Goal: Task Accomplishment & Management: Manage account settings

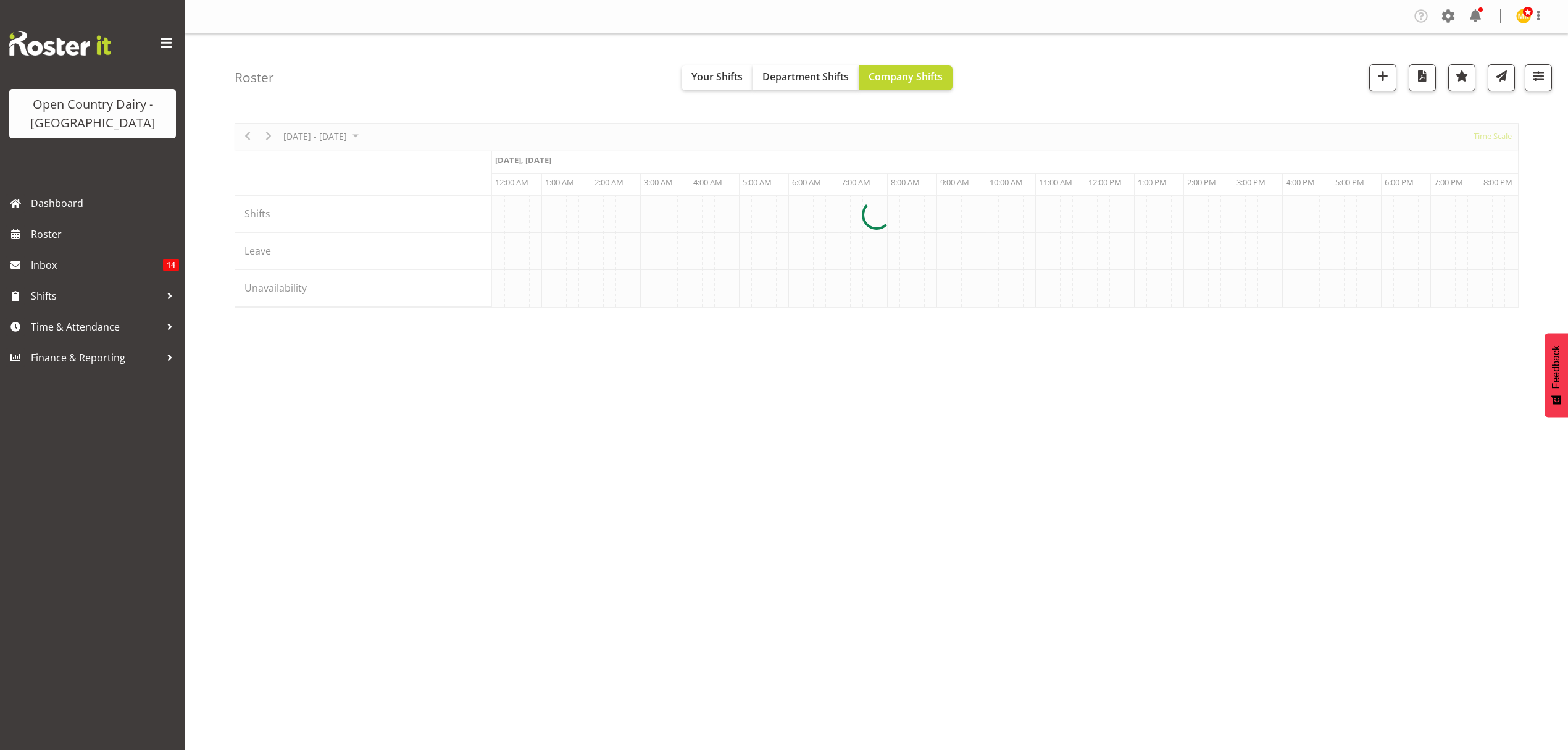
scroll to position [0, 2815]
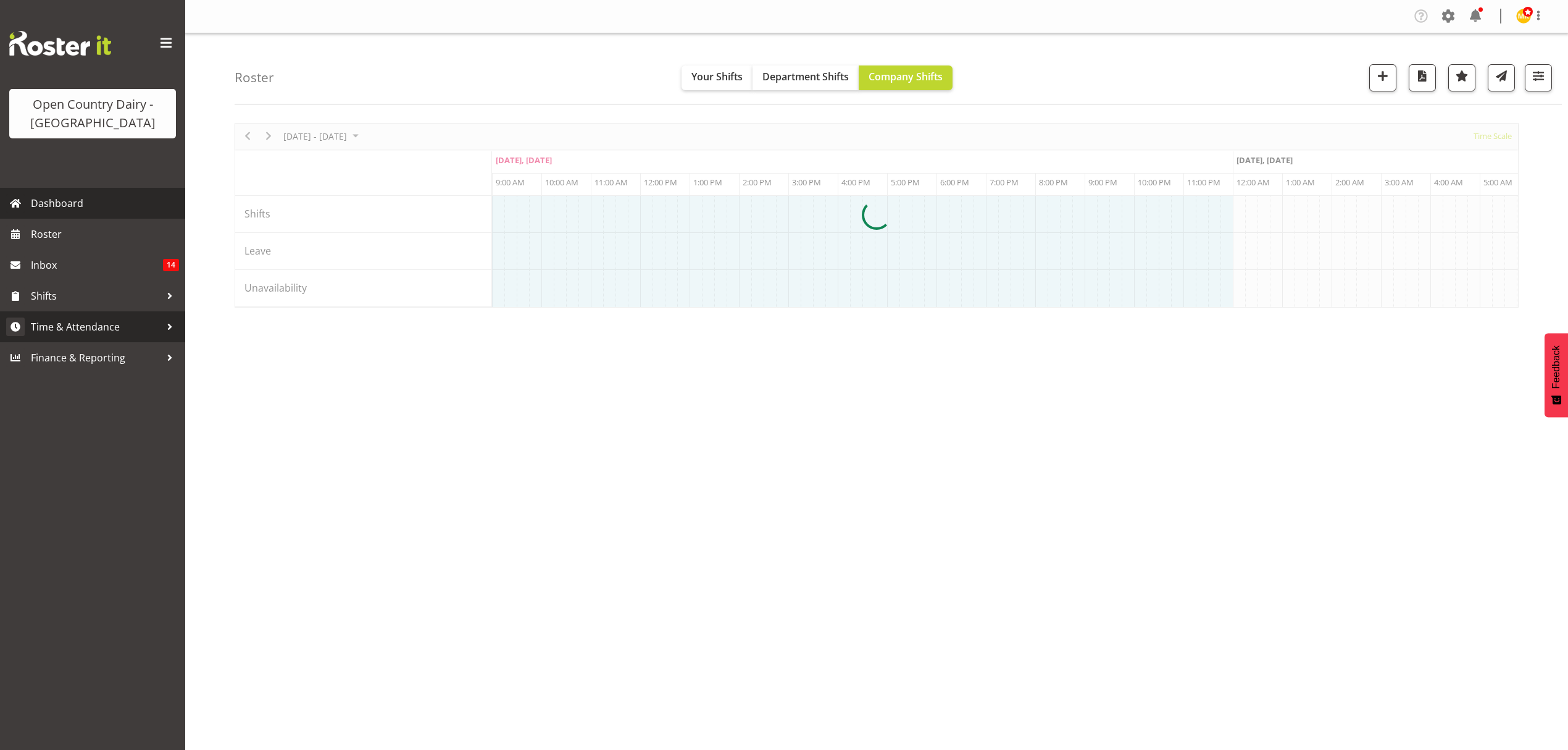
click at [119, 319] on span "Time & Attendance" at bounding box center [96, 326] width 129 height 18
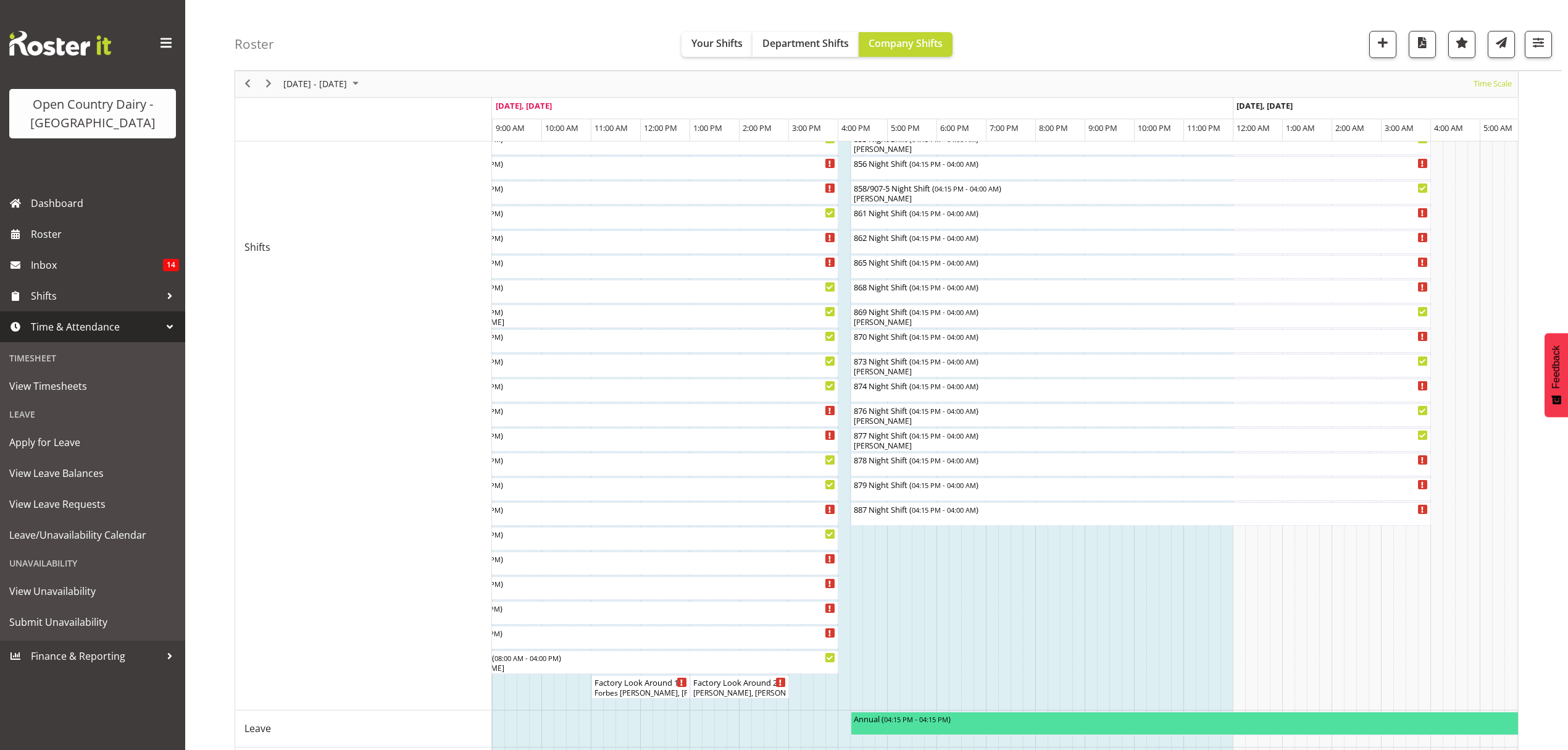
scroll to position [82, 0]
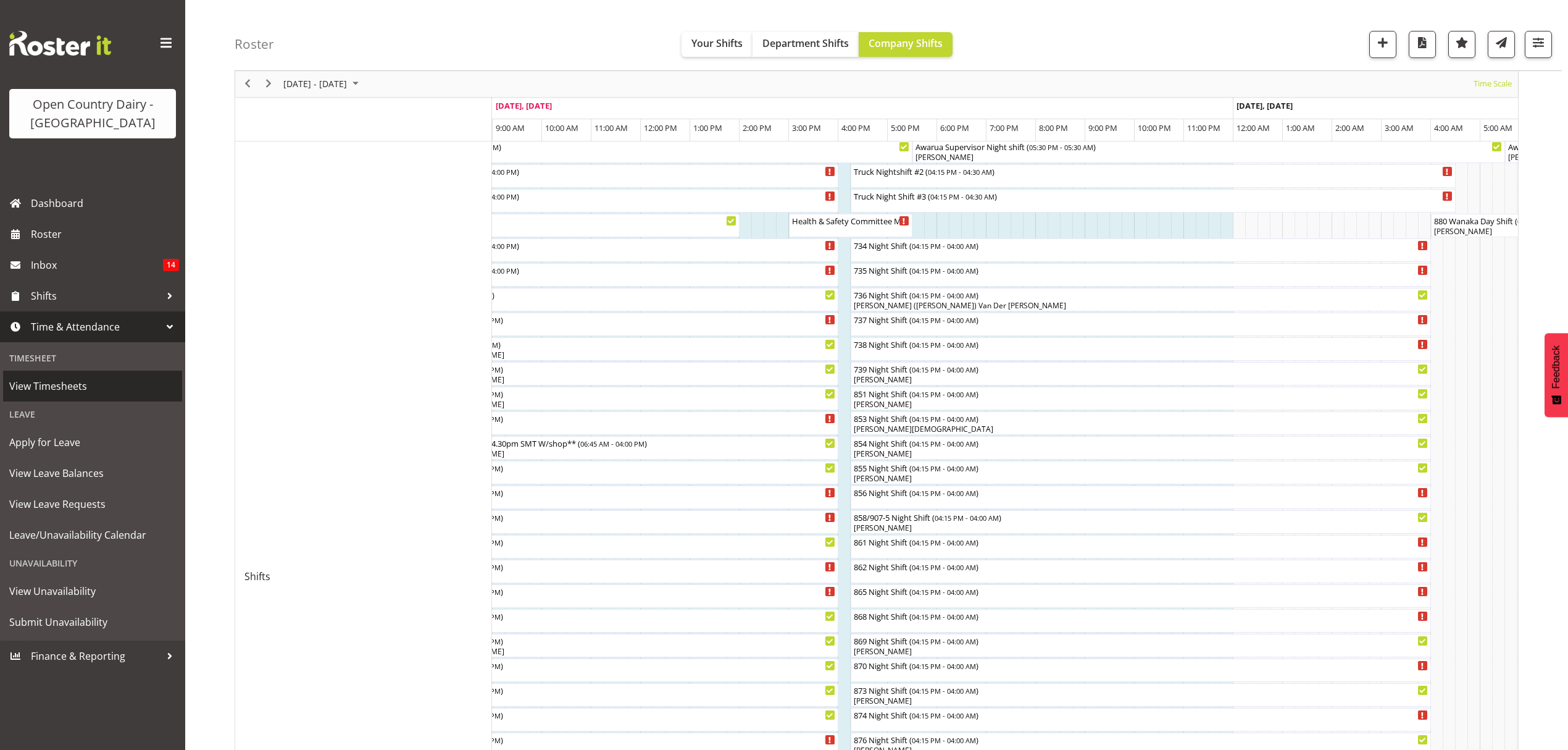
click at [84, 388] on span "View Timesheets" at bounding box center [93, 386] width 167 height 18
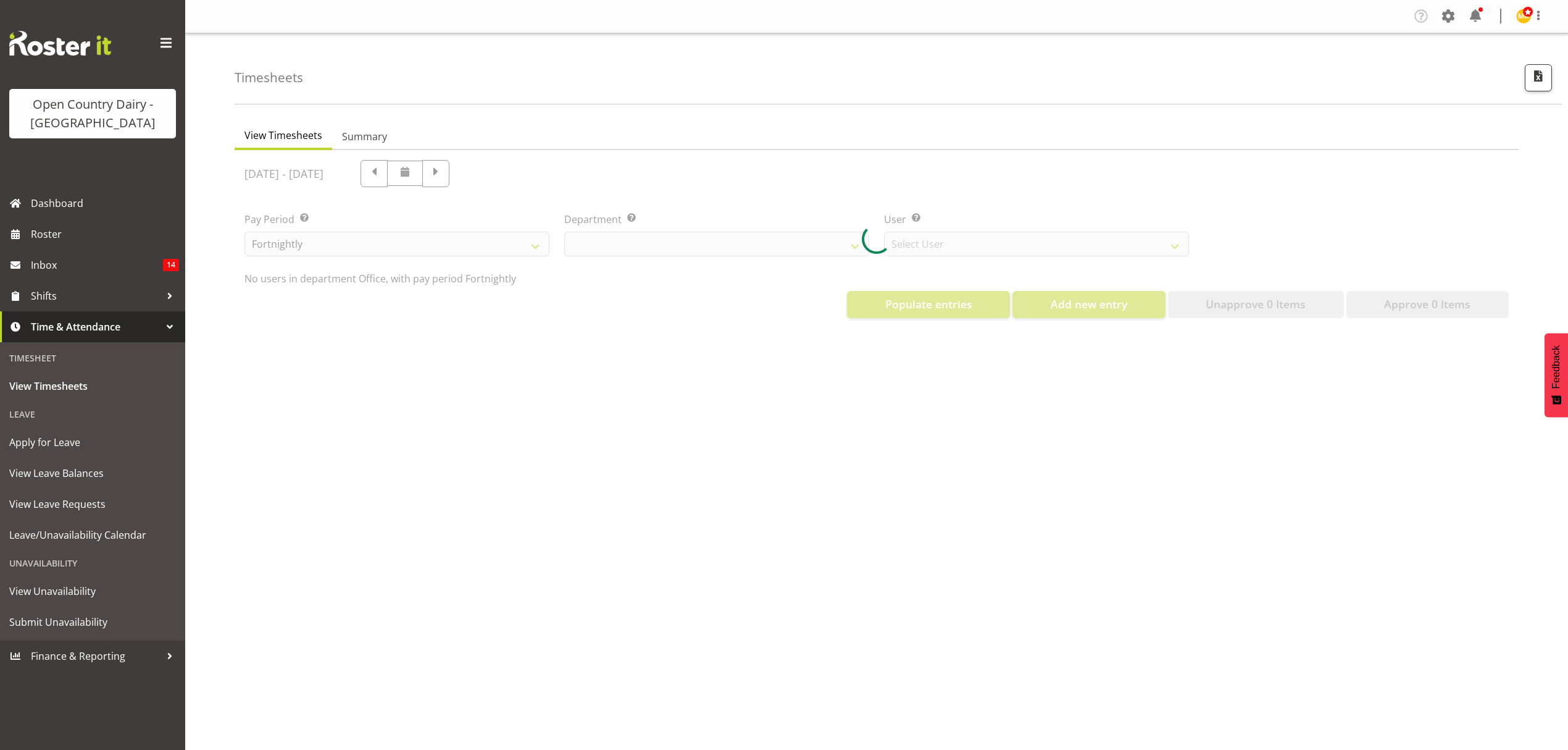
select select "699"
select select "8449"
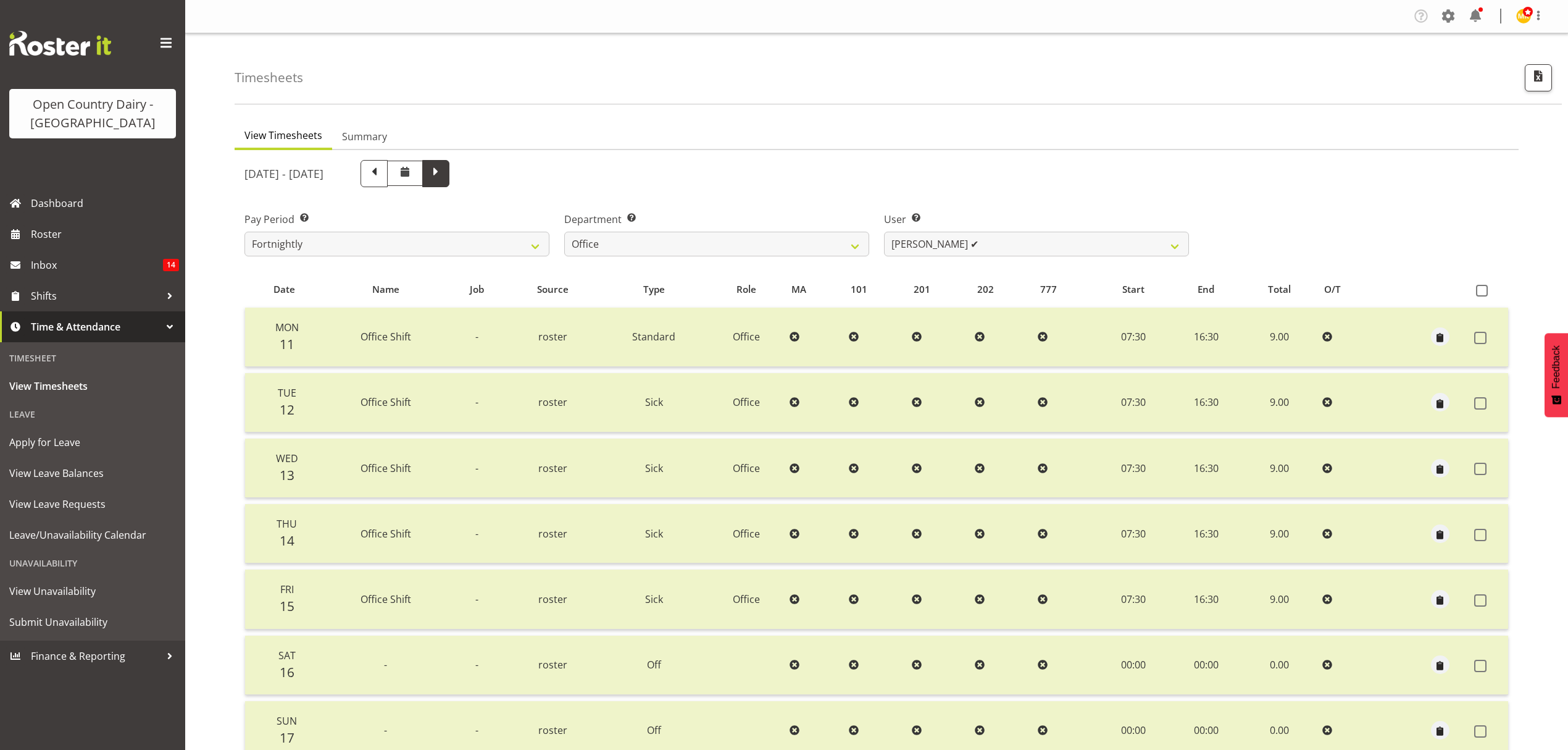
click at [444, 173] on span at bounding box center [436, 173] width 16 height 16
select select
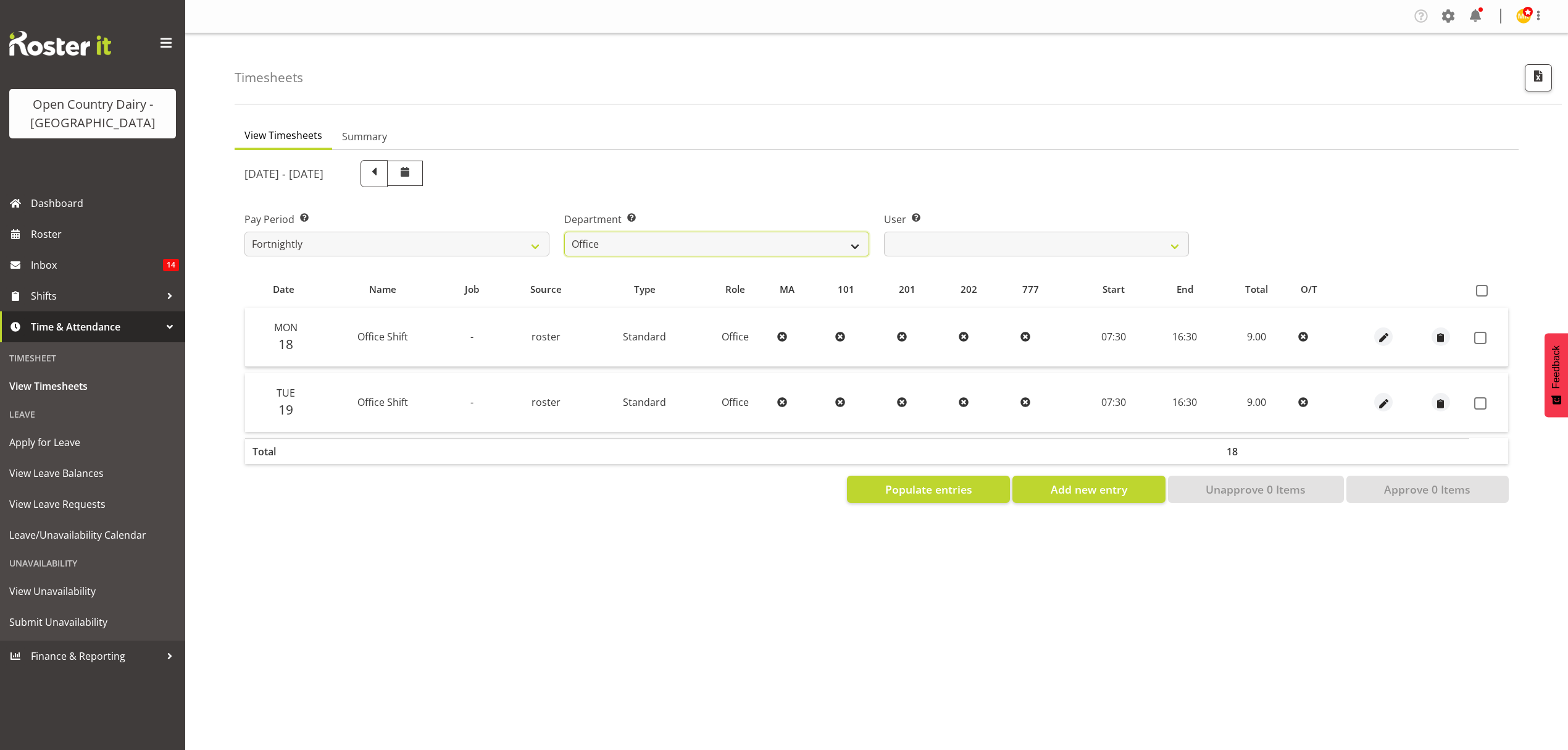
click at [736, 240] on select "734 735 736 737 738 739 851 852 853 854 855 856 858 861 862 865 868 869 870 873" at bounding box center [717, 244] width 305 height 25
select select "673"
click at [564, 232] on select "734 735 736 737 738 739 851 852 853 854 855 856 858 861 862 865 868 869 870 873" at bounding box center [717, 244] width 305 height 25
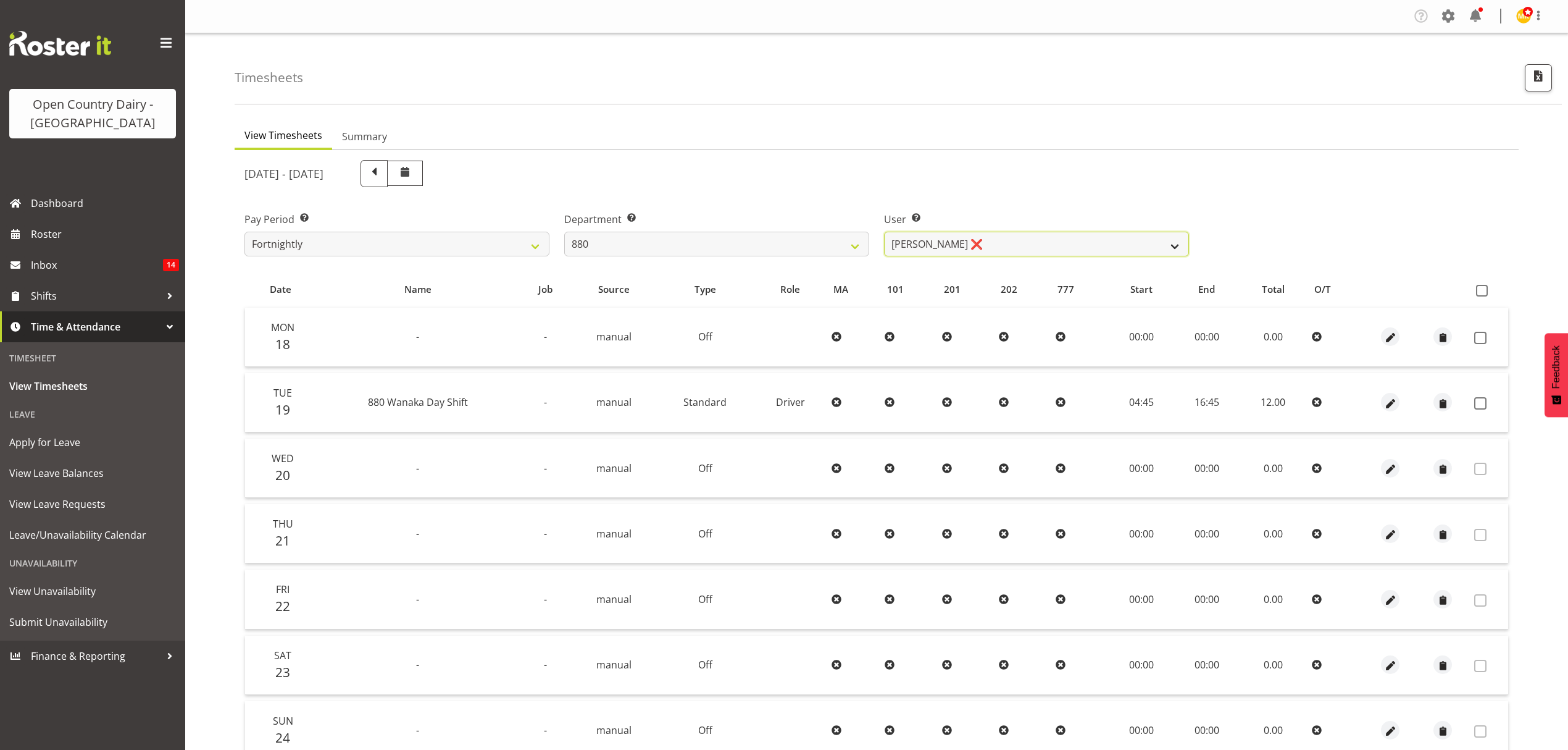
click at [914, 239] on select "Andrew Poole ❌ Philip Shanks ❌ Shaun McNaught ❌ Tania Unahi ❌" at bounding box center [1036, 244] width 305 height 25
click at [1001, 129] on ul "View Timesheets Summary" at bounding box center [877, 137] width 1285 height 27
click at [1475, 397] on span at bounding box center [1480, 403] width 12 height 12
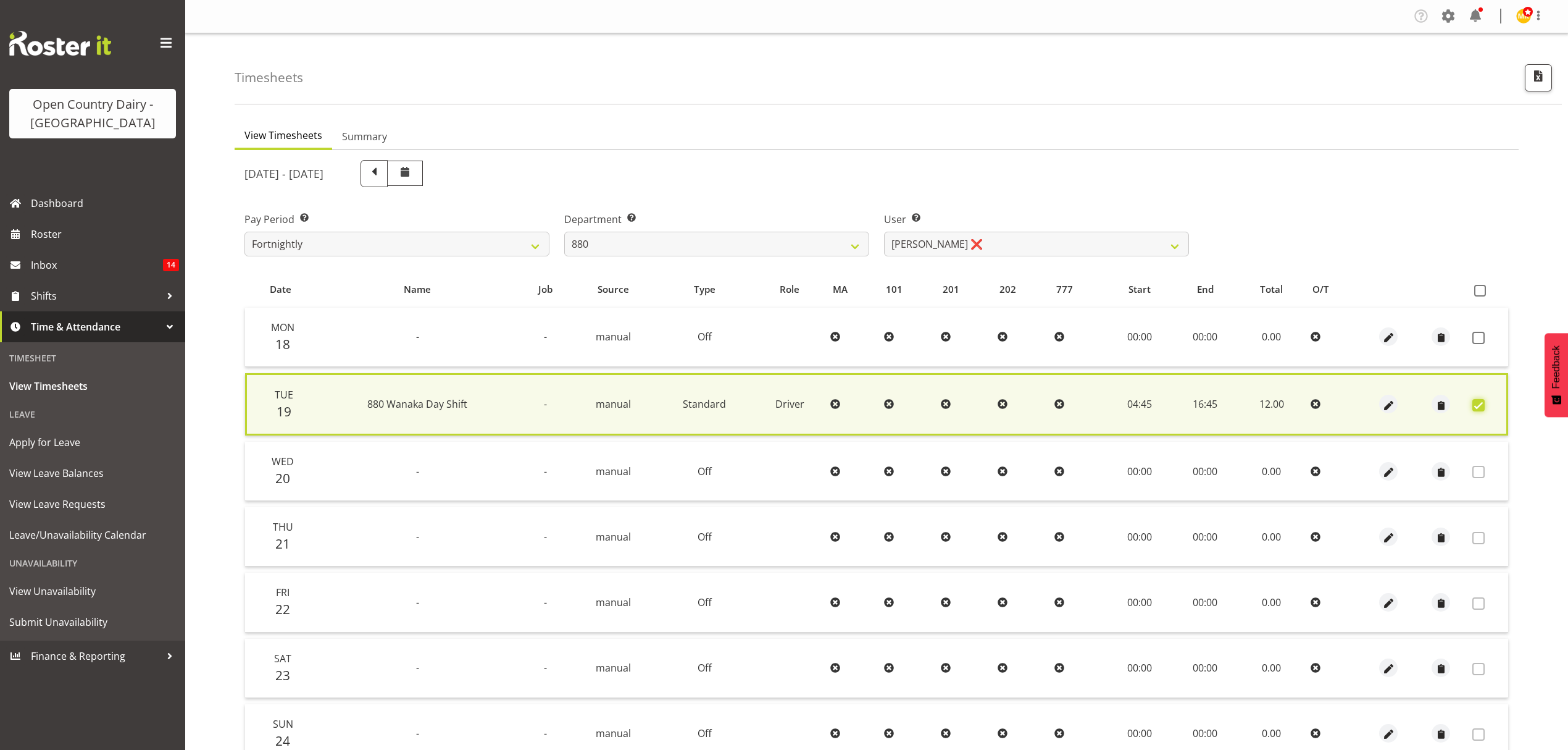
scroll to position [112, 0]
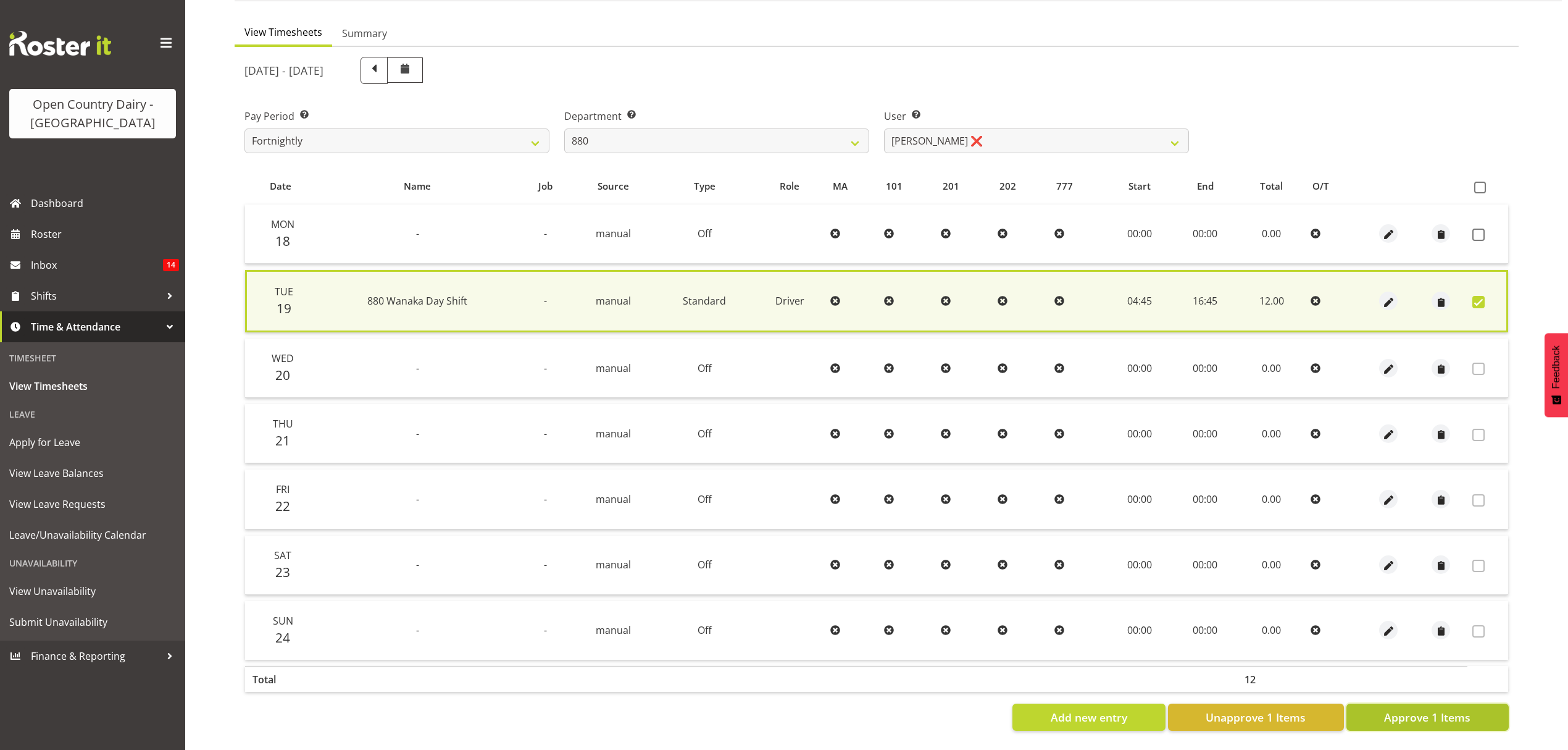
click at [1443, 704] on button "Approve 1 Items" at bounding box center [1427, 717] width 162 height 27
checkbox input "false"
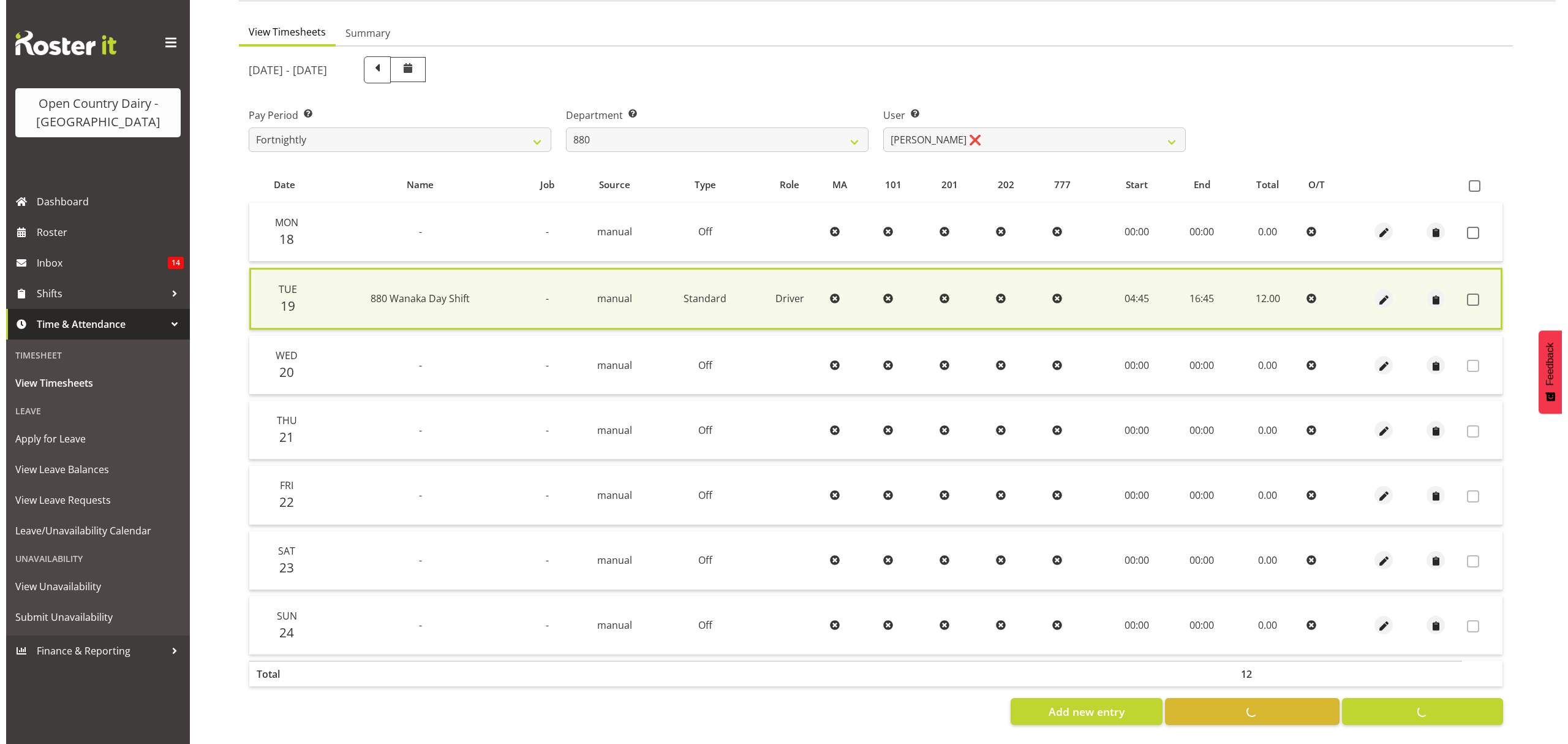
scroll to position [109, 0]
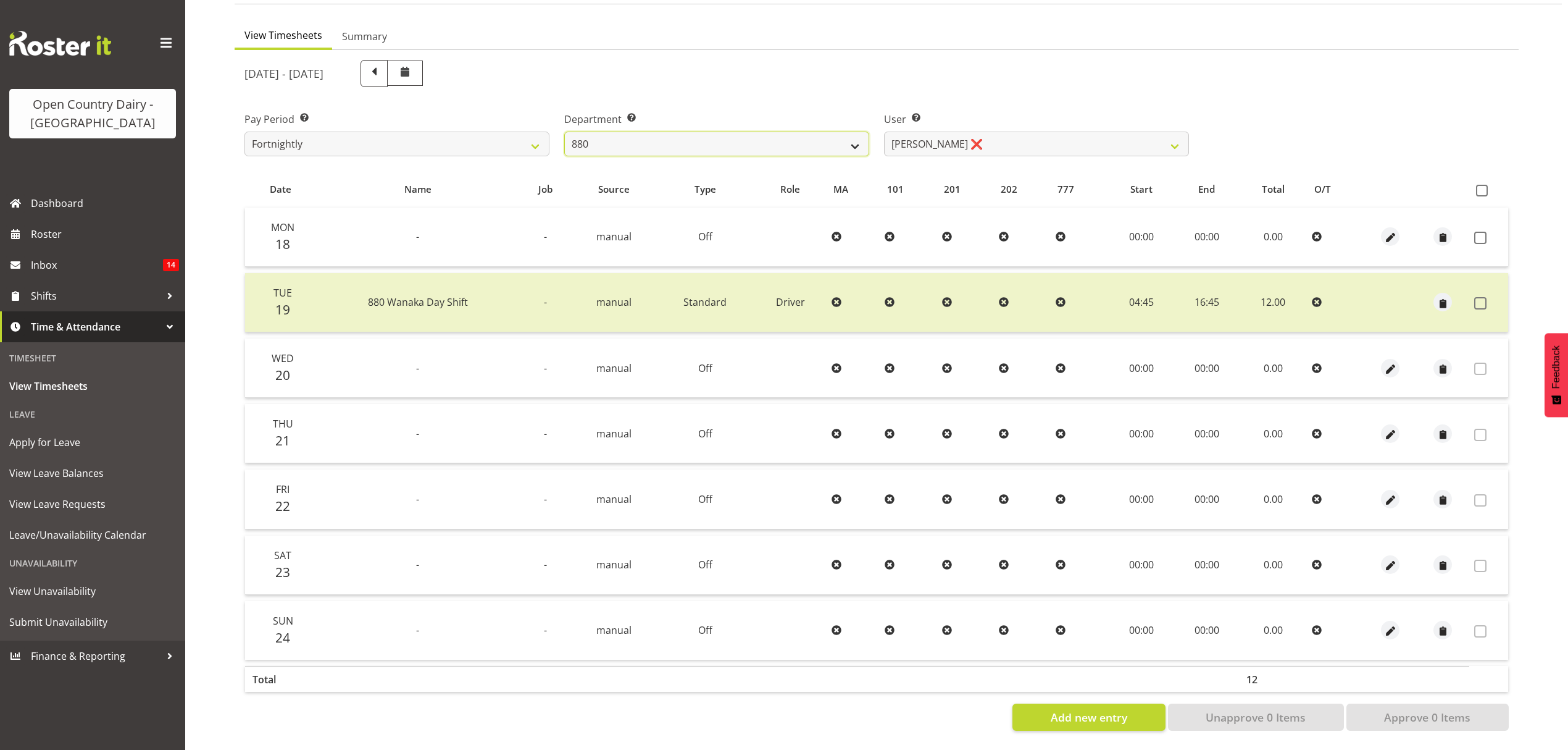
click at [791, 143] on select "734 735 736 737 738 739 851 852 853 854 855 856 858 861 862 865 868 869 870 873" at bounding box center [717, 144] width 305 height 25
select select "686"
click at [564, 132] on select "734 735 736 737 738 739 851 852 853 854 855 856 858 861 862 865 868 869 870 873" at bounding box center [717, 144] width 305 height 25
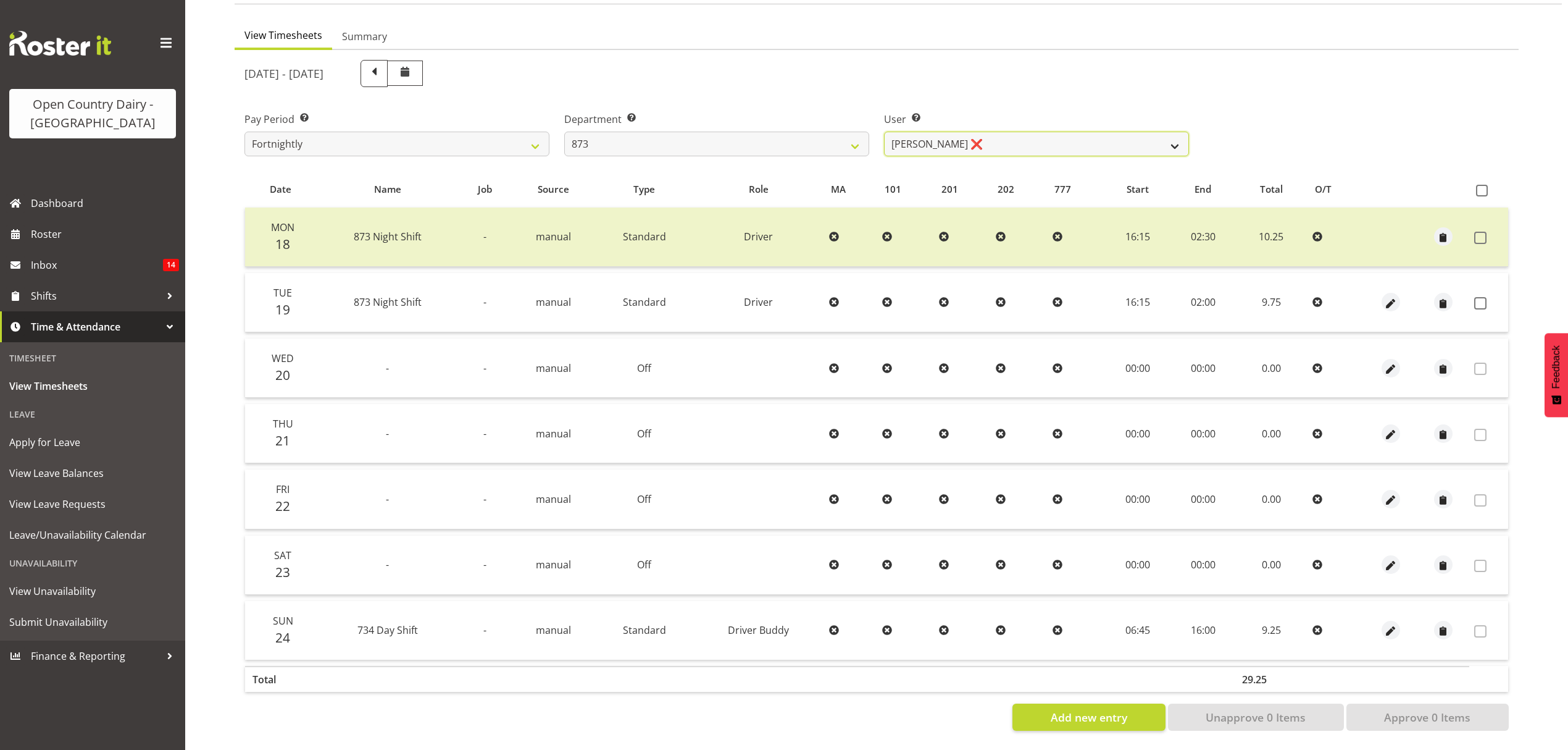
click at [960, 140] on select "Andrew Henderson ❌ Ricky Popham ❌ Stacy MacAskill ❌ Trish Nicol ❌" at bounding box center [1036, 144] width 305 height 25
click at [958, 132] on select "Andrew Henderson ❌ Ricky Popham ❌ Stacy MacAskill ❌ Trish Nicol ❌" at bounding box center [1036, 144] width 305 height 25
click at [1480, 297] on span at bounding box center [1480, 303] width 12 height 12
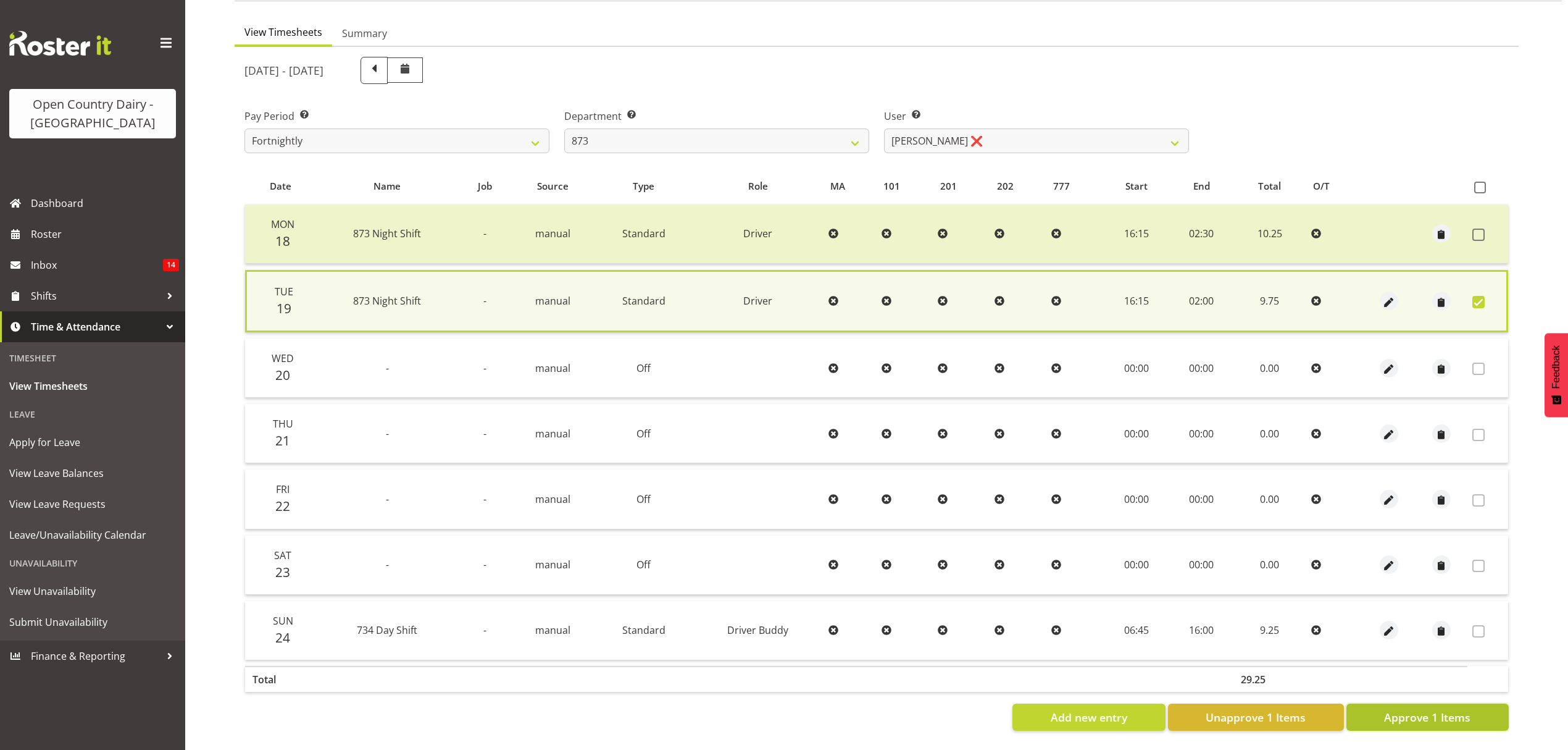
click at [1432, 709] on span "Approve 1 Items" at bounding box center [1427, 717] width 86 height 16
checkbox input "false"
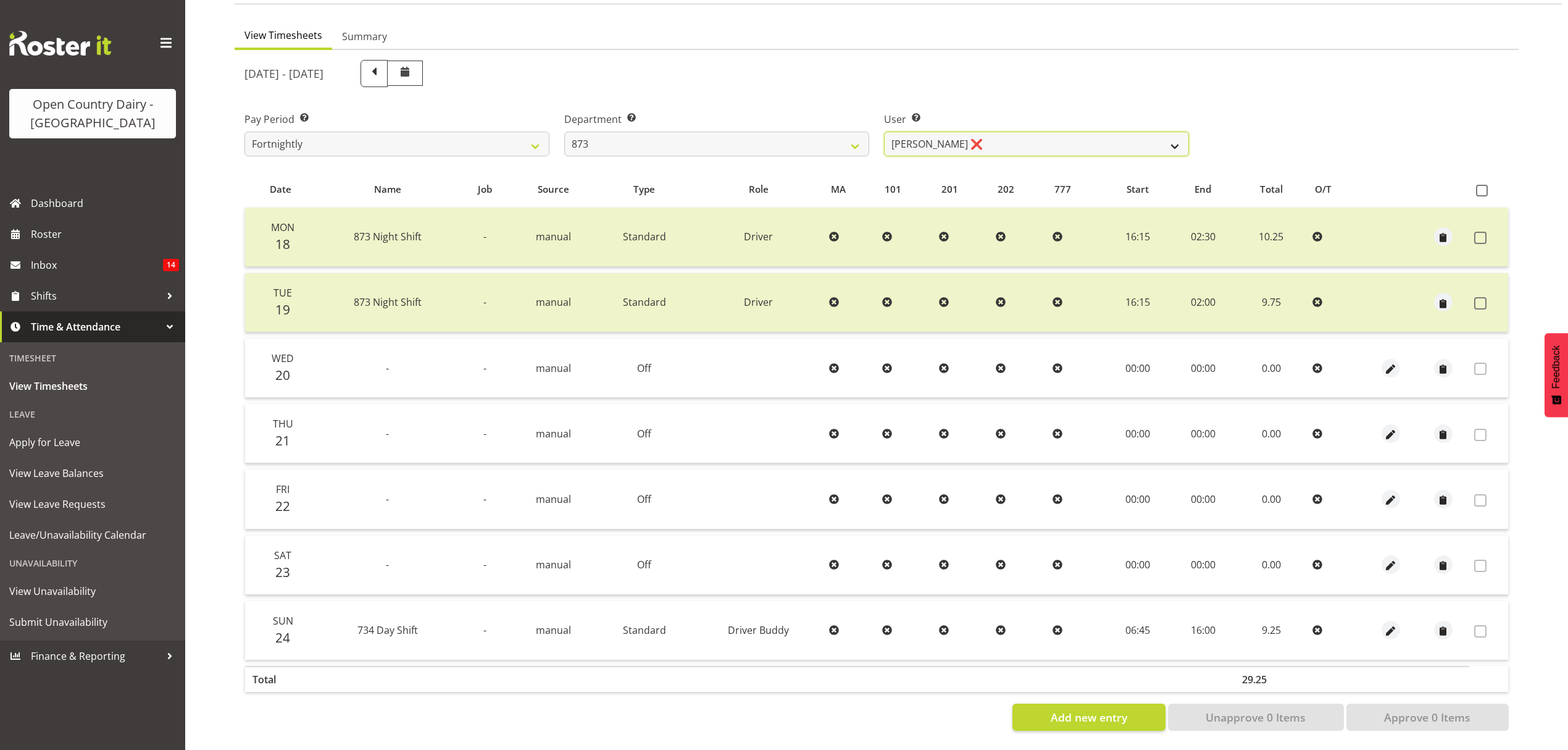
click at [996, 132] on select "Andrew Henderson ❌ Ricky Popham ❌ Stacy MacAskill ❌ Trish Nicol ❌" at bounding box center [1036, 144] width 305 height 25
select select "7516"
click at [884, 132] on select "Andrew Henderson ❌ Ricky Popham ❌ Stacy MacAskill ❌ Trish Nicol ❌" at bounding box center [1036, 144] width 305 height 25
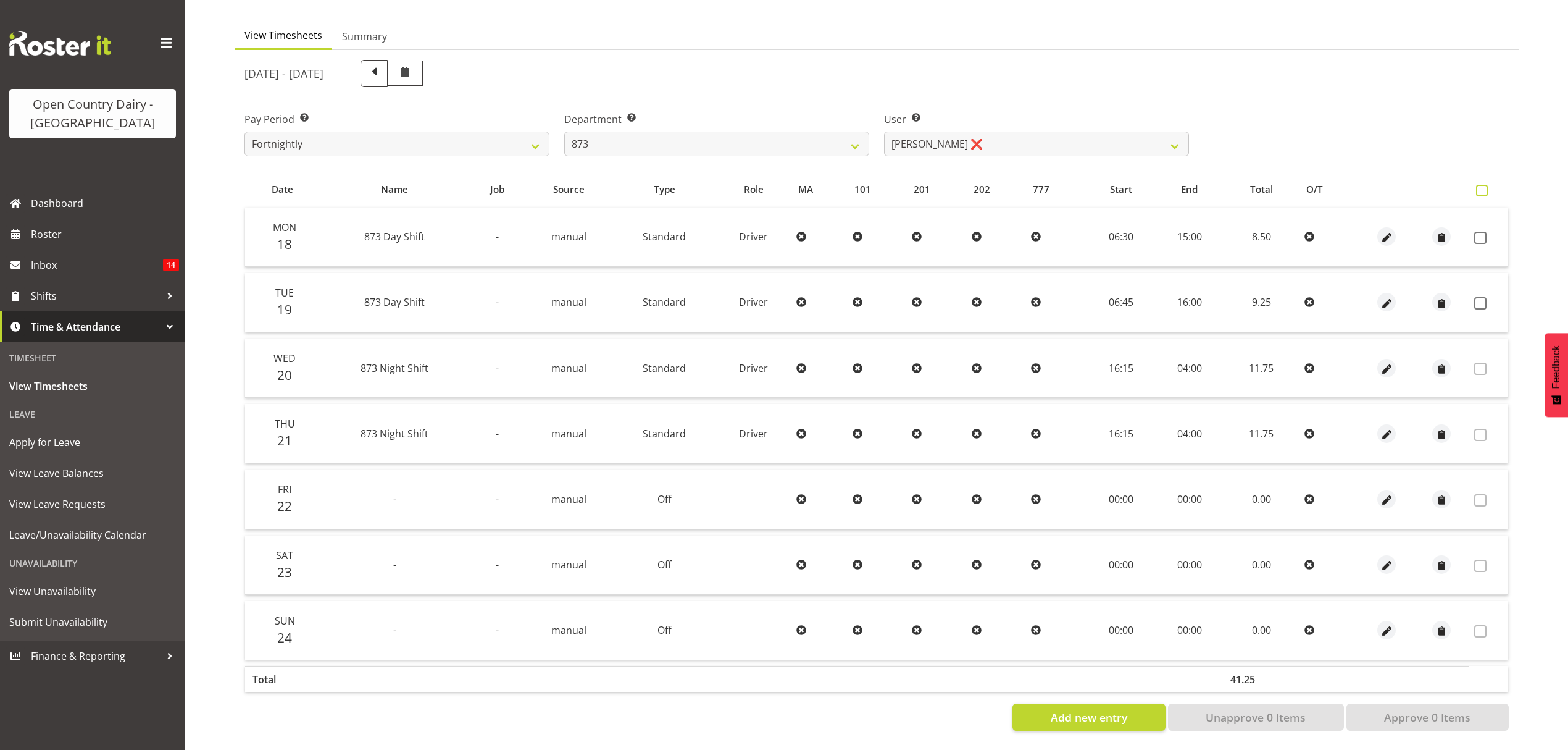
click at [1480, 185] on span at bounding box center [1482, 190] width 12 height 12
click at [1480, 187] on input "checkbox" at bounding box center [1480, 191] width 8 height 8
checkbox input "true"
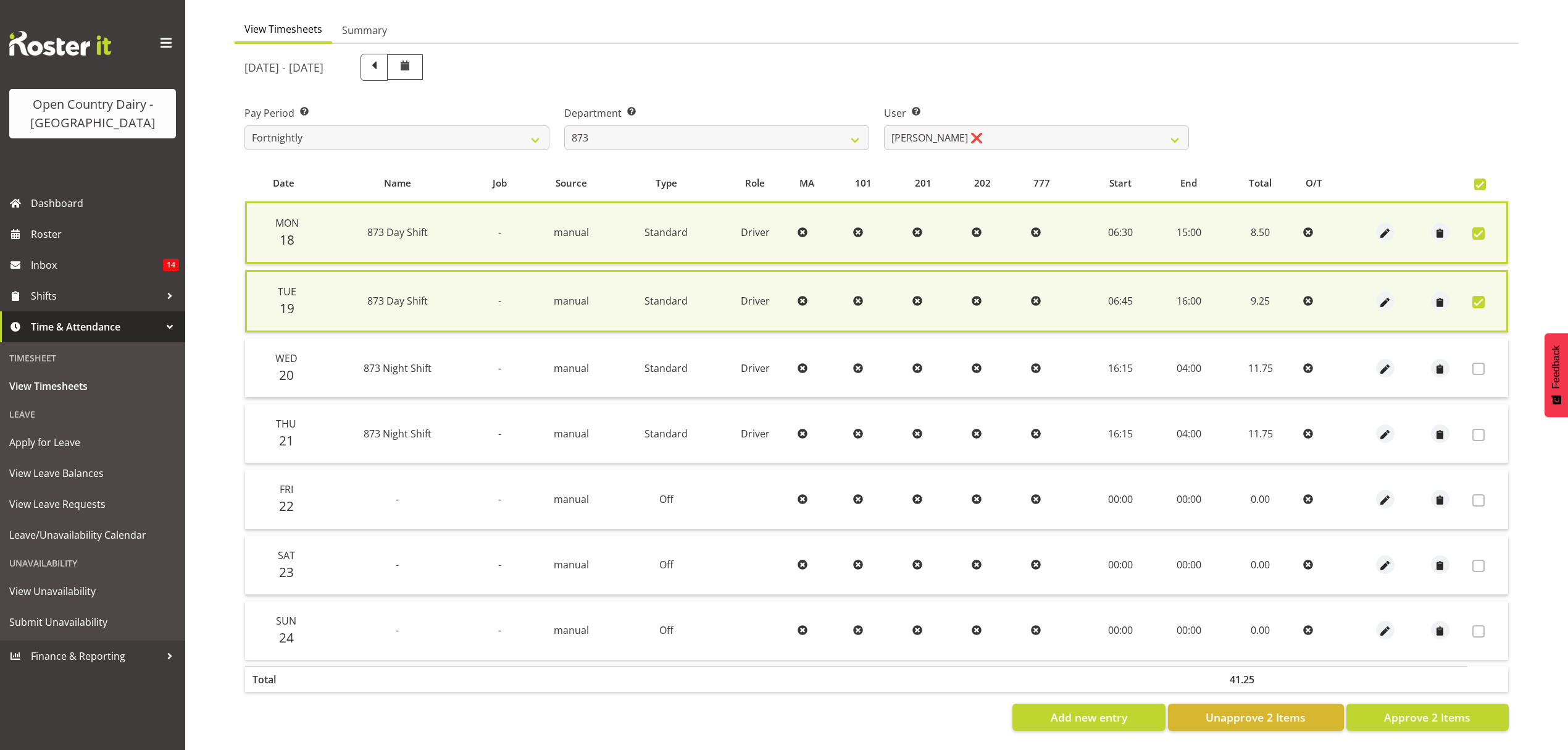
click at [1482, 179] on span at bounding box center [1480, 184] width 12 height 12
click at [1482, 181] on input "checkbox" at bounding box center [1479, 185] width 8 height 8
checkbox input "false"
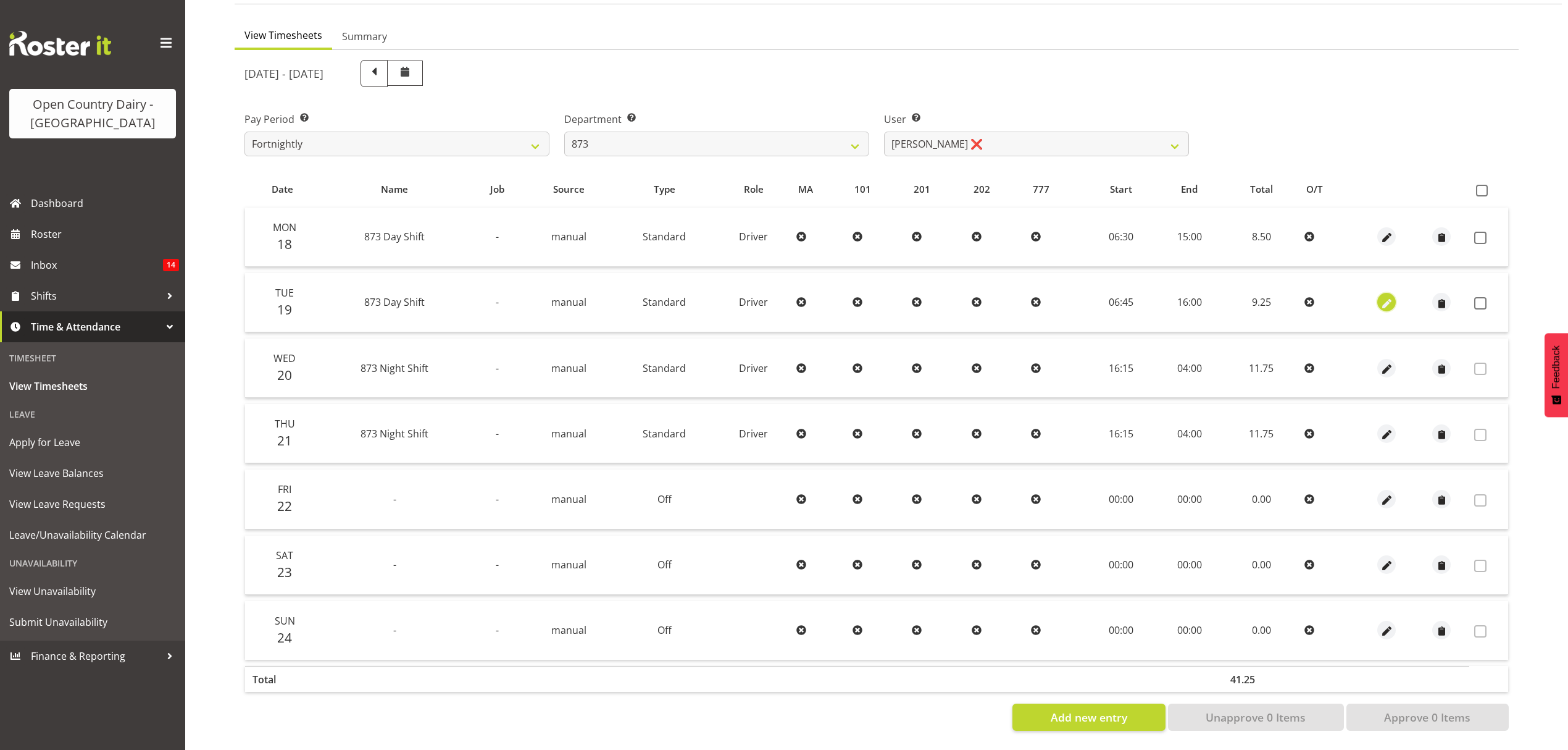
click at [1389, 296] on span "button" at bounding box center [1387, 304] width 14 height 14
select select "Standard"
select select "7"
select select "2025"
select select "16"
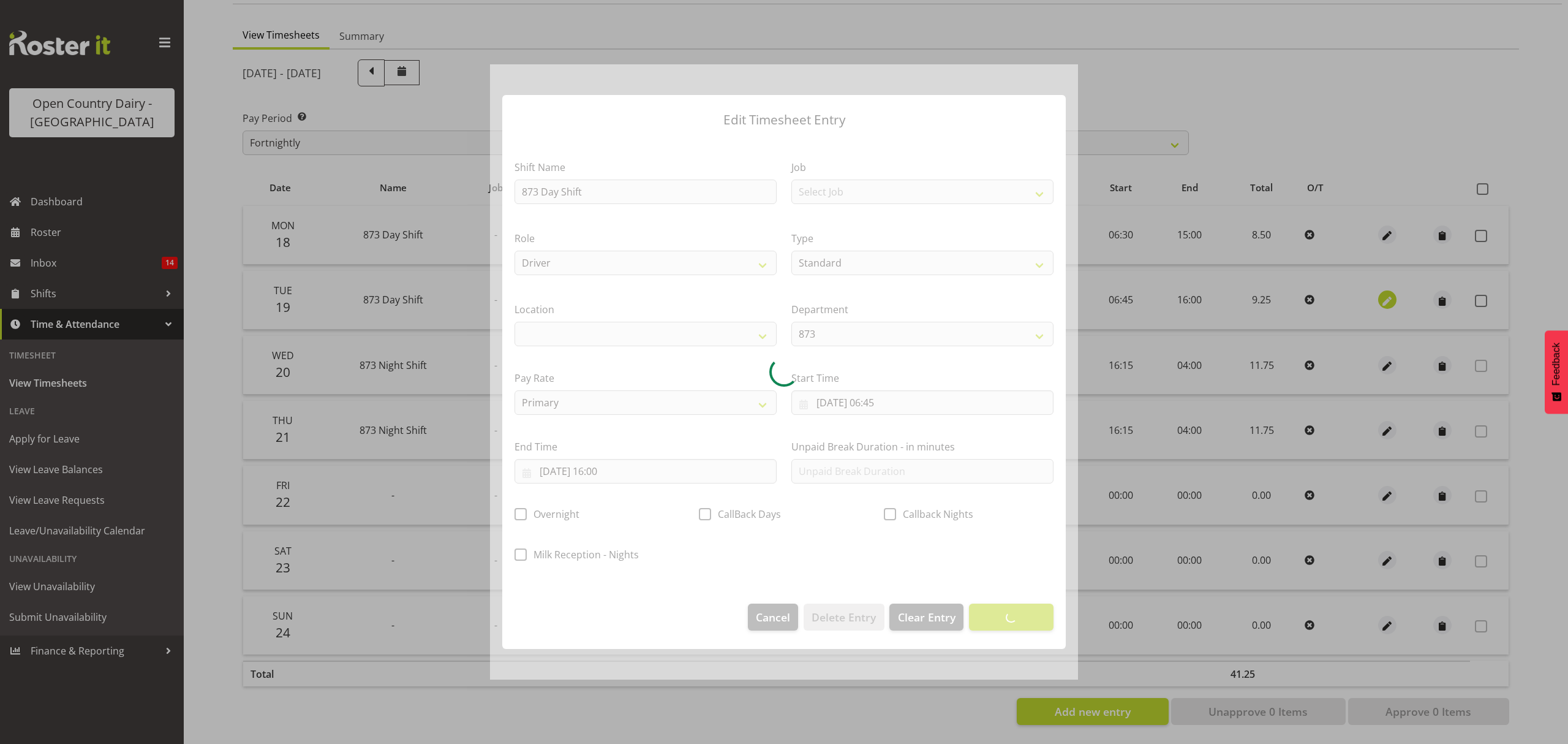
select select
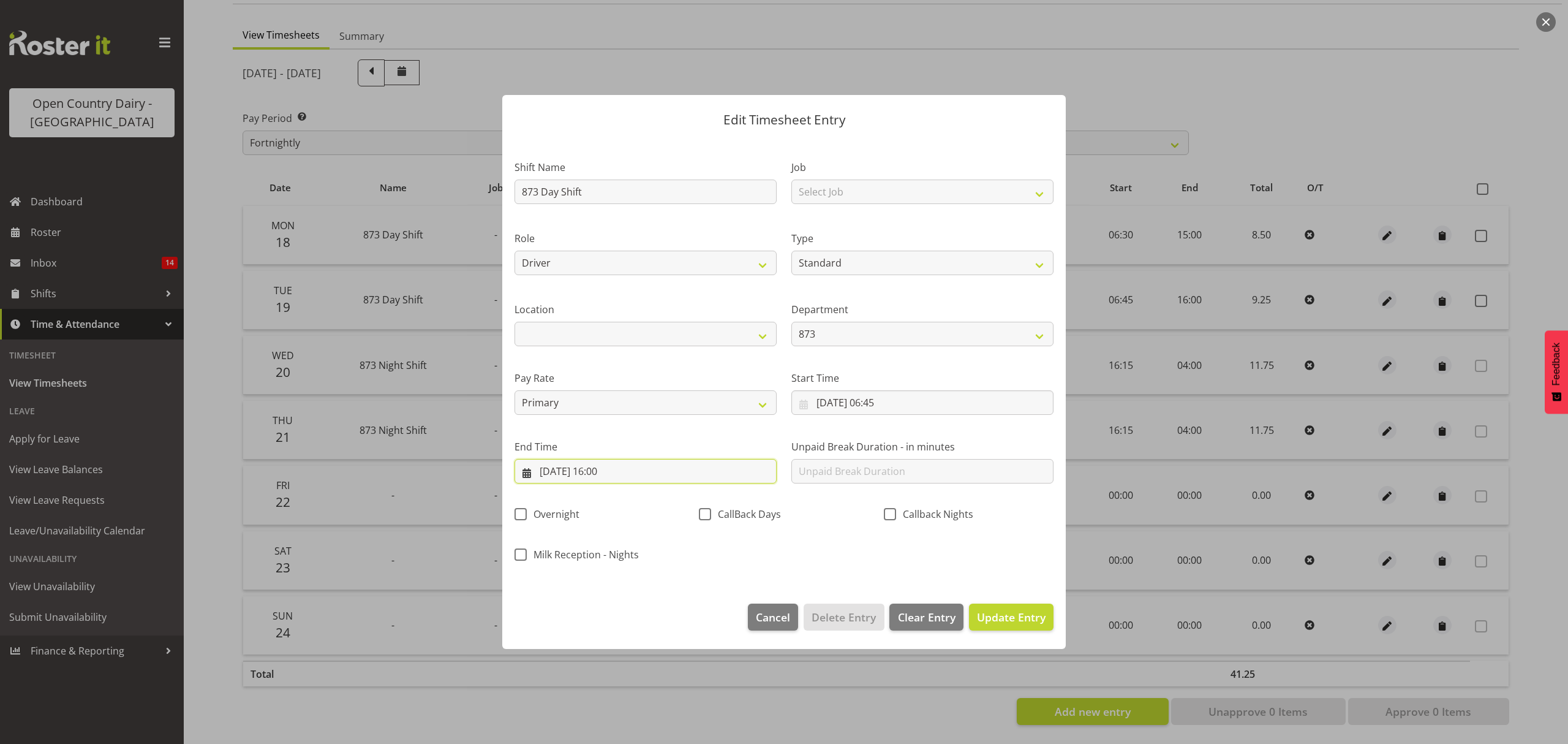
click at [618, 475] on input "19/08/2025, 16:00" at bounding box center [645, 471] width 262 height 25
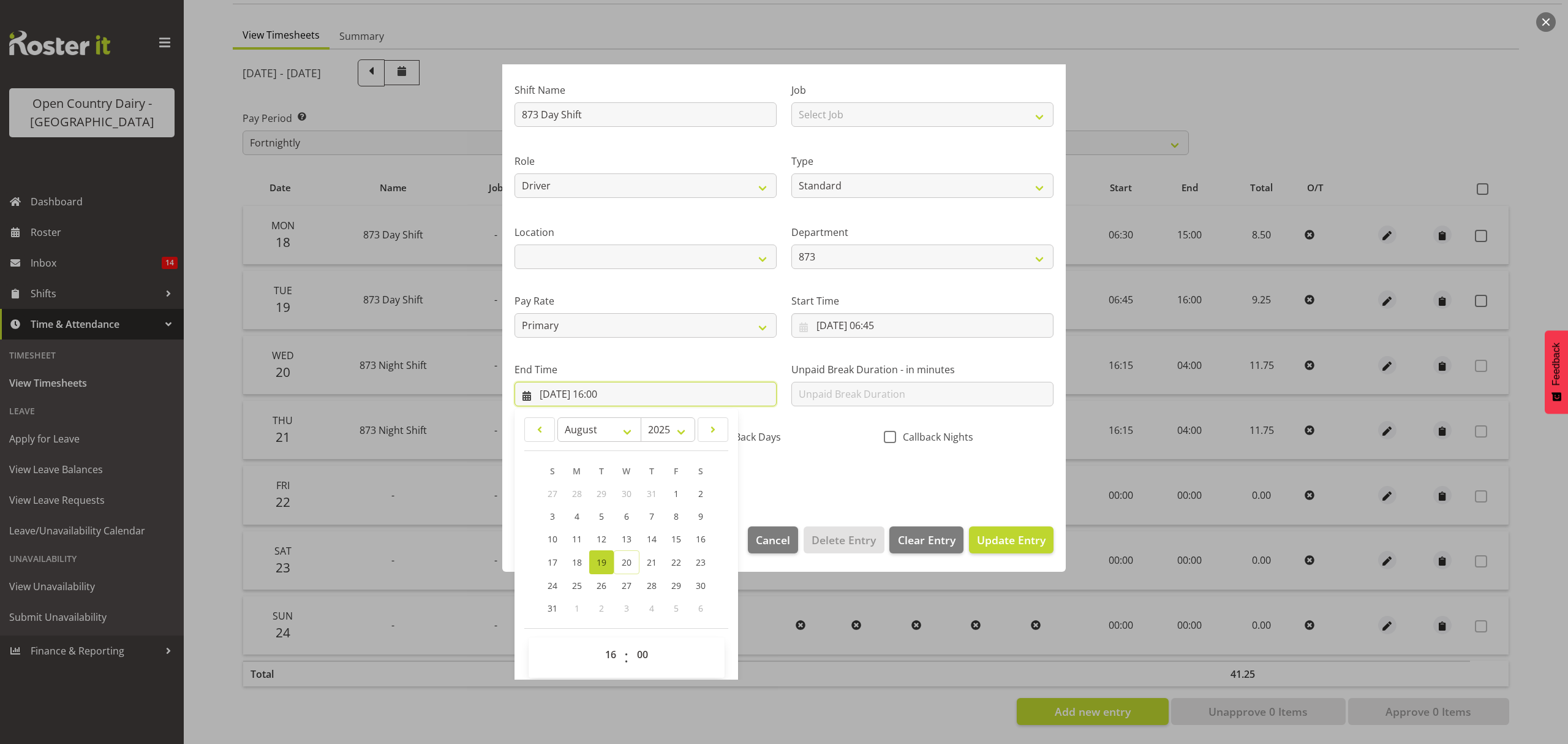
scroll to position [83, 0]
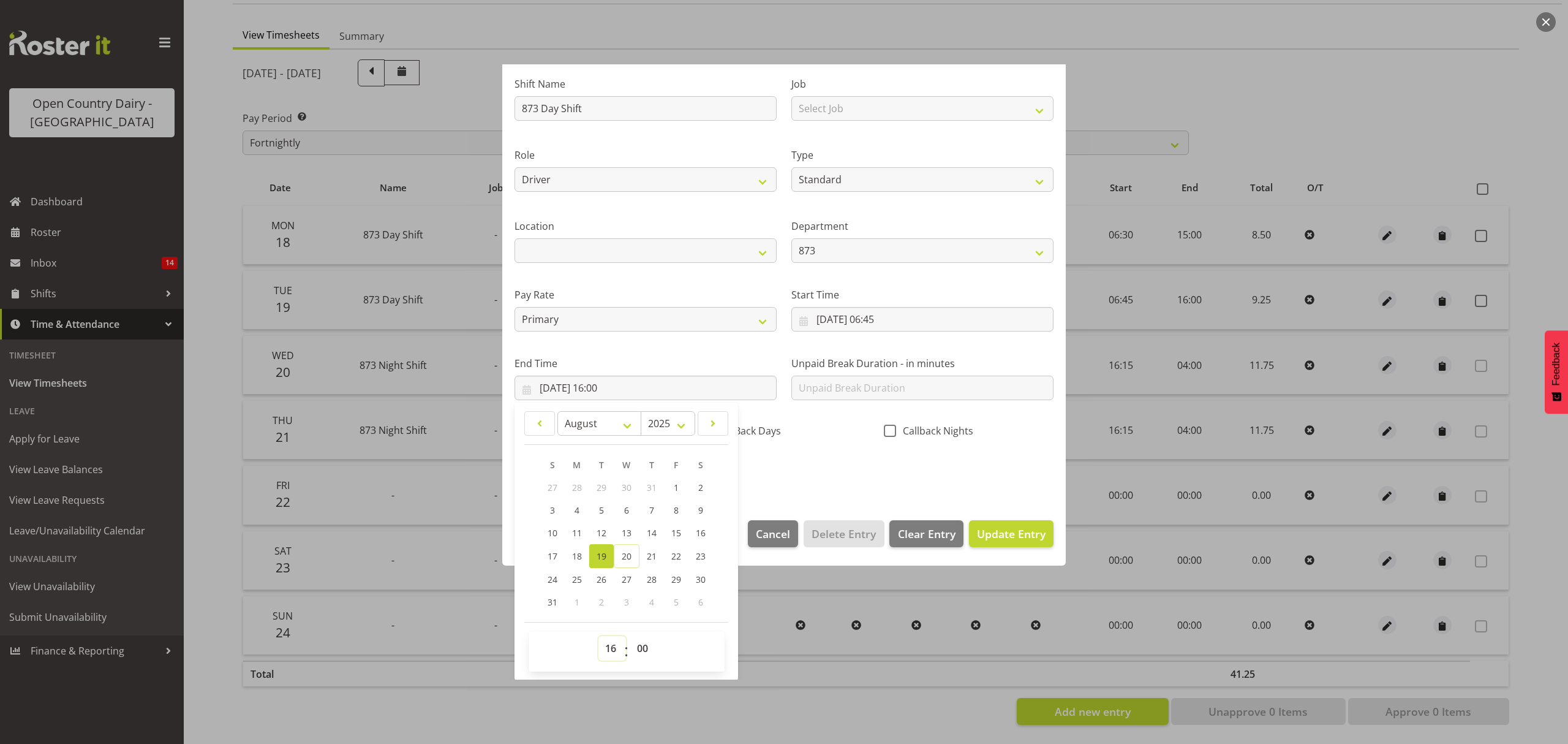
click at [609, 642] on select "00 01 02 03 04 05 06 07 08 09 10 11 12 13 14 15 16 17 18 19 20 21 22 23" at bounding box center [612, 648] width 28 height 25
select select "14"
click at [599, 636] on select "00 01 02 03 04 05 06 07 08 09 10 11 12 13 14 15 16 17 18 19 20 21 22 23" at bounding box center [612, 648] width 28 height 25
type input "19/08/2025, 14:00"
click at [650, 646] on select "00 01 02 03 04 05 06 07 08 09 10 11 12 13 14 15 16 17 18 19 20 21 22 23 24 25 2…" at bounding box center [644, 648] width 28 height 25
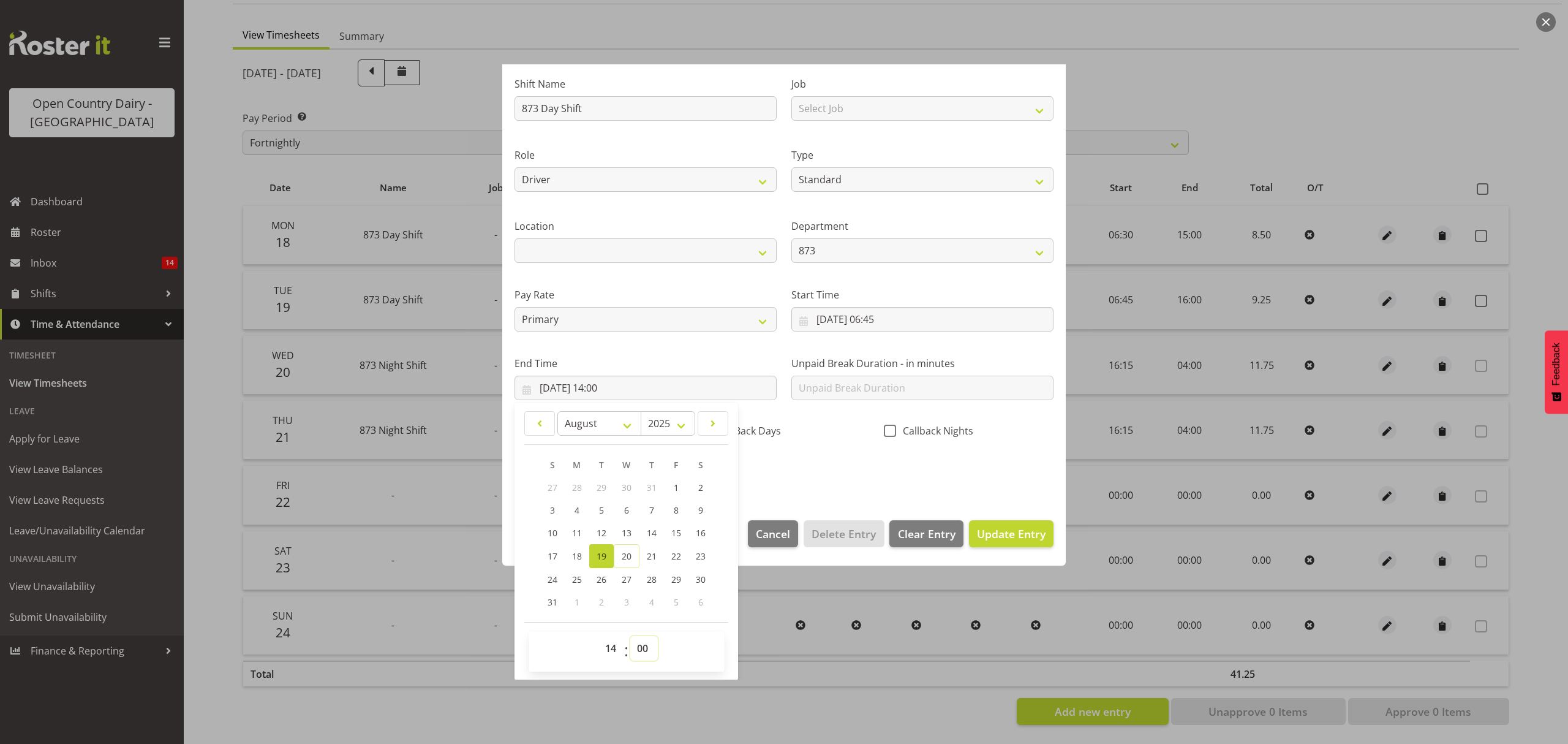
select select "45"
click at [630, 636] on select "00 01 02 03 04 05 06 07 08 09 10 11 12 13 14 15 16 17 18 19 20 21 22 23 24 25 2…" at bounding box center [644, 648] width 28 height 25
type input "19/08/2025, 14:45"
click at [881, 447] on div "Callback Nights" at bounding box center [969, 427] width 185 height 40
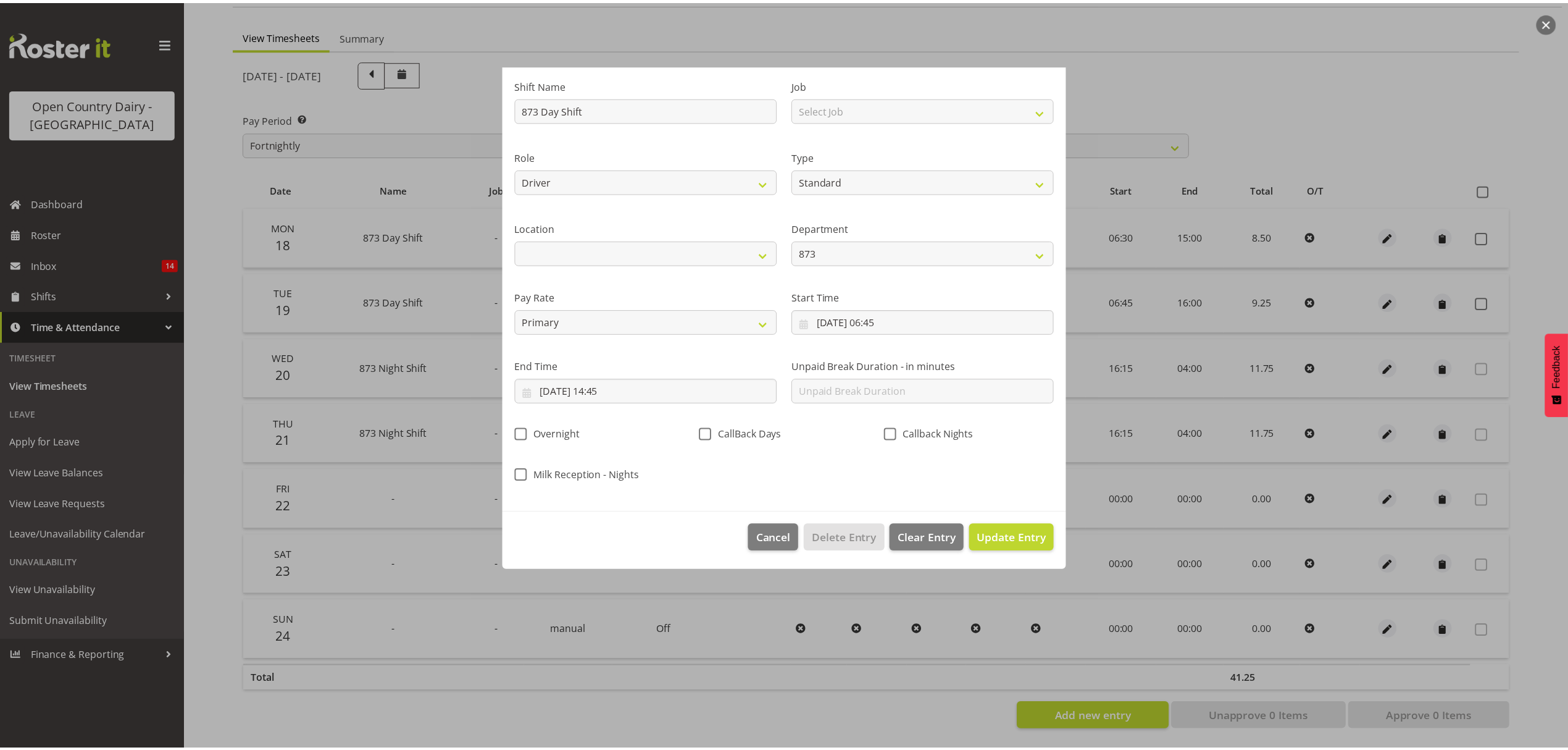
scroll to position [0, 0]
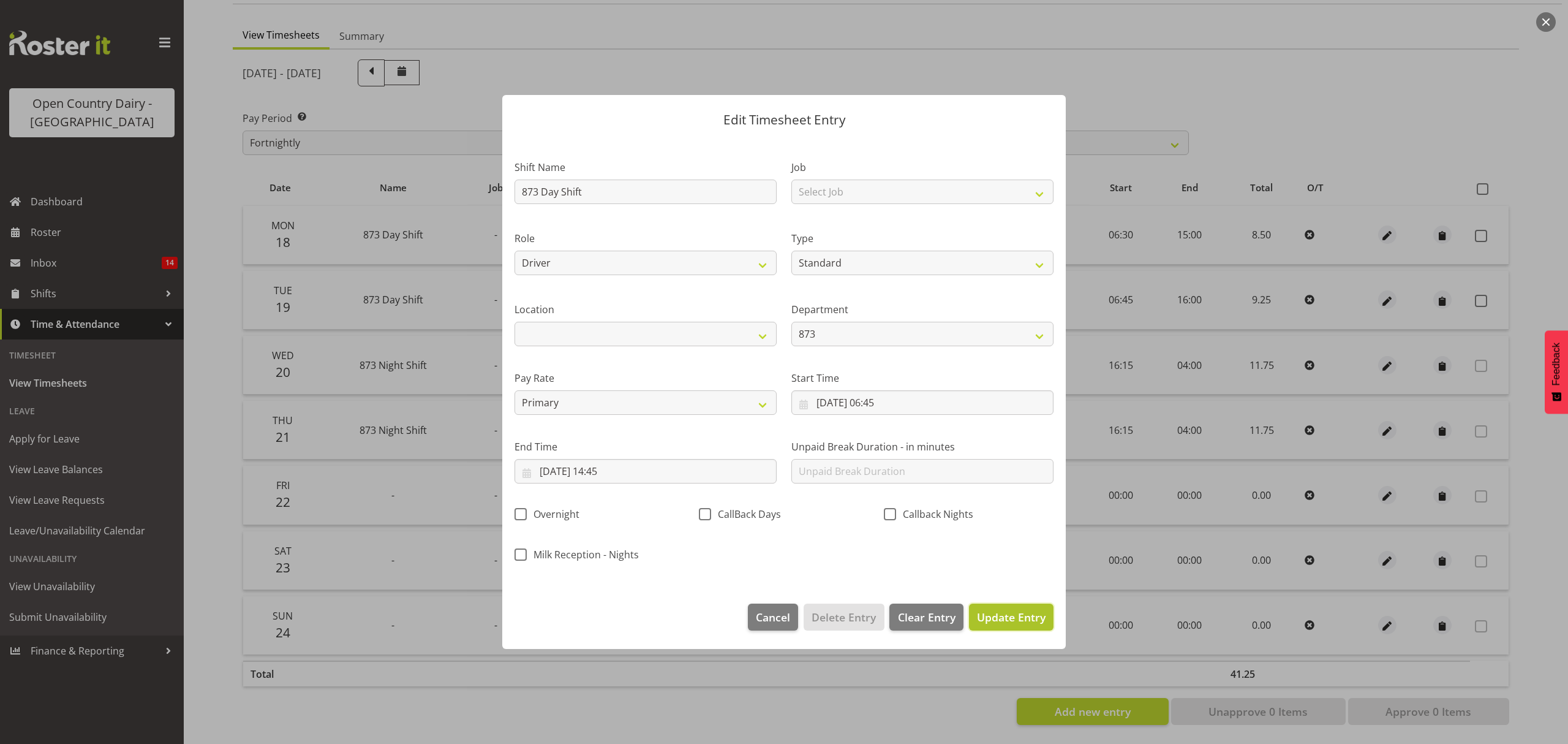
click at [993, 614] on span "Update Entry" at bounding box center [1010, 616] width 69 height 15
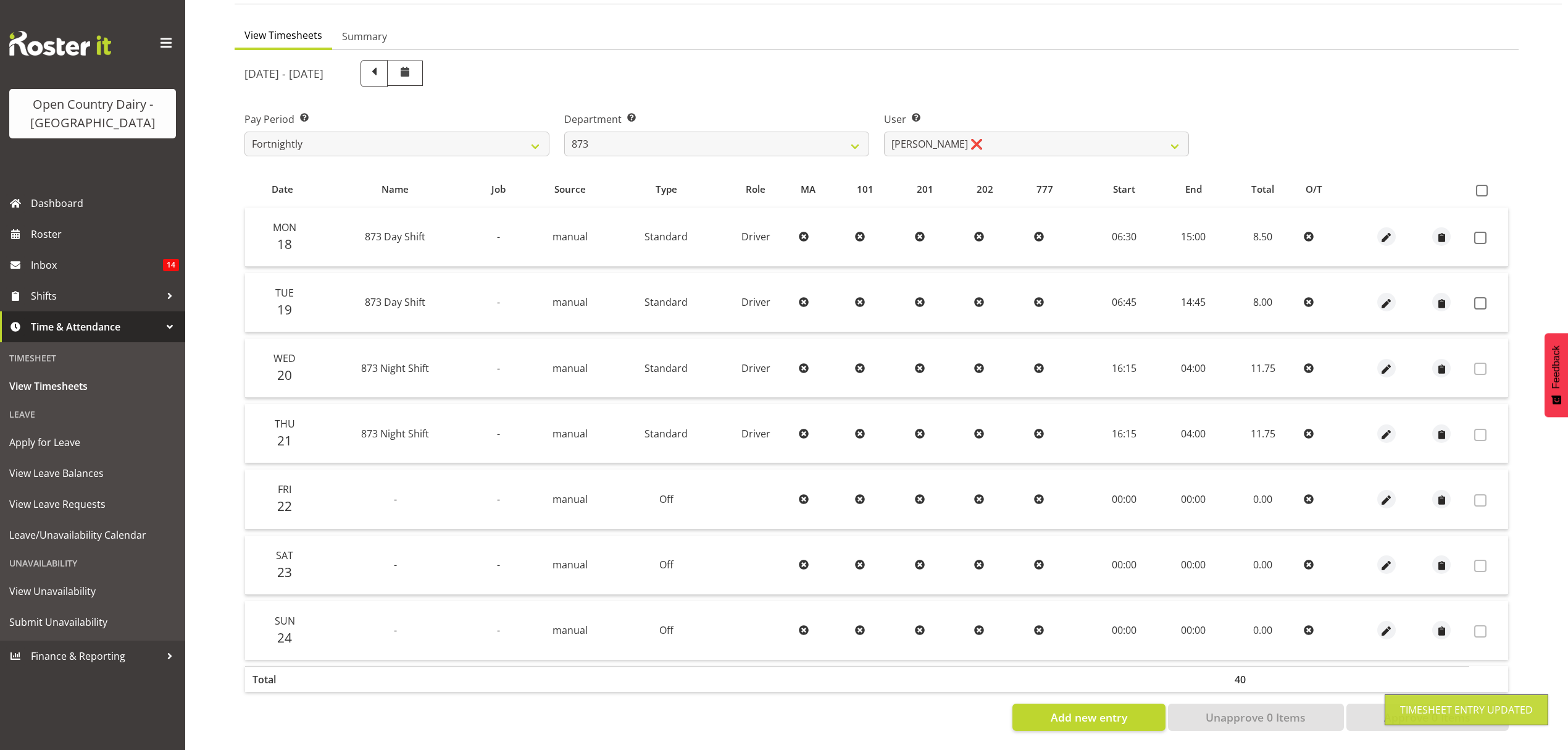
click at [1484, 285] on td at bounding box center [1489, 303] width 39 height 59
click at [1483, 297] on span at bounding box center [1480, 303] width 12 height 12
checkbox input "true"
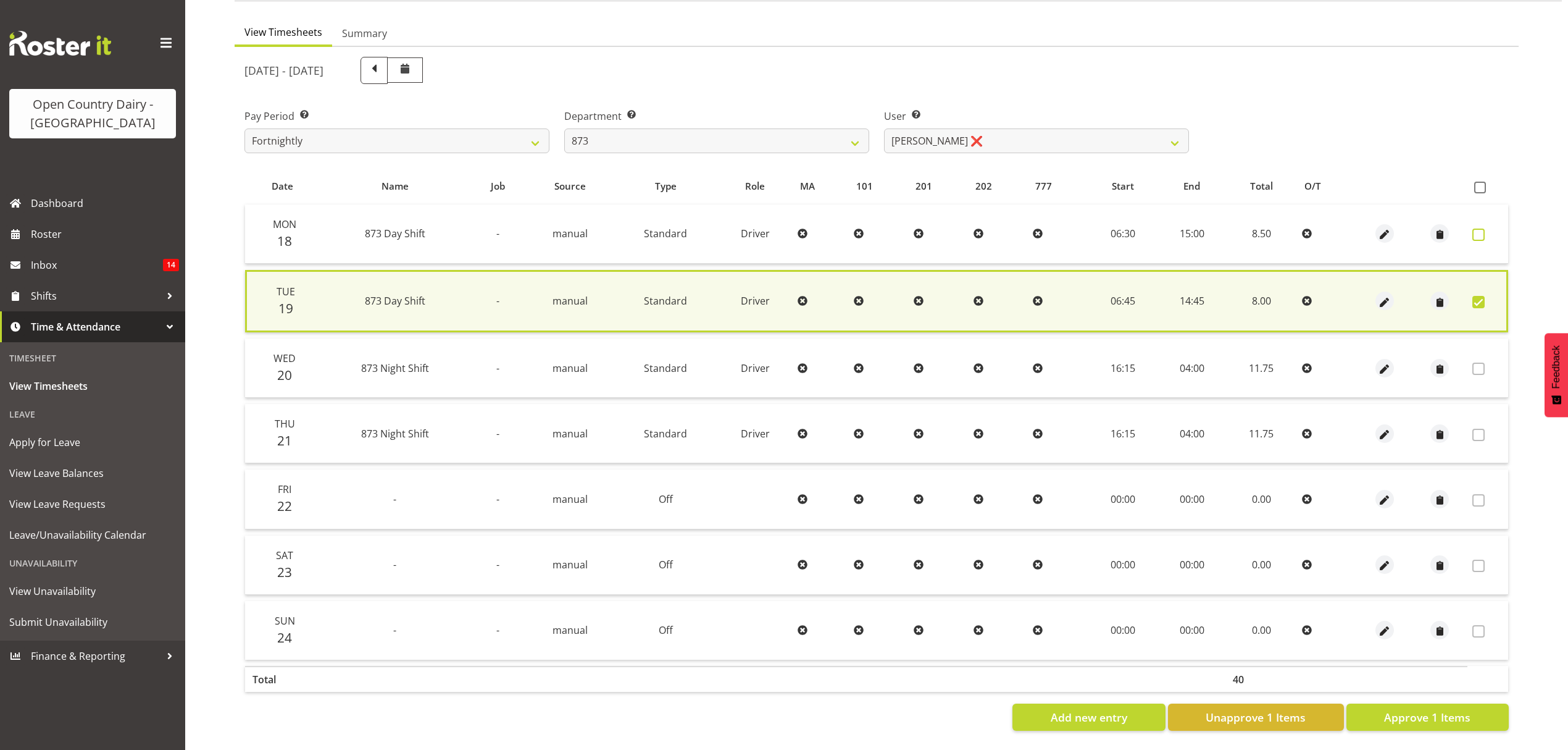
click at [1480, 233] on span at bounding box center [1478, 234] width 12 height 12
checkbox input "true"
click at [1480, 233] on span at bounding box center [1478, 234] width 12 height 12
checkbox input "false"
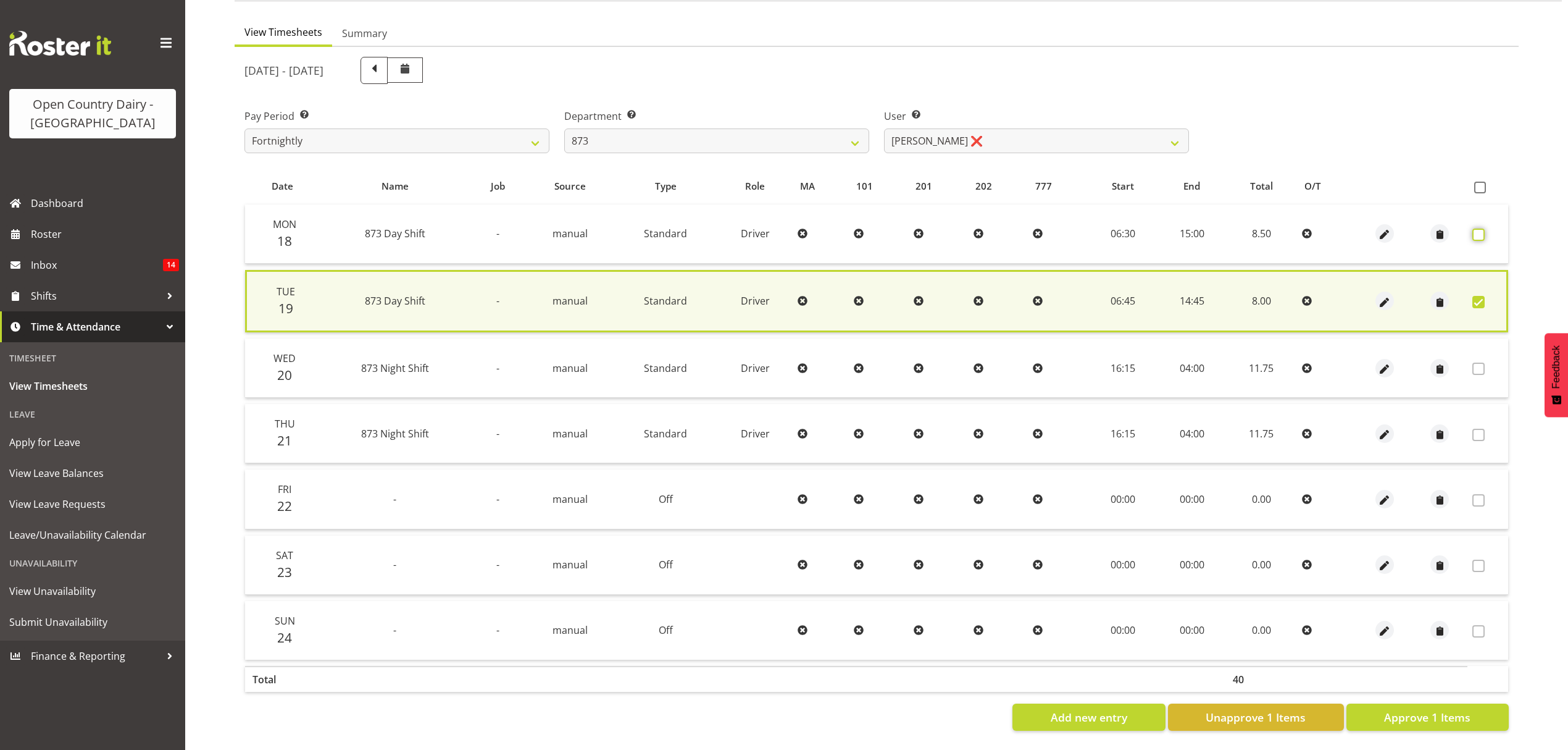
checkbox input "false"
click at [1483, 233] on span at bounding box center [1478, 234] width 12 height 12
checkbox input "true"
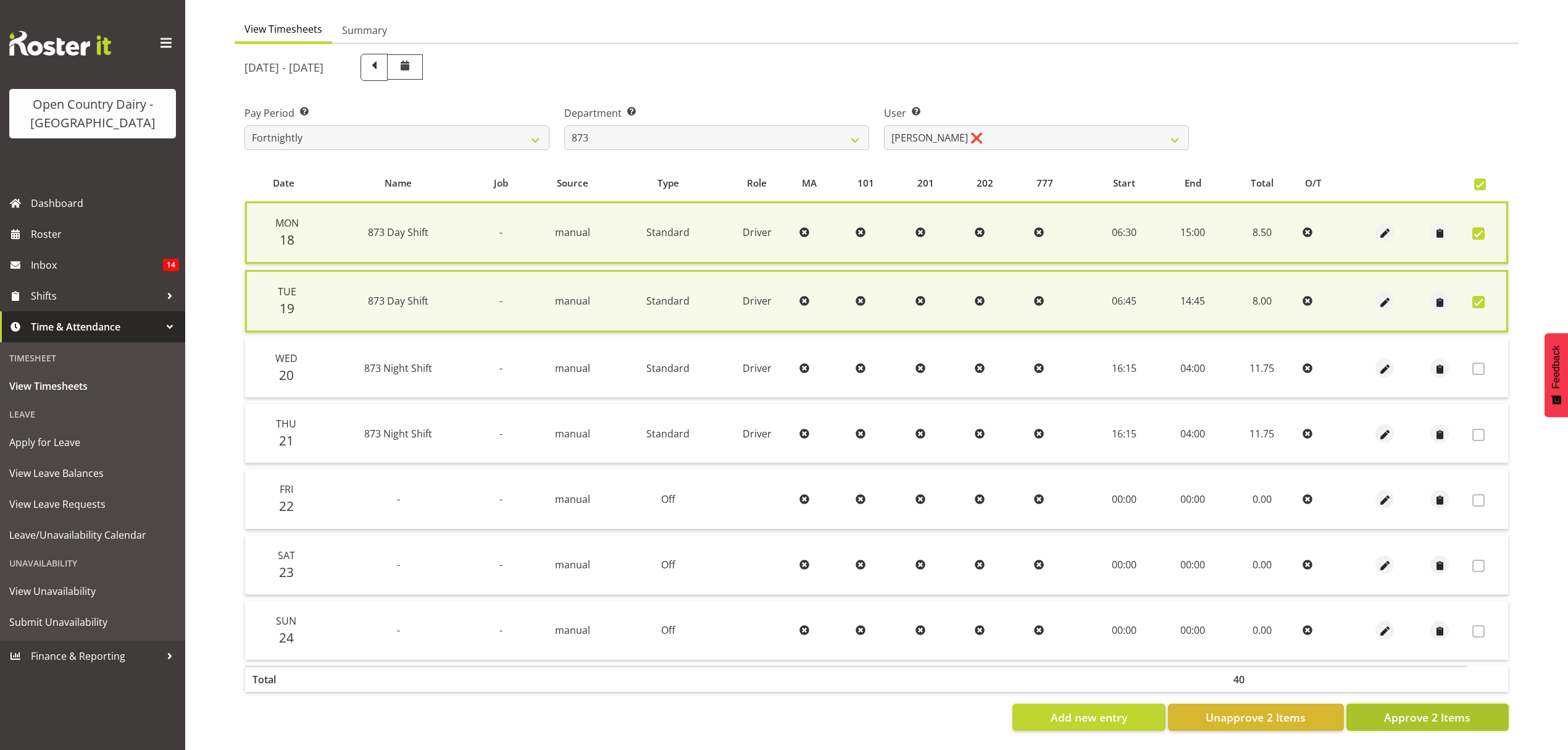
click at [1478, 704] on button "Approve 2 Items" at bounding box center [1427, 717] width 162 height 27
checkbox input "false"
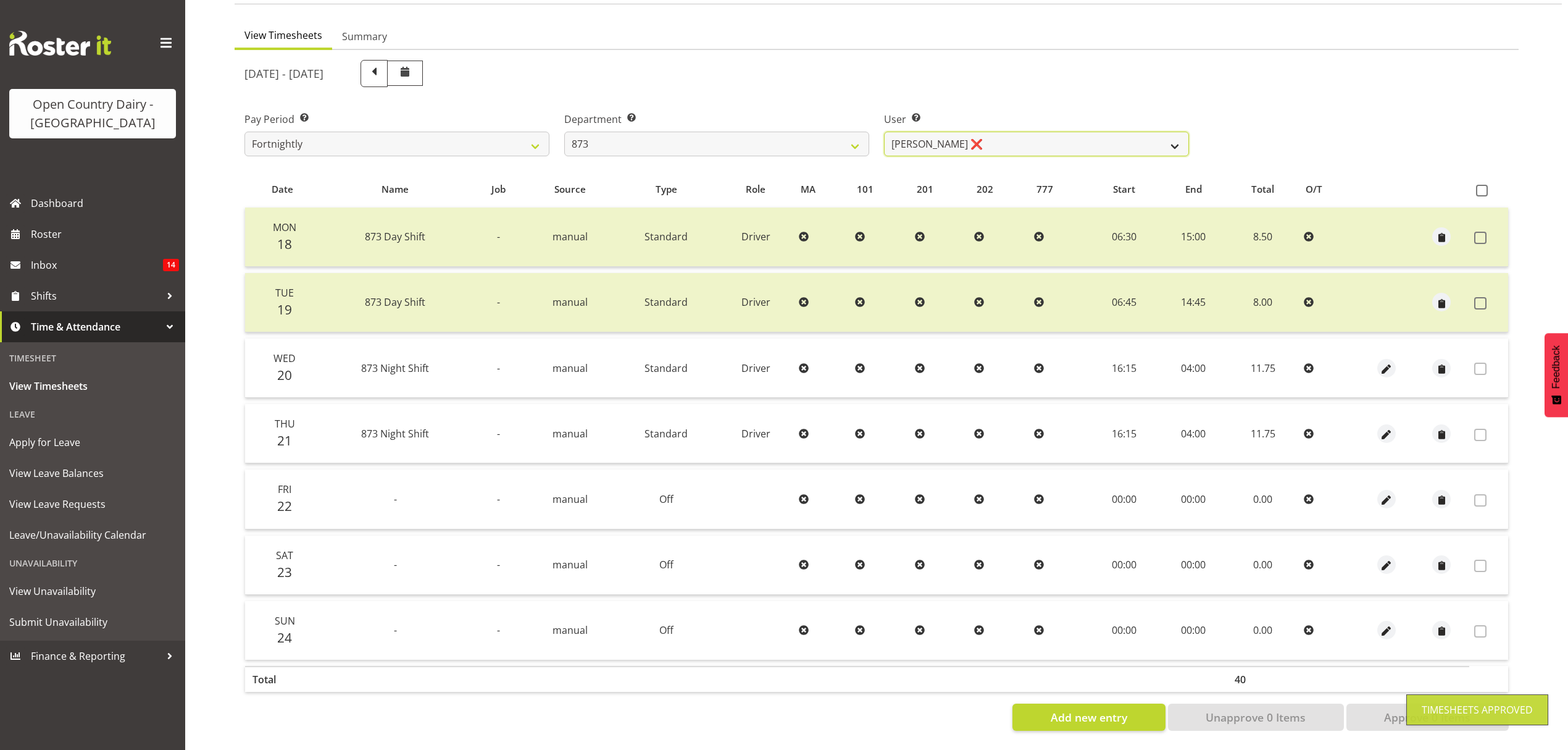
click at [1060, 139] on select "Andrew Henderson ❌ Ricky Popham ❌ Stacy MacAskill ❌ Trish Nicol ❌" at bounding box center [1036, 144] width 305 height 25
click at [865, 144] on select "734 735 736 737 738 739 851 852 853 854 855 856 858 861 862 865 868 869 870 873" at bounding box center [717, 144] width 305 height 25
select select "682"
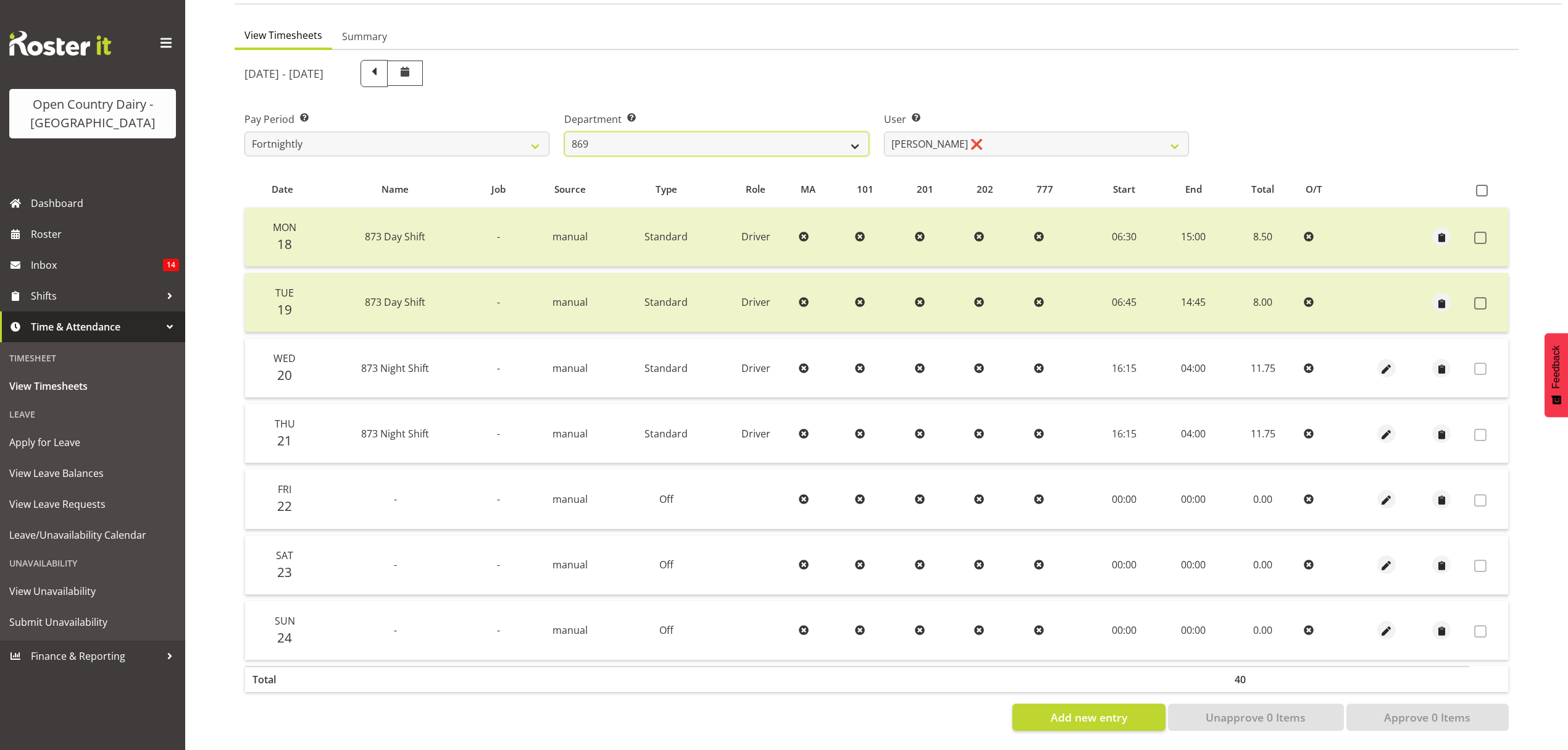
click at [564, 132] on select "734 735 736 737 738 739 851 852 853 854 855 856 858 861 862 865 868 869 870 873" at bounding box center [717, 144] width 305 height 25
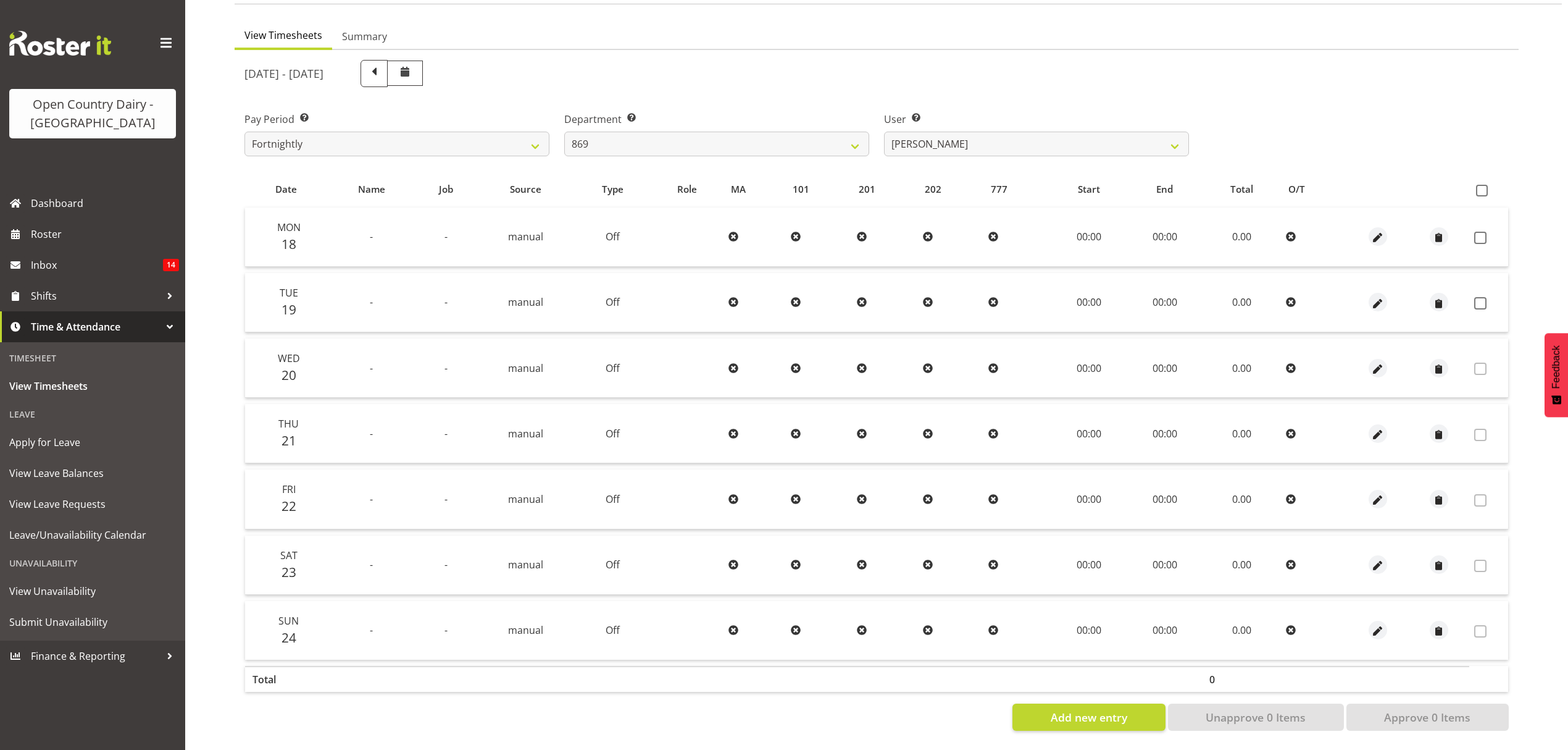
click at [1043, 149] on div "User Select user. Note: This is filtered down by the previous two drop-down ite…" at bounding box center [1036, 129] width 320 height 69
click at [1043, 146] on select "Barry O'Donnell ❌ Barry Johnston ❌ Jason Soper ❌ Peter Wieczorek ❌" at bounding box center [1036, 144] width 305 height 25
select select "10302"
click at [884, 132] on select "Barry O'Donnell ❌ Barry Johnston ❌ Jason Soper ❌ Peter Wieczorek ❌" at bounding box center [1036, 144] width 305 height 25
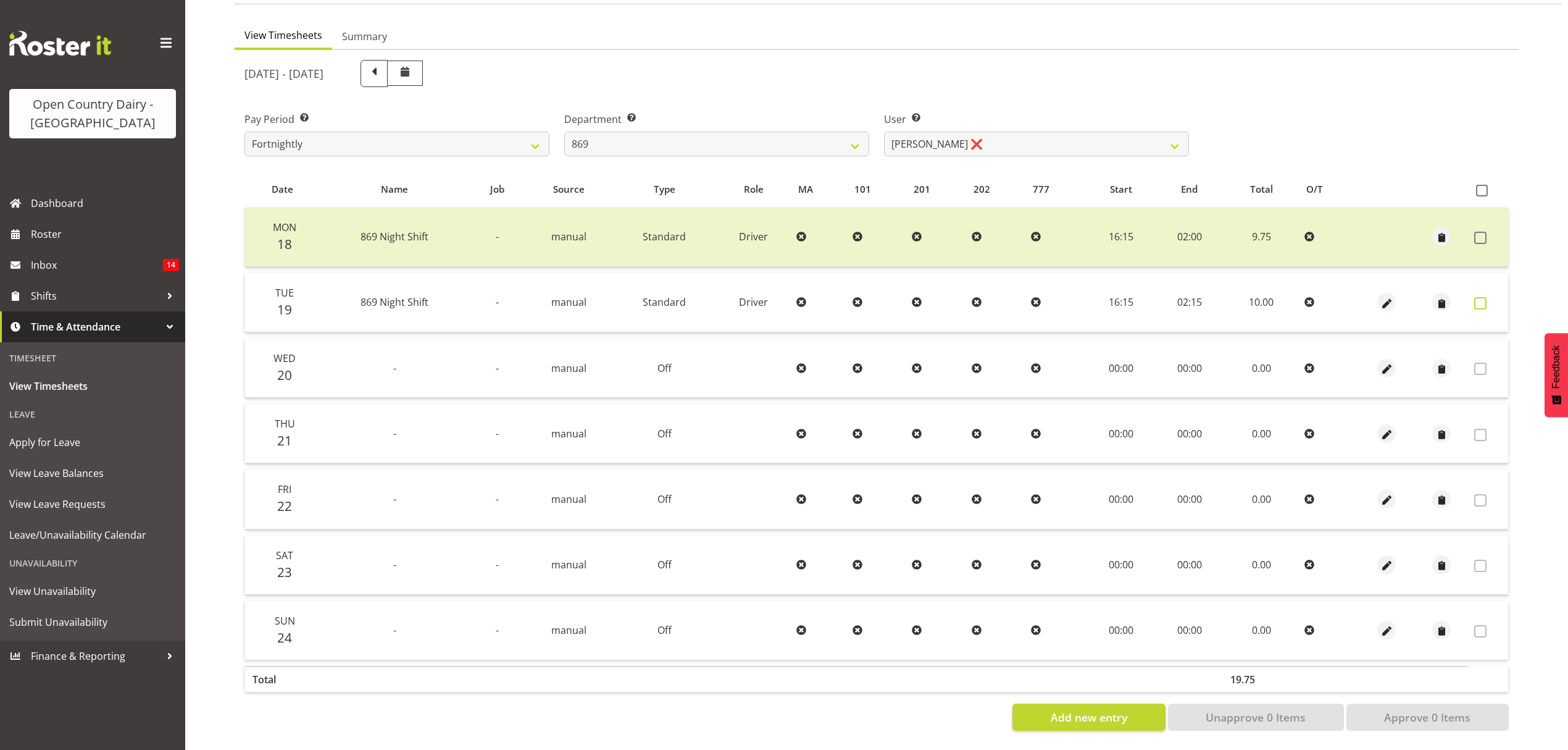
click at [1488, 297] on label at bounding box center [1484, 303] width 19 height 12
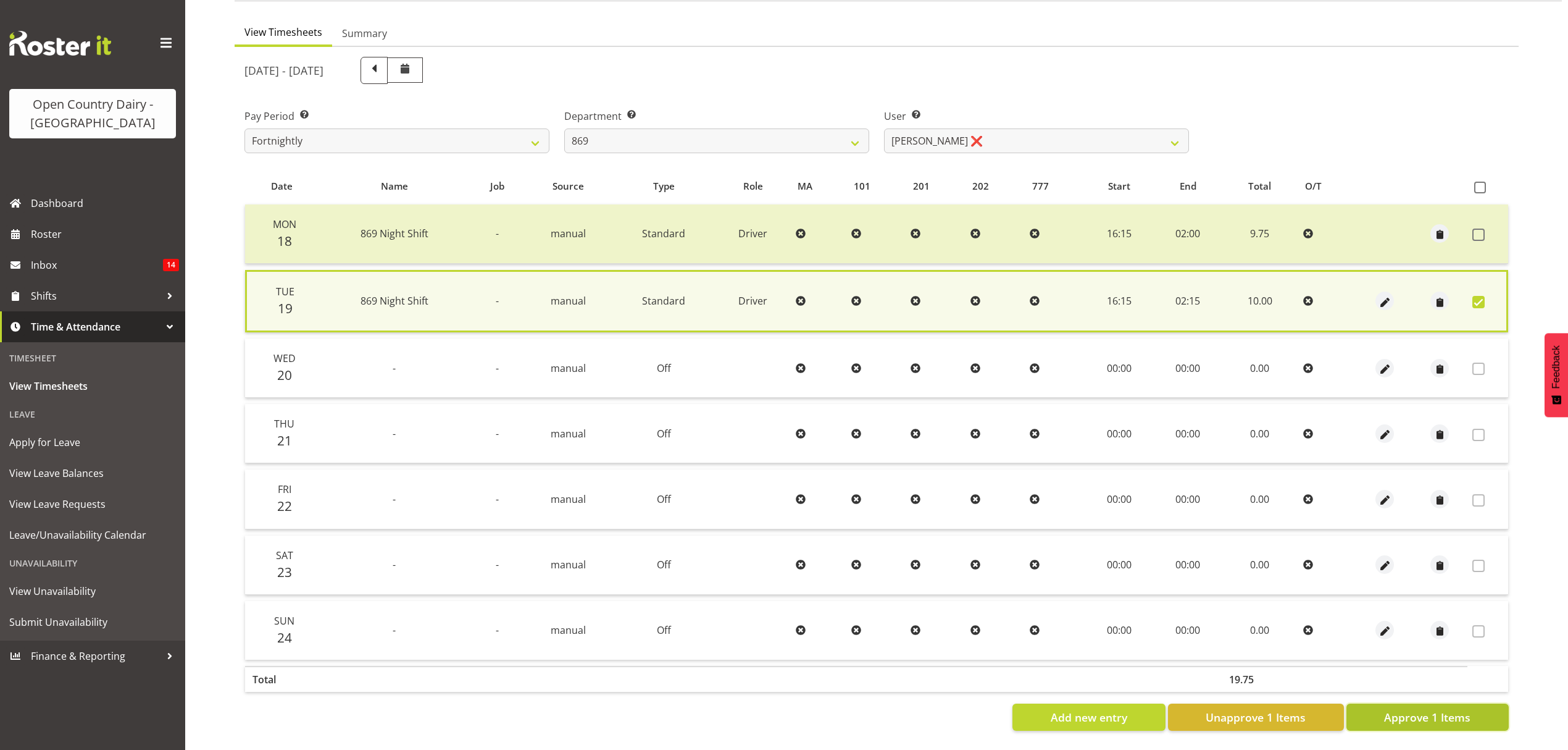
click at [1384, 709] on span "Approve 1 Items" at bounding box center [1427, 717] width 86 height 16
checkbox input "false"
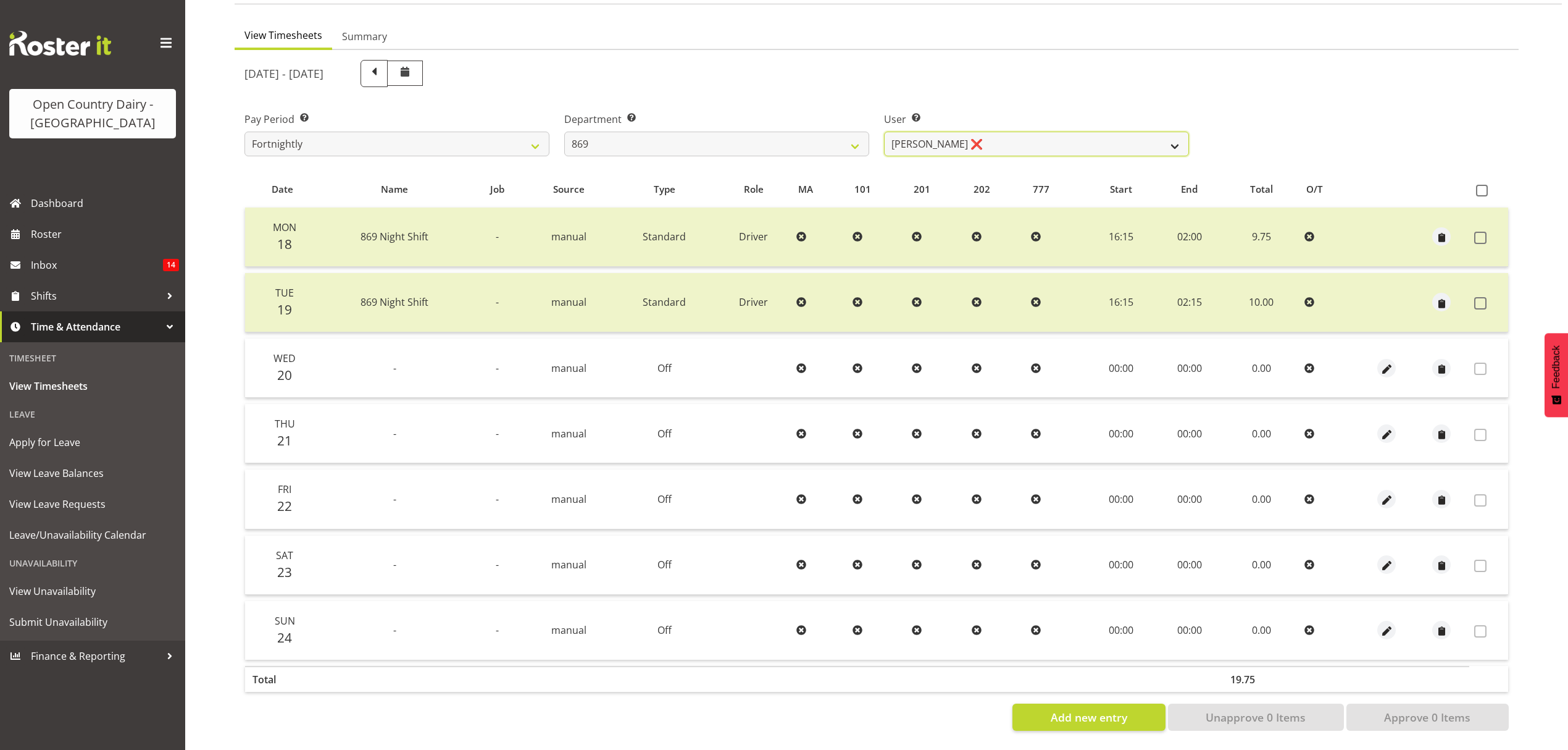
click at [990, 138] on select "Barry O'Donnell ❌ Barry Johnston ❌ Jason Soper ❌ Peter Wieczorek ❌" at bounding box center [1036, 144] width 305 height 25
select select "7399"
click at [884, 132] on select "Barry O'Donnell ❌ Barry Johnston ❌ Jason Soper ❌ Peter Wieczorek ❌" at bounding box center [1036, 144] width 305 height 25
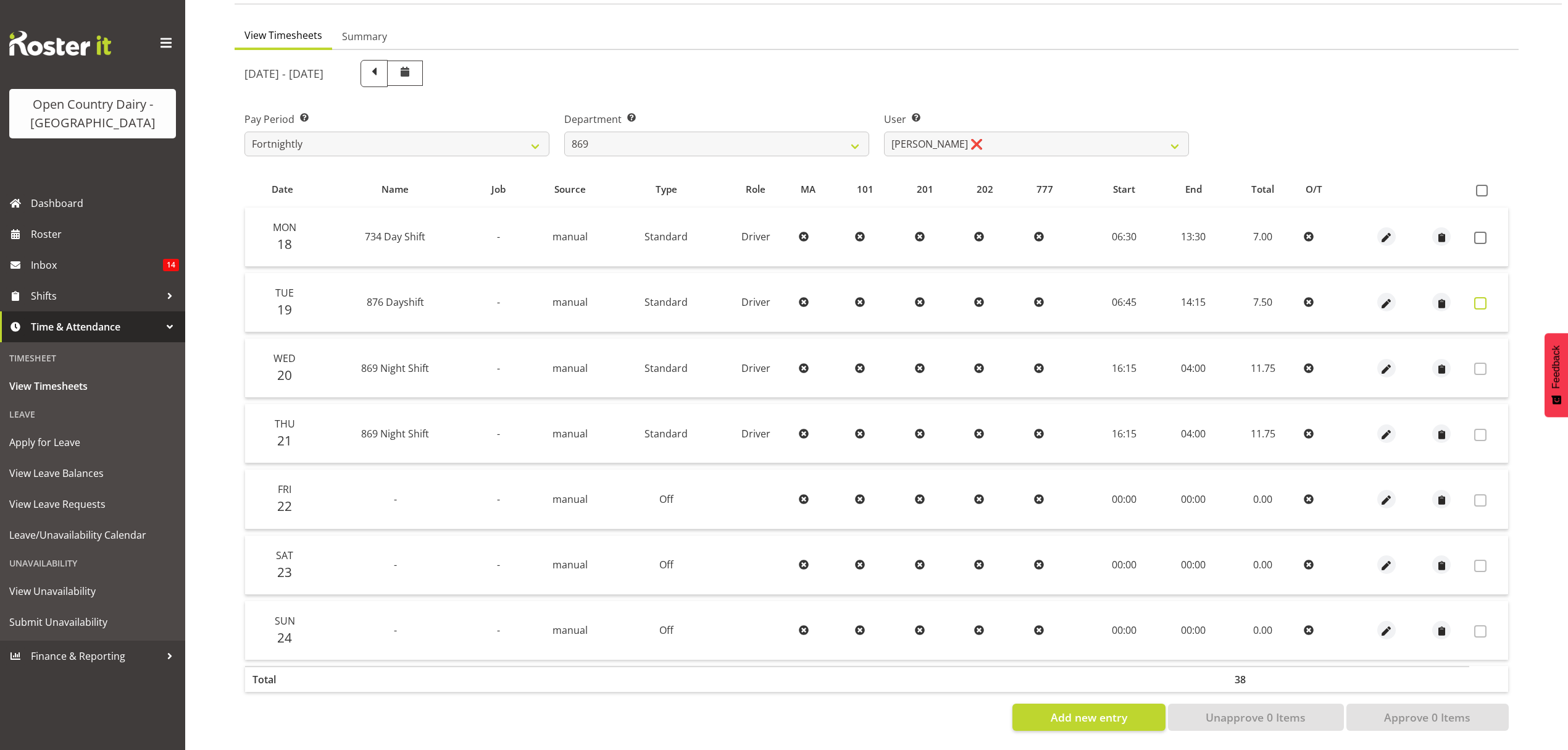
click at [1478, 297] on span at bounding box center [1480, 303] width 12 height 12
checkbox input "true"
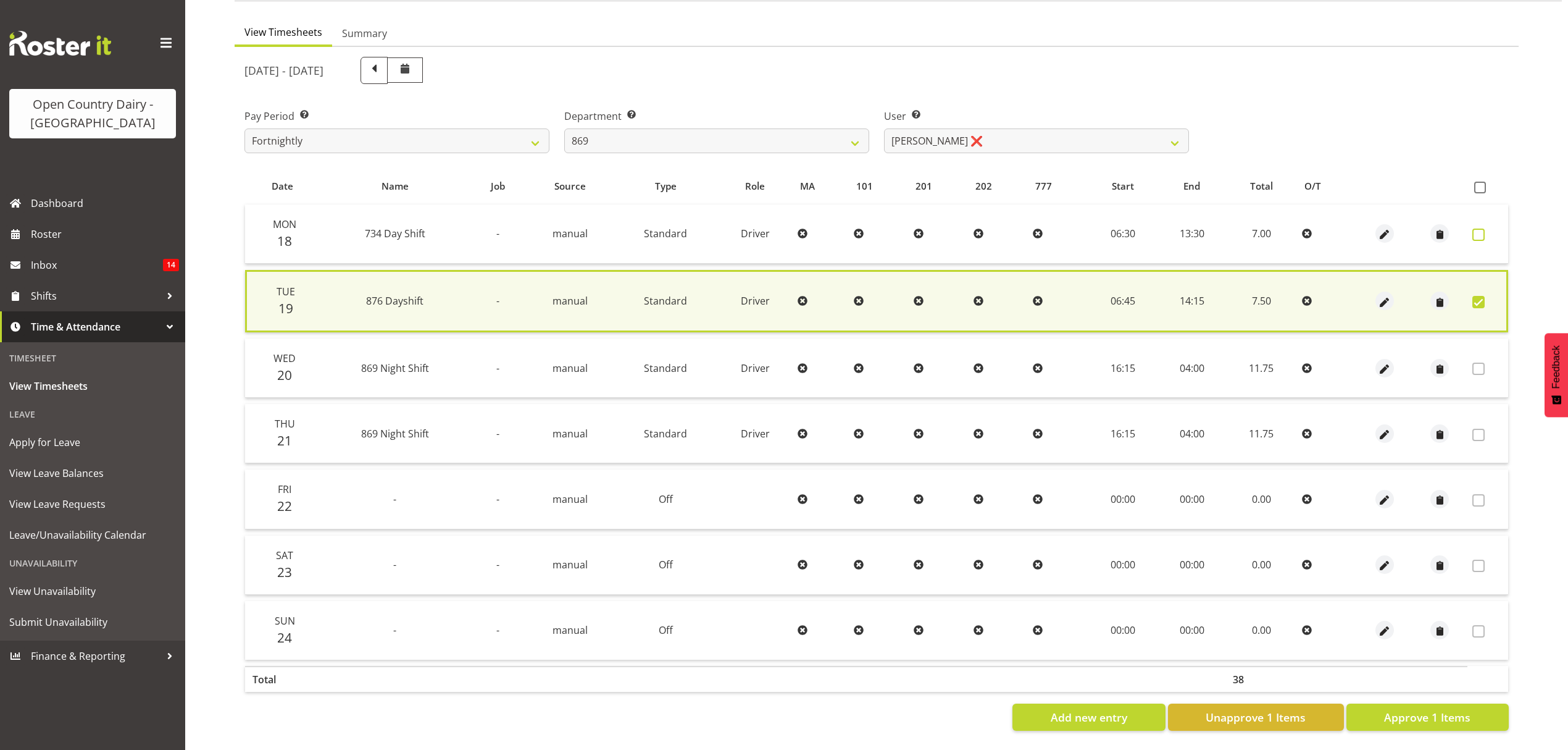
click at [1484, 228] on span at bounding box center [1478, 234] width 12 height 12
checkbox input "true"
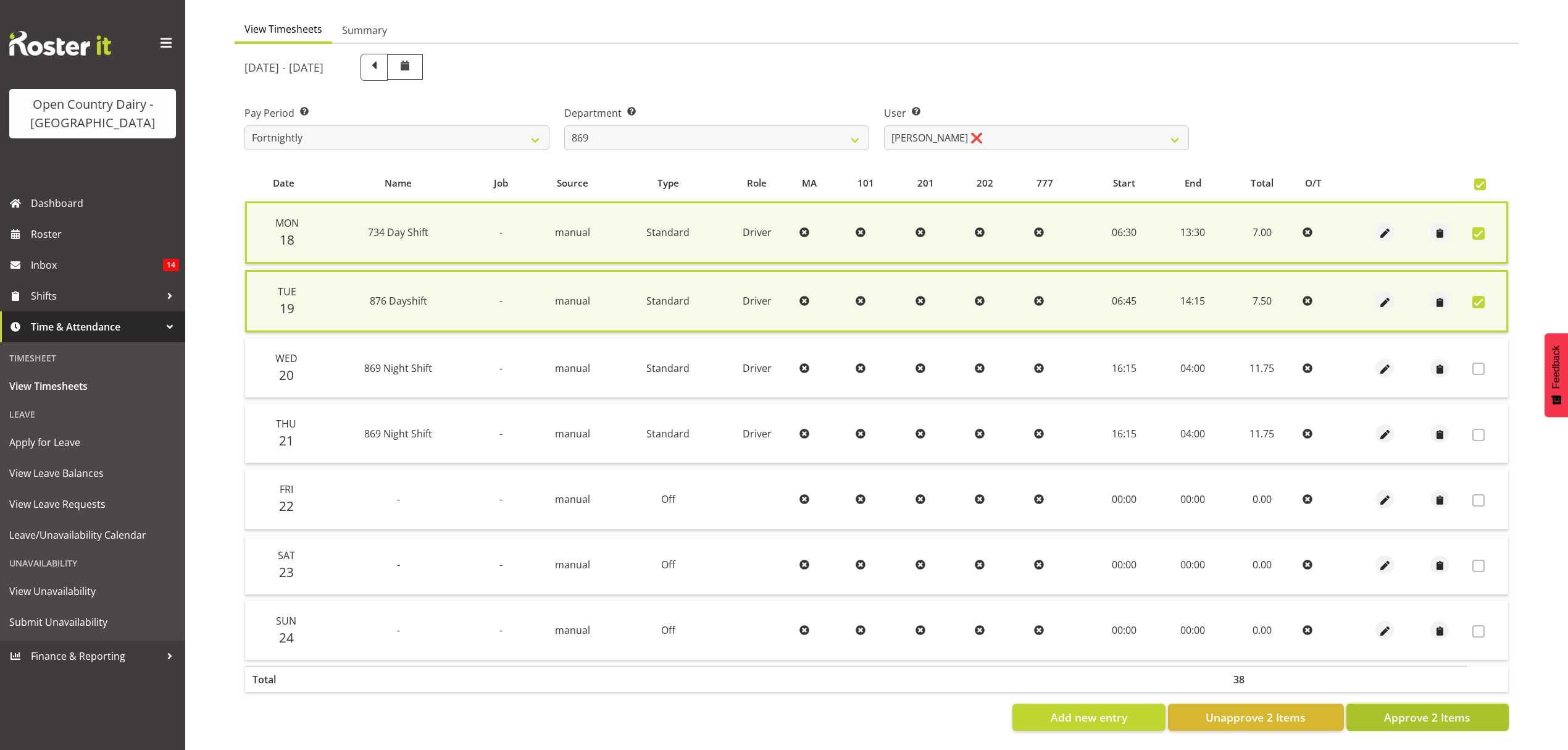
click at [1465, 714] on span "Approve 2 Items" at bounding box center [1427, 717] width 86 height 16
checkbox input "false"
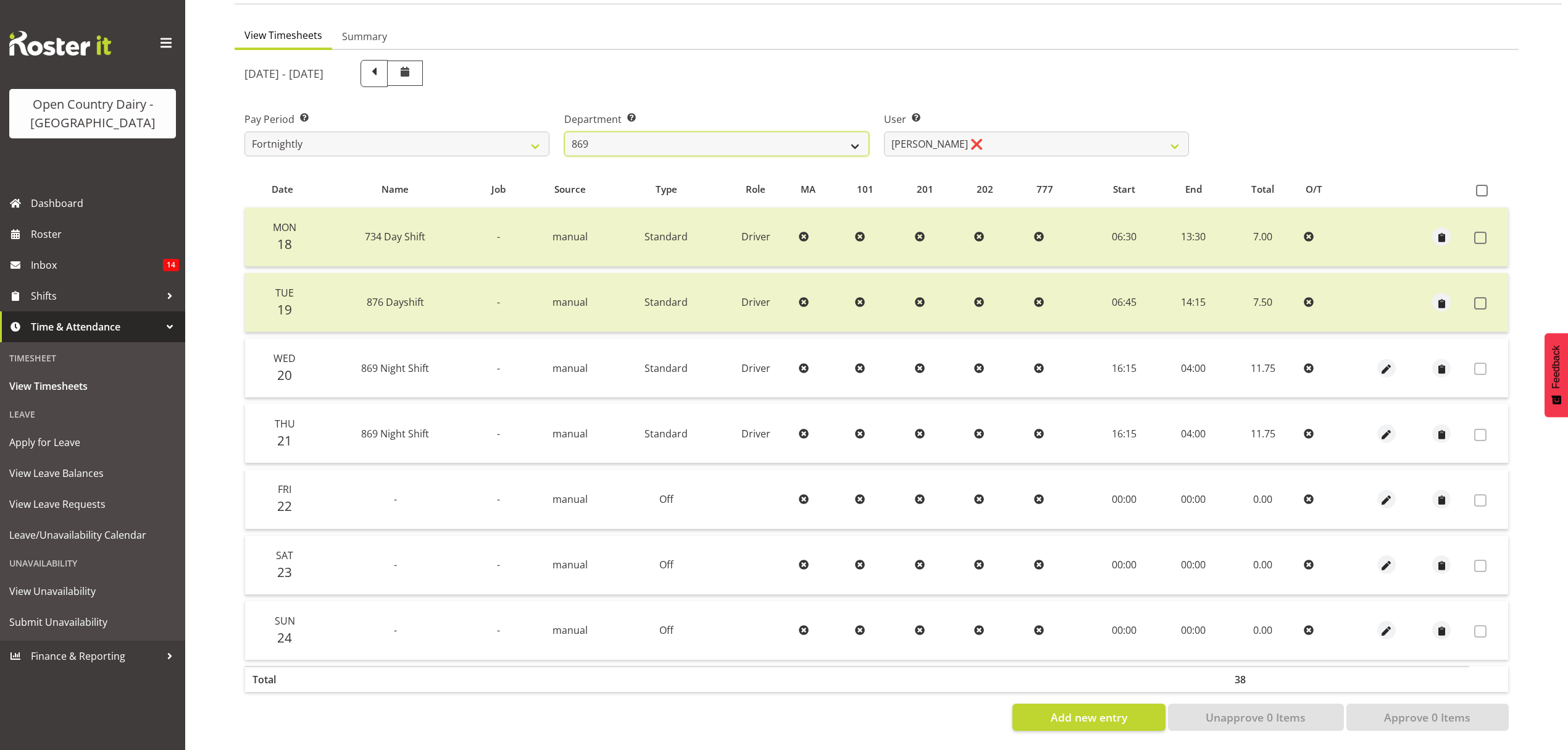
click at [797, 132] on select "734 735 736 737 738 739 851 852 853 854 855 856 858 861 862 865 868 869 870 873" at bounding box center [717, 144] width 305 height 25
select select "676"
click at [564, 132] on select "734 735 736 737 738 739 851 852 853 854 855 856 858 861 862 865 868 869 870 873" at bounding box center [717, 144] width 305 height 25
select select "10213"
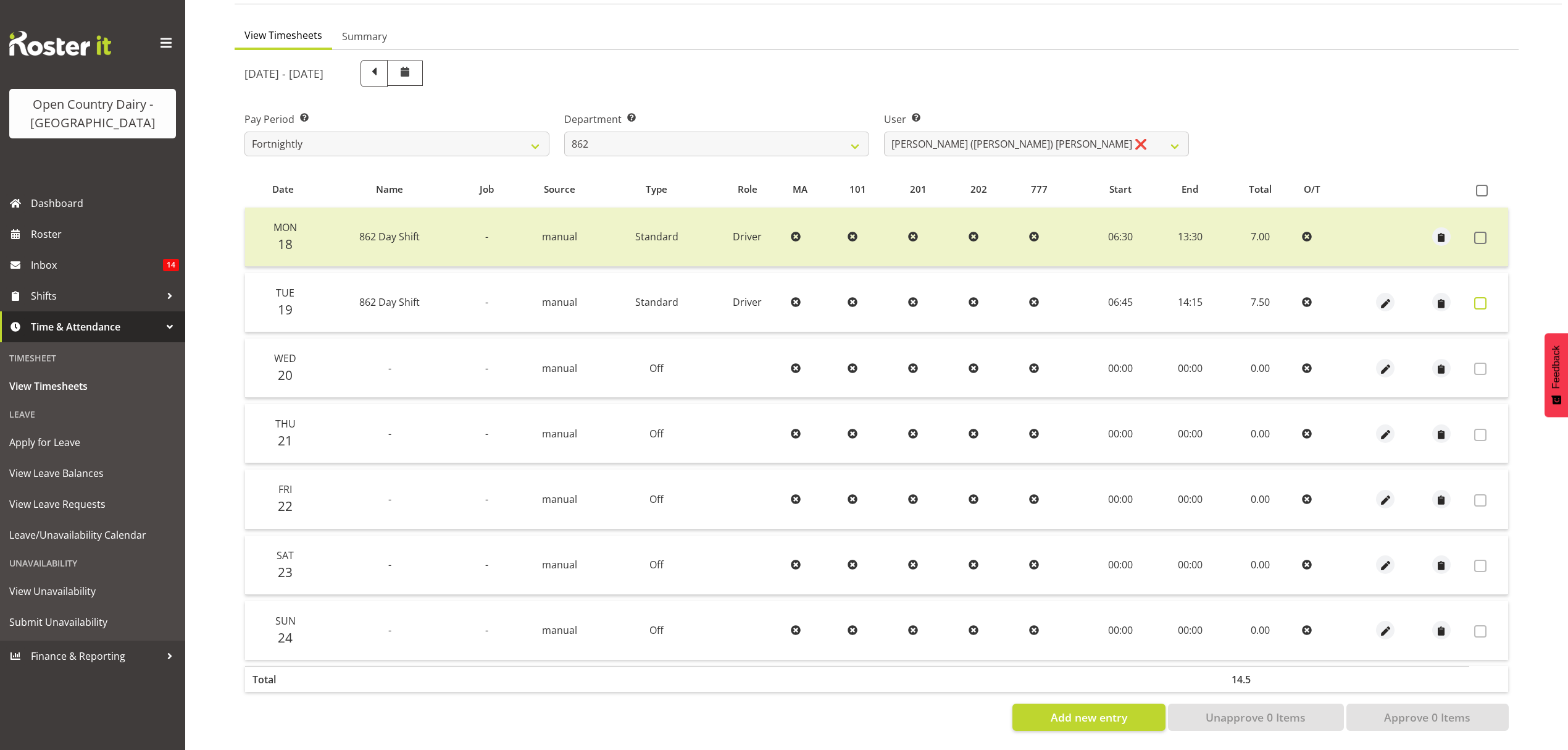
click at [1478, 297] on span at bounding box center [1480, 303] width 12 height 12
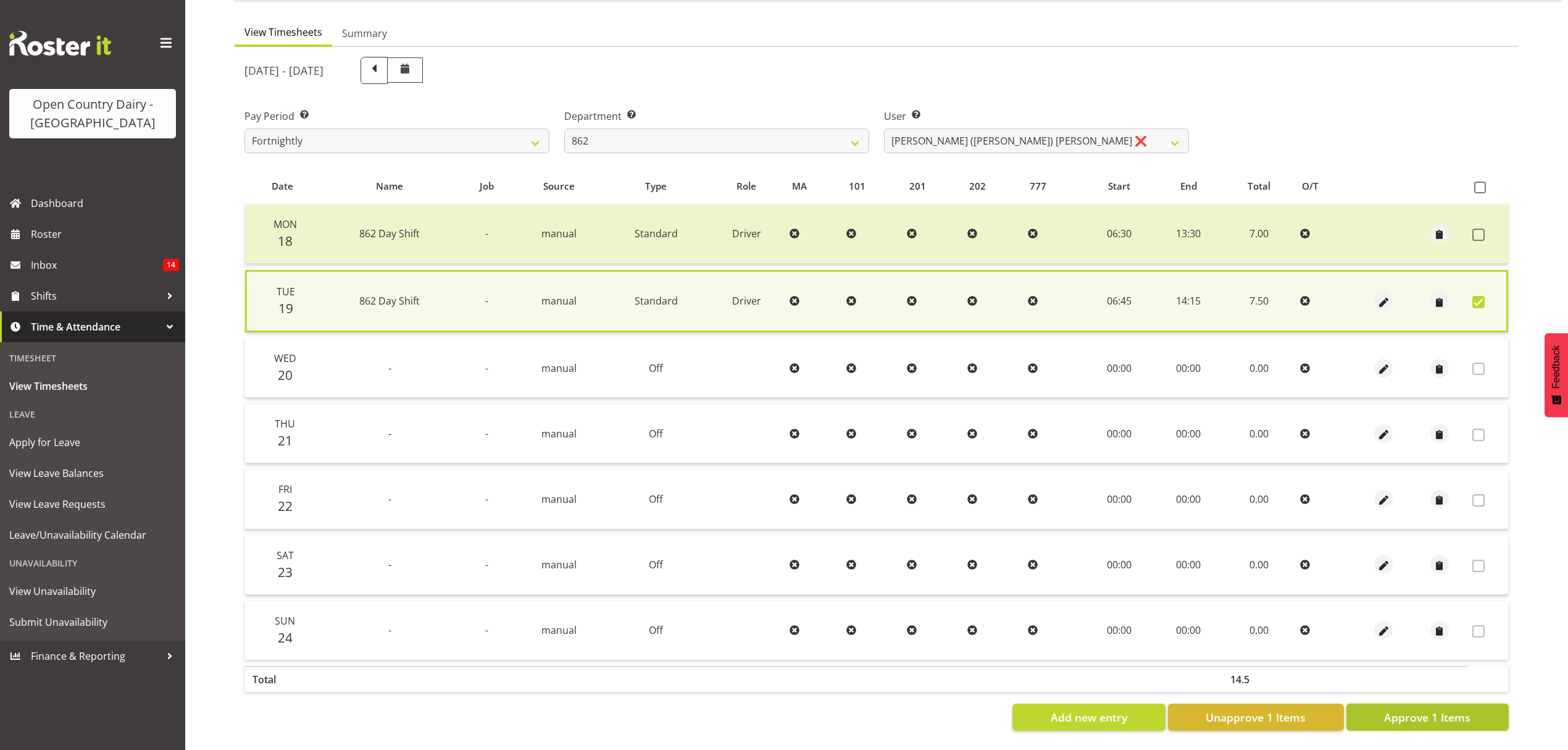
click at [1475, 710] on button "Approve 1 Items" at bounding box center [1427, 717] width 162 height 27
checkbox input "false"
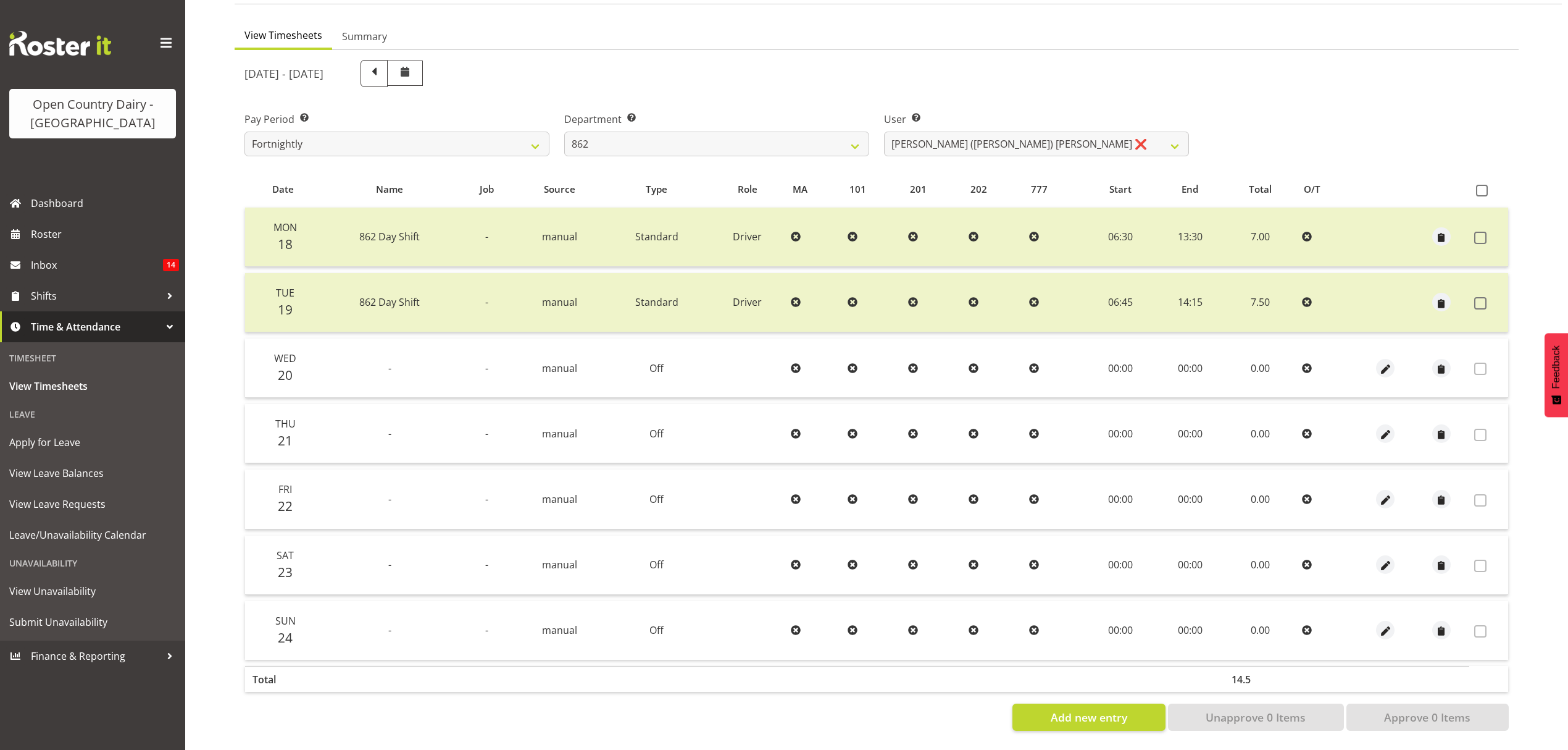
click at [1287, 102] on div "Pay Period Select which pay period you would like to view. Fortnightly Departme…" at bounding box center [877, 129] width 1279 height 69
click at [841, 142] on select "734 735 736 737 738 739 851 852 853 854 855 856 858 861 862 865 868 869 870 873" at bounding box center [717, 144] width 305 height 25
select select "687"
click at [564, 132] on select "734 735 736 737 738 739 851 852 853 854 855 856 858 861 862 865 868 869 870 873" at bounding box center [717, 144] width 305 height 25
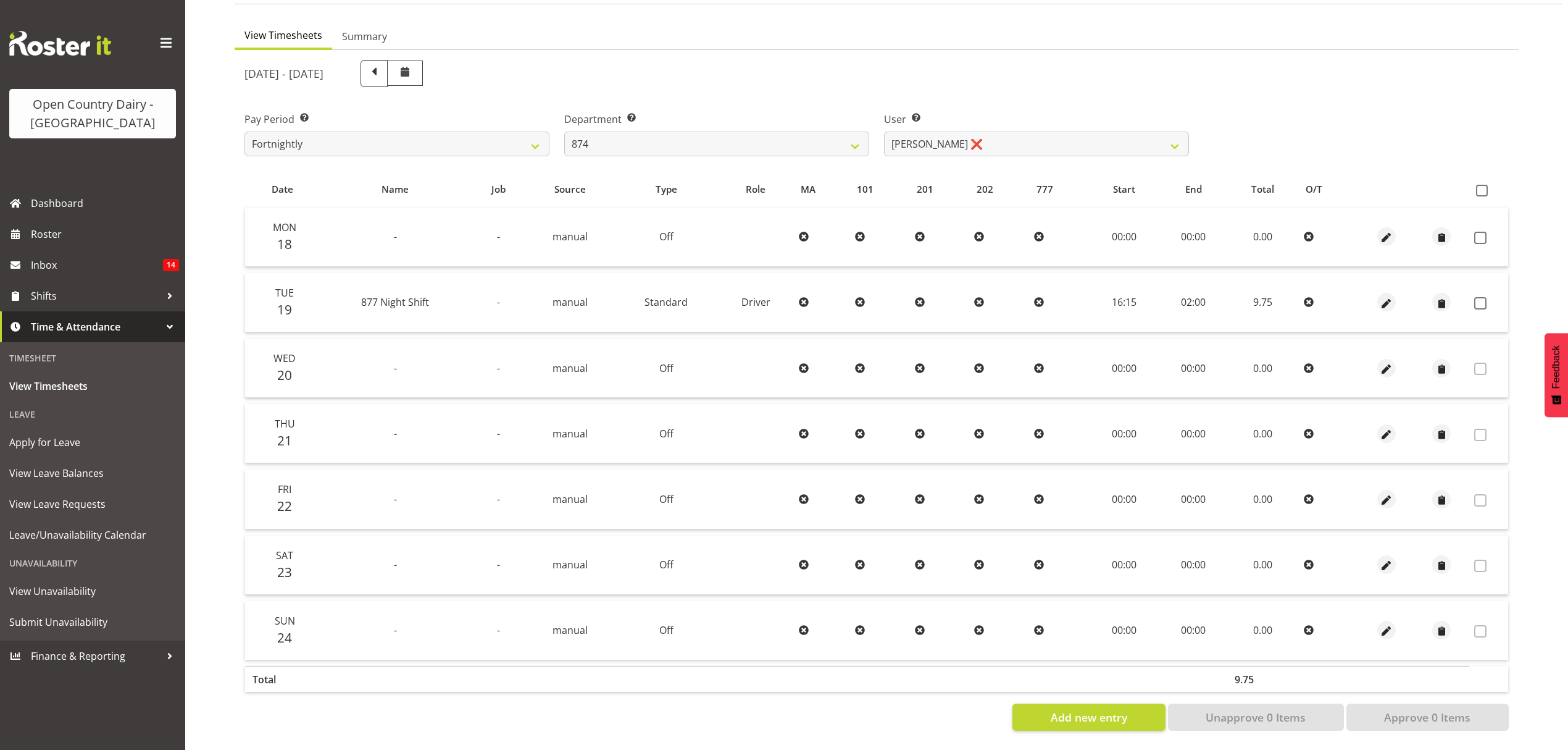
click at [1497, 296] on td at bounding box center [1489, 303] width 39 height 59
click at [1487, 297] on label at bounding box center [1484, 303] width 19 height 12
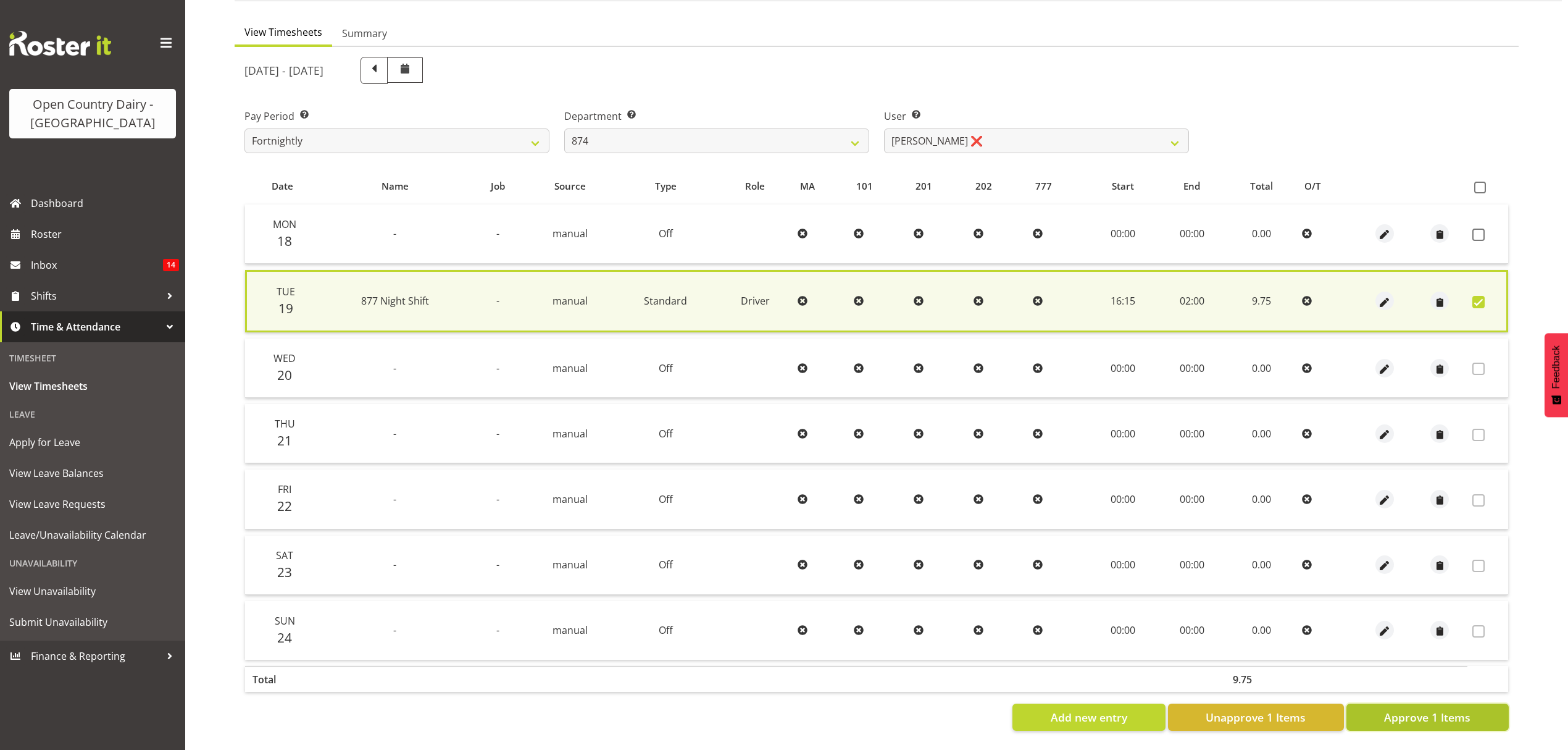
click at [1446, 709] on span "Approve 1 Items" at bounding box center [1427, 717] width 86 height 16
checkbox input "false"
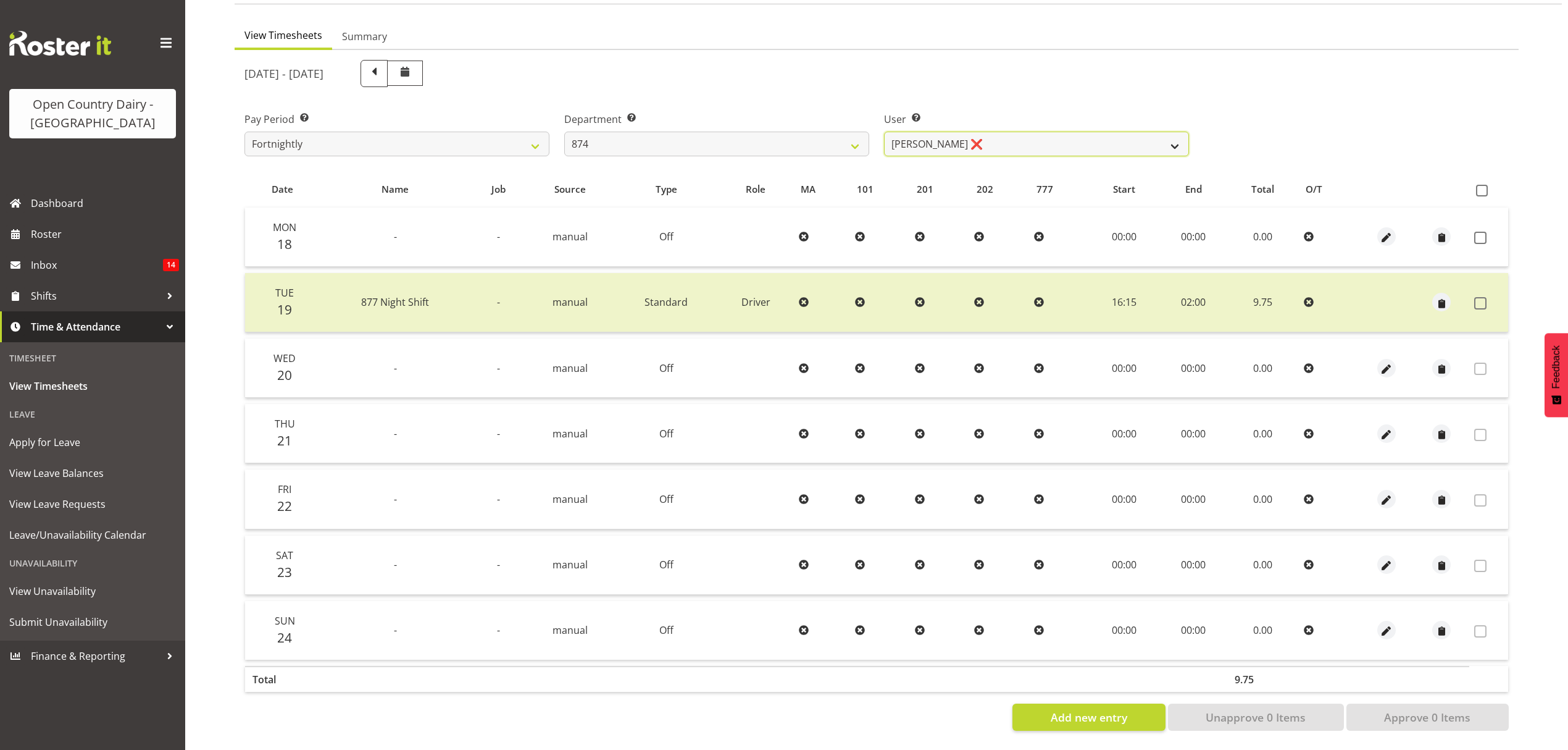
click at [917, 145] on select "Annette Parker ❌ Christopher McRae ❌ Patrick Stenton ❌ Rachel Carpenter ❌" at bounding box center [1036, 144] width 305 height 25
click at [829, 145] on select "734 735 736 737 738 739 851 852 853 854 855 856 858 861 862 865 868 869 870 873" at bounding box center [717, 144] width 305 height 25
select select "667"
click at [564, 132] on select "734 735 736 737 738 739 851 852 853 854 855 856 858 861 862 865 868 869 870 873" at bounding box center [717, 144] width 305 height 25
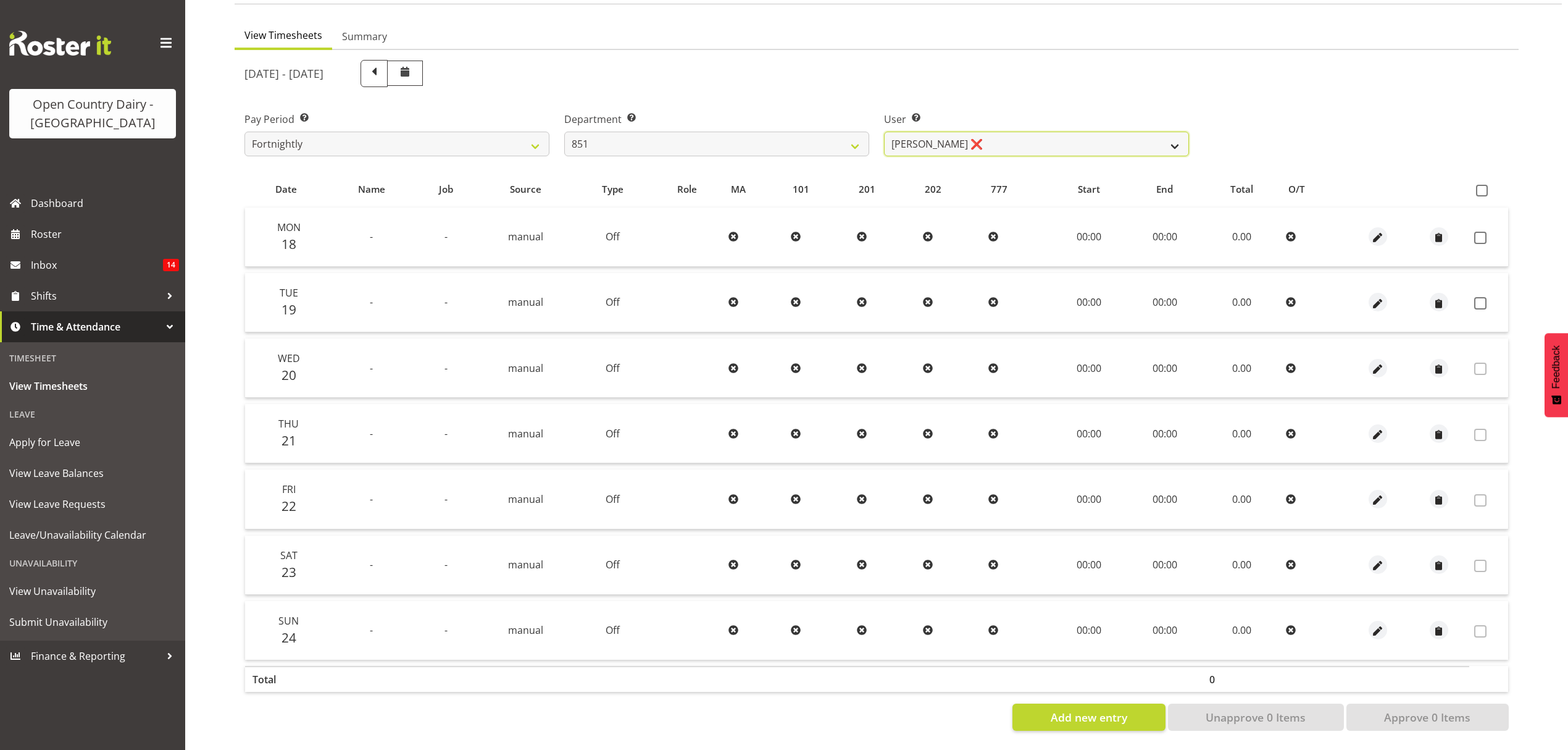
click at [1077, 143] on select "Hayden Batt ❌ Martin Black ❌ Stacey Wilson ❌" at bounding box center [1036, 144] width 305 height 25
select select "7425"
click at [884, 132] on select "Hayden Batt ❌ Martin Black ❌ Stacey Wilson ❌" at bounding box center [1036, 144] width 305 height 25
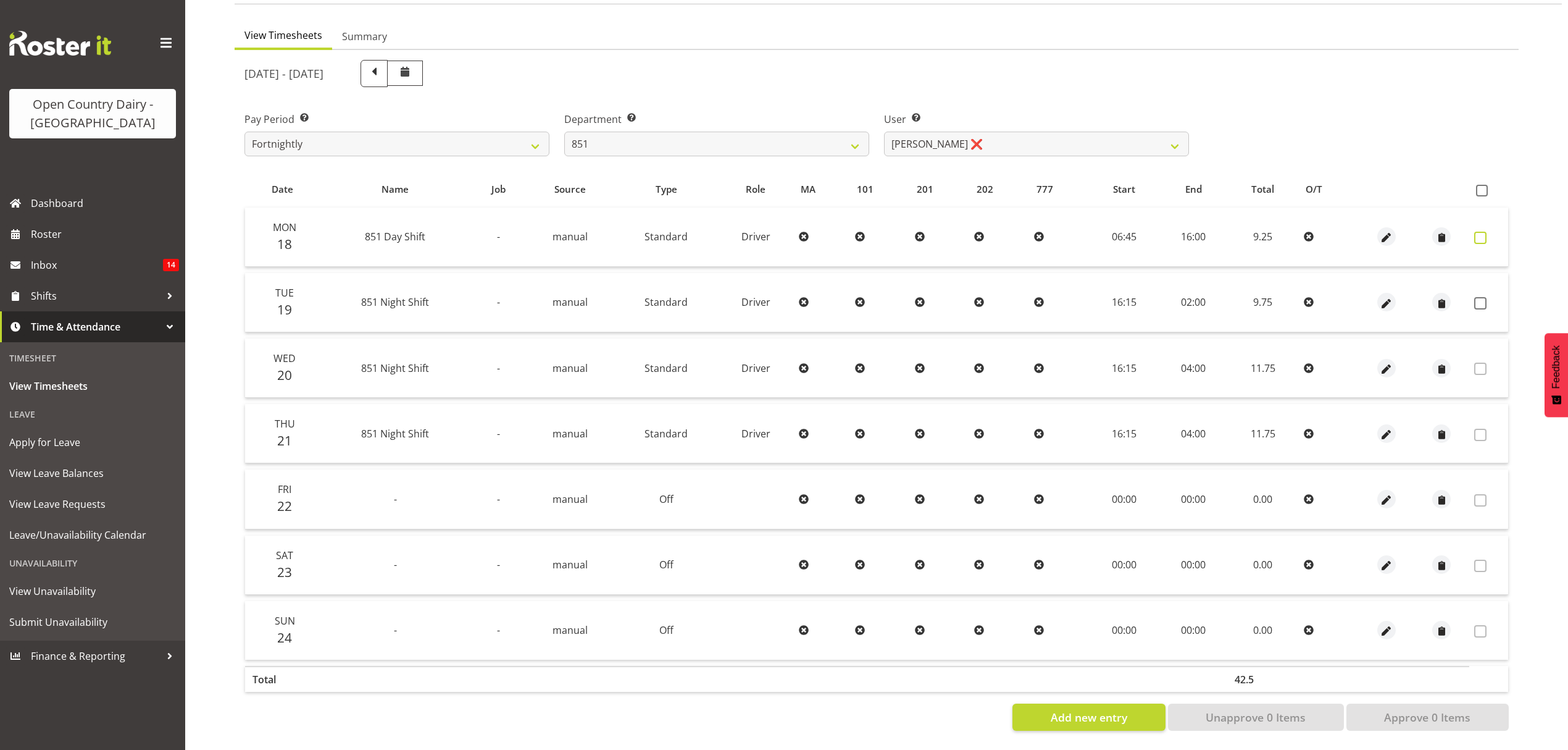
click at [1489, 232] on label at bounding box center [1484, 237] width 19 height 12
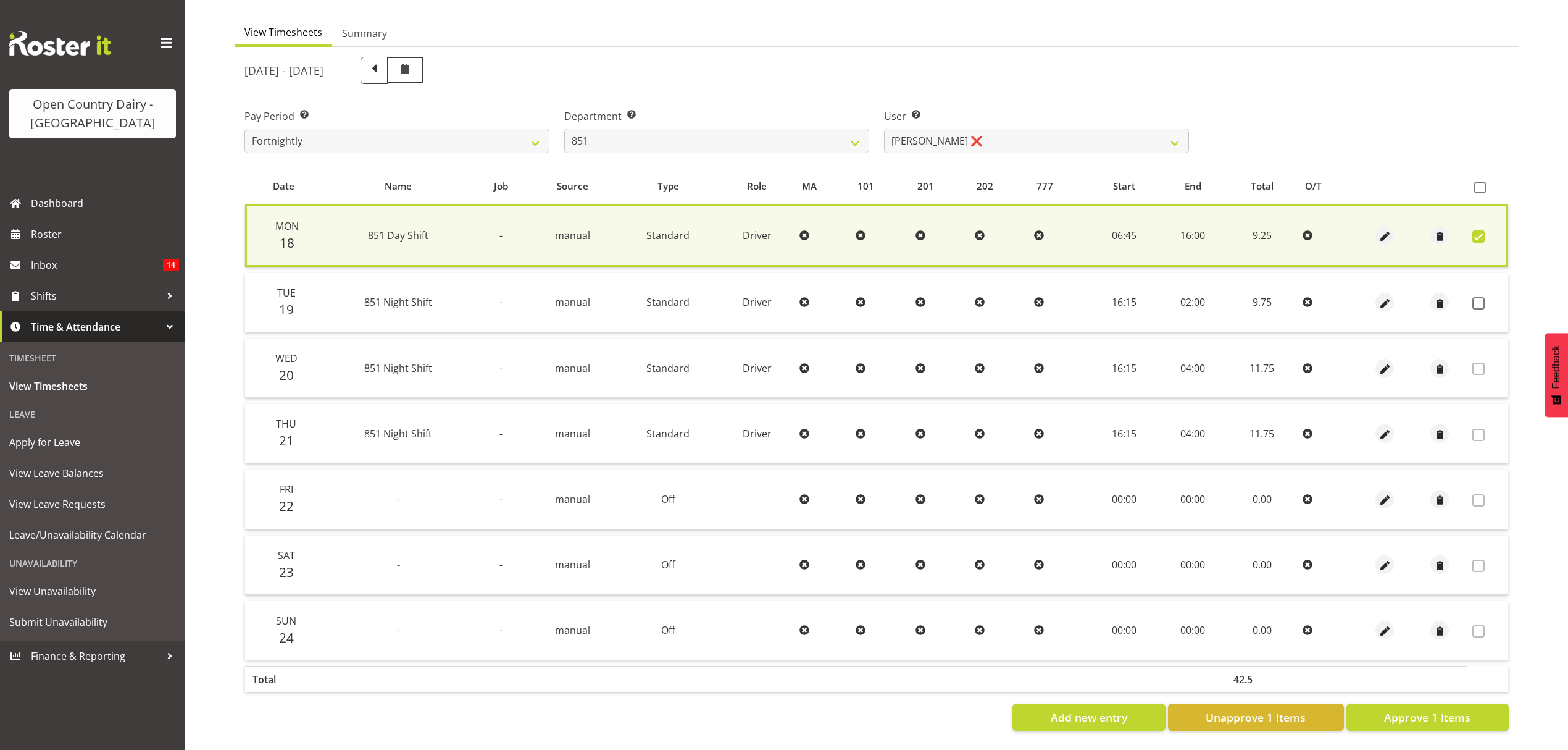
click at [1480, 288] on td at bounding box center [1487, 303] width 41 height 59
click at [1482, 230] on span at bounding box center [1478, 236] width 12 height 12
checkbox input "false"
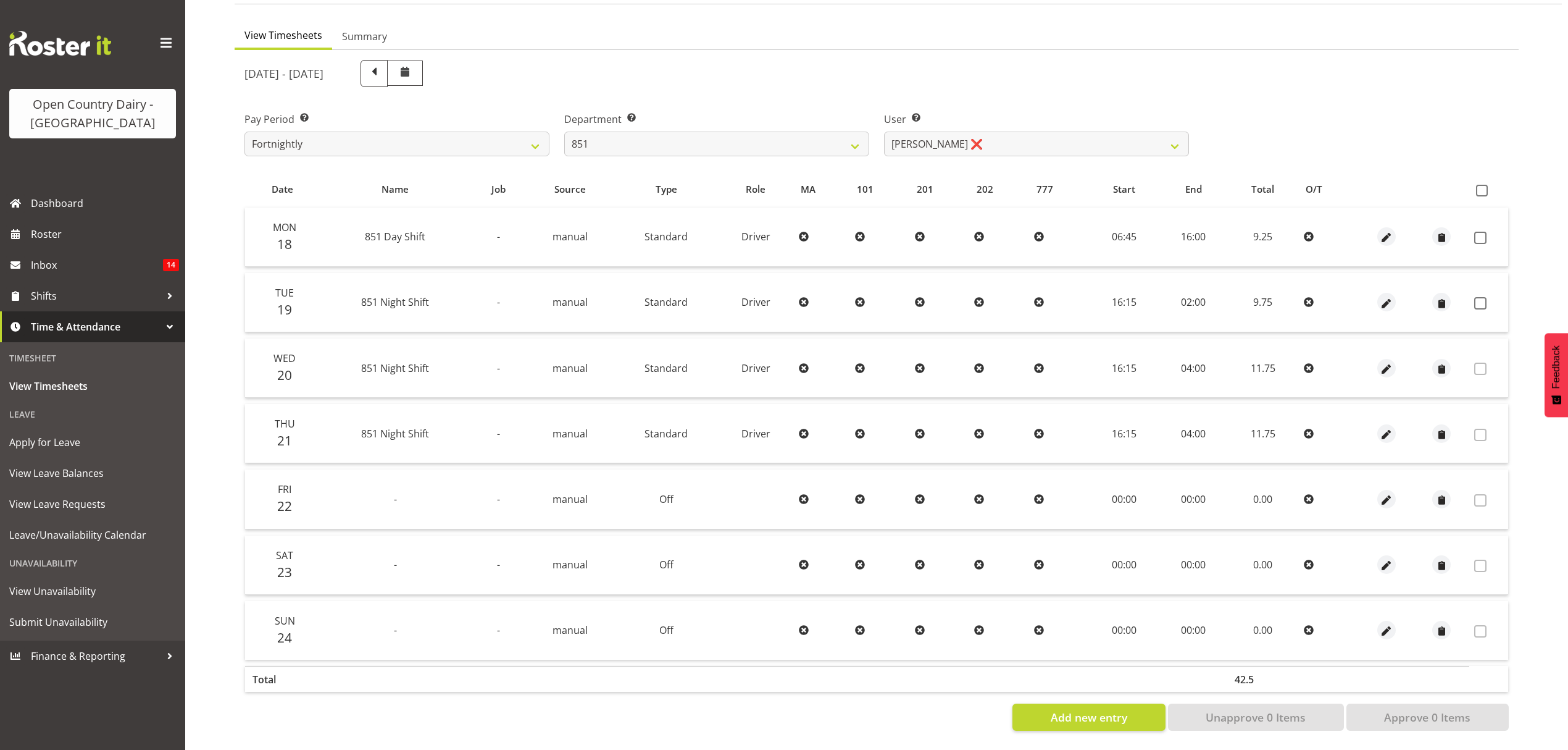
click at [1472, 300] on td at bounding box center [1489, 303] width 39 height 59
click at [1479, 297] on span at bounding box center [1480, 303] width 12 height 12
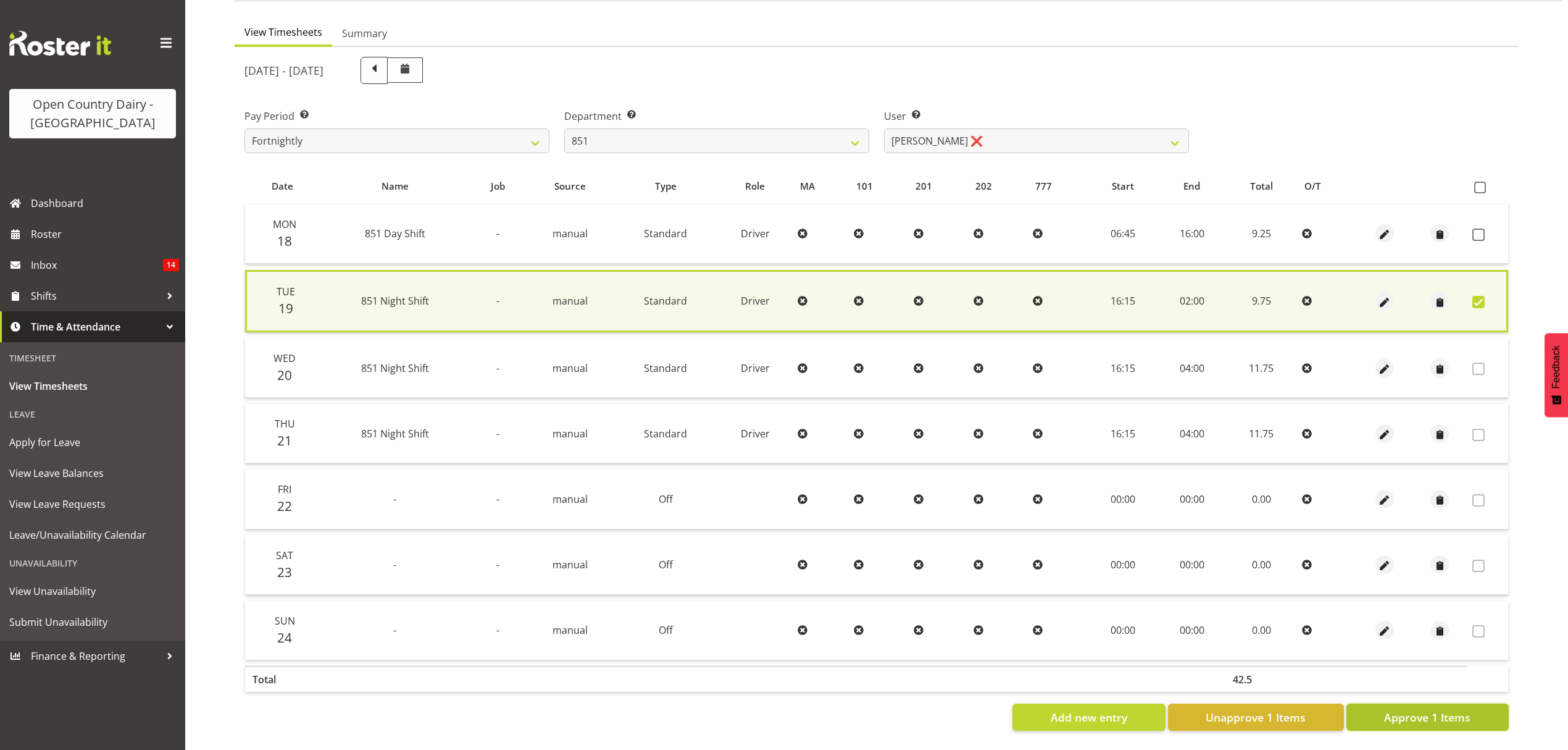
click at [1411, 710] on span "Approve 1 Items" at bounding box center [1427, 717] width 86 height 16
checkbox input "false"
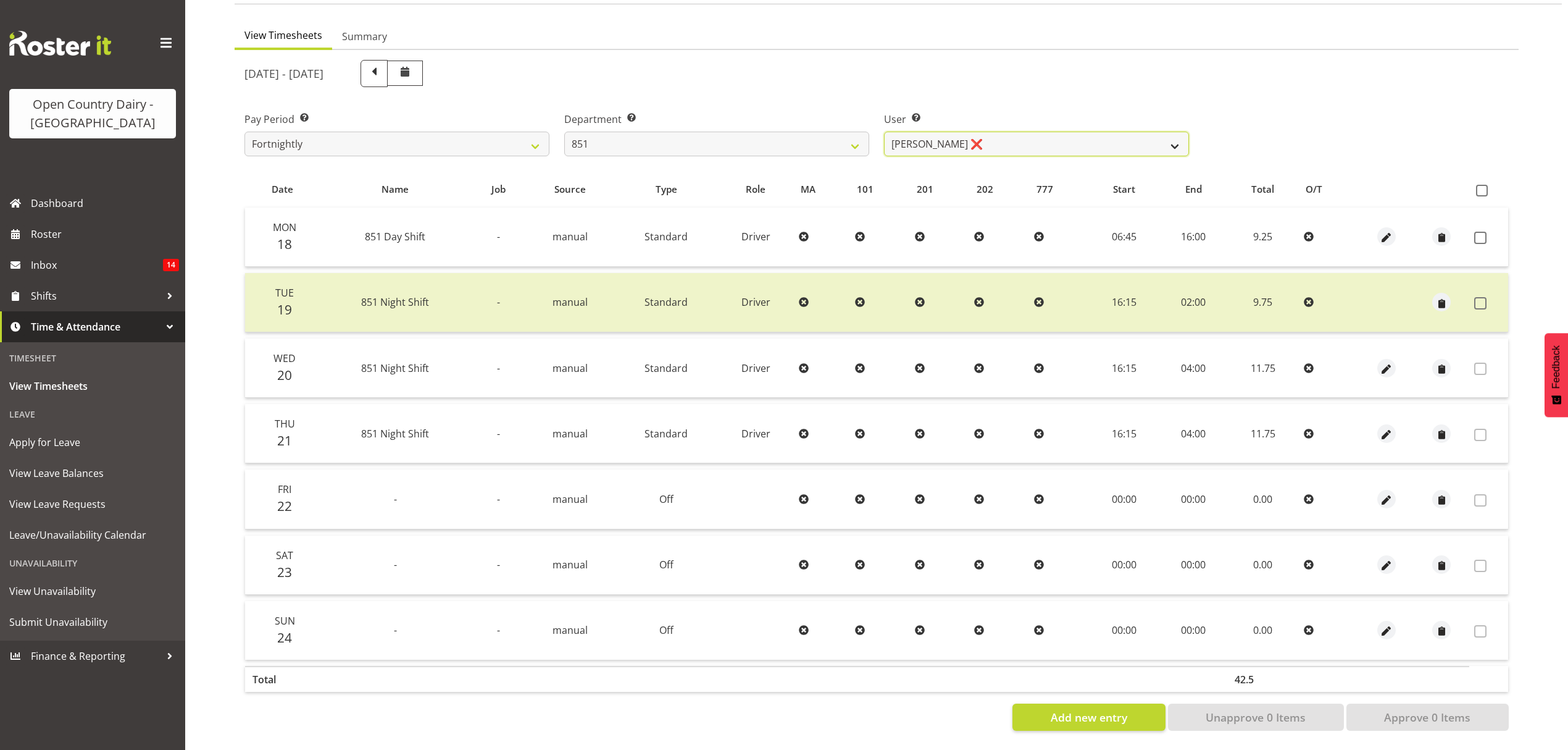
click at [998, 141] on select "Hayden Batt ❌ Martin Black ❌ Stacey Wilson ❌" at bounding box center [1036, 144] width 305 height 25
click at [797, 140] on select "734 735 736 737 738 739 851 852 853 854 855 856 858 861 862 865 868 869 870 873" at bounding box center [717, 144] width 305 height 25
click at [564, 132] on select "734 735 736 737 738 739 851 852 853 854 855 856 858 861 862 865 868 869 870 873" at bounding box center [717, 144] width 305 height 25
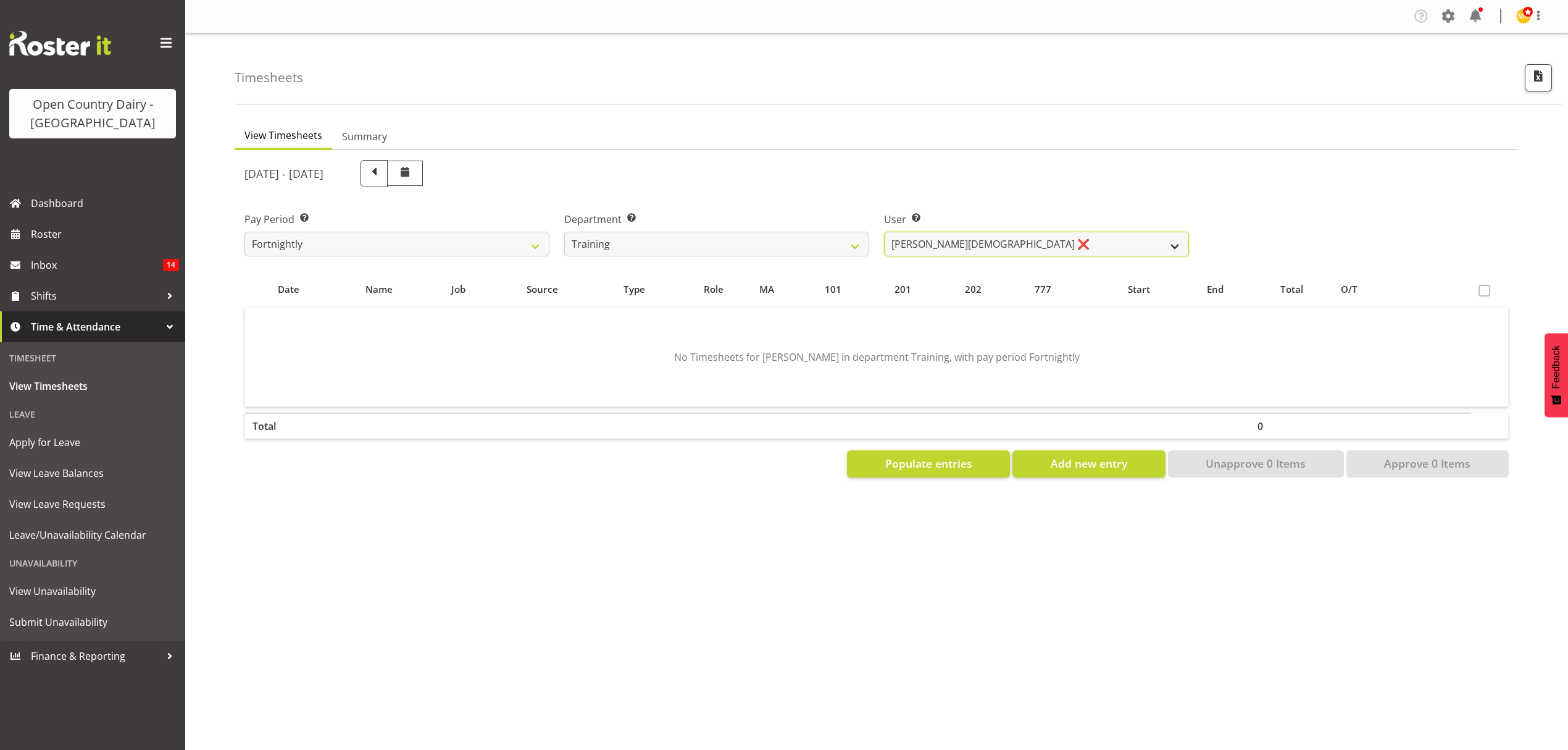
click at [1005, 245] on select "Shiva Kumaran ❌" at bounding box center [1036, 244] width 305 height 25
click at [1008, 247] on select "Shiva Kumaran ❌" at bounding box center [1036, 244] width 305 height 25
click at [811, 247] on select "734 735 736 737 738 739 851 852 853 854 855 856 858 861 862 865 868 869 870 873" at bounding box center [717, 244] width 305 height 25
click at [564, 232] on select "734 735 736 737 738 739 851 852 853 854 855 856 858 861 862 865 868 869 870 873" at bounding box center [717, 244] width 305 height 25
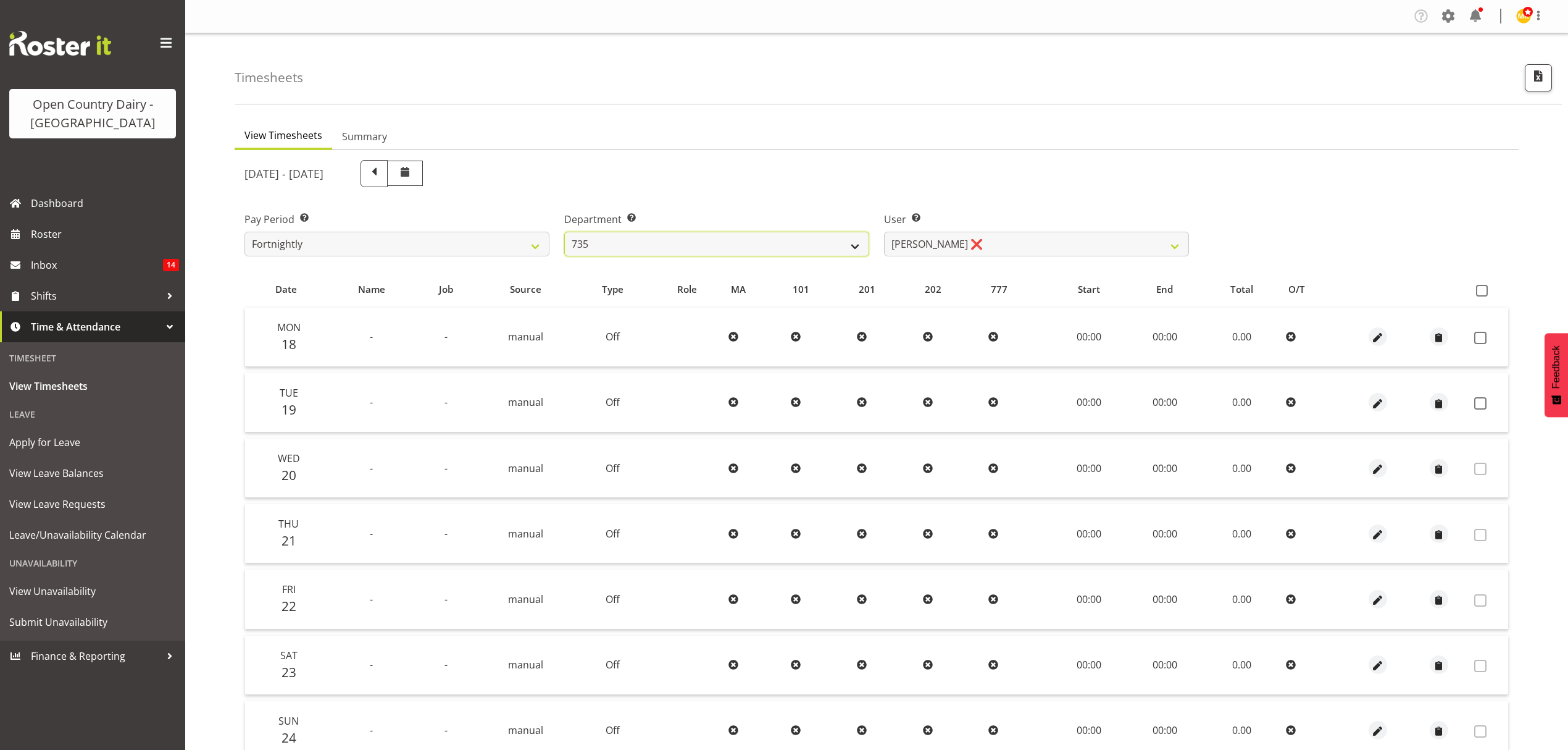
click at [754, 241] on select "734 735 736 737 738 739 851 852 853 854 855 856 858 861 862 865 868 869 870 873" at bounding box center [717, 244] width 305 height 25
click at [564, 232] on select "734 735 736 737 738 739 851 852 853 854 855 856 858 861 862 865 868 869 870 873" at bounding box center [717, 244] width 305 height 25
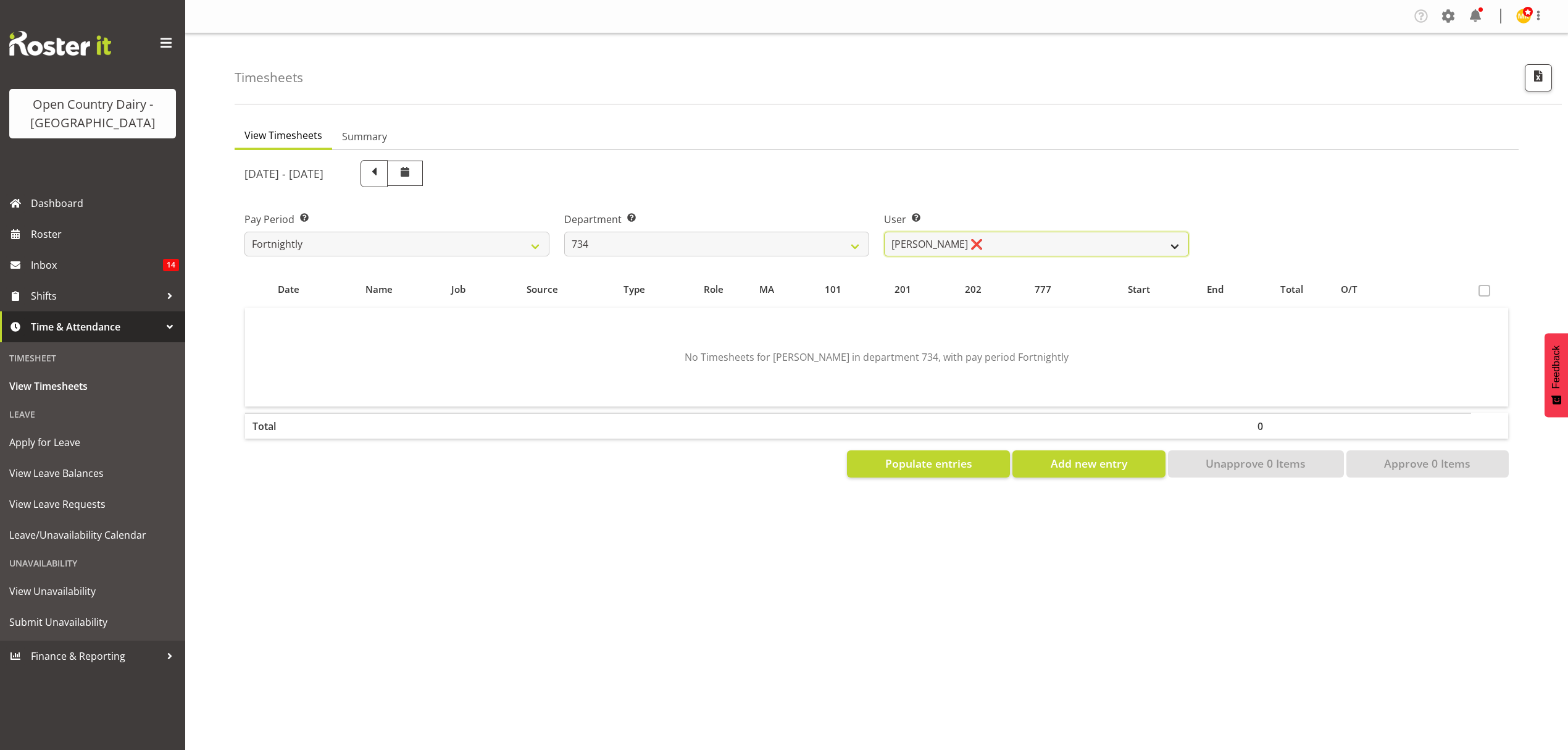
click at [949, 242] on select "Justin Spicer ❌ Ryan Thompson ❌ Tracey Chittock ❌ Zachary Shanks ❌" at bounding box center [1036, 244] width 305 height 25
click at [813, 246] on select "734 735 736 737 738 739 851 852 853 854 855 856 858 861 862 865 868 869 870 873" at bounding box center [717, 244] width 305 height 25
click at [564, 232] on select "734 735 736 737 738 739 851 852 853 854 855 856 858 861 862 865 868 869 870 873" at bounding box center [717, 244] width 305 height 25
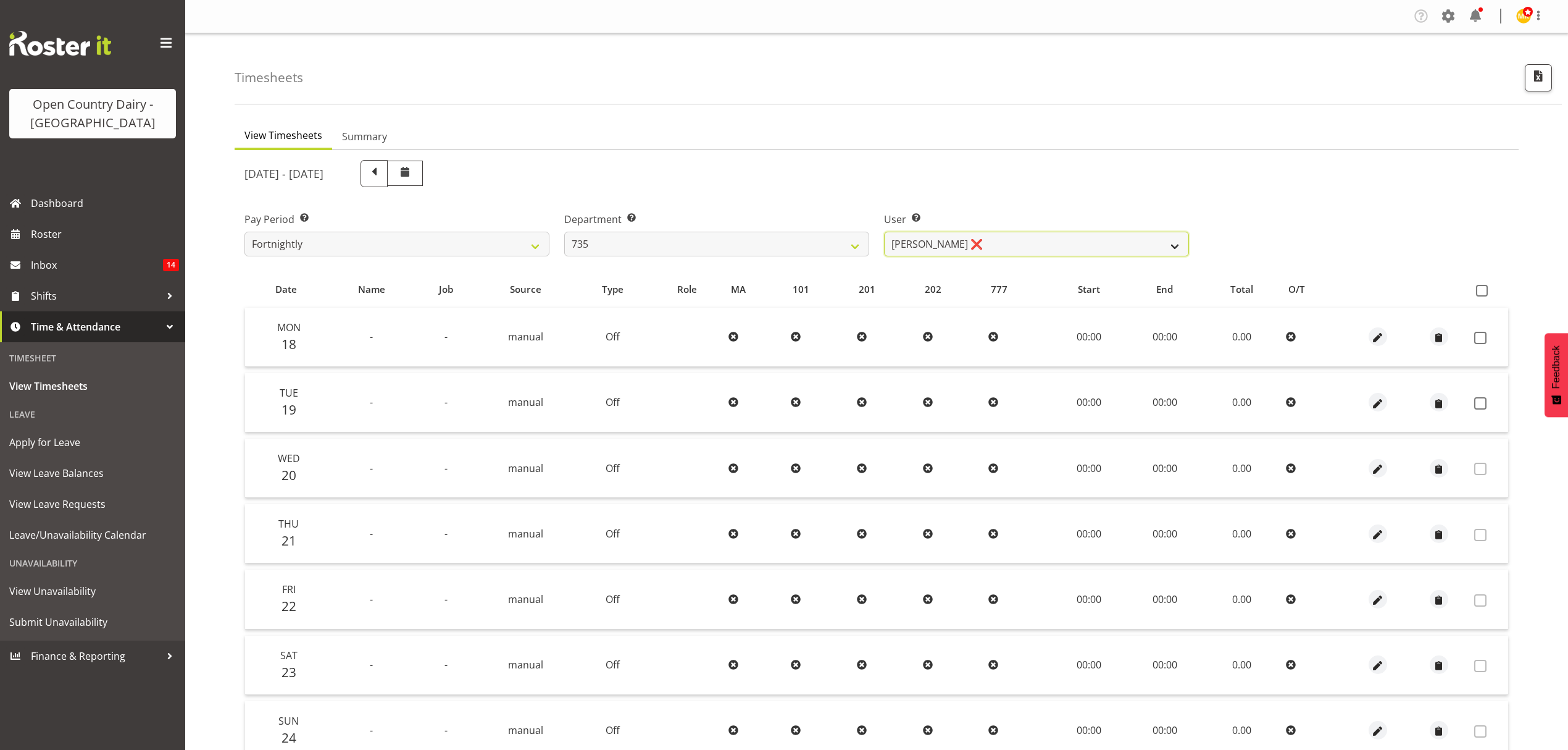
click at [969, 246] on select "Brian Neas ❌ Cherie Williams ❌ Christopher Sutherland ❌ Stuart Craig ❌" at bounding box center [1036, 244] width 305 height 25
click at [835, 255] on select "734 735 736 737 738 739 851 852 853 854 855 856 858 861 862 865 868 869 870 873" at bounding box center [717, 244] width 305 height 25
select select "906"
click at [564, 232] on select "734 735 736 737 738 739 851 852 853 854 855 856 858 861 862 865 868 869 870 873" at bounding box center [717, 244] width 305 height 25
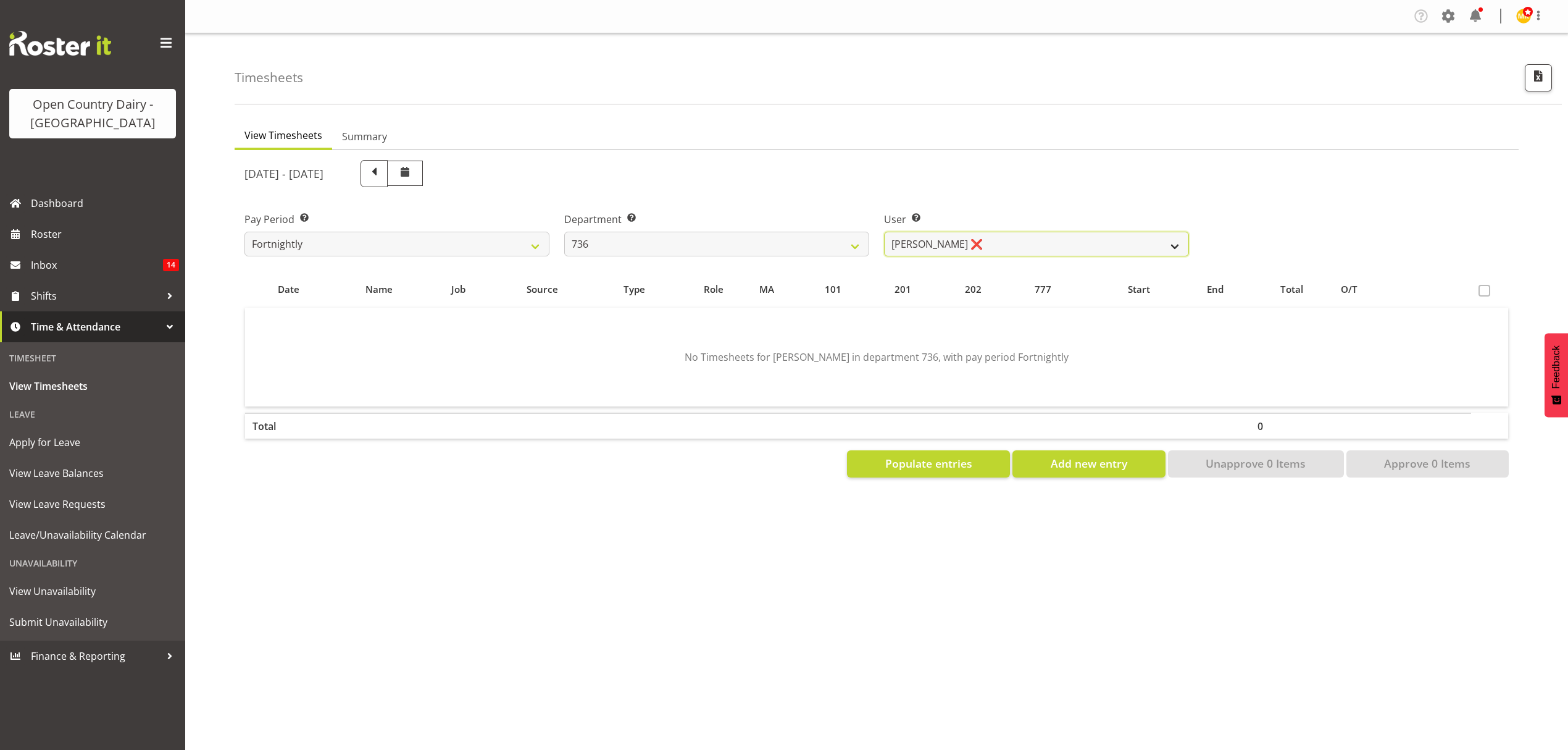
click at [966, 241] on select "Andy Van Brecht ❌ Gavin Hamilton ❌ Jamie Seaton ❌ Kerrod Ward ❌" at bounding box center [1036, 244] width 305 height 25
select select "7434"
click at [884, 232] on select "Andy Van Brecht ❌ Gavin Hamilton ❌ Jamie Seaton ❌ Kerrod Ward ❌" at bounding box center [1036, 244] width 305 height 25
click at [0, 0] on div at bounding box center [0, 0] width 0 height 0
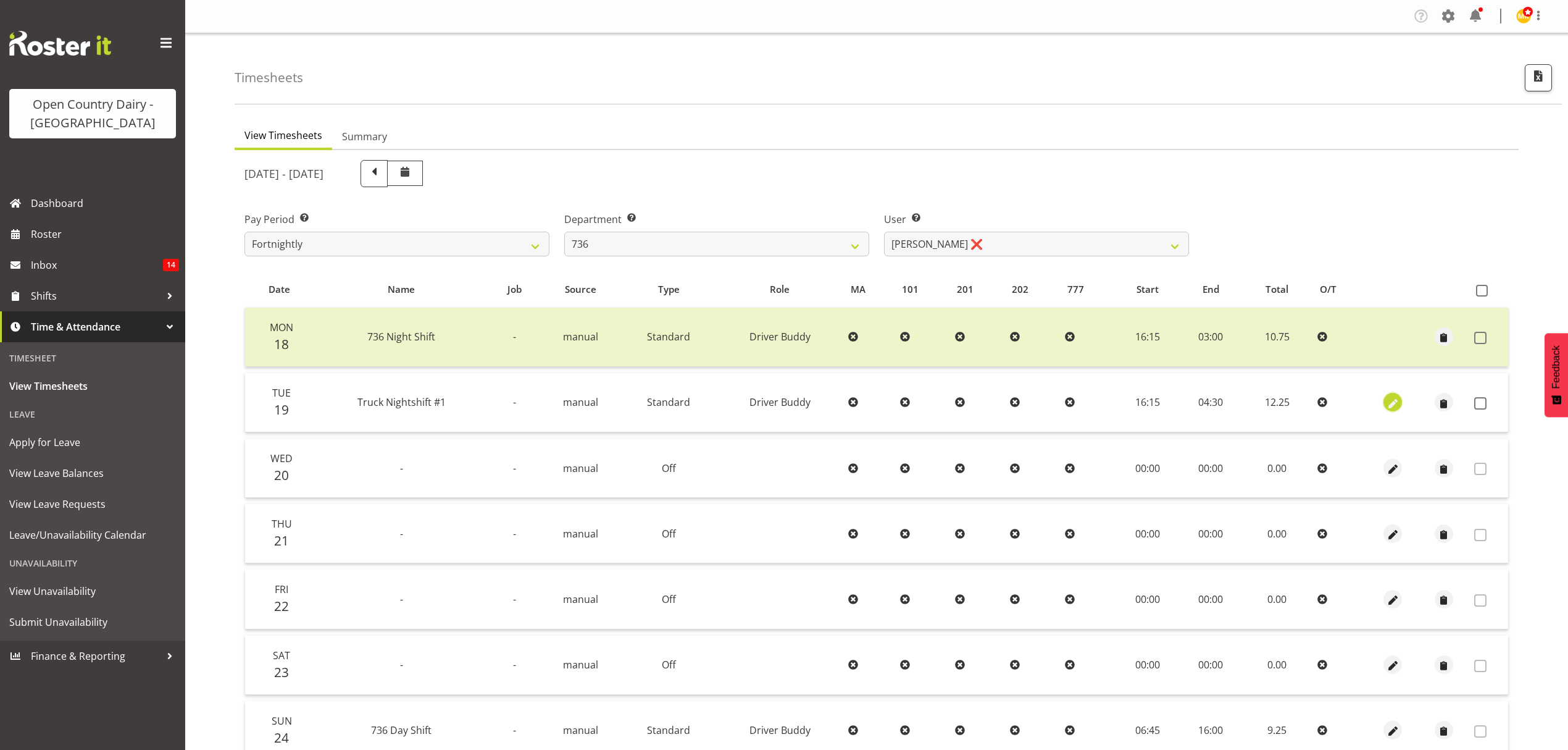
click at [1384, 403] on button "button" at bounding box center [1392, 402] width 18 height 18
select select "1437"
select select "Standard"
select select "685"
select select "tertiary"
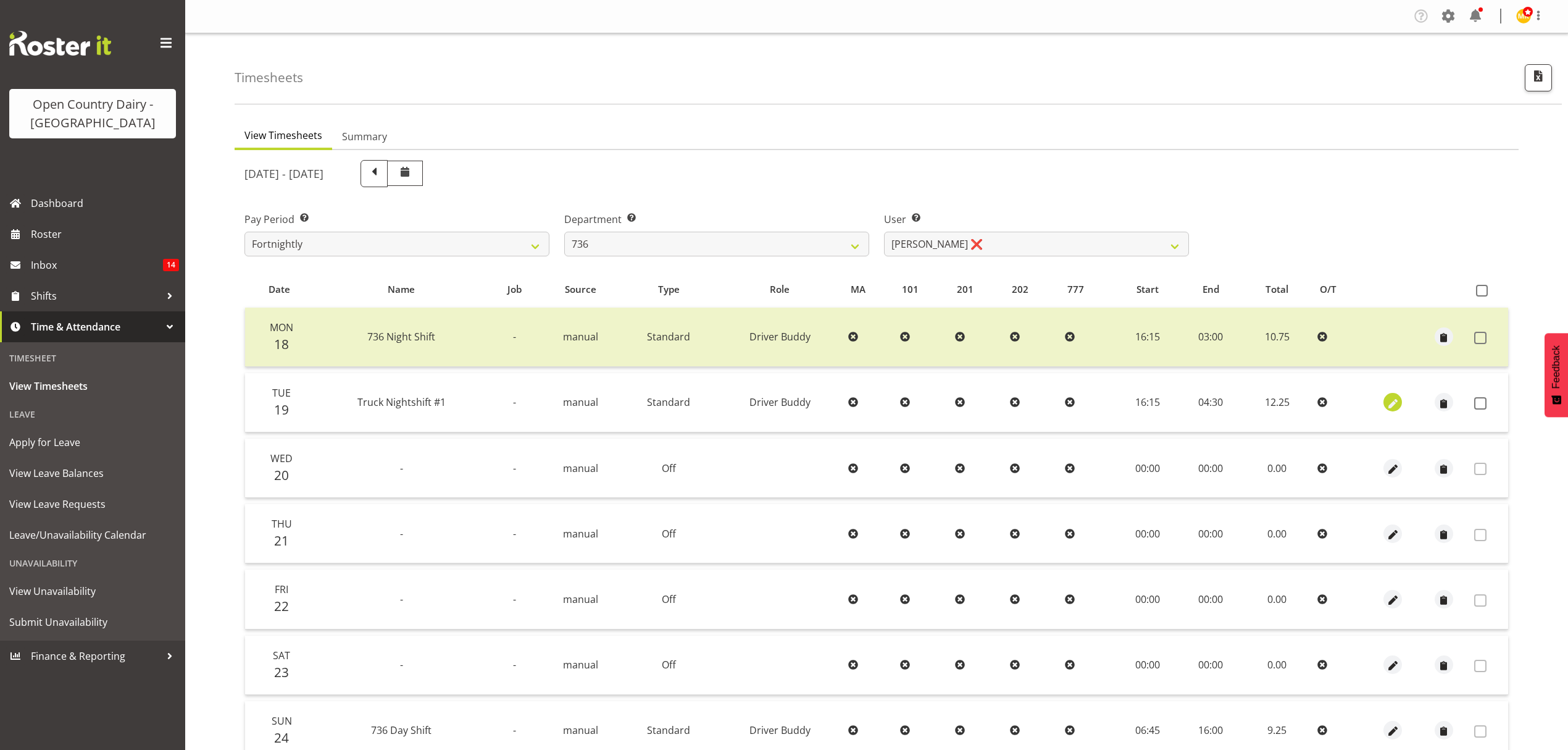
select select "7"
select select "2025"
select select "4"
select select "30"
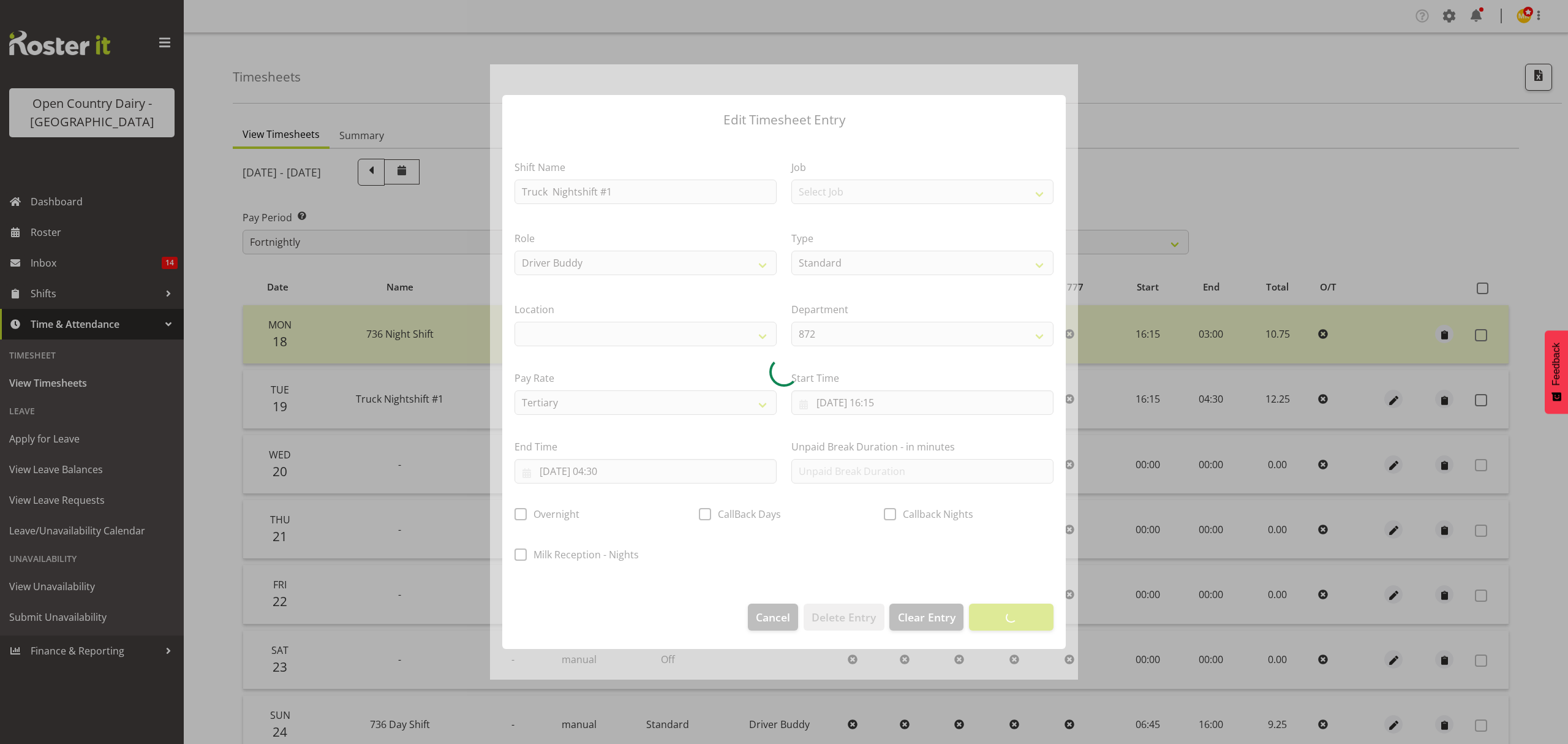
select select
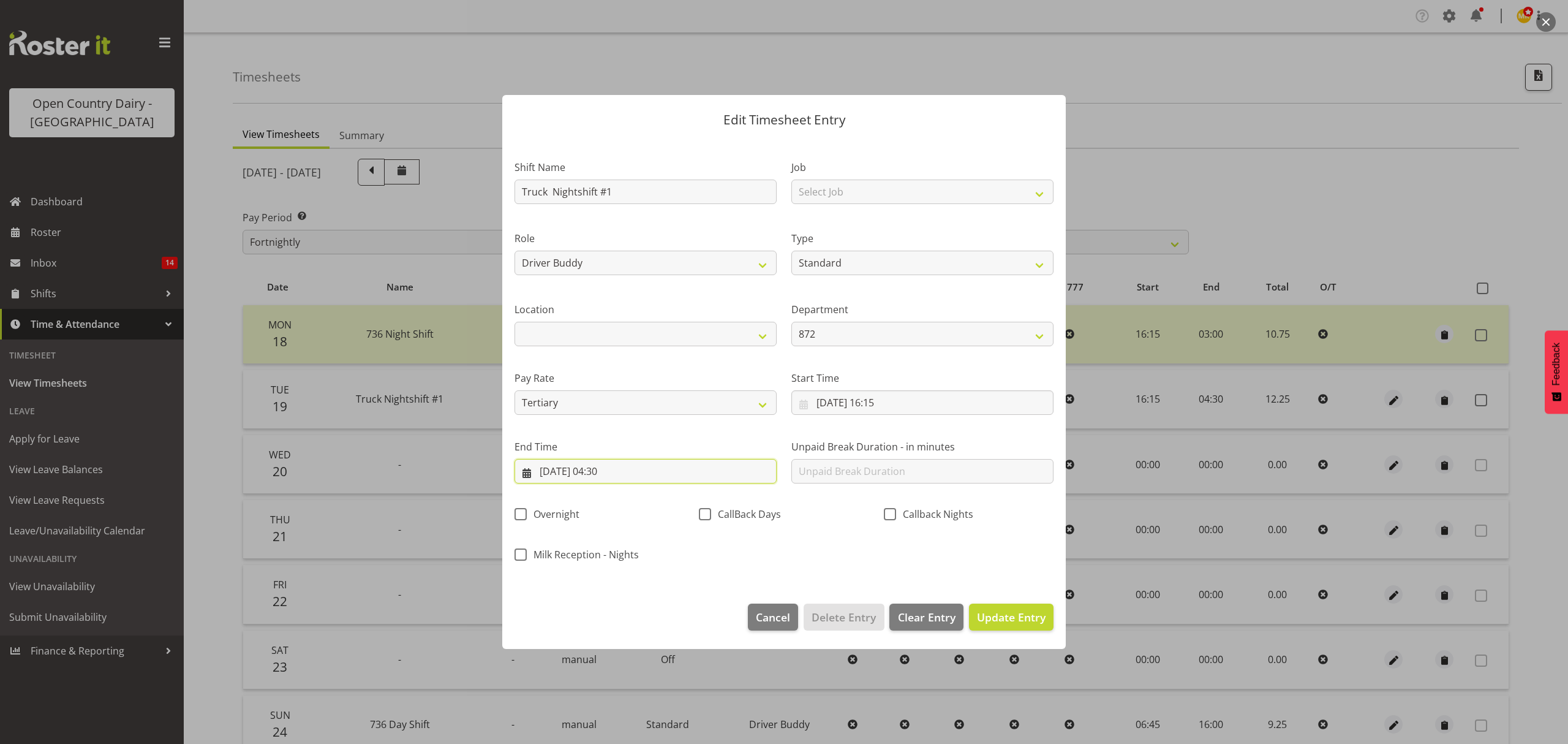
click at [612, 471] on input "20/08/2025, 04:30" at bounding box center [645, 471] width 262 height 25
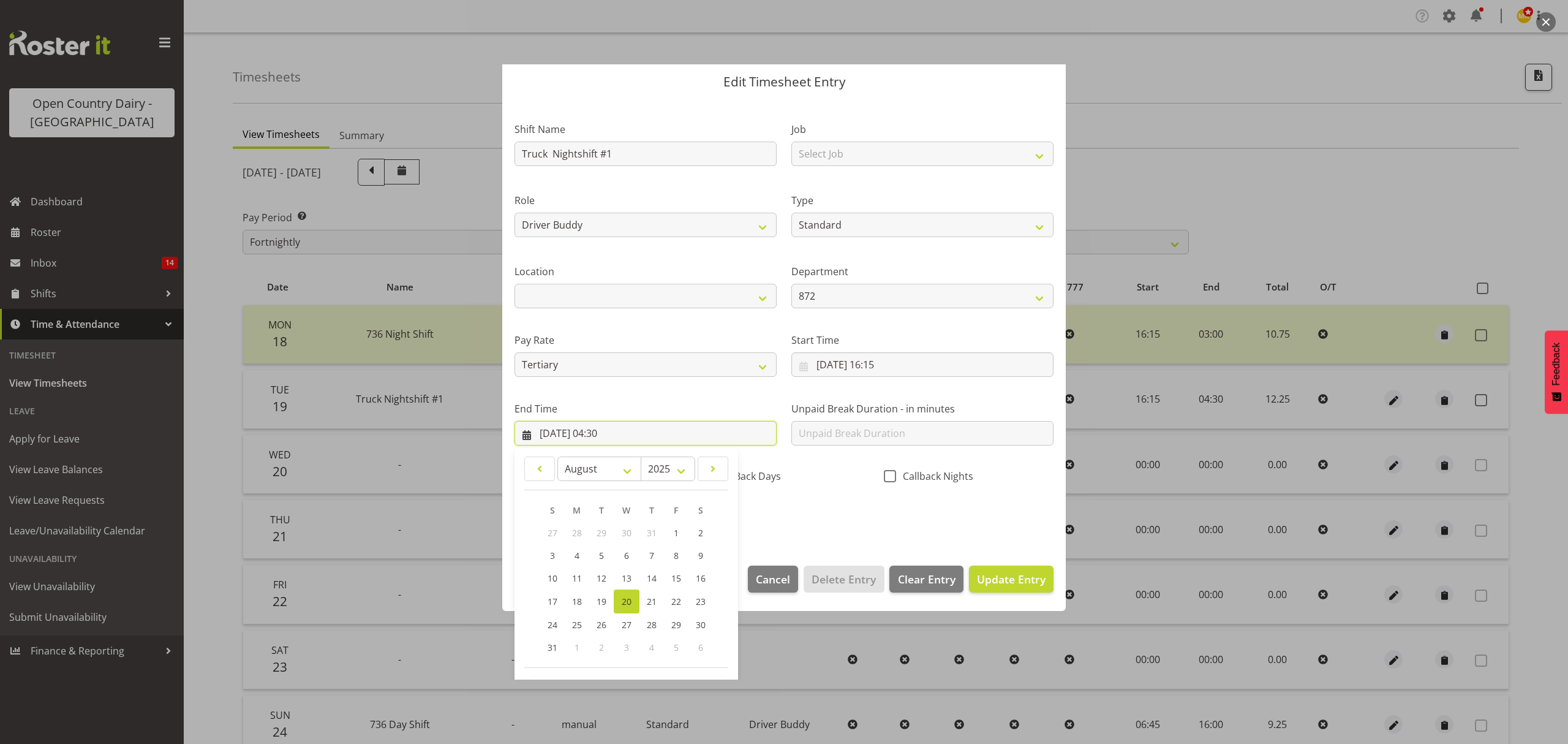
scroll to position [83, 0]
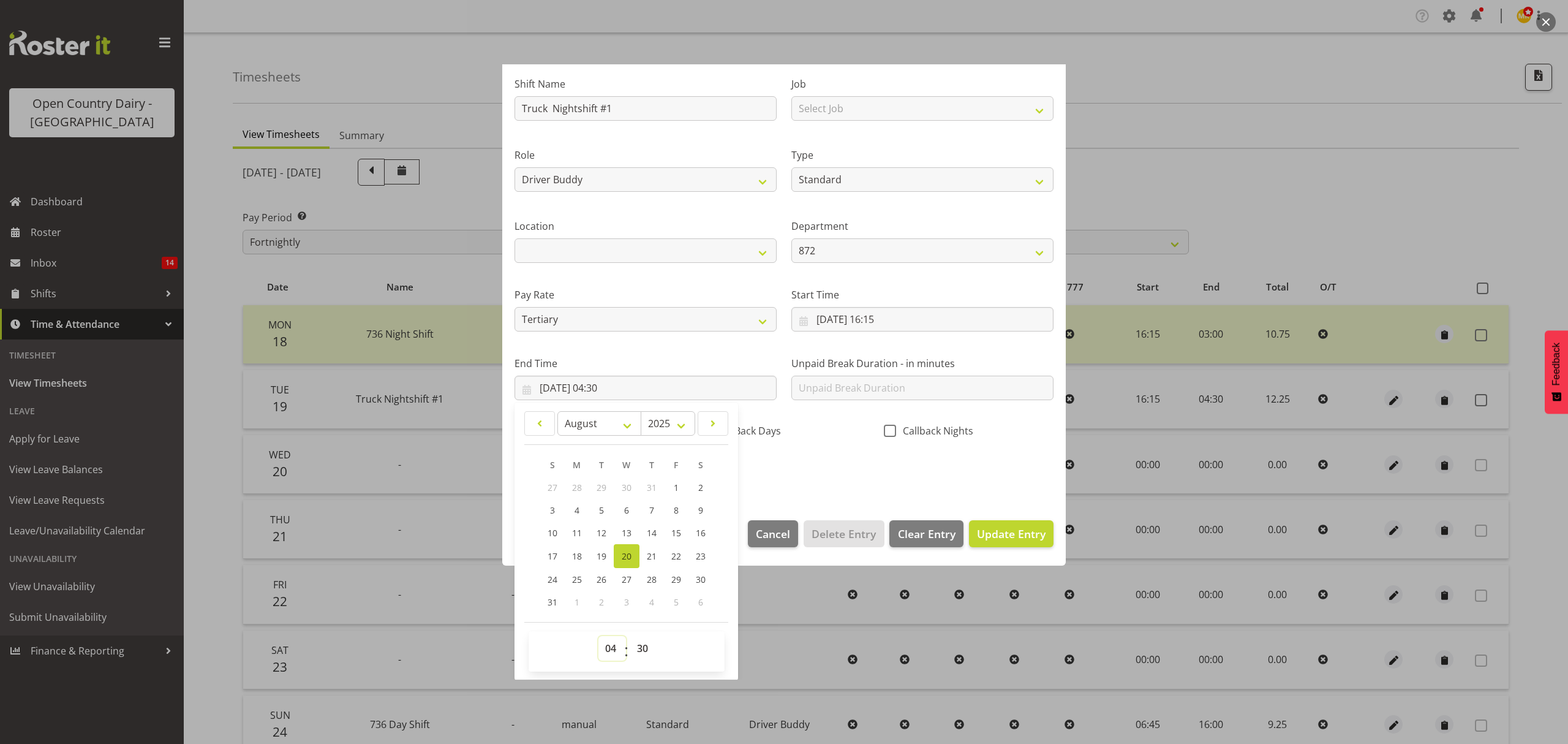
click at [612, 652] on select "00 01 02 03 04 05 06 07 08 09 10 11 12 13 14 15 16 17 18 19 20 21 22 23" at bounding box center [612, 648] width 28 height 25
select select "3"
click at [599, 636] on select "00 01 02 03 04 05 06 07 08 09 10 11 12 13 14 15 16 17 18 19 20 21 22 23" at bounding box center [612, 648] width 28 height 25
type input "20/08/2025, 03:30"
drag, startPoint x: 645, startPoint y: 650, endPoint x: 647, endPoint y: 639, distance: 11.2
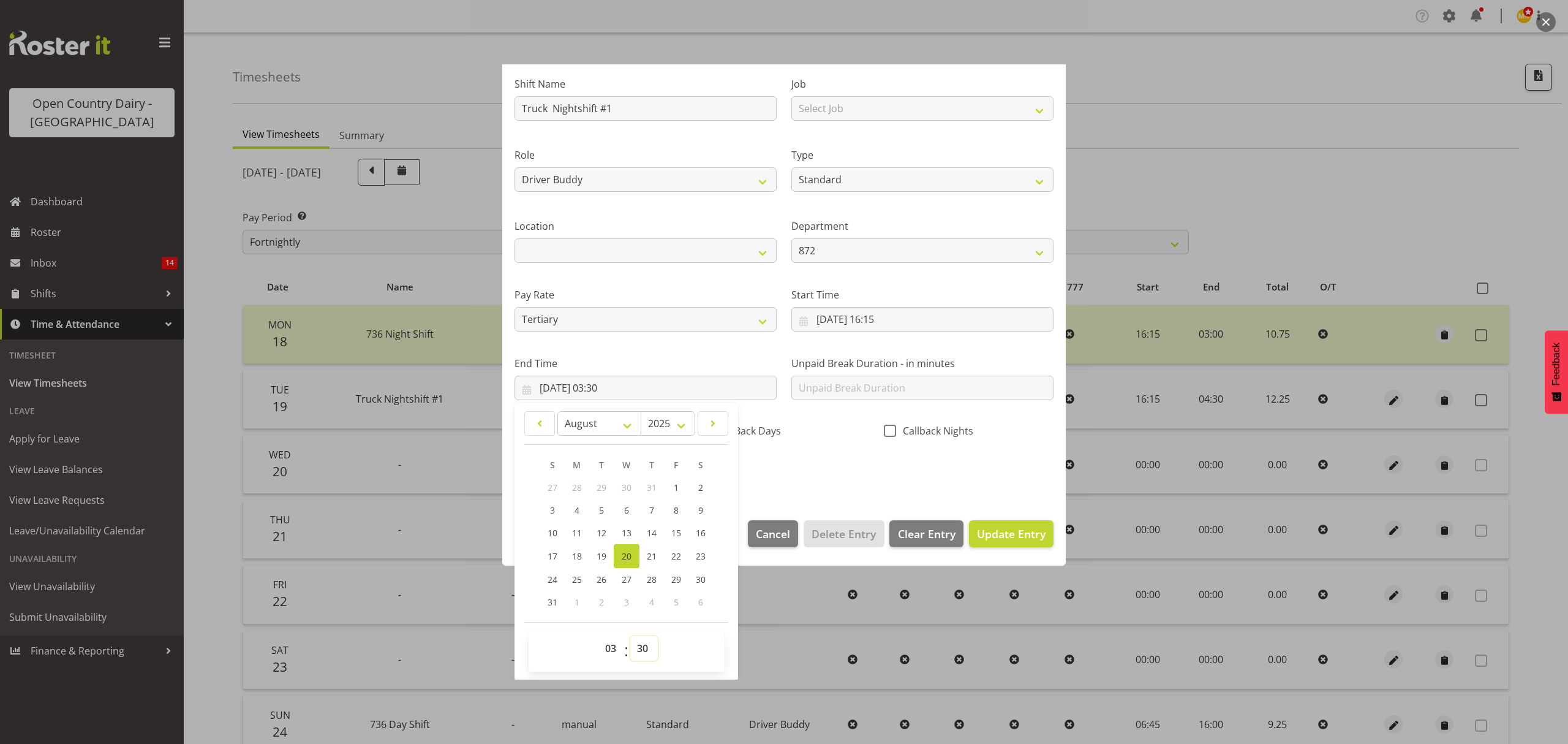
click at [645, 650] on select "00 01 02 03 04 05 06 07 08 09 10 11 12 13 14 15 16 17 18 19 20 21 22 23 24 25 2…" at bounding box center [644, 648] width 28 height 25
select select "0"
click at [630, 636] on select "00 01 02 03 04 05 06 07 08 09 10 11 12 13 14 15 16 17 18 19 20 21 22 23 24 25 2…" at bounding box center [644, 648] width 28 height 25
type input "20/08/2025, 03:00"
click at [824, 442] on div "CallBack Days" at bounding box center [783, 427] width 185 height 40
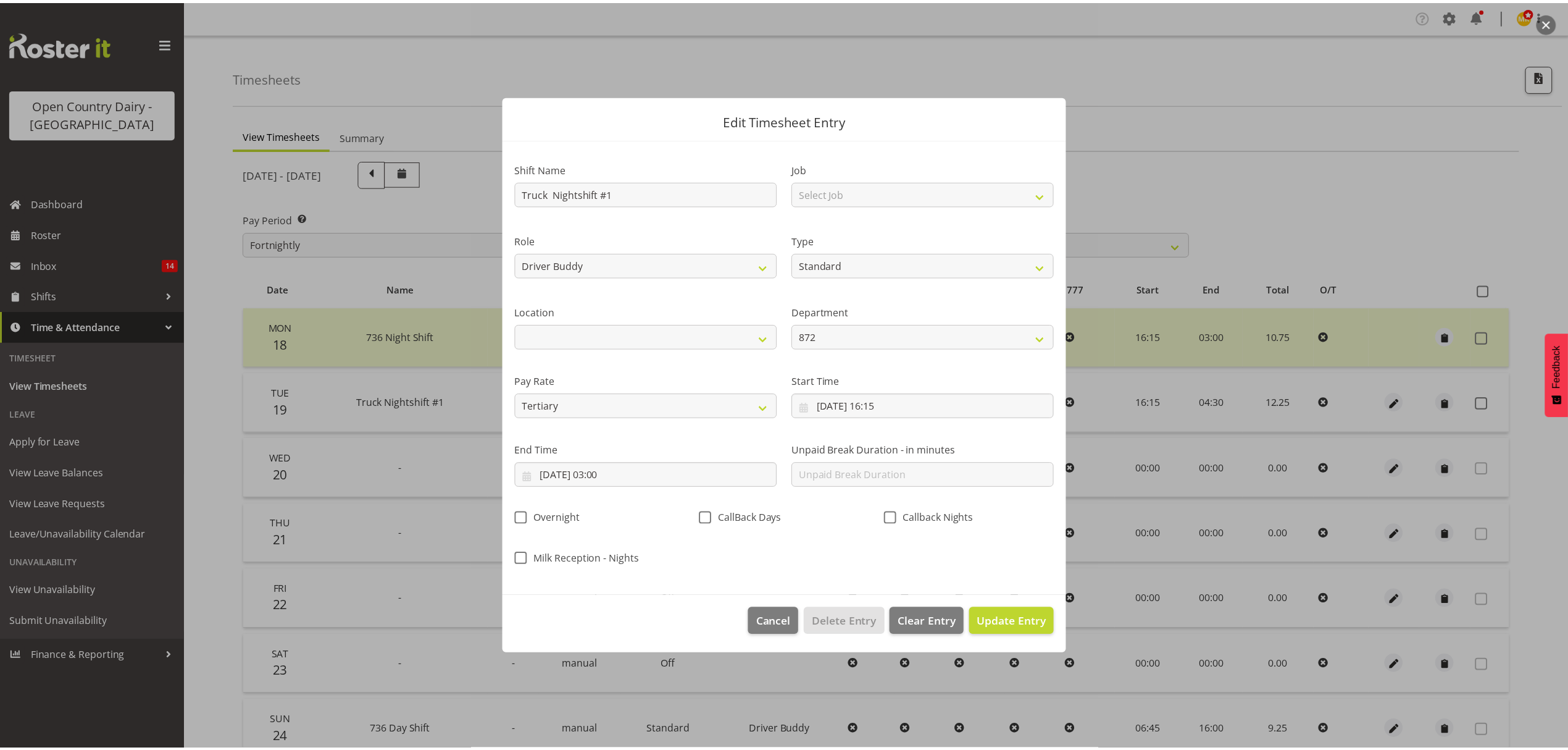
scroll to position [0, 0]
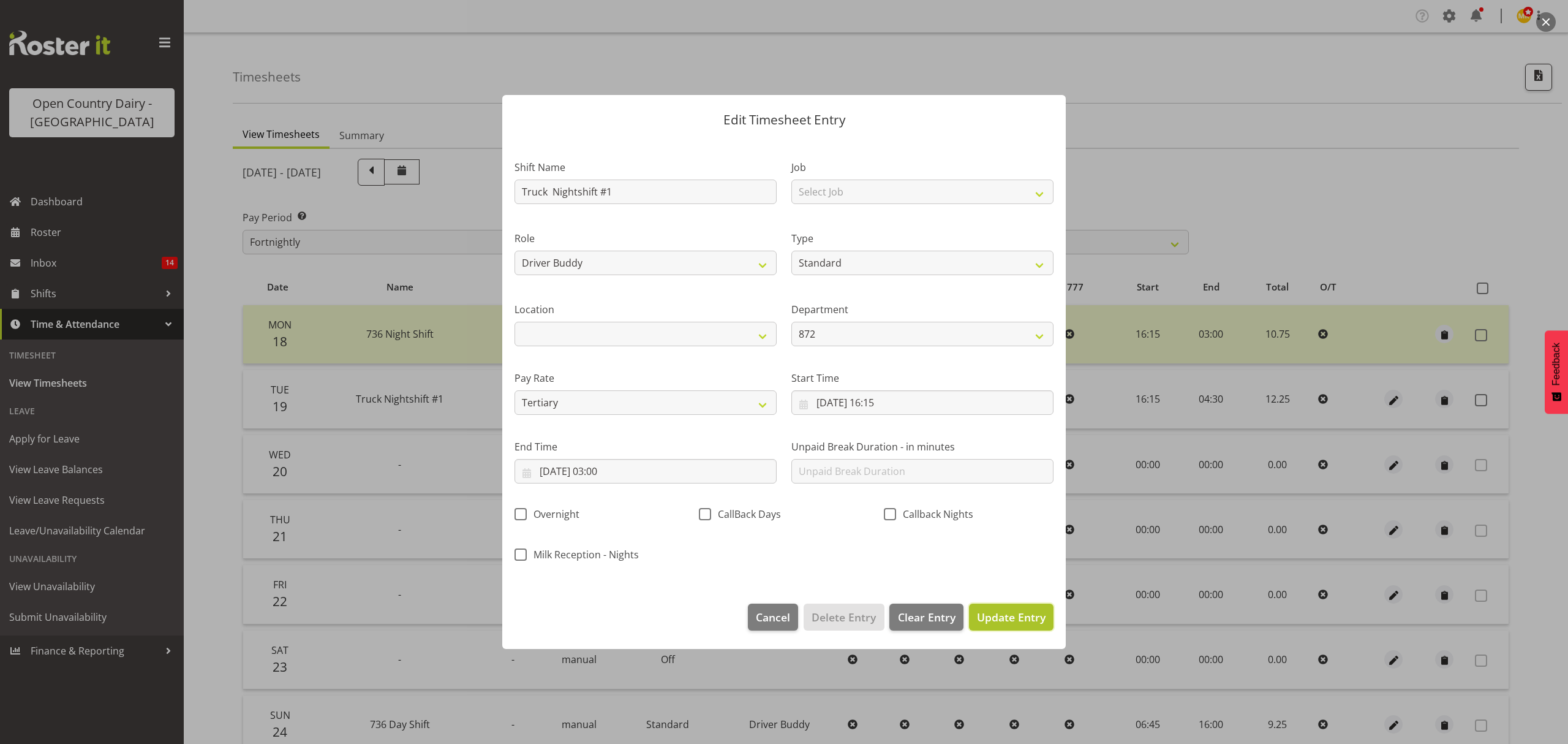
click at [1010, 618] on span "Update Entry" at bounding box center [1010, 616] width 69 height 15
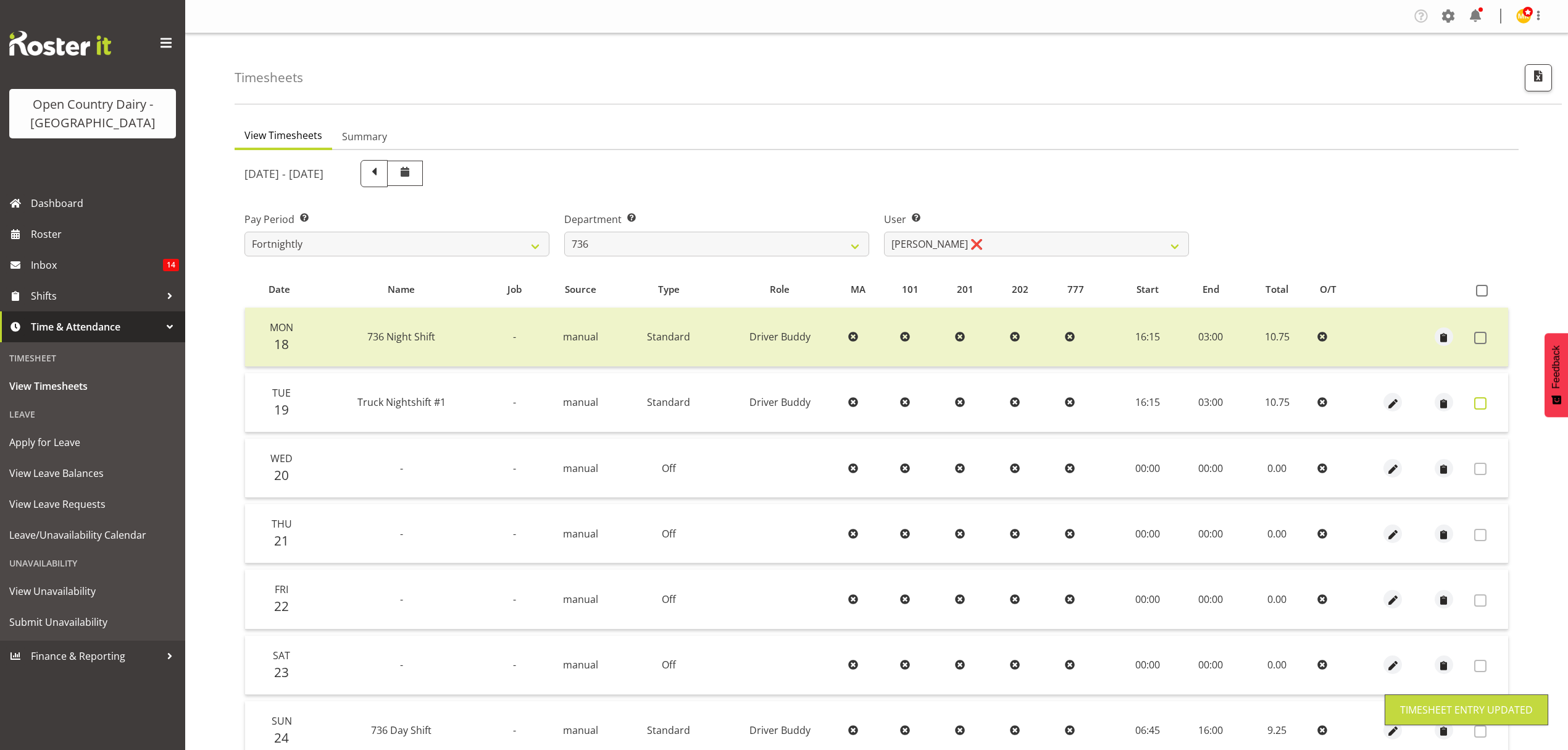
click at [1478, 407] on span at bounding box center [1480, 403] width 12 height 12
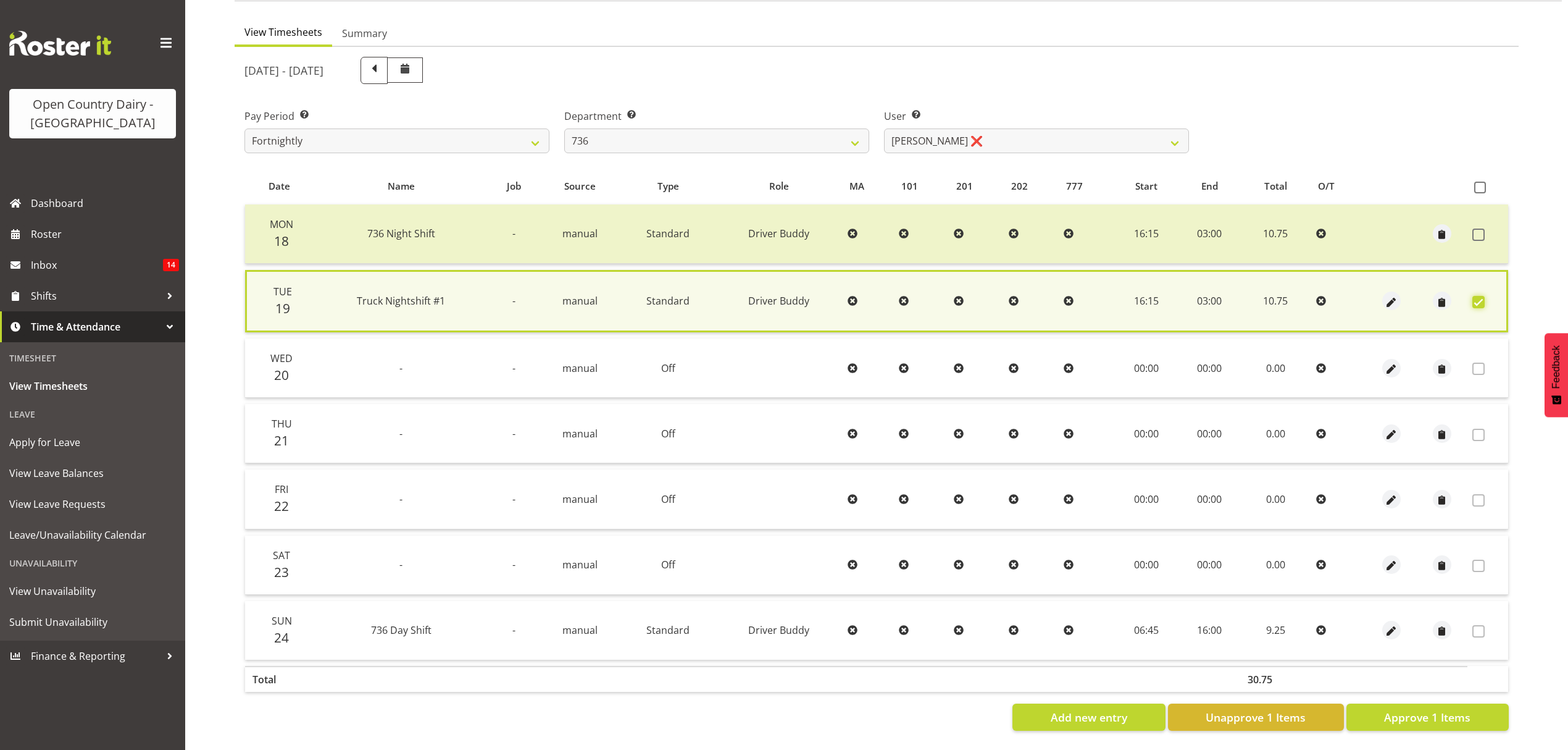
scroll to position [112, 0]
click at [1393, 704] on button "Approve 1 Items" at bounding box center [1427, 717] width 162 height 27
checkbox input "false"
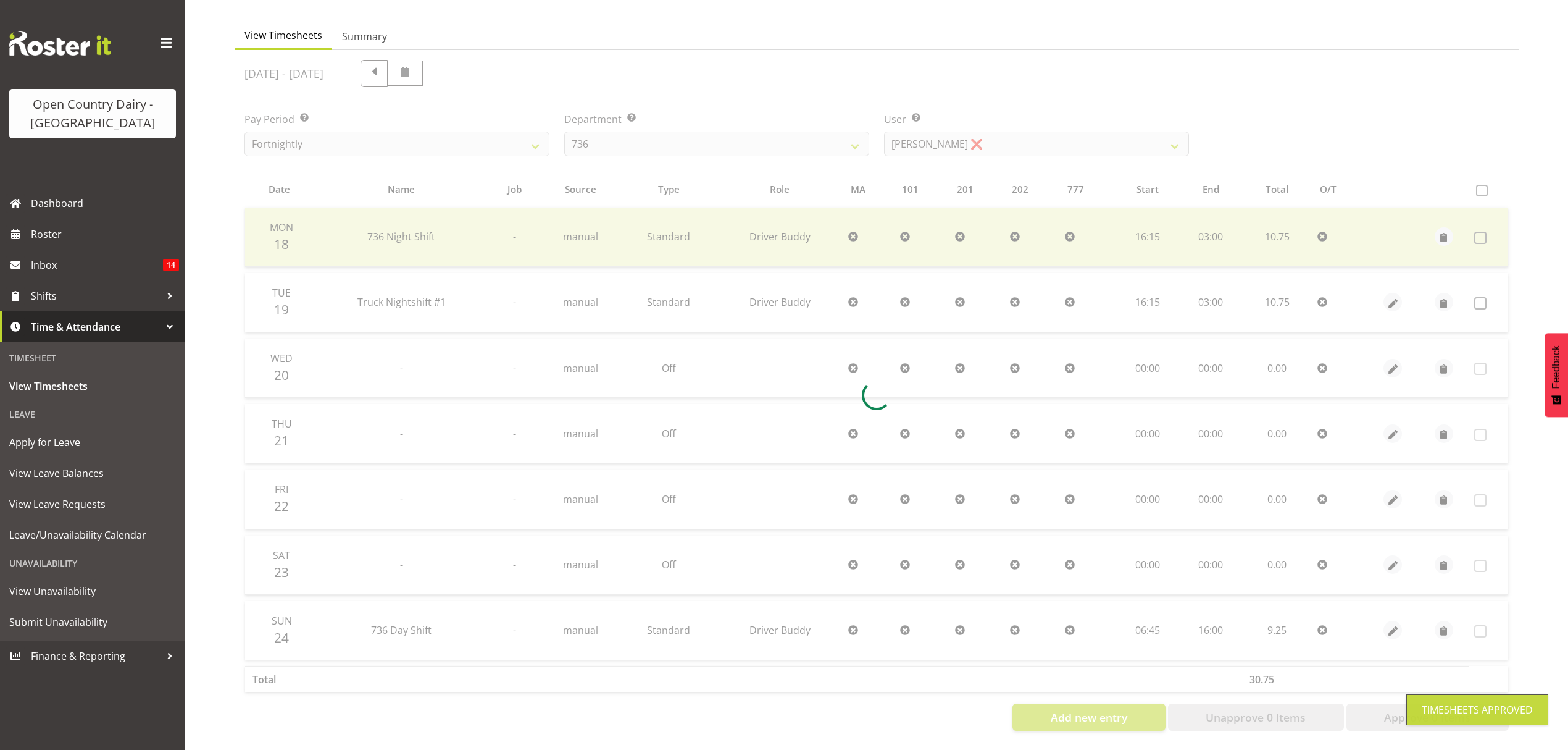
scroll to position [109, 0]
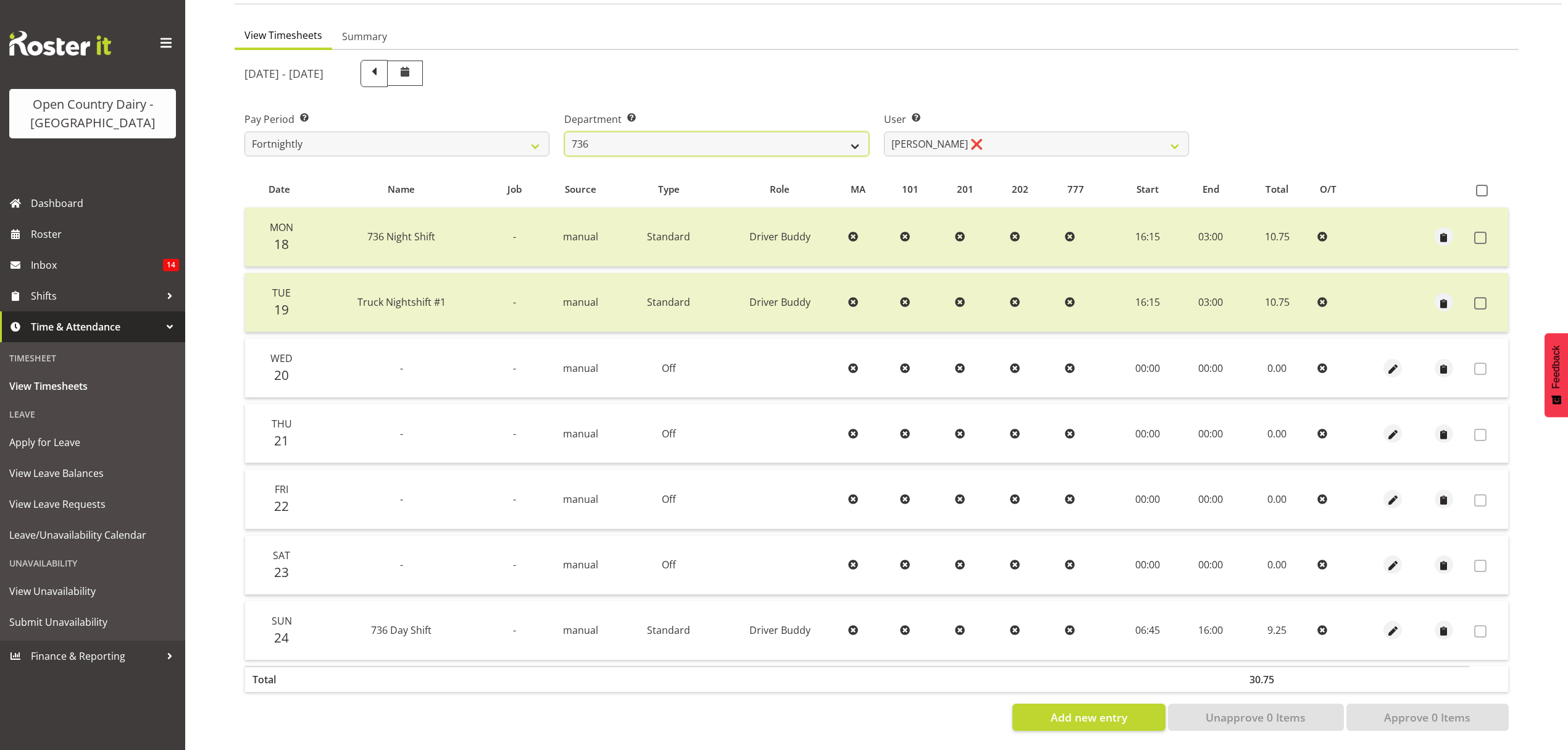
click at [766, 132] on select "734 735 736 737 738 739 851 852 853 854 855 856 858 861 862 865 868 869 870 873" at bounding box center [717, 144] width 305 height 25
click at [564, 132] on select "734 735 736 737 738 739 851 852 853 854 855 856 858 861 862 865 868 869 870 873" at bounding box center [717, 144] width 305 height 25
click at [745, 136] on select "734 735 736 737 738 739 851 852 853 854 855 856 858 861 862 865 868 869 870 873" at bounding box center [717, 144] width 305 height 25
select select "903"
click at [564, 132] on select "734 735 736 737 738 739 851 852 853 854 855 856 858 861 862 865 868 869 870 873" at bounding box center [717, 144] width 305 height 25
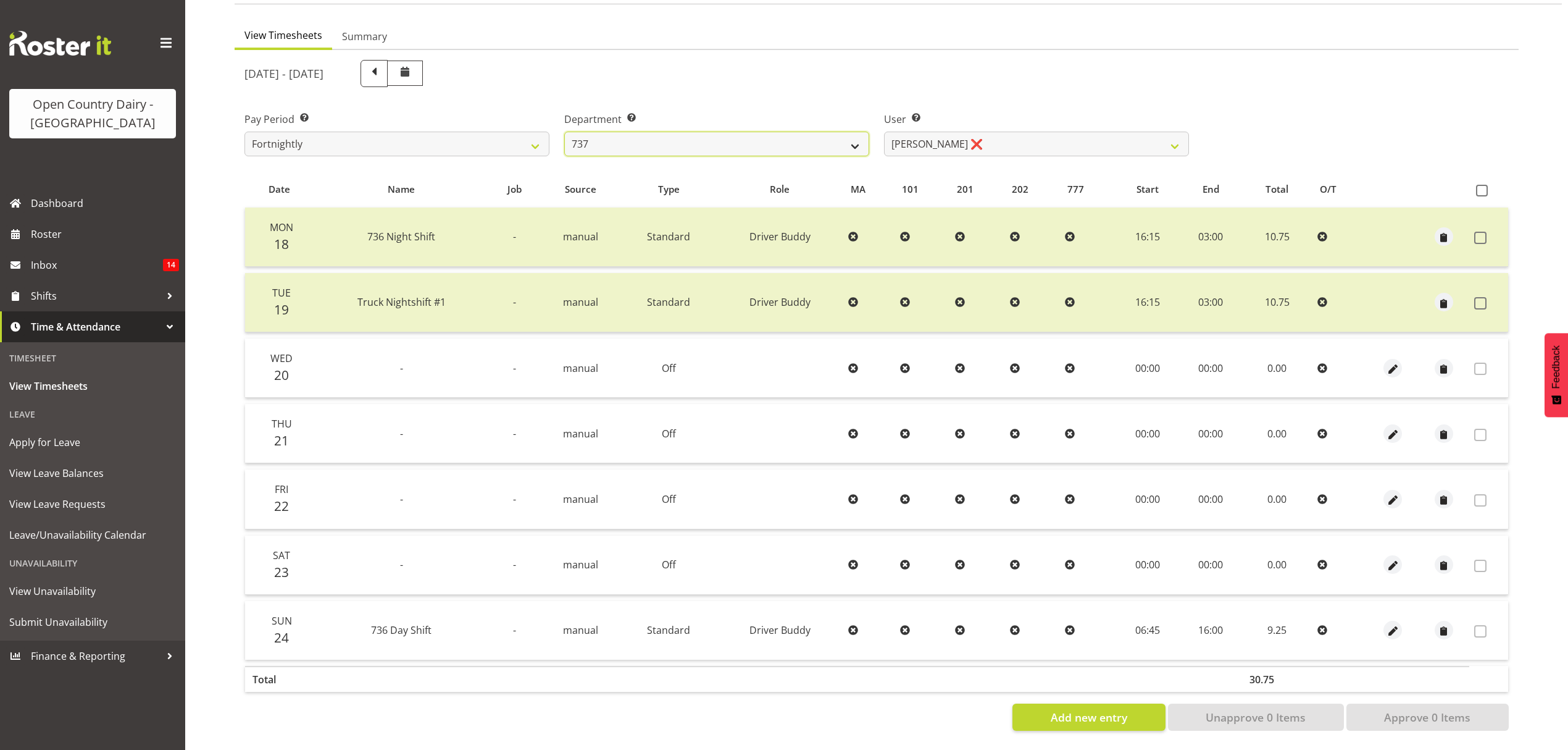
select select "10983"
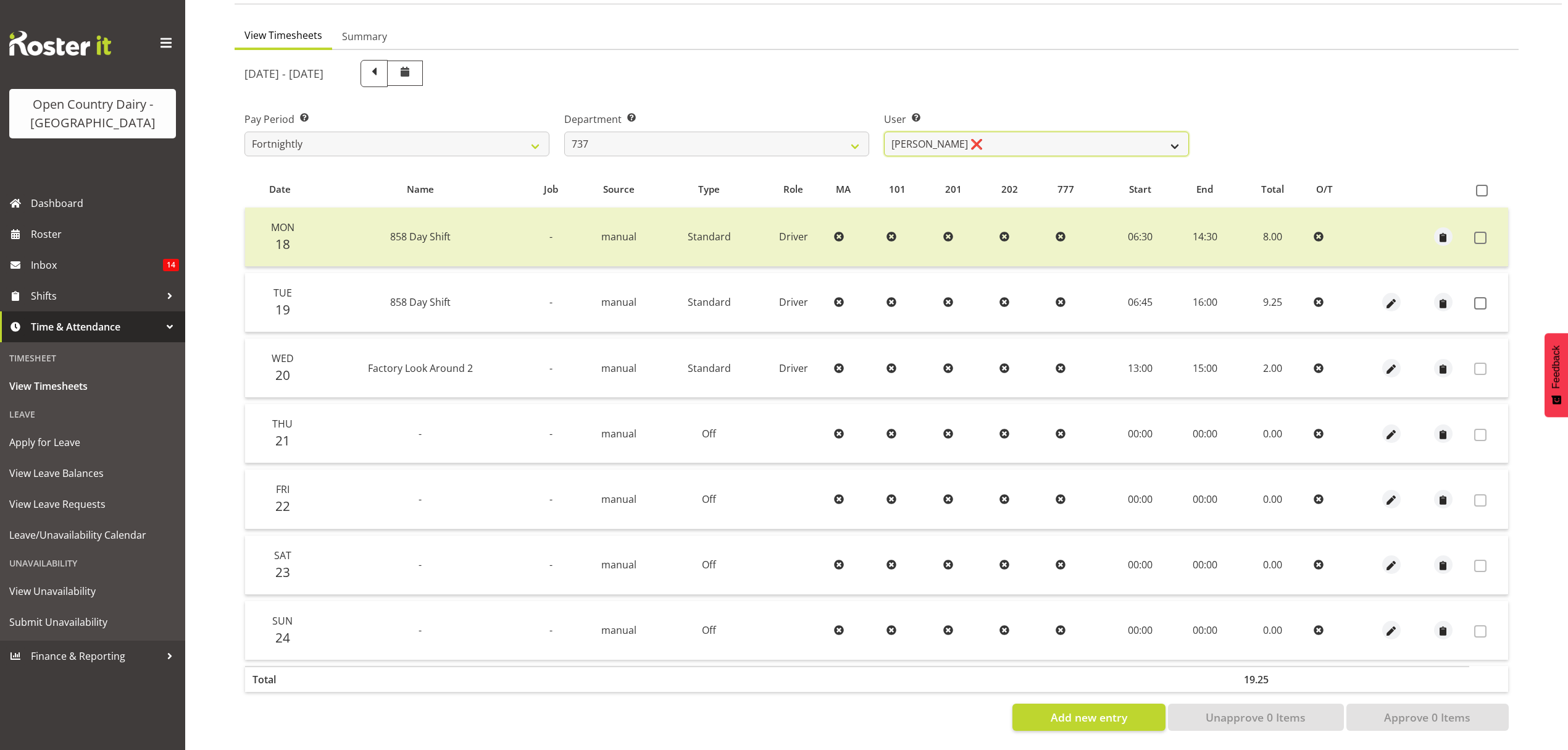
click at [925, 138] on select "Andrew Crawford ❌ Ashley Bragg ❌ Jack Townley ❌ Richard Turnbull ❌" at bounding box center [1036, 144] width 305 height 25
click at [826, 132] on select "734 735 736 737 738 739 851 852 853 854 855 856 858 861 862 865 868 869 870 873" at bounding box center [717, 144] width 305 height 25
select select "904"
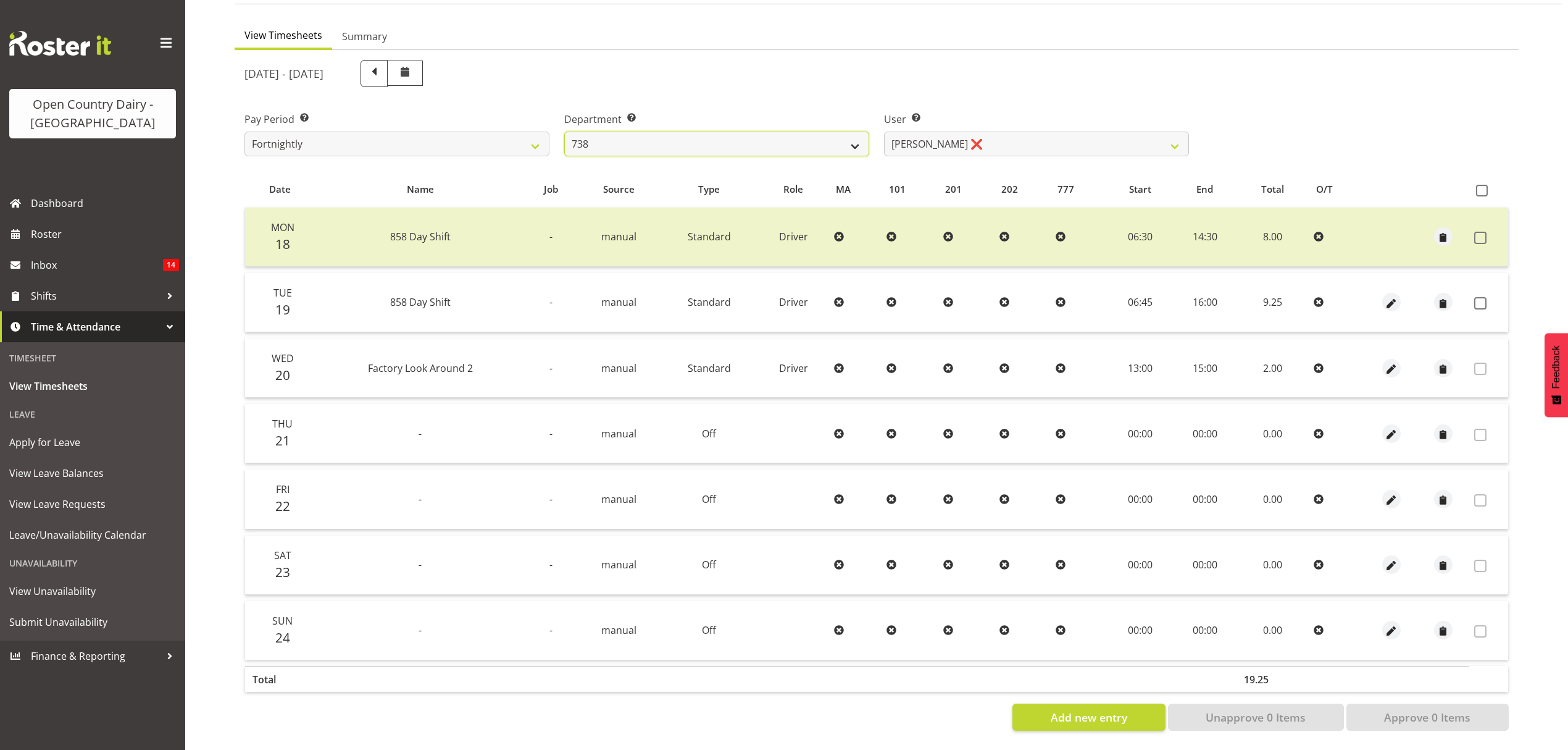
click at [564, 132] on select "734 735 736 737 738 739 851 852 853 854 855 856 858 861 862 865 868 869 870 873" at bounding box center [717, 144] width 305 height 25
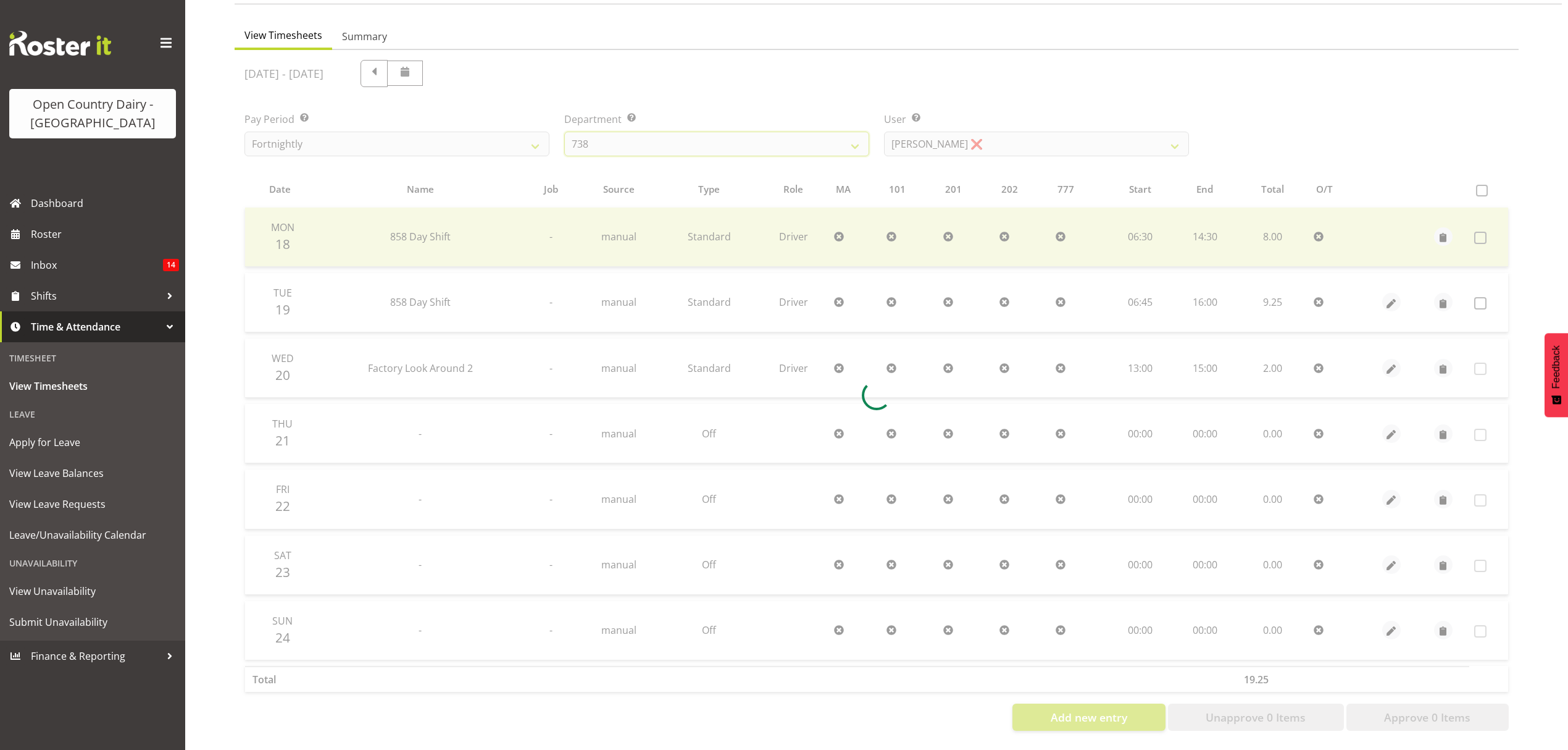
scroll to position [0, 0]
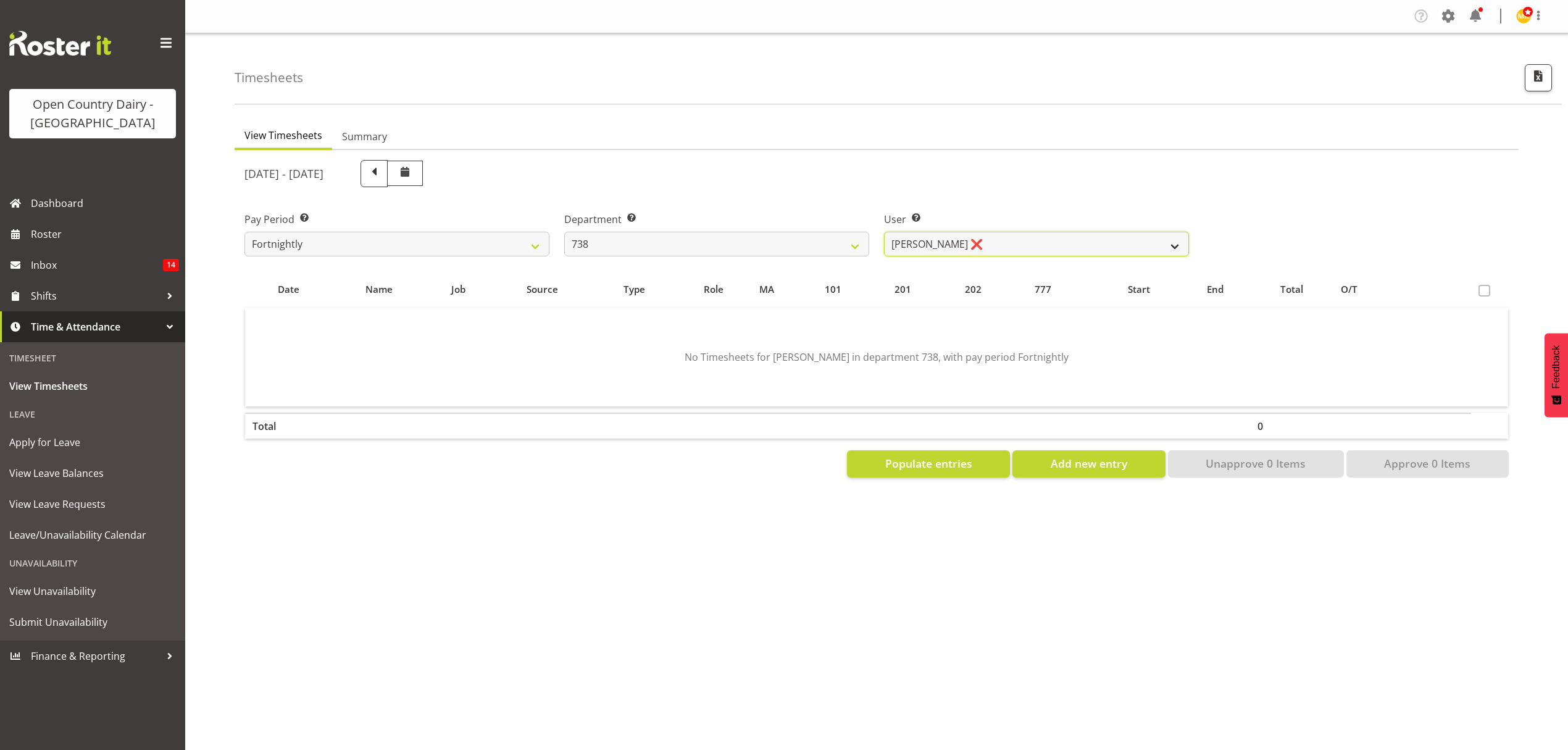
click at [942, 238] on select "Christopher Gamble ❌ Marcy Tuuta ❌ Raymond Campbell ❌ Tama Irvine ❌" at bounding box center [1036, 244] width 305 height 25
select select "11703"
click at [884, 232] on select "Christopher Gamble ❌ Marcy Tuuta ❌ Raymond Campbell ❌ Tama Irvine ❌" at bounding box center [1036, 244] width 305 height 25
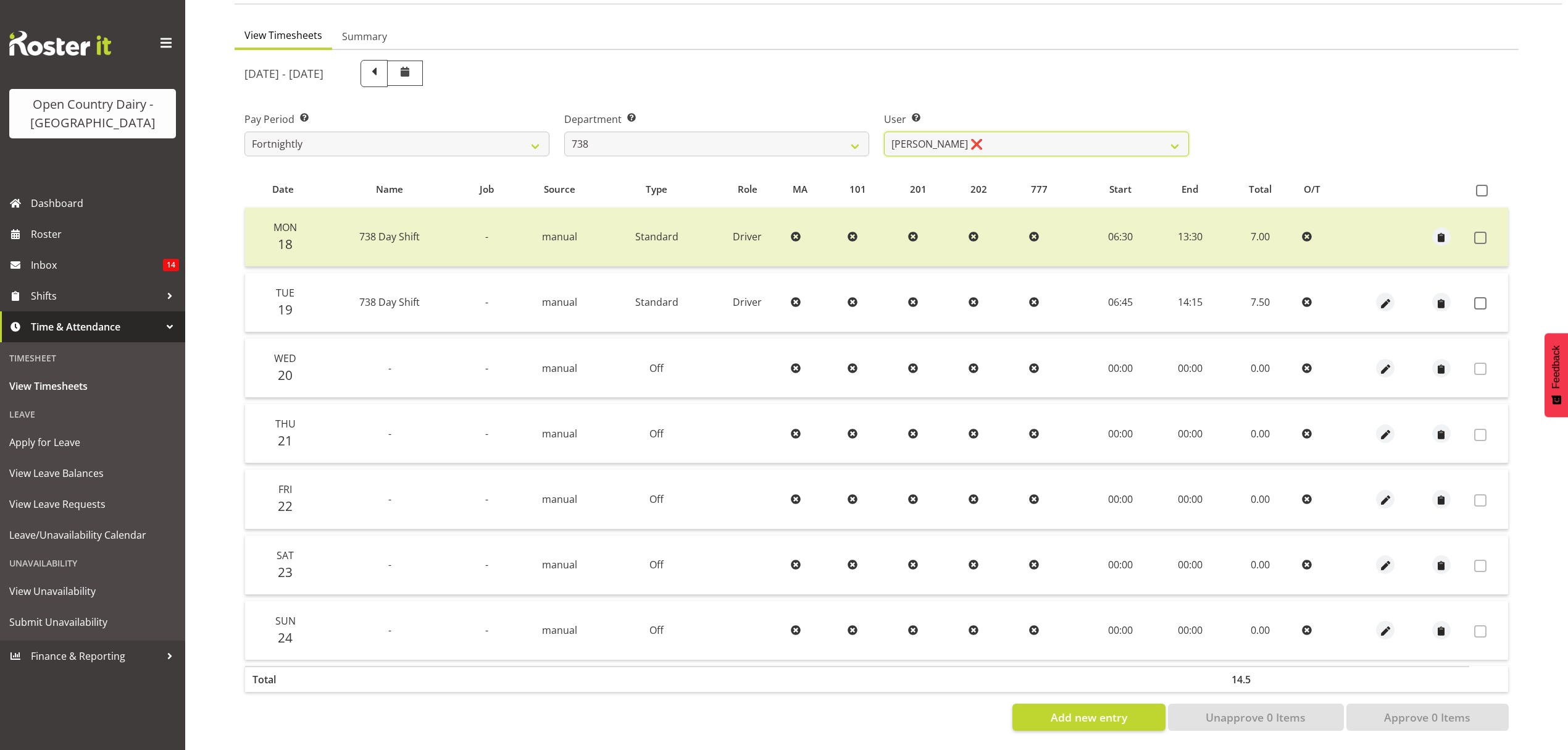
scroll to position [109, 0]
click at [1487, 285] on td at bounding box center [1489, 303] width 39 height 59
click at [1483, 297] on span at bounding box center [1480, 303] width 12 height 12
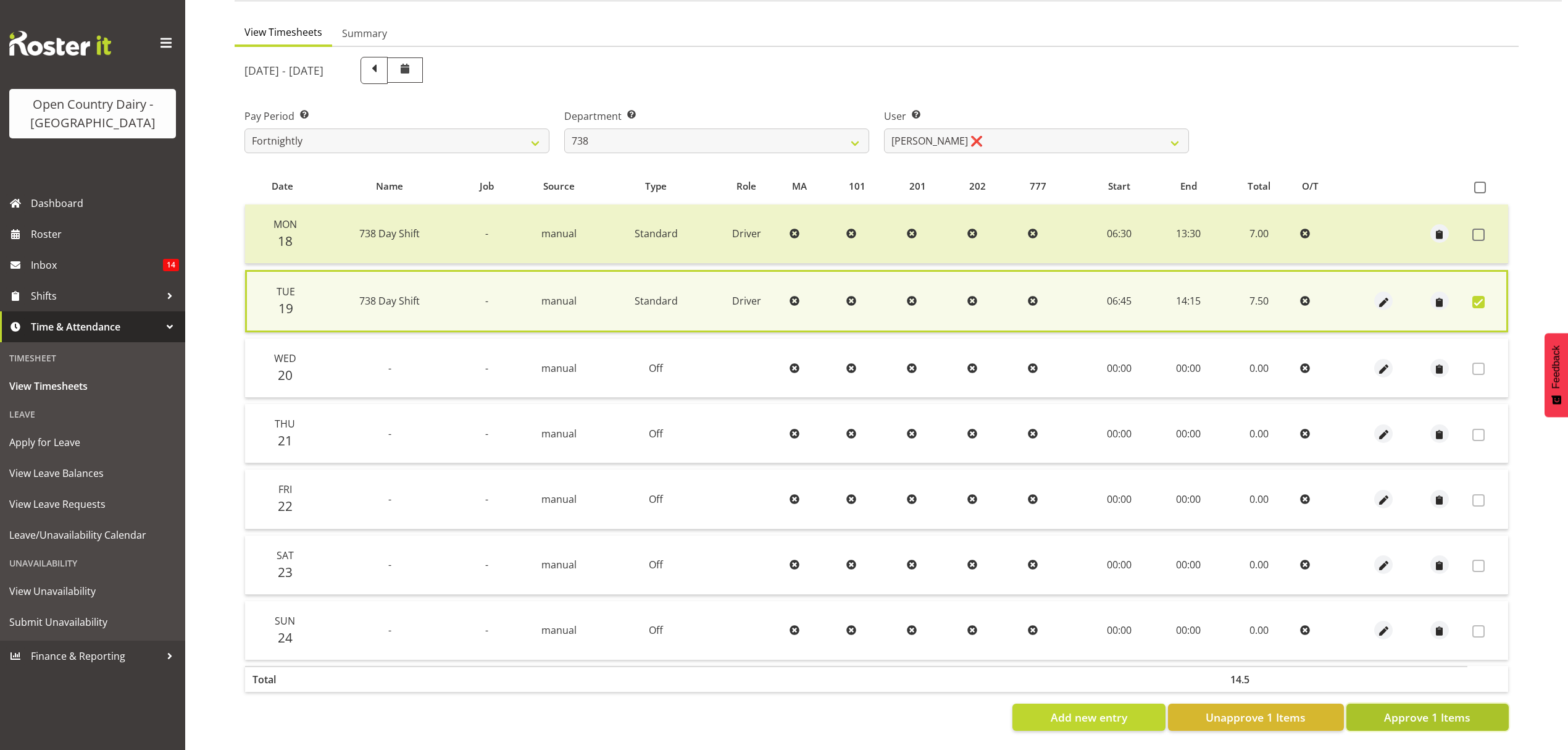
click at [1425, 704] on button "Approve 1 Items" at bounding box center [1427, 717] width 162 height 27
checkbox input "false"
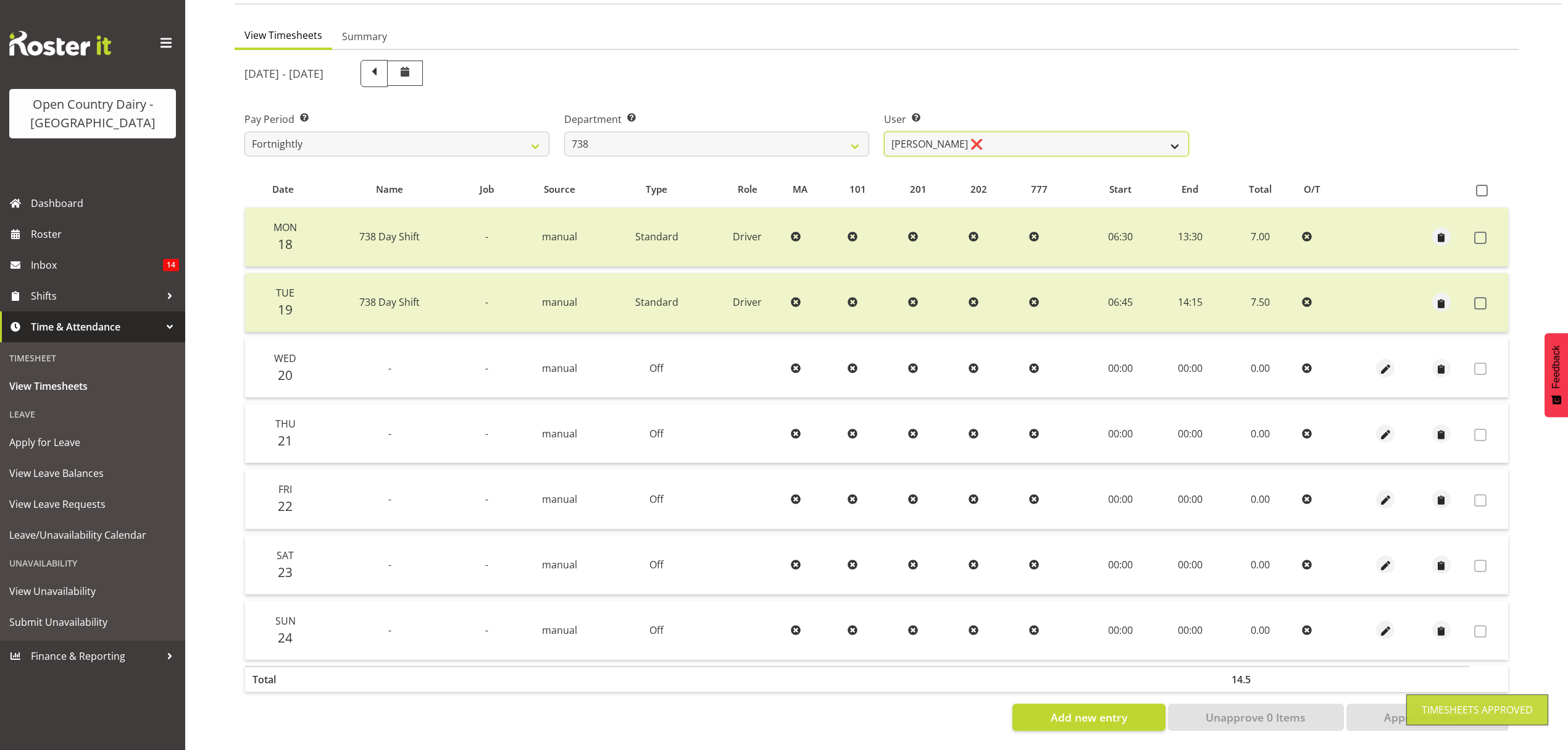
click at [1072, 136] on select "Christopher Gamble ❌ Marcy Tuuta ❌ Raymond Campbell ❌ Tama Irvine ❌" at bounding box center [1036, 144] width 305 height 25
select select "10093"
click at [884, 132] on select "Christopher Gamble ❌ Marcy Tuuta ❌ Raymond Campbell ❌ Tama Irvine ❌" at bounding box center [1036, 144] width 305 height 25
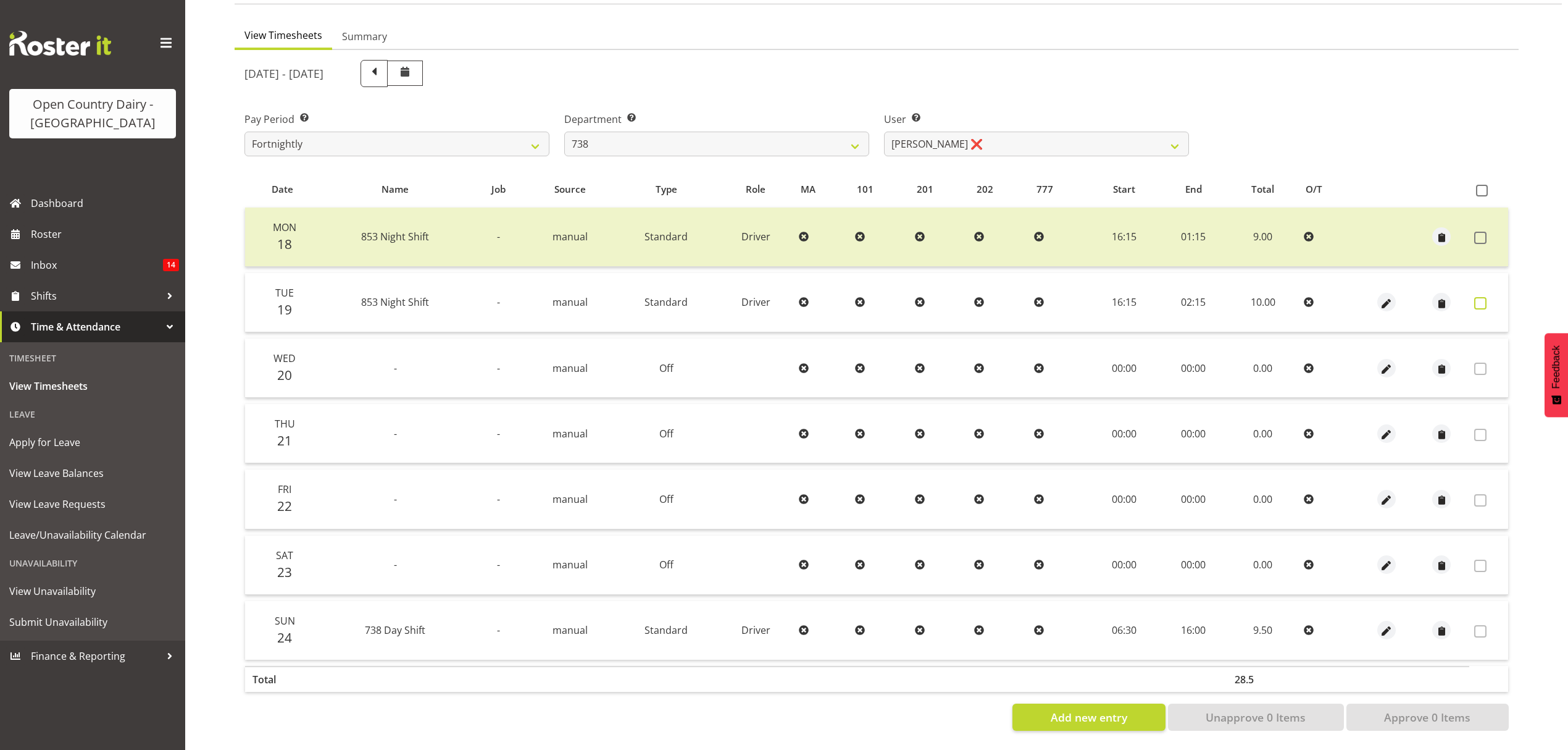
click at [1477, 299] on span at bounding box center [1480, 303] width 12 height 12
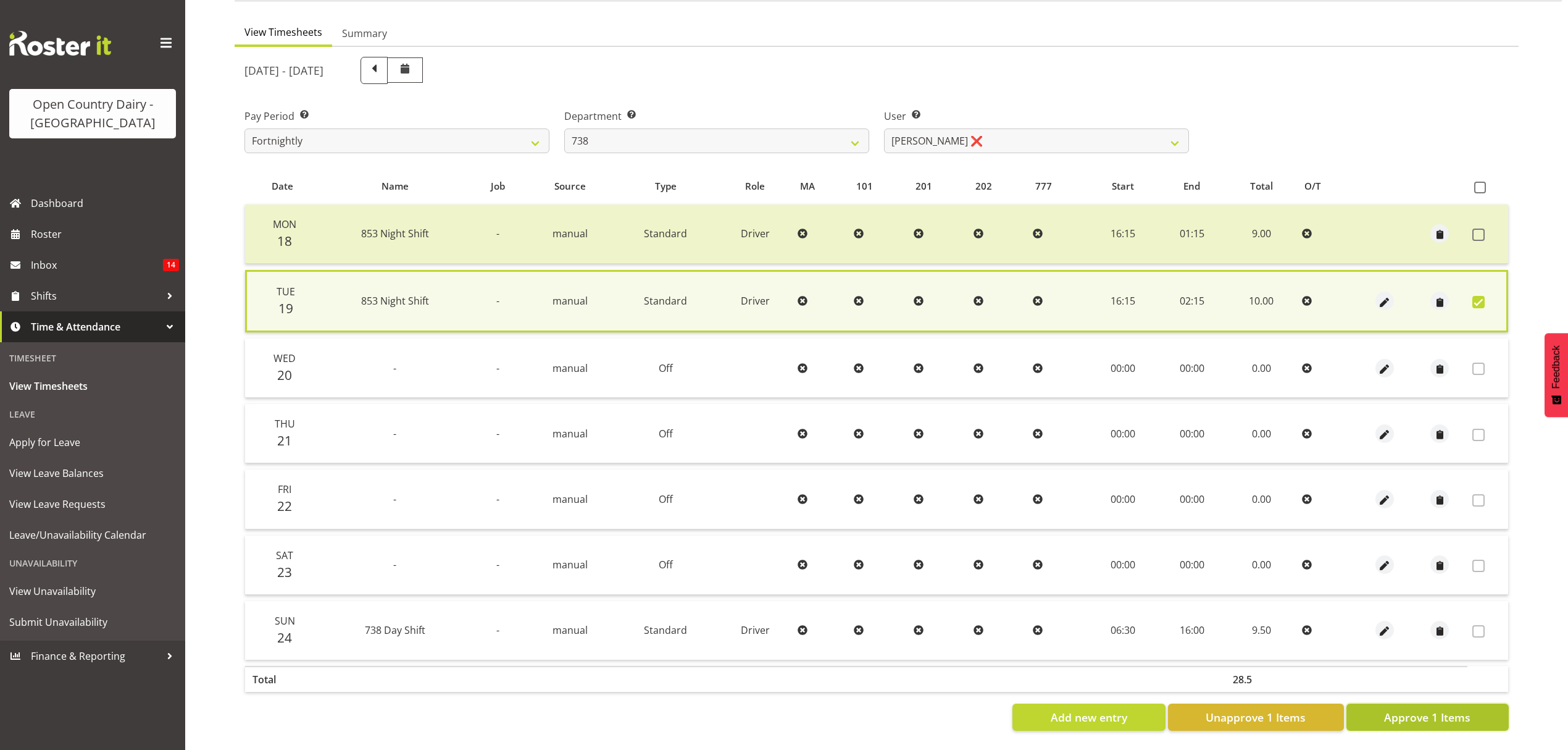
click at [1399, 709] on span "Approve 1 Items" at bounding box center [1427, 717] width 86 height 16
checkbox input "false"
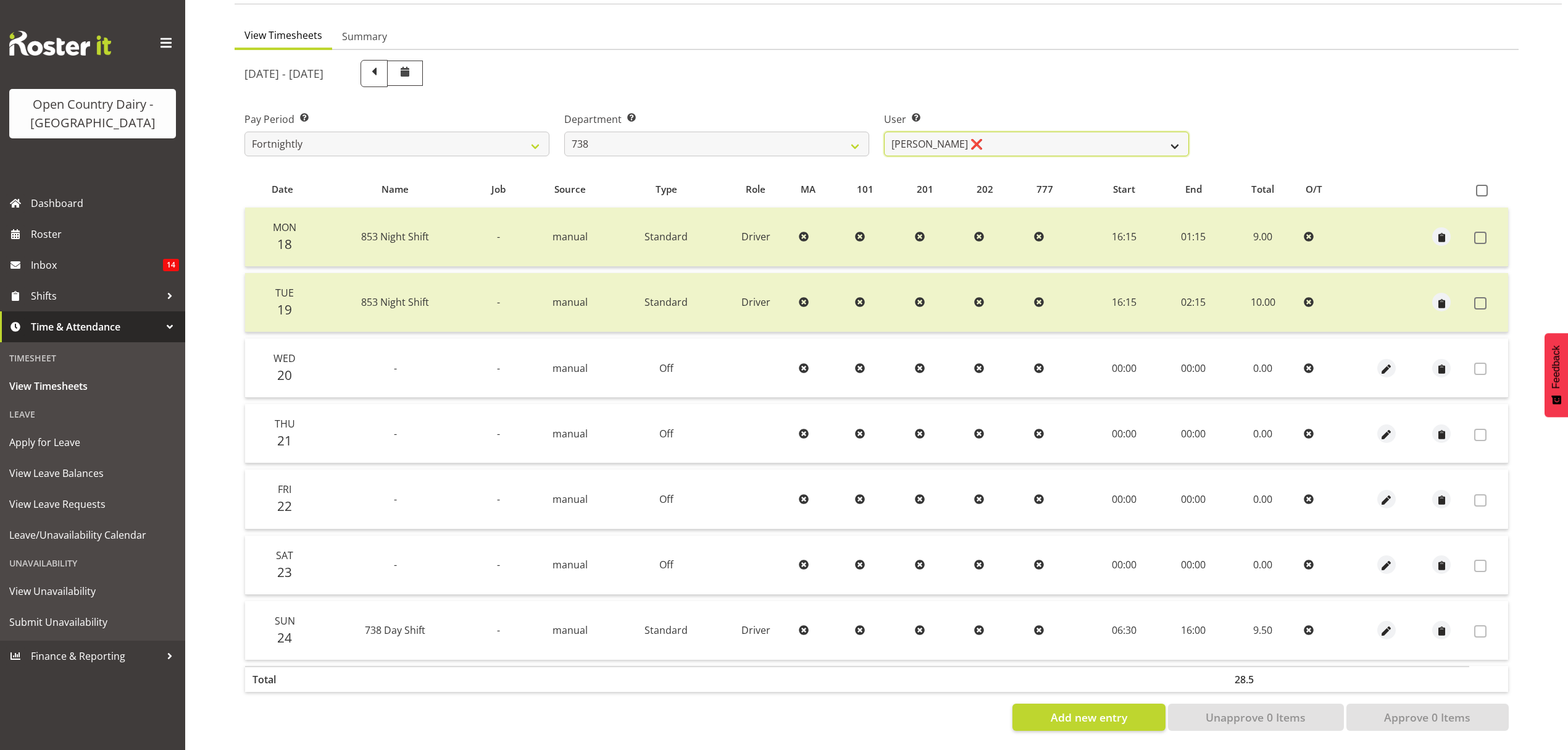
click at [961, 132] on select "Christopher Gamble ❌ Marcy Tuuta ❌ Raymond Campbell ❌ Tama Irvine ❌" at bounding box center [1036, 144] width 305 height 25
click at [809, 132] on select "734 735 736 737 738 739 851 852 853 854 855 856 858 861 862 865 868 869 870 873" at bounding box center [717, 144] width 305 height 25
select select "902"
click at [564, 132] on select "734 735 736 737 738 739 851 852 853 854 855 856 858 861 862 865 868 869 870 873" at bounding box center [717, 144] width 305 height 25
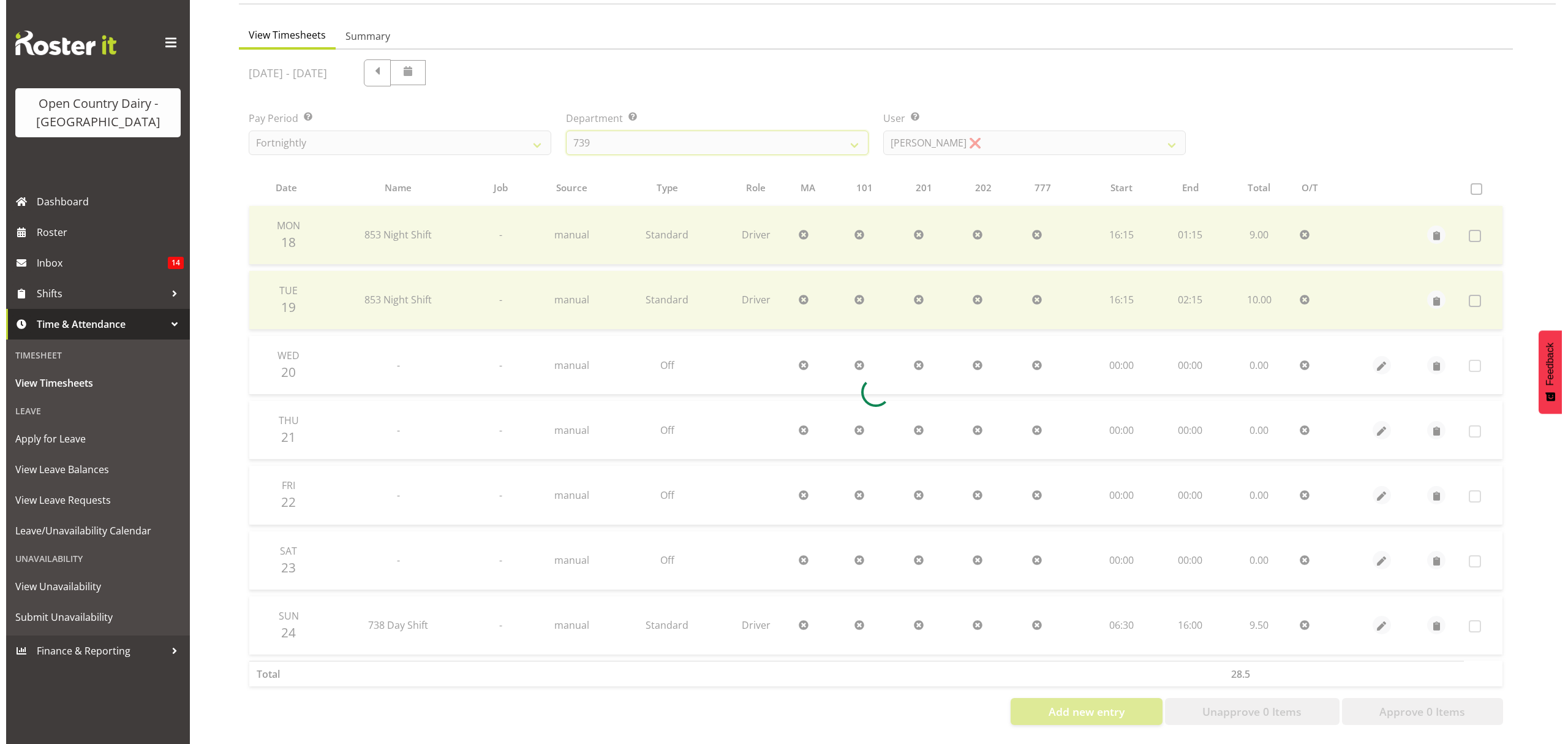
scroll to position [0, 0]
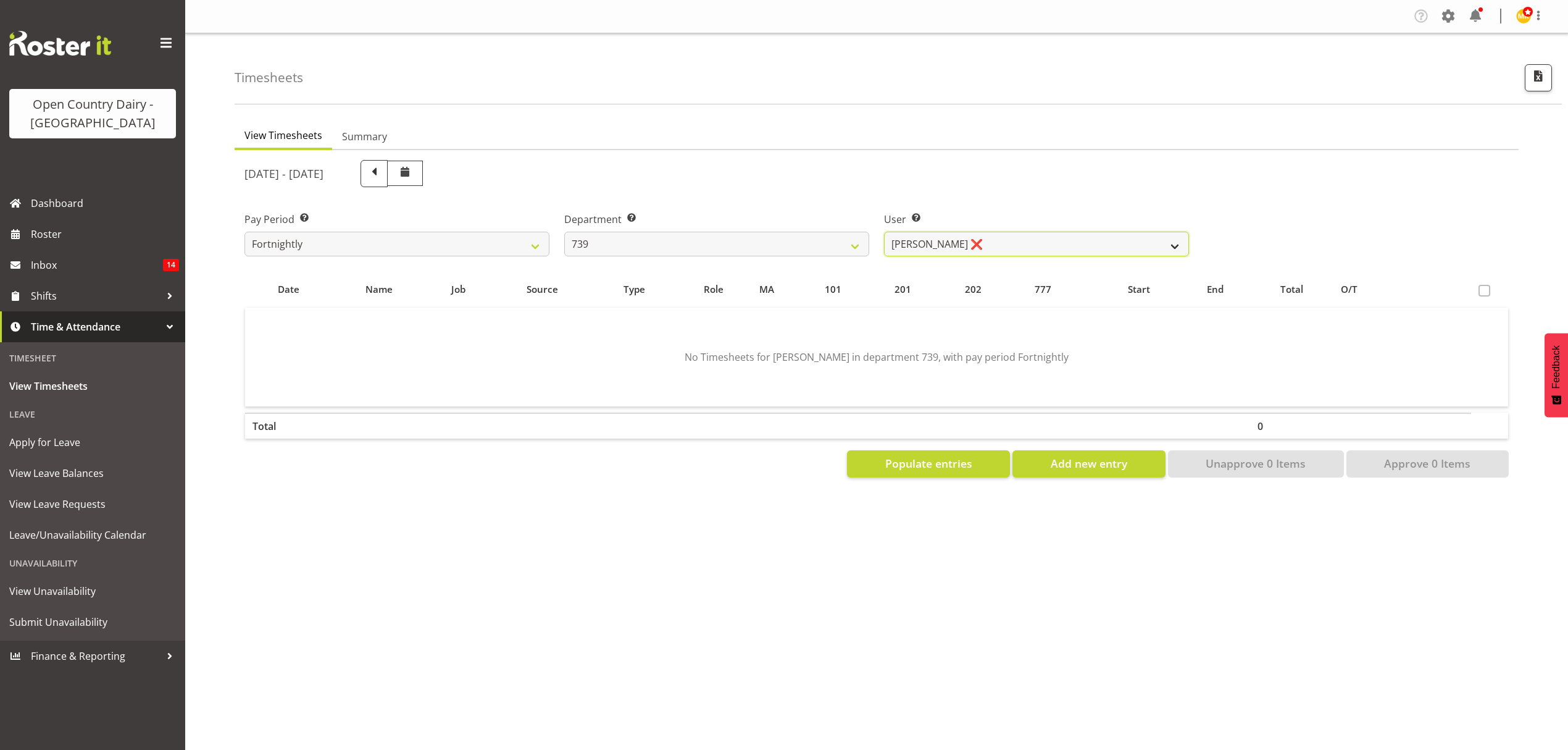
click at [942, 232] on select "Erika McNaught ❌ Rick Murphy ❌ Tish Veint ❌" at bounding box center [1036, 244] width 305 height 25
click at [813, 240] on select "734 735 736 737 738 739 851 852 853 854 855 856 858 861 862 865 868 869 870 873" at bounding box center [717, 244] width 305 height 25
click at [919, 248] on select "Erika McNaught ❌ Rick Murphy ❌ Tish Veint ❌" at bounding box center [1036, 244] width 305 height 25
select select "11702"
click at [884, 232] on select "Erika McNaught ❌ Rick Murphy ❌ Tish Veint ❌" at bounding box center [1036, 244] width 305 height 25
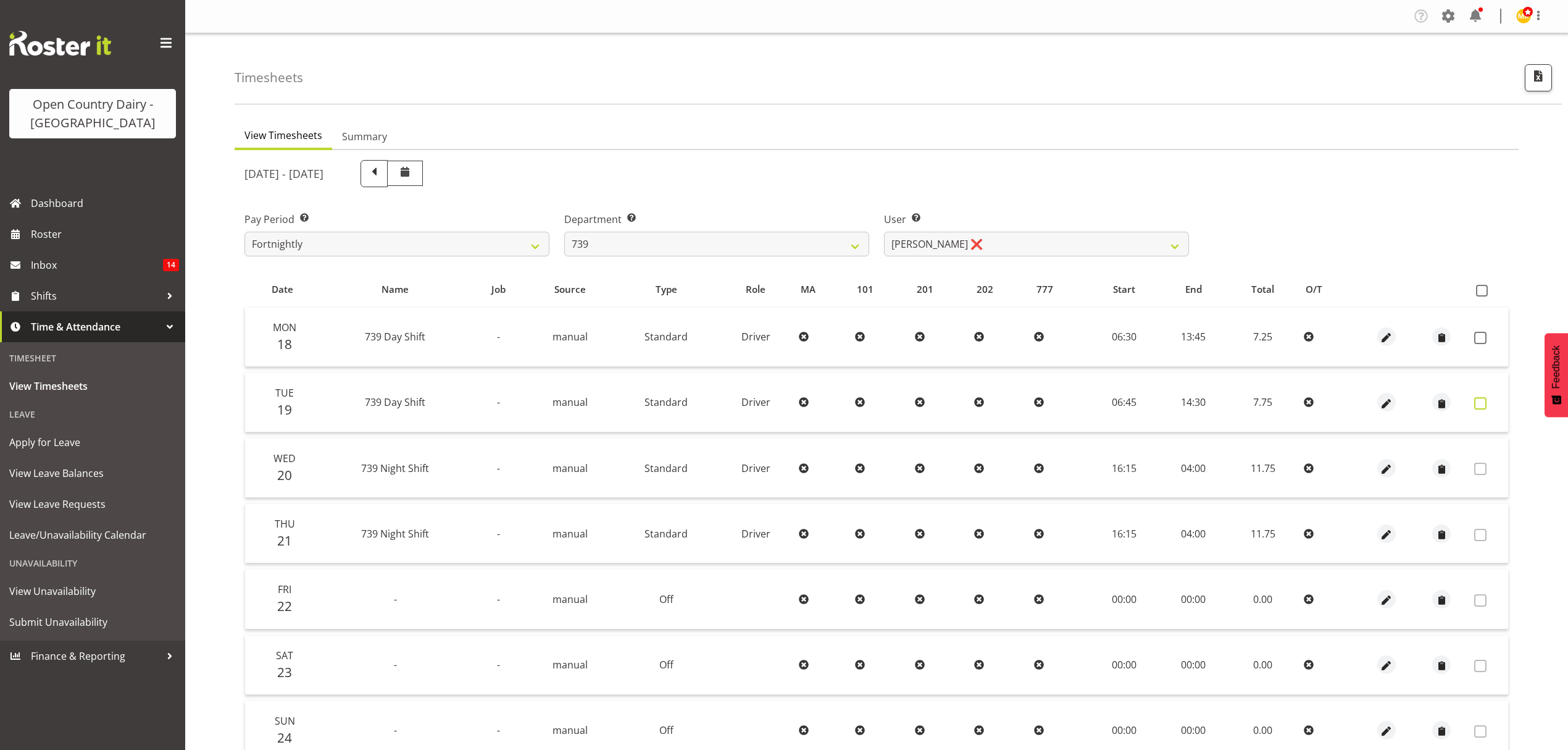
click at [1477, 403] on span at bounding box center [1480, 403] width 12 height 12
checkbox input "true"
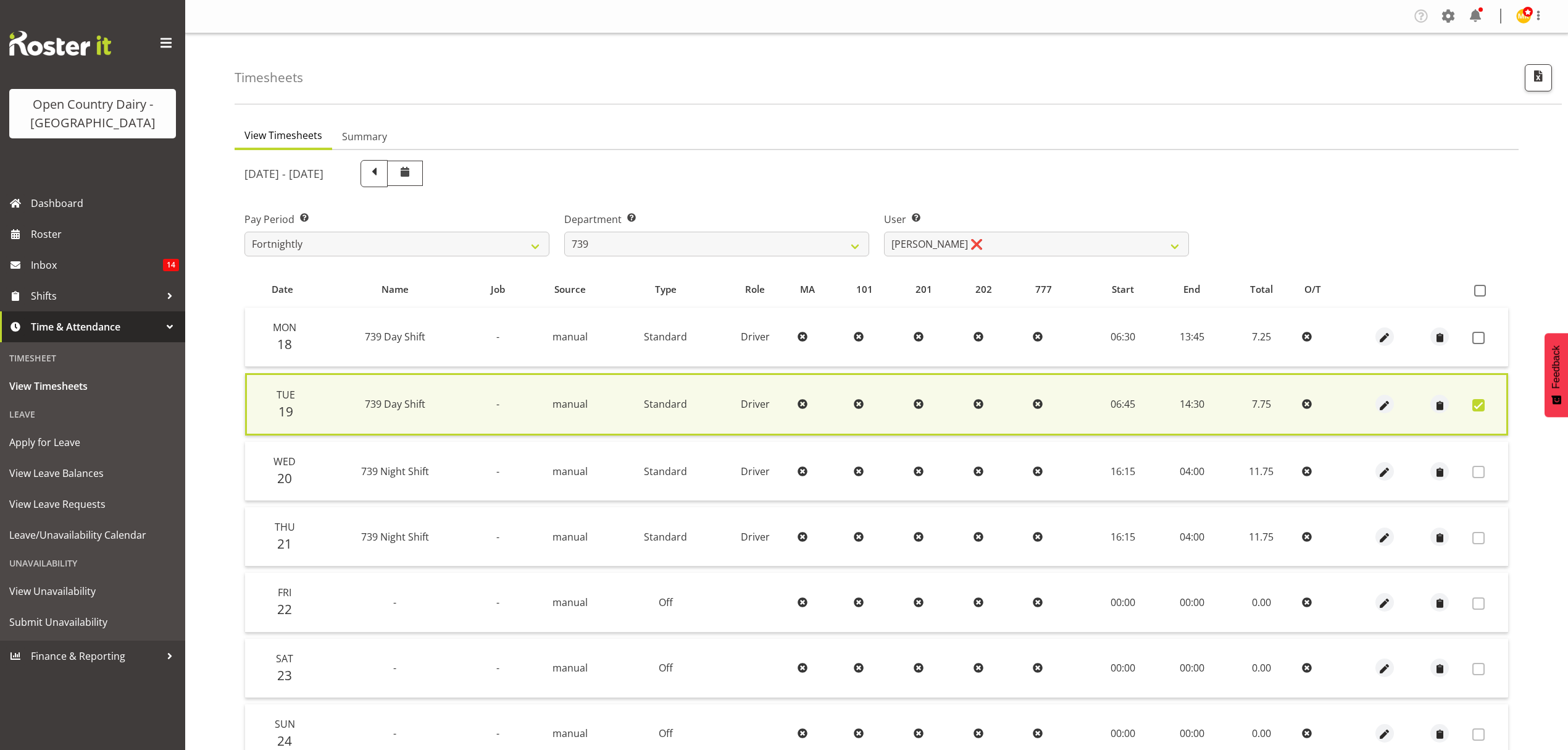
click at [1396, 399] on div at bounding box center [1384, 403] width 45 height 18
click at [1384, 400] on span "button" at bounding box center [1384, 406] width 14 height 14
select select "Standard"
select select "7"
select select "2025"
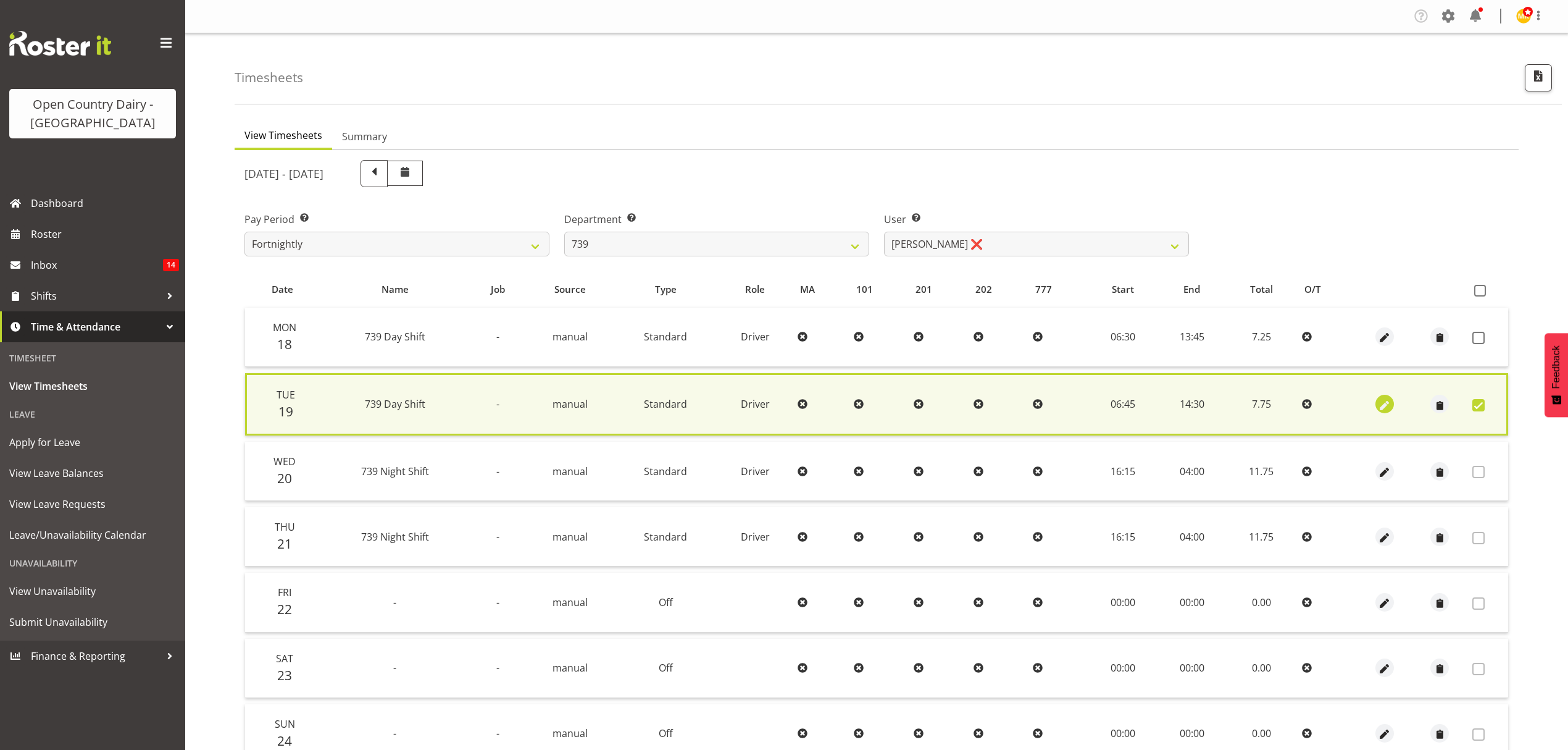
select select "14"
select select "30"
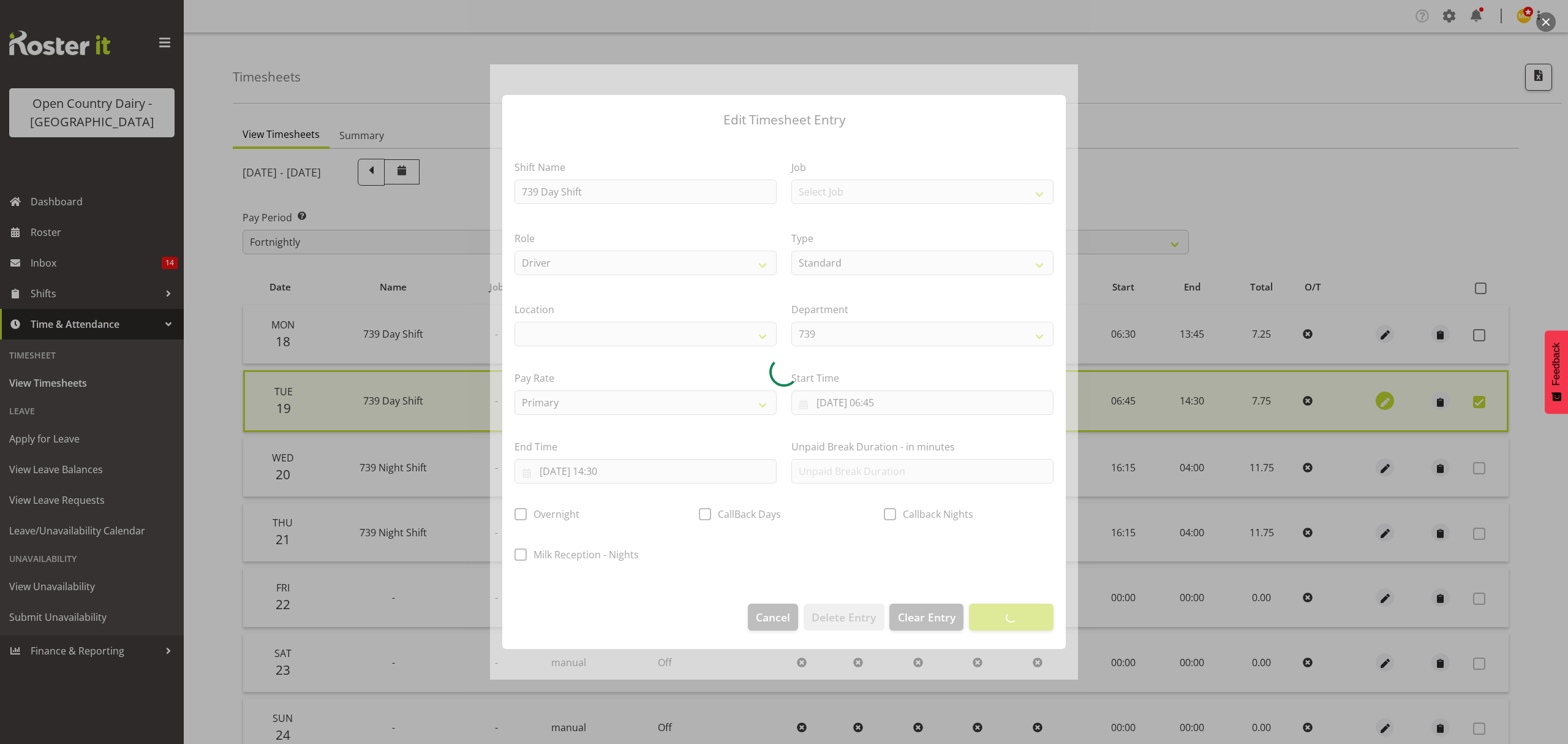
select select
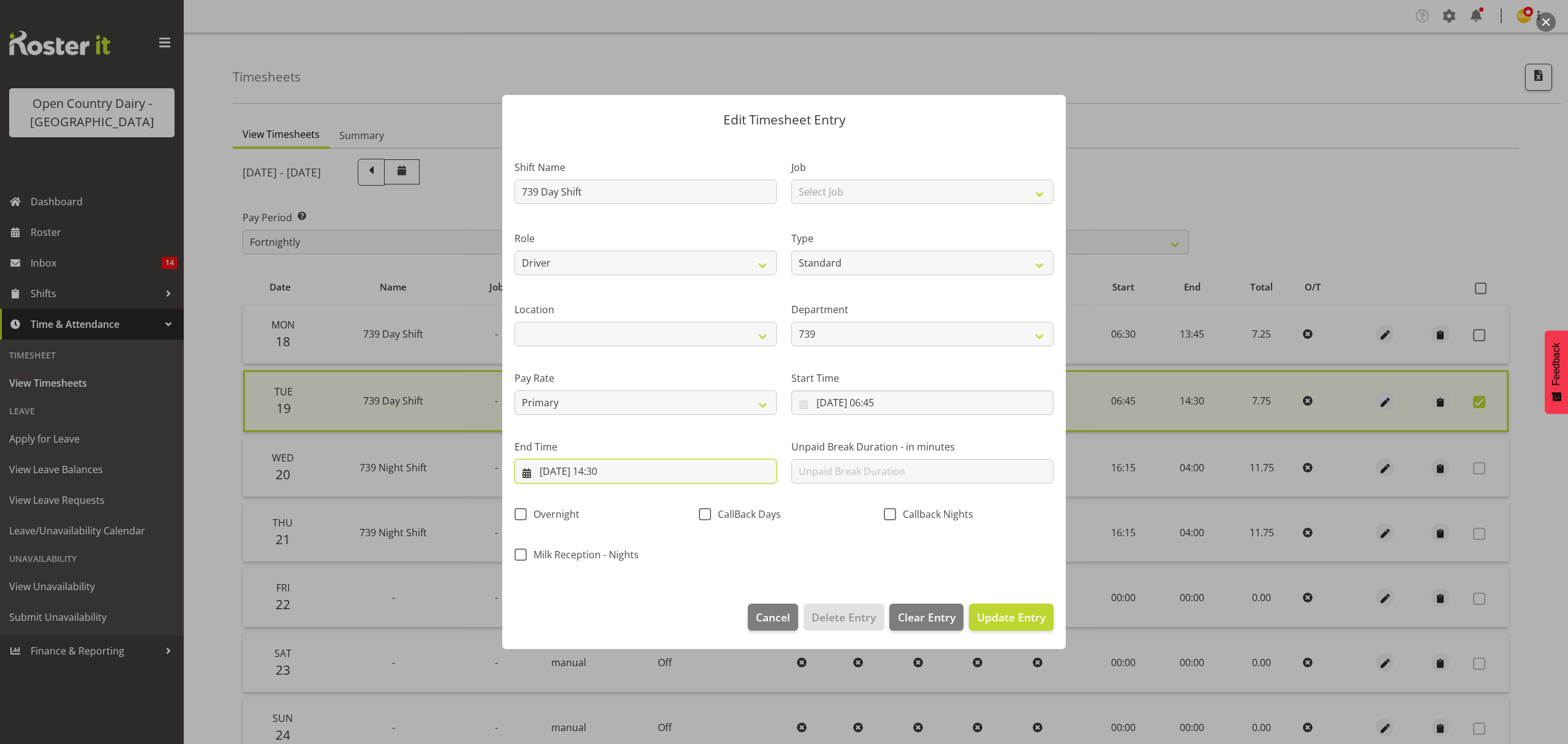
click at [618, 466] on input "19/08/2025, 14:30" at bounding box center [645, 471] width 262 height 25
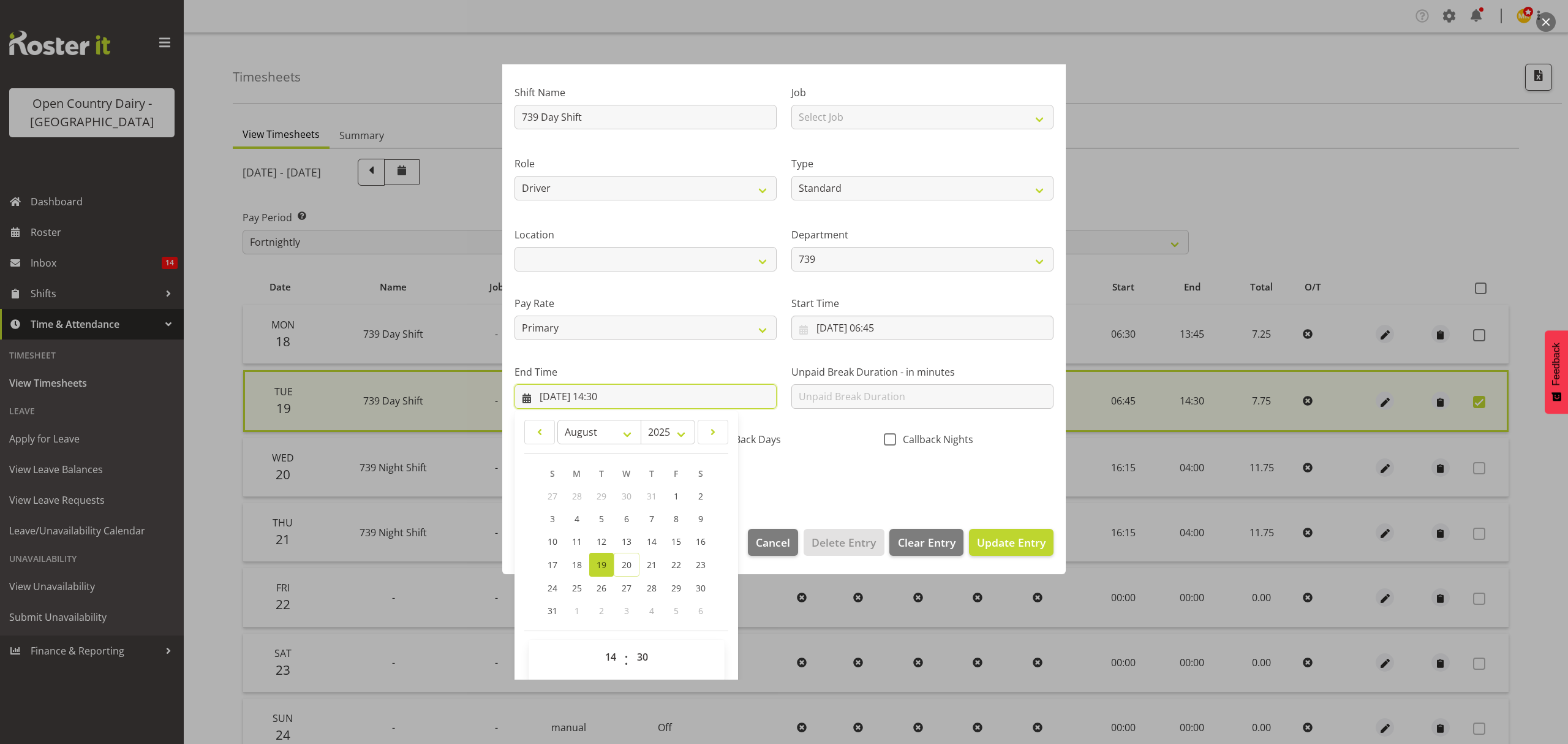
scroll to position [83, 0]
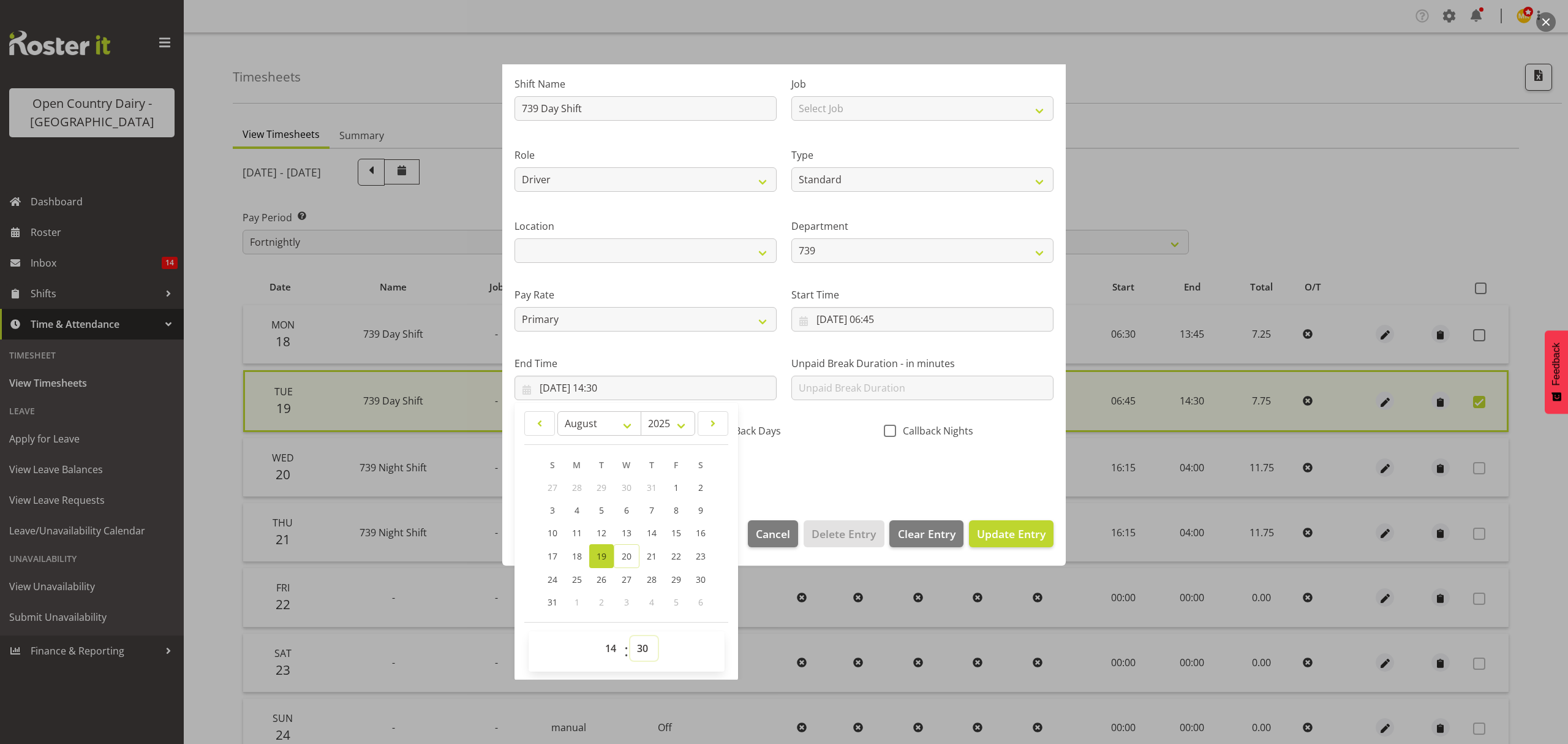
click at [641, 651] on select "00 01 02 03 04 05 06 07 08 09 10 11 12 13 14 15 16 17 18 19 20 21 22 23 24 25 2…" at bounding box center [644, 648] width 28 height 25
select select "15"
click at [630, 636] on select "00 01 02 03 04 05 06 07 08 09 10 11 12 13 14 15 16 17 18 19 20 21 22 23 24 25 2…" at bounding box center [644, 648] width 28 height 25
type input "19/08/2025, 14:15"
drag, startPoint x: 840, startPoint y: 459, endPoint x: 946, endPoint y: 515, distance: 119.9
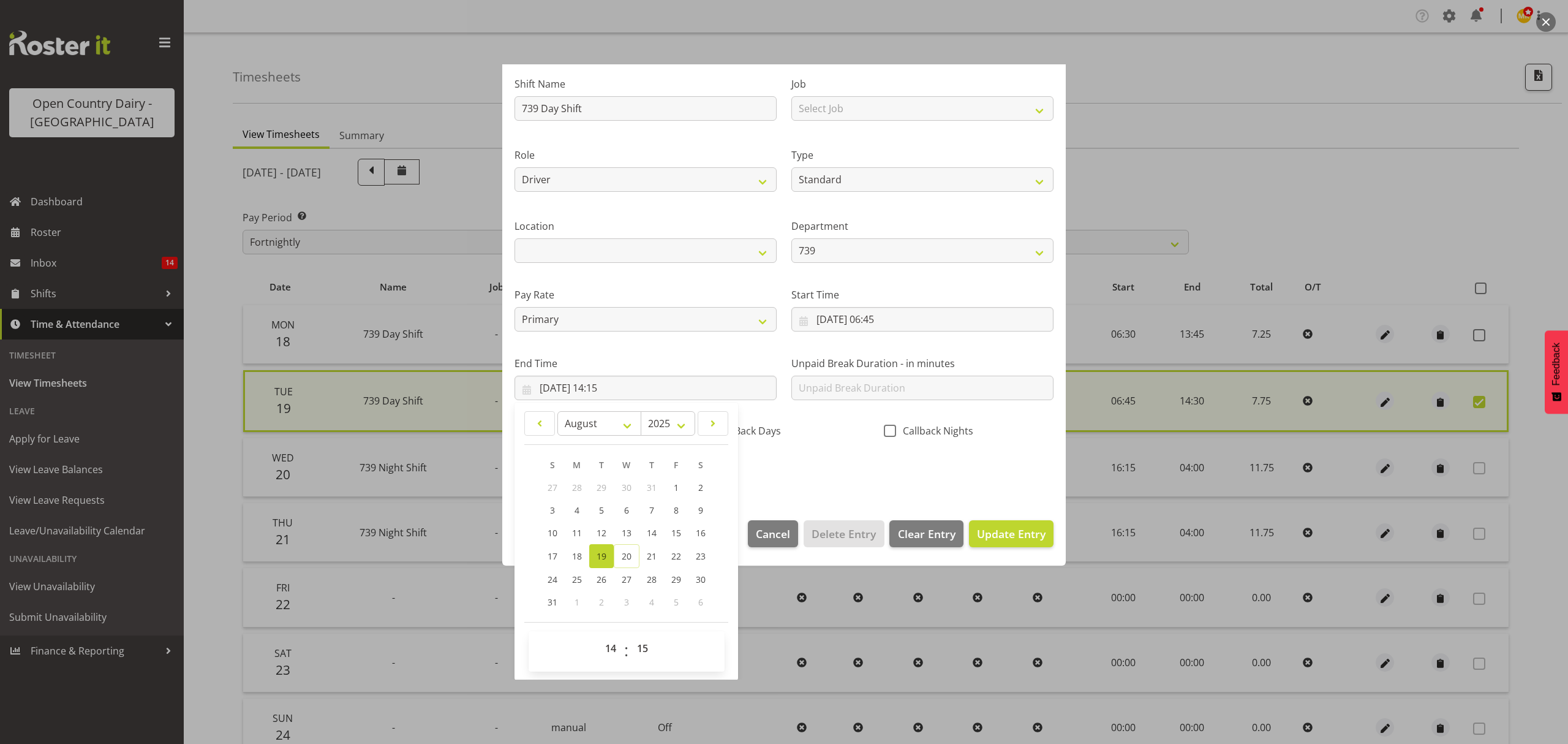
click at [843, 460] on div "Shift Name 739 Day Shift Job Select Job Connecting /unconnecting Trailers Role …" at bounding box center [783, 273] width 554 height 429
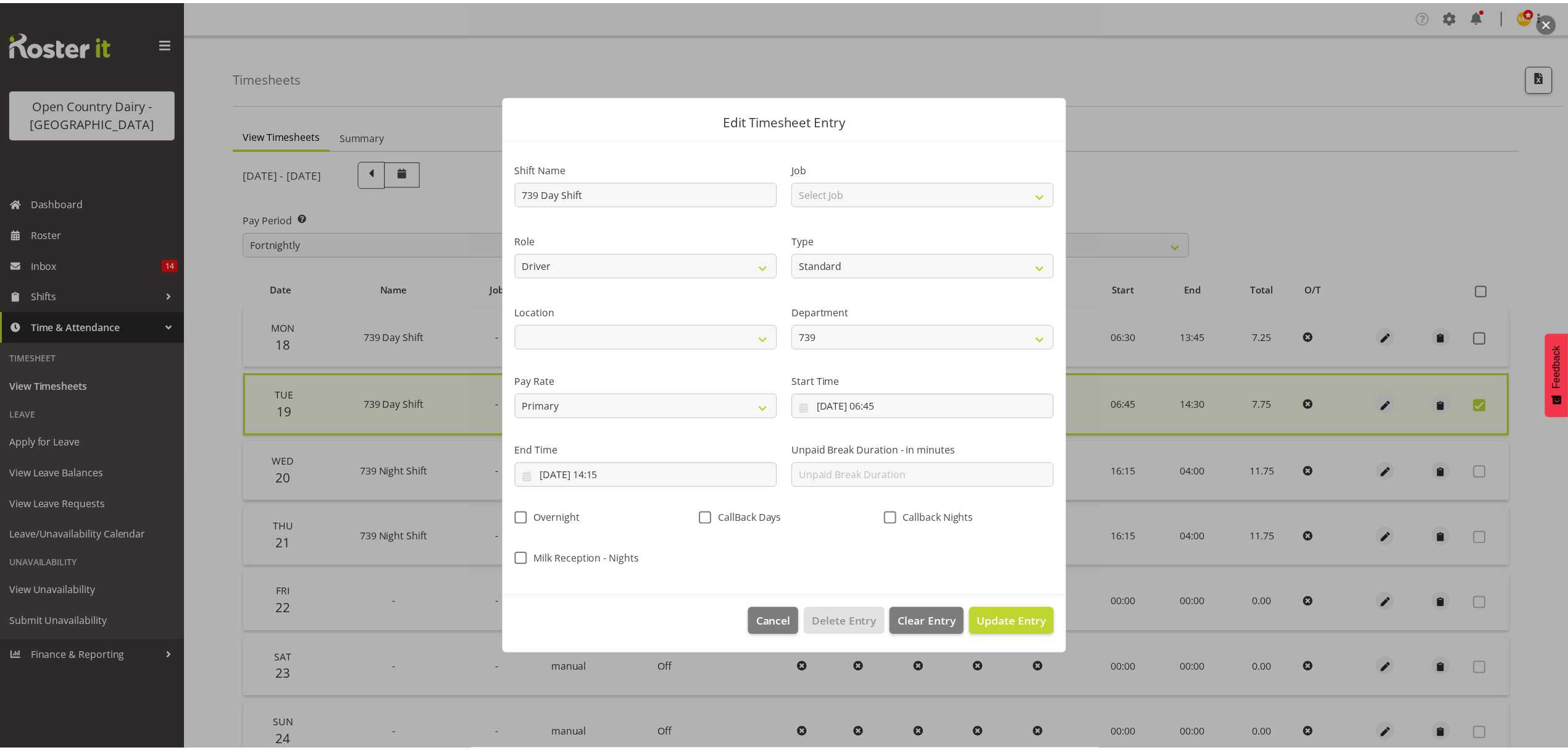
scroll to position [0, 0]
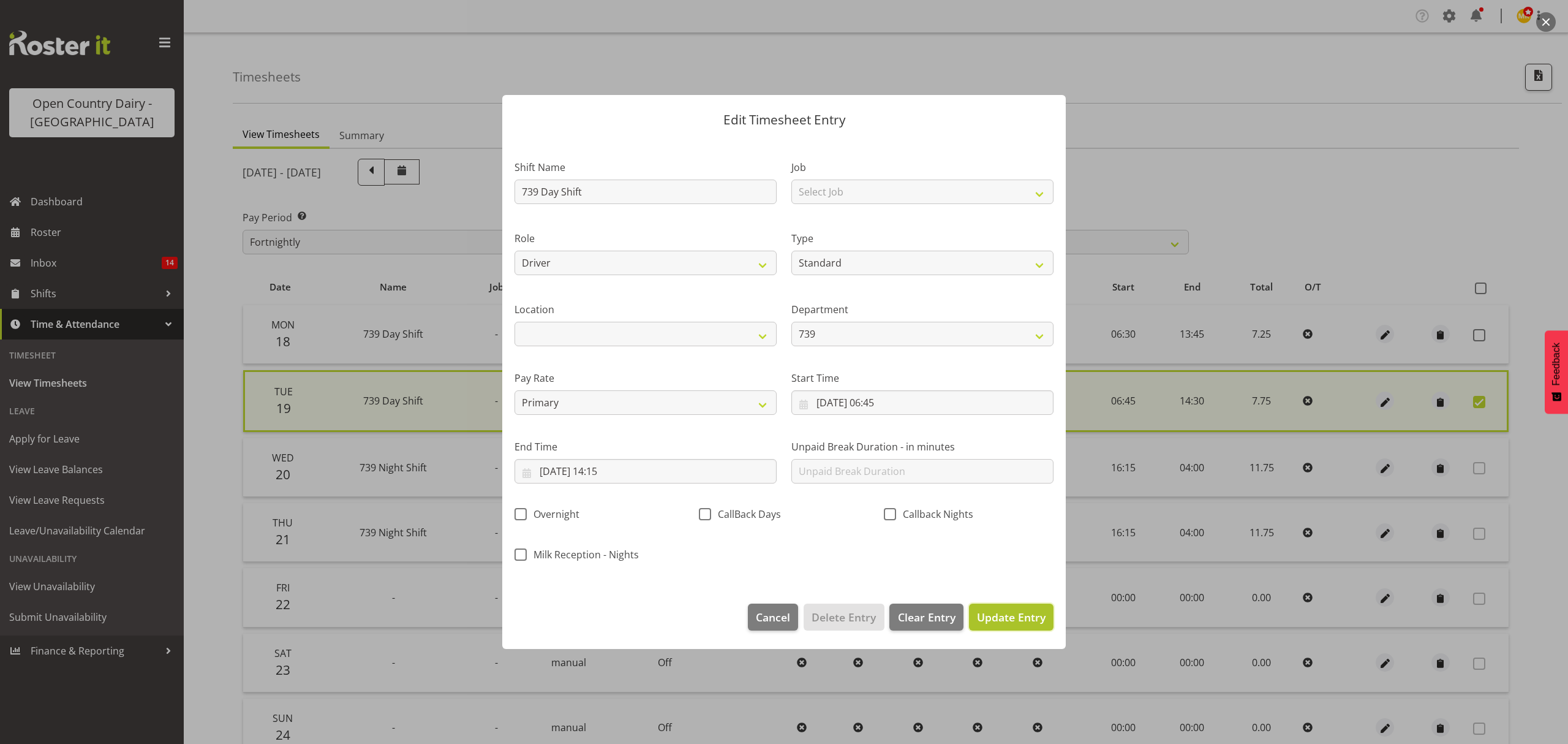
click at [988, 605] on button "Update Entry" at bounding box center [1010, 617] width 85 height 27
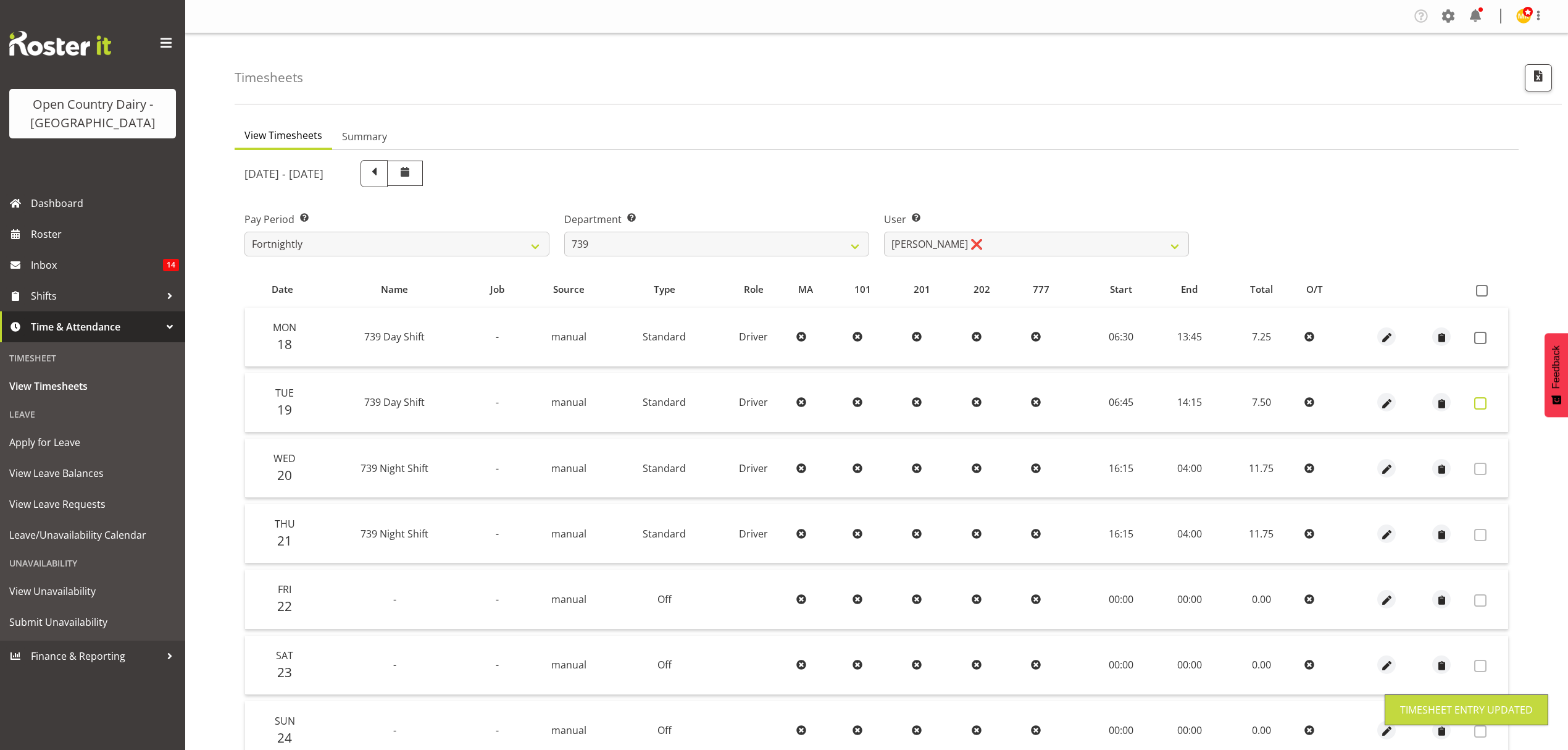
click at [1487, 408] on label at bounding box center [1484, 403] width 19 height 12
checkbox input "true"
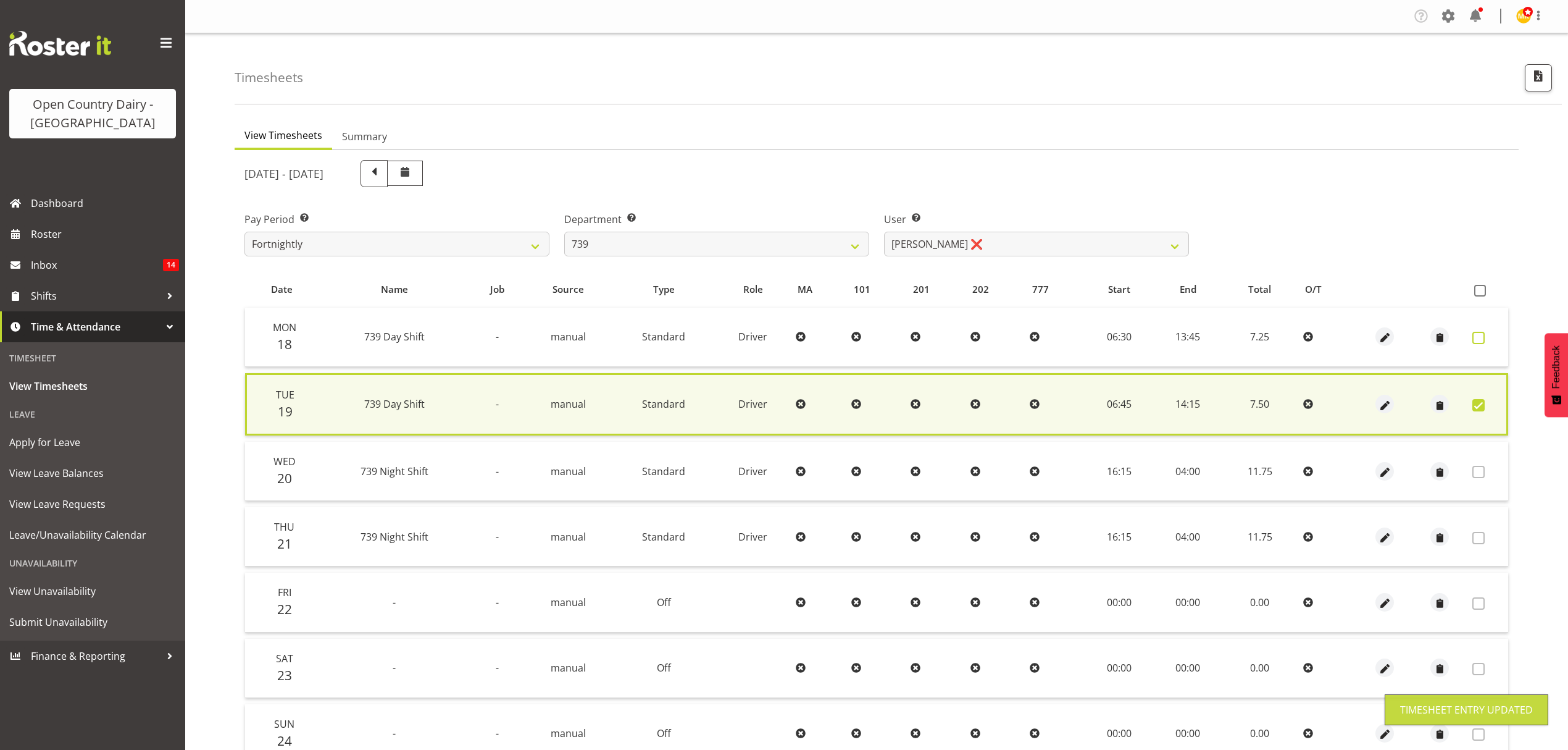
click at [1472, 339] on span at bounding box center [1478, 337] width 12 height 12
checkbox input "true"
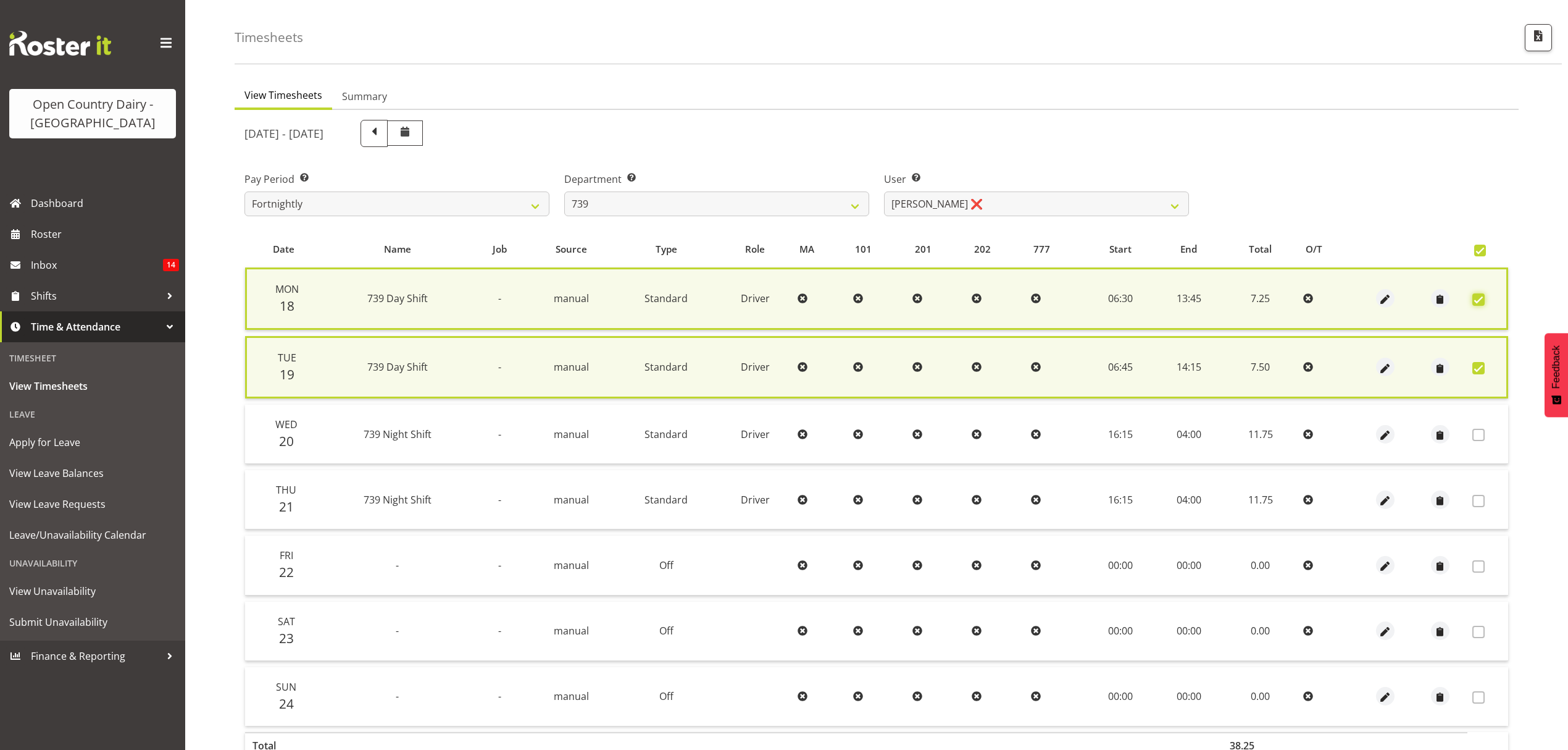
scroll to position [114, 0]
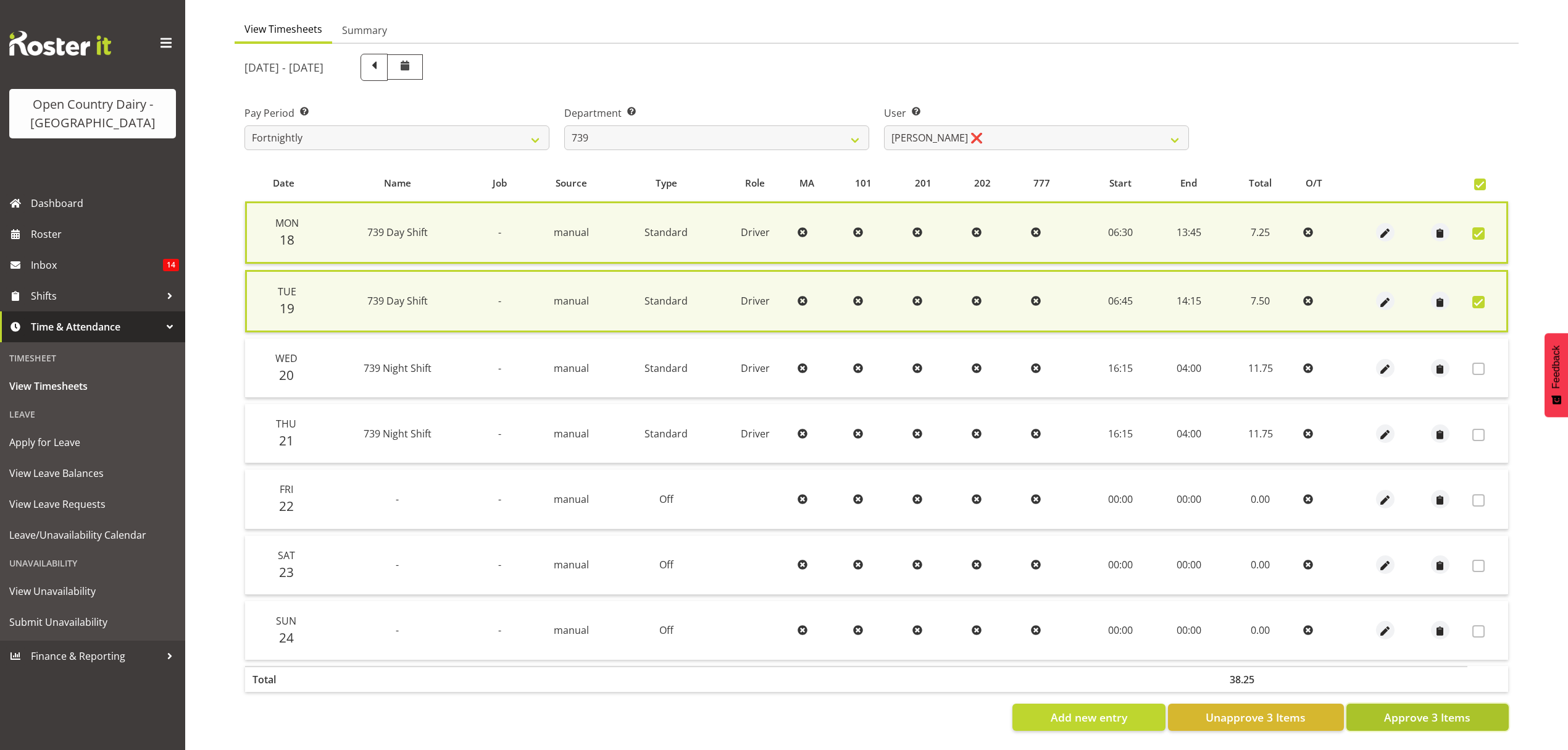
click at [1428, 709] on span "Approve 3 Items" at bounding box center [1427, 717] width 86 height 16
checkbox input "false"
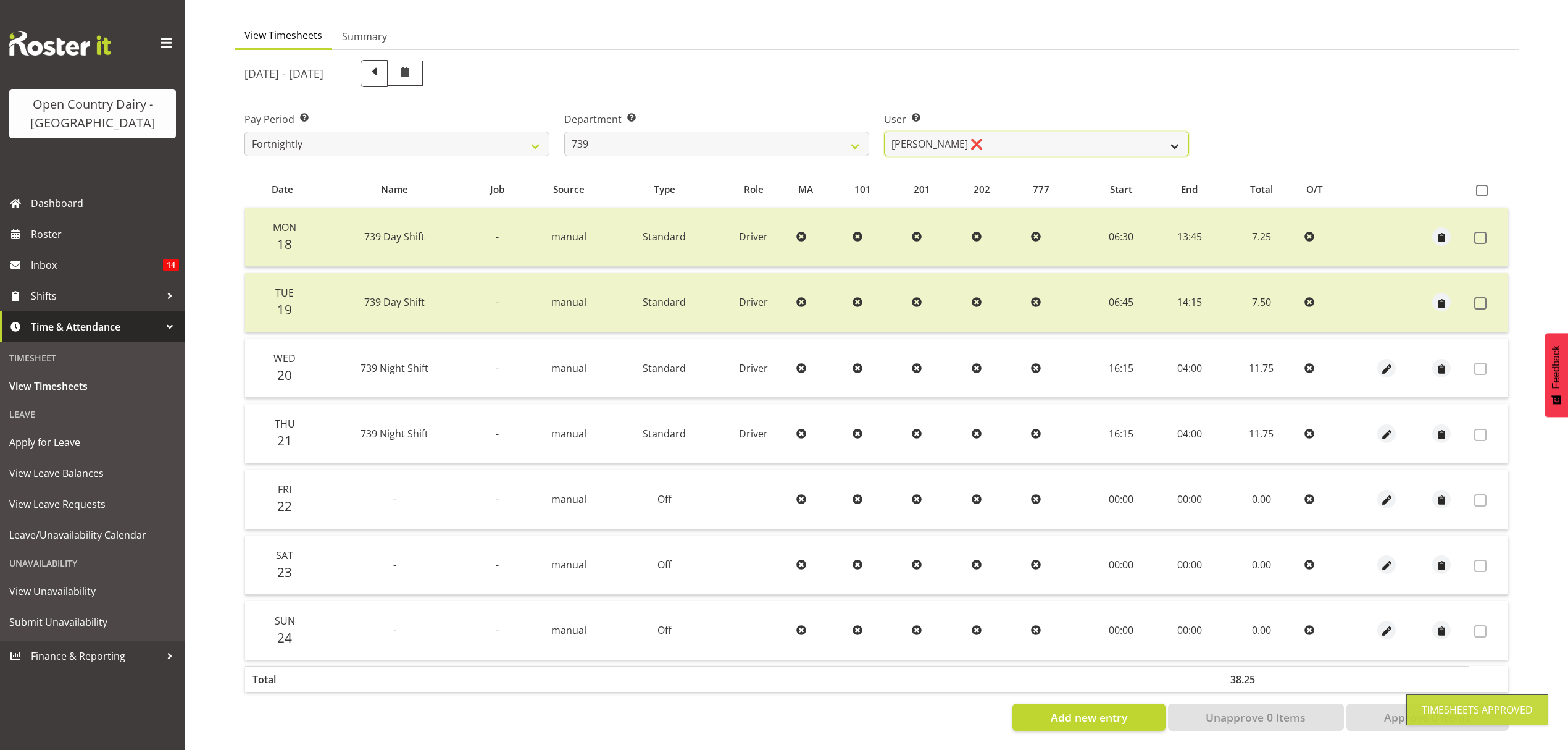
click at [1031, 136] on select "Erika McNaught ❌ Rick Murphy ❌ Tish Veint ❌" at bounding box center [1036, 144] width 305 height 25
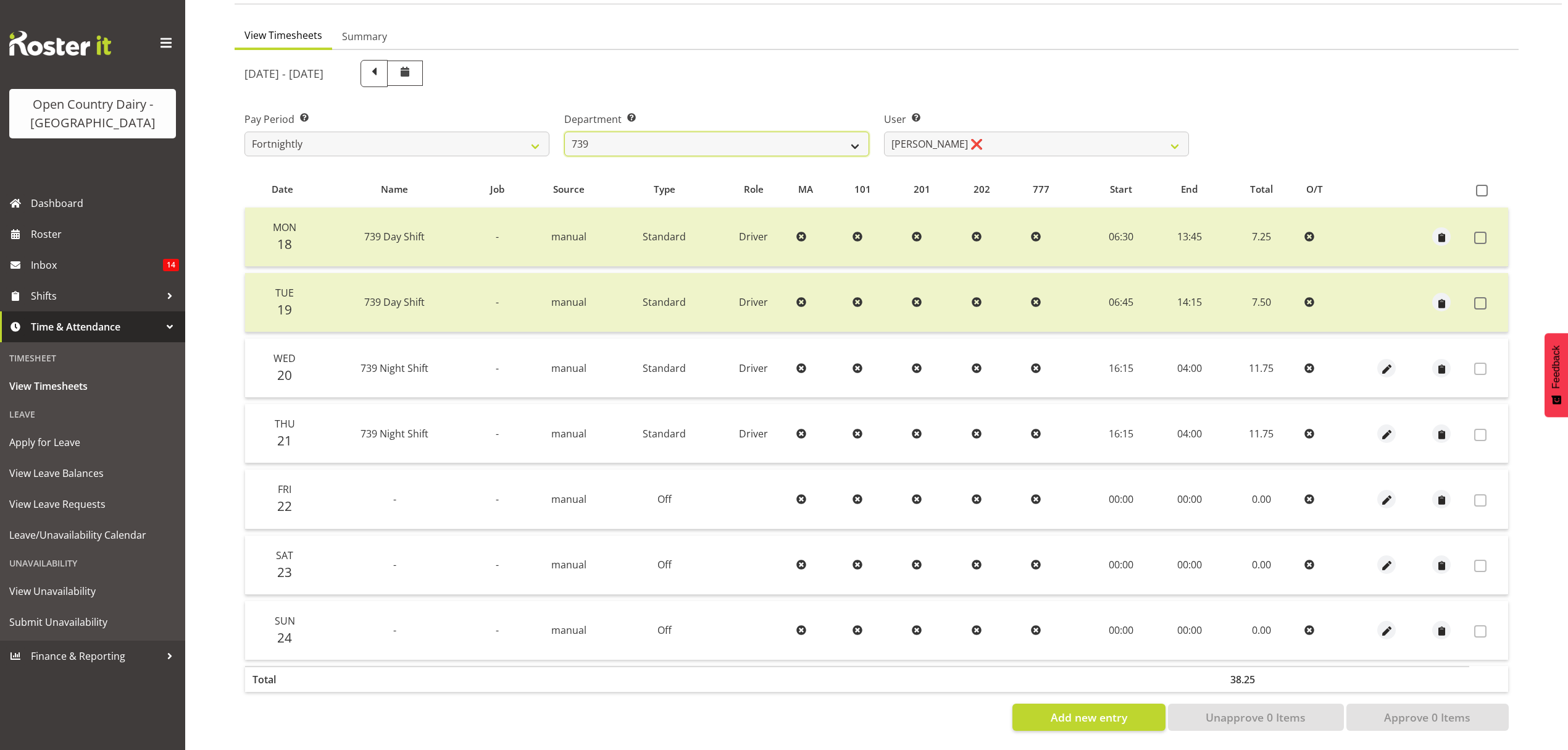
click at [813, 132] on select "734 735 736 737 738 739 851 852 853 854 855 856 858 861 862 865 868 869 870 873" at bounding box center [717, 144] width 305 height 25
select select "667"
click at [564, 132] on select "734 735 736 737 738 739 851 852 853 854 855 856 858 861 862 865 868 869 870 873" at bounding box center [717, 144] width 305 height 25
select select "7420"
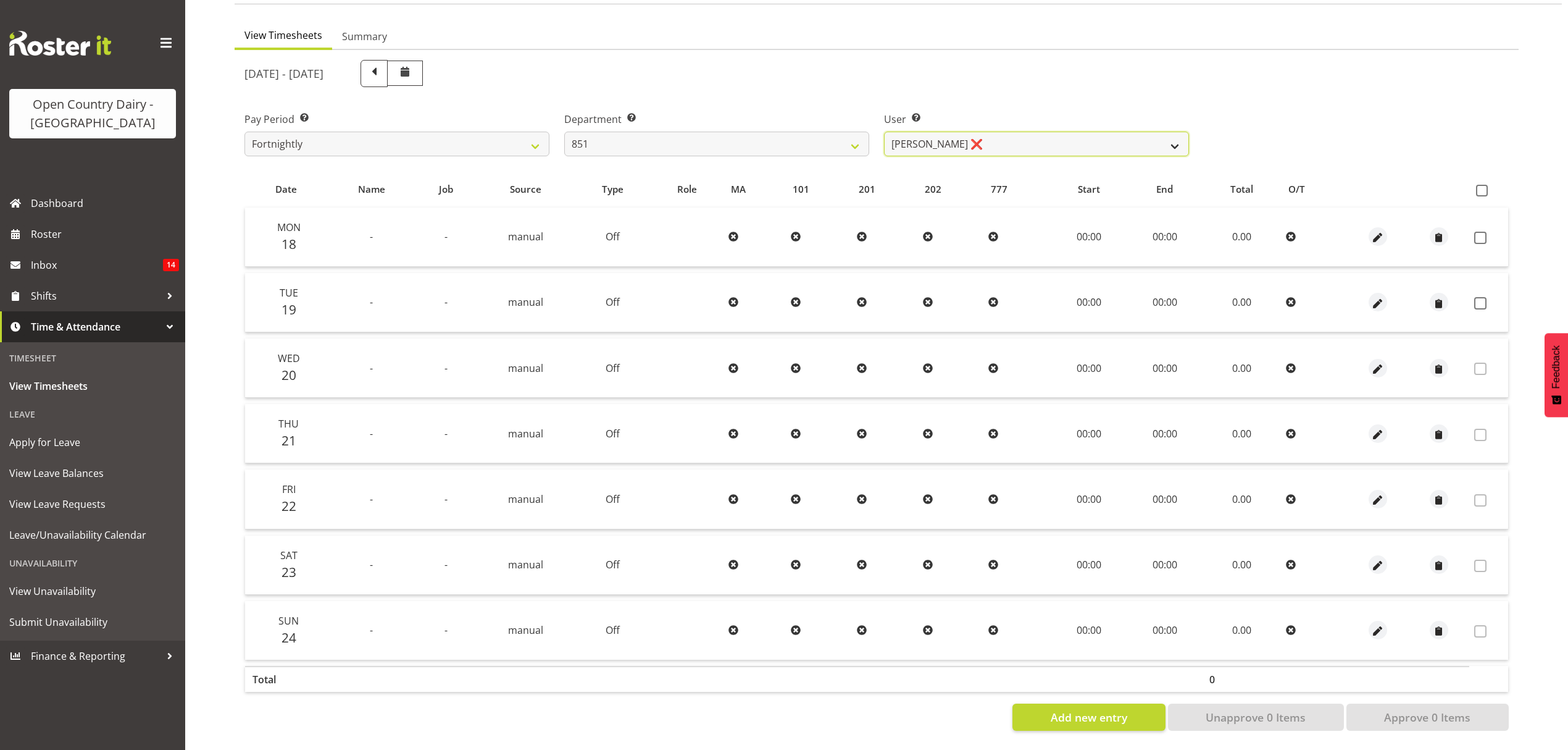
drag, startPoint x: 1028, startPoint y: 138, endPoint x: 980, endPoint y: 138, distance: 48.0
click at [1028, 138] on select "Hayden Batt ❌ Martin Black ❌ Stacey Wilson ❌" at bounding box center [1036, 144] width 305 height 25
click at [818, 134] on select "734 735 736 737 738 739 851 852 853 854 855 856 858 861 862 865 868 869 870 873" at bounding box center [717, 144] width 305 height 25
select select "816"
click at [564, 132] on select "734 735 736 737 738 739 851 852 853 854 855 856 858 861 862 865 868 869 870 873" at bounding box center [717, 144] width 305 height 25
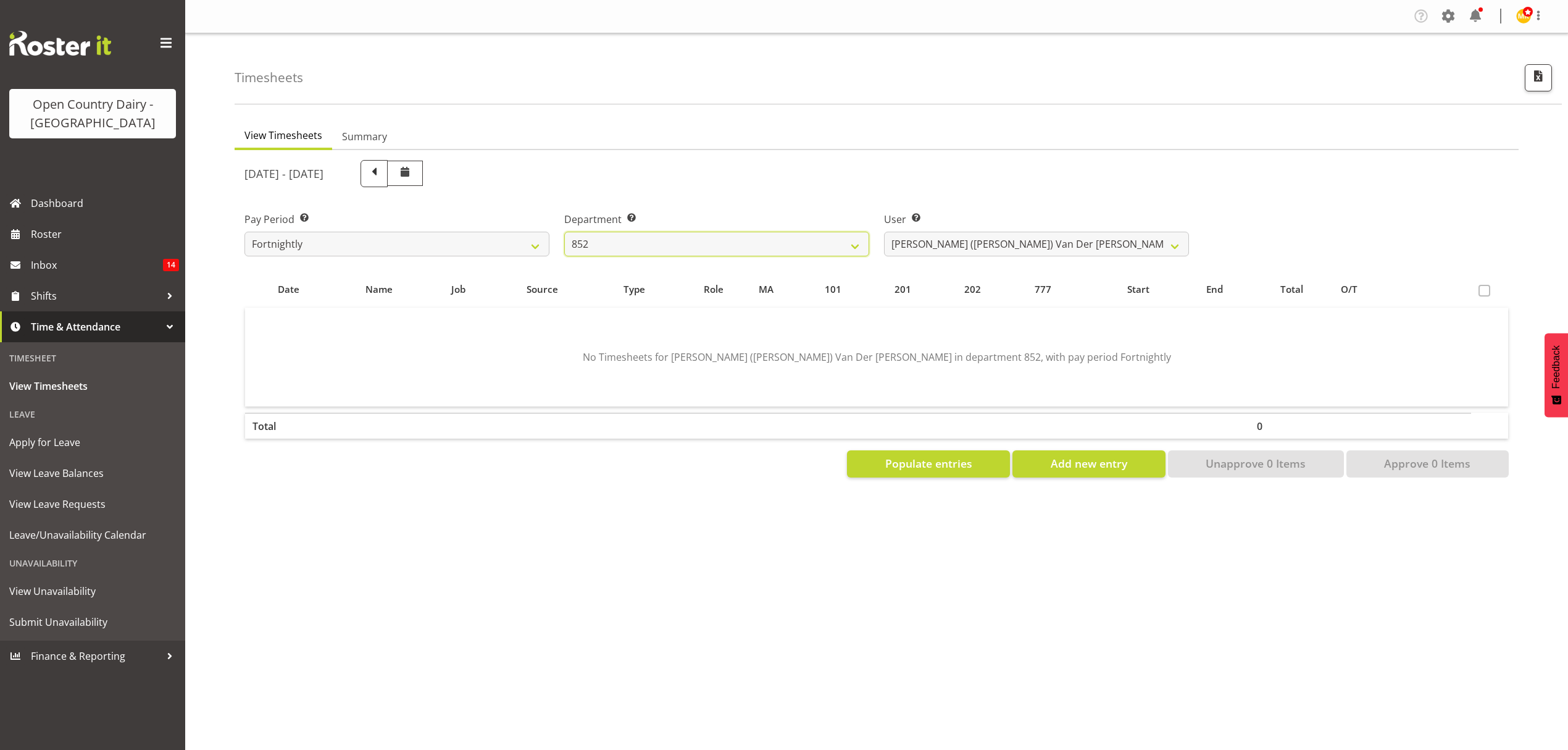
scroll to position [0, 0]
click at [942, 255] on select "Gert (Gerry) Van Der Berg ❌ Glenn Tither ❌ Jason Gough ✔ Richard Aitken ❌" at bounding box center [1036, 244] width 305 height 25
select select "11796"
click at [884, 232] on select "Gert (Gerry) Van Der Berg ❌ Glenn Tither ❌ Jason Gough ✔ Richard Aitken ❌" at bounding box center [1036, 244] width 305 height 25
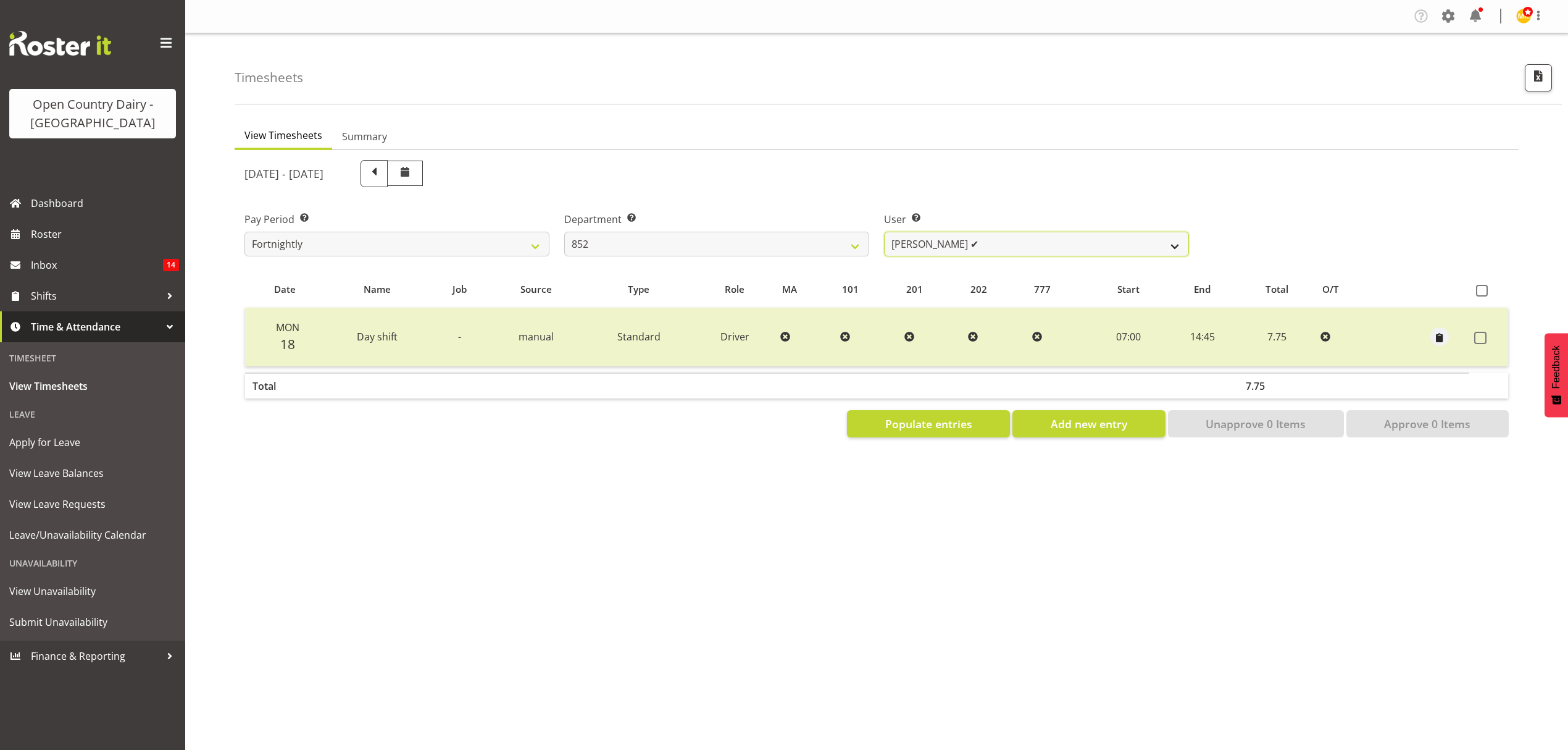
click at [952, 237] on select "Gert (Gerry) Van Der Berg ❌ Glenn Tither ❌ Jason Gough ✔ Richard Aitken ❌" at bounding box center [1036, 244] width 305 height 25
click at [841, 243] on select "734 735 736 737 738 739 851 852 853 854 855 856 858 861 862 865 868 869 870 873" at bounding box center [717, 244] width 305 height 25
select select "669"
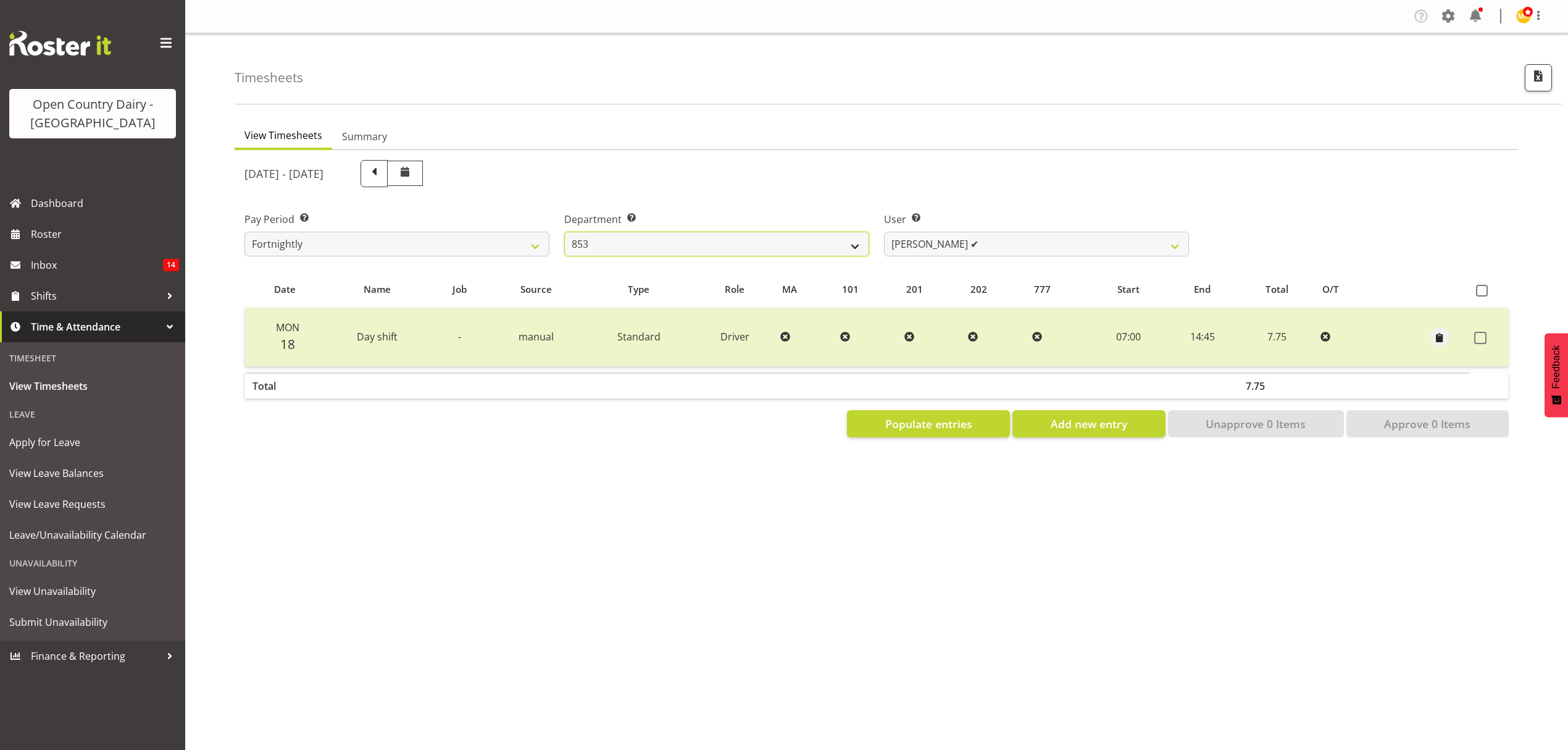
click at [564, 232] on select "734 735 736 737 738 739 851 852 853 854 855 856 858 861 862 865 868 869 870 873" at bounding box center [717, 244] width 305 height 25
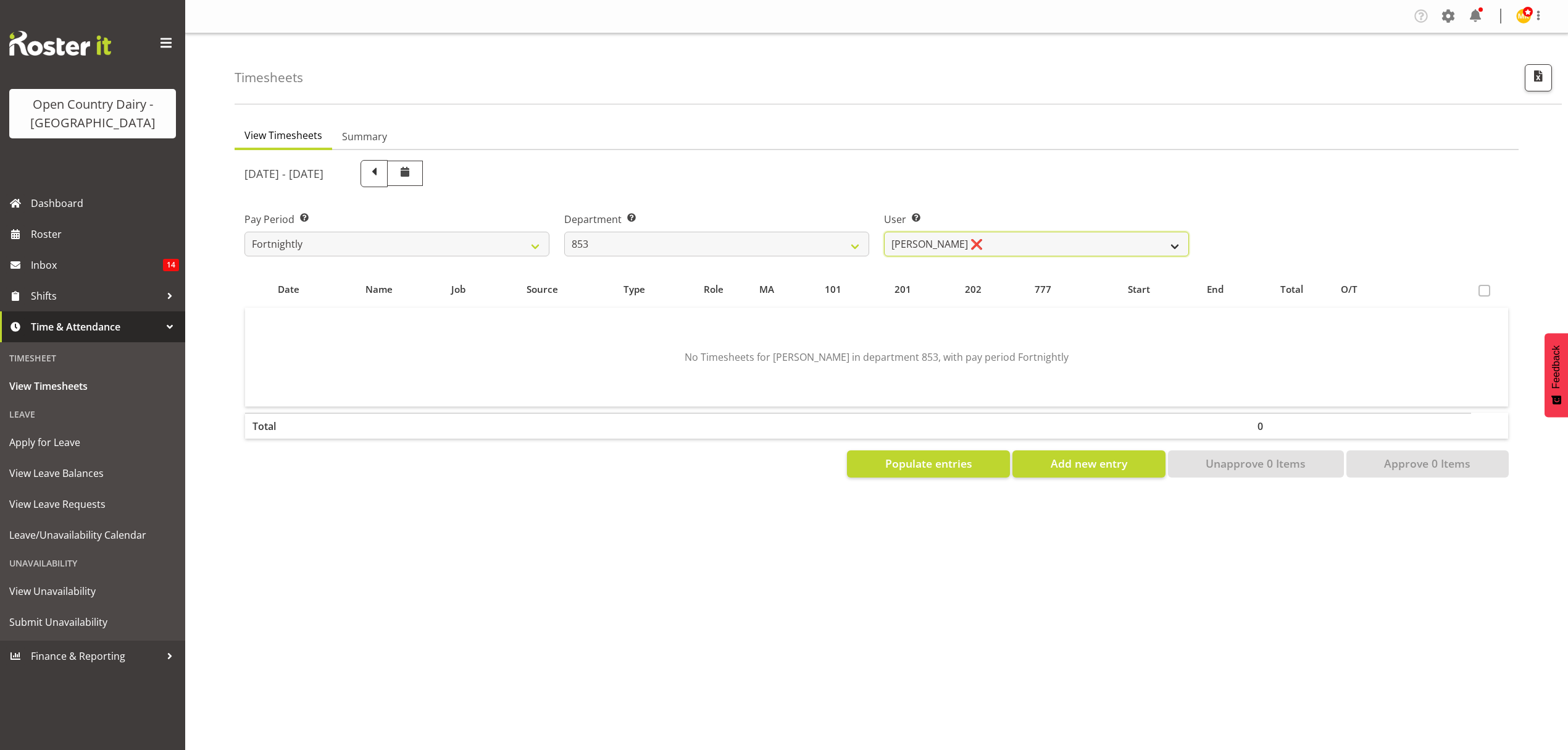
click at [967, 249] on select "Christiaan Botha ❌ Kevin Stuck ❌ Marty Powell ❌ Sean O'Neill ❌" at bounding box center [1036, 244] width 305 height 25
select select "7439"
click at [884, 232] on select "Christiaan Botha ❌ Kevin Stuck ❌ Marty Powell ❌ Sean O'Neill ❌" at bounding box center [1036, 244] width 305 height 25
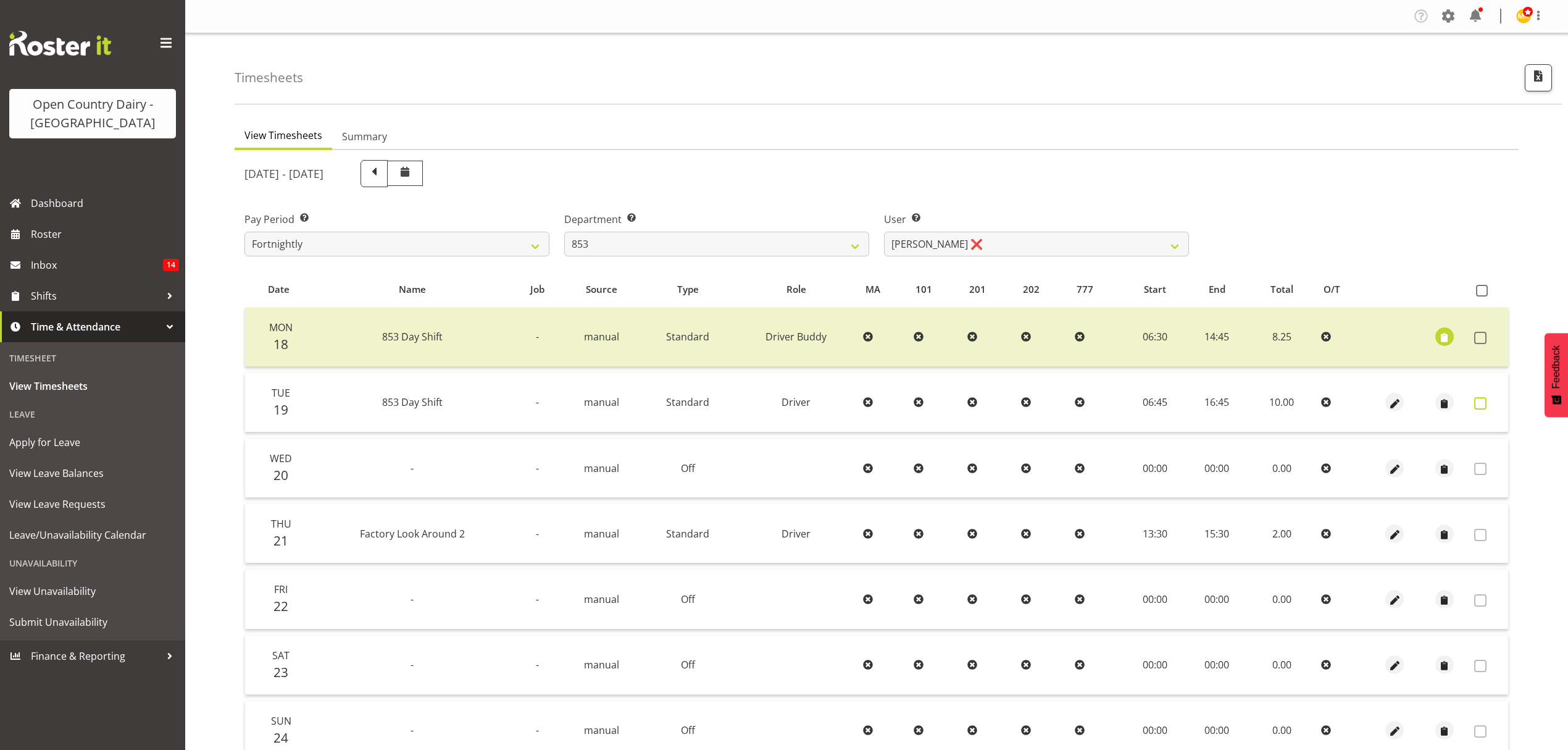
click at [1482, 403] on span at bounding box center [1480, 403] width 12 height 12
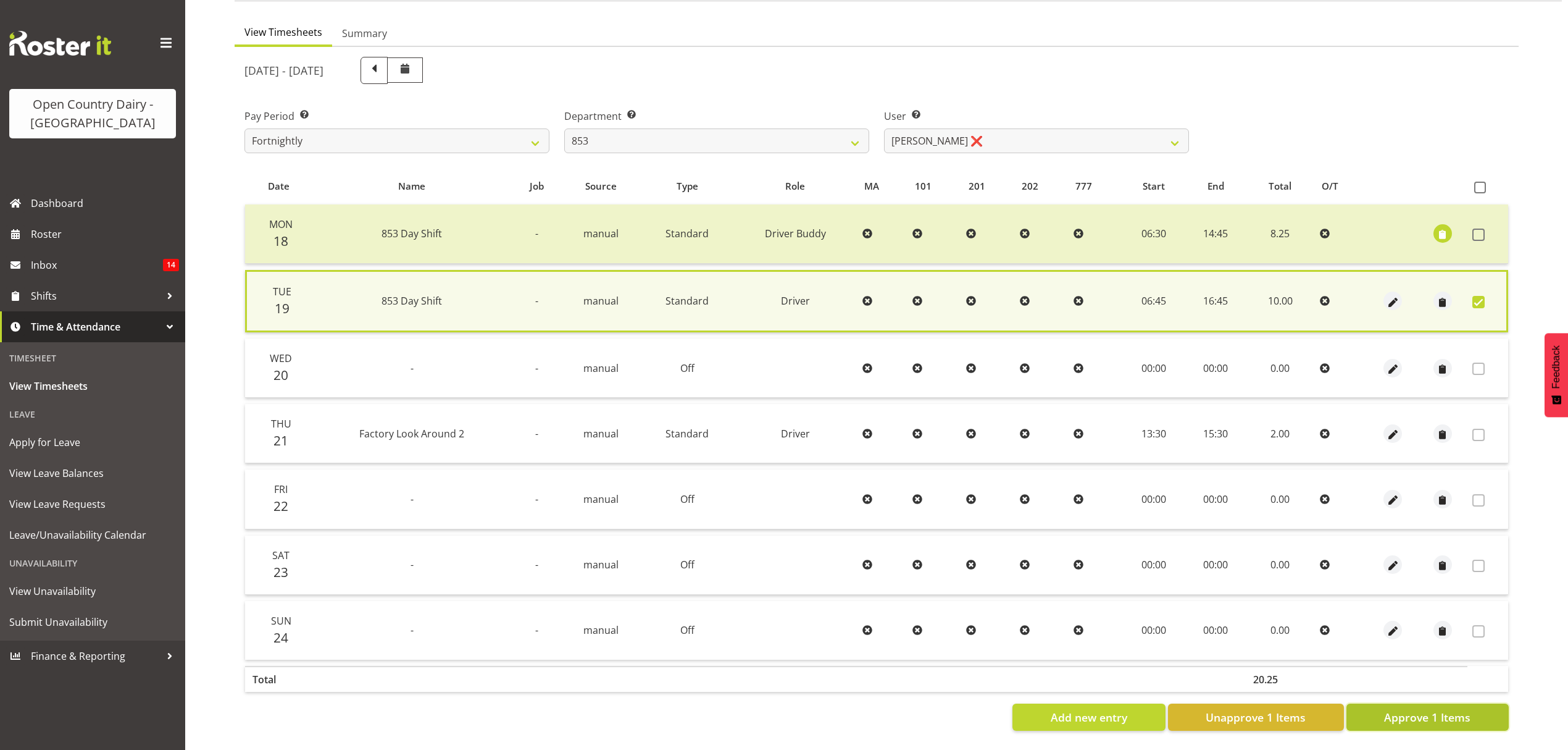
click at [1391, 709] on span "Approve 1 Items" at bounding box center [1427, 717] width 86 height 16
checkbox input "false"
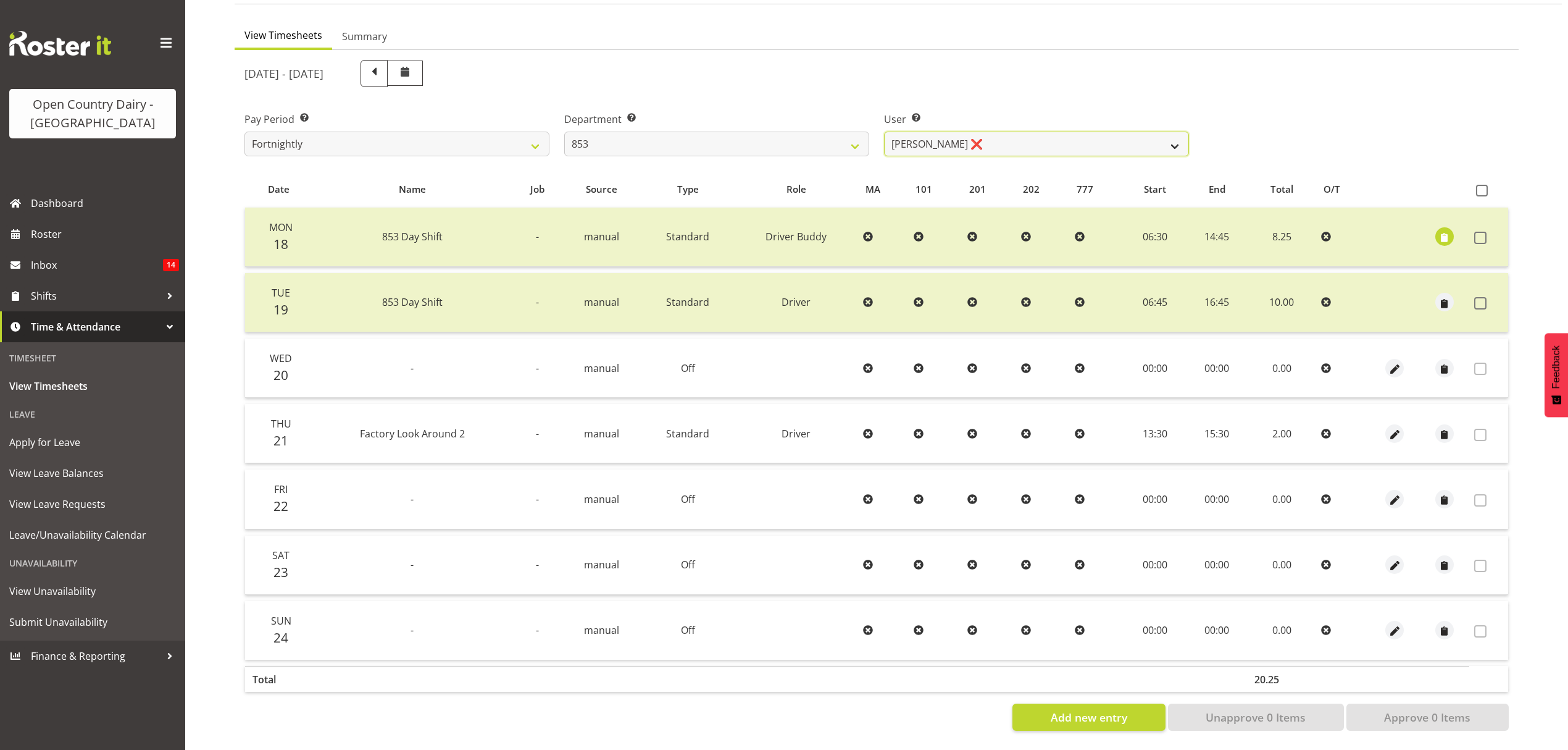
click at [1008, 132] on select "Christiaan Botha ❌ Kevin Stuck ❌ Marty Powell ❌ Sean O'Neill ❌" at bounding box center [1036, 144] width 305 height 25
click at [794, 137] on select "734 735 736 737 738 739 851 852 853 854 855 856 858 861 862 865 868 869 870 873" at bounding box center [717, 144] width 305 height 25
select select "755"
click at [564, 132] on select "734 735 736 737 738 739 851 852 853 854 855 856 858 861 862 865 868 869 870 873" at bounding box center [717, 144] width 305 height 25
select select "10940"
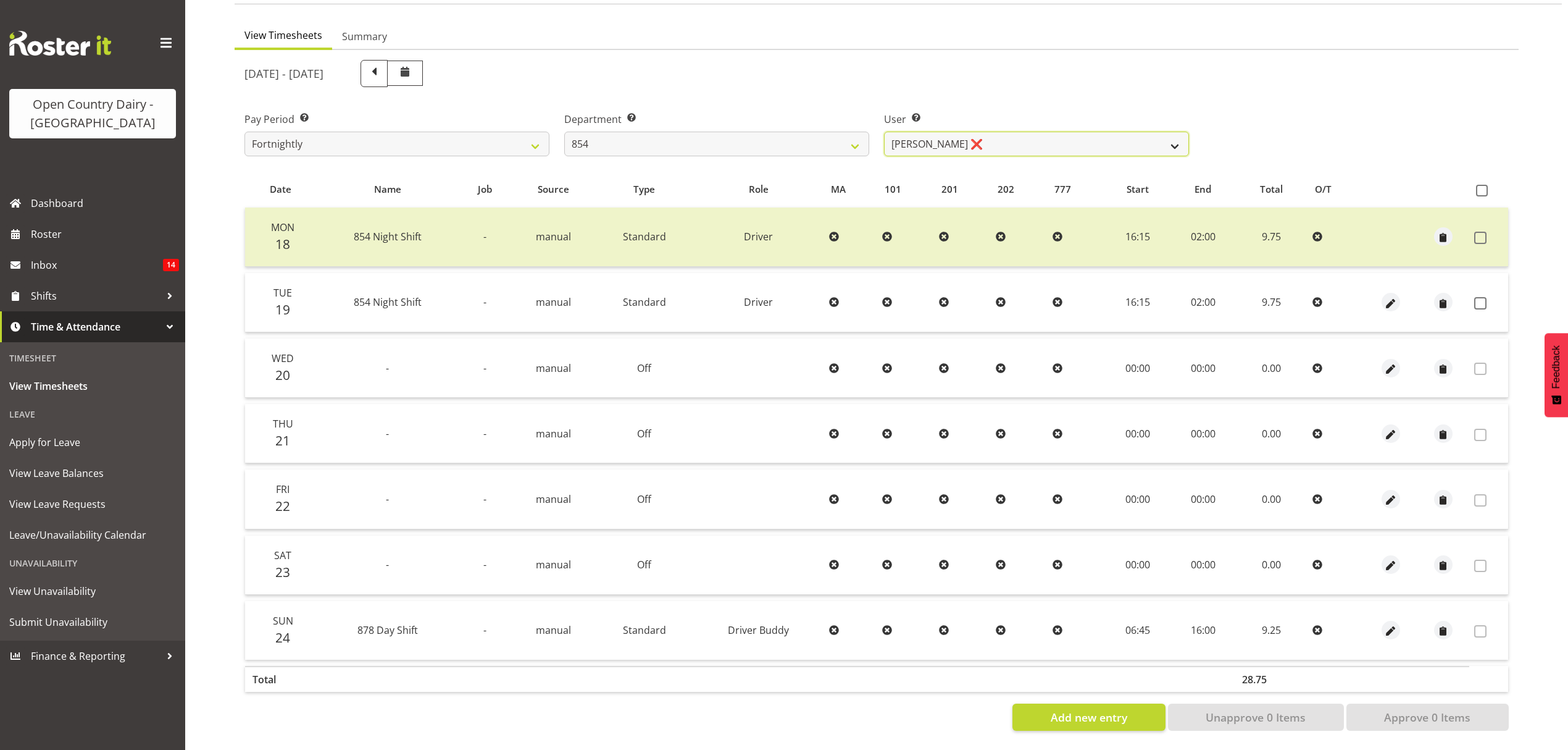
click at [968, 134] on select "Carl Johnstone ❌ John Rook ❌ Karl Nicol ❌ Raymond George ❌" at bounding box center [1036, 144] width 305 height 25
click at [884, 132] on select "Carl Johnstone ❌ John Rook ❌ Karl Nicol ❌ Raymond George ❌" at bounding box center [1036, 144] width 305 height 25
click at [1477, 297] on span at bounding box center [1480, 303] width 12 height 12
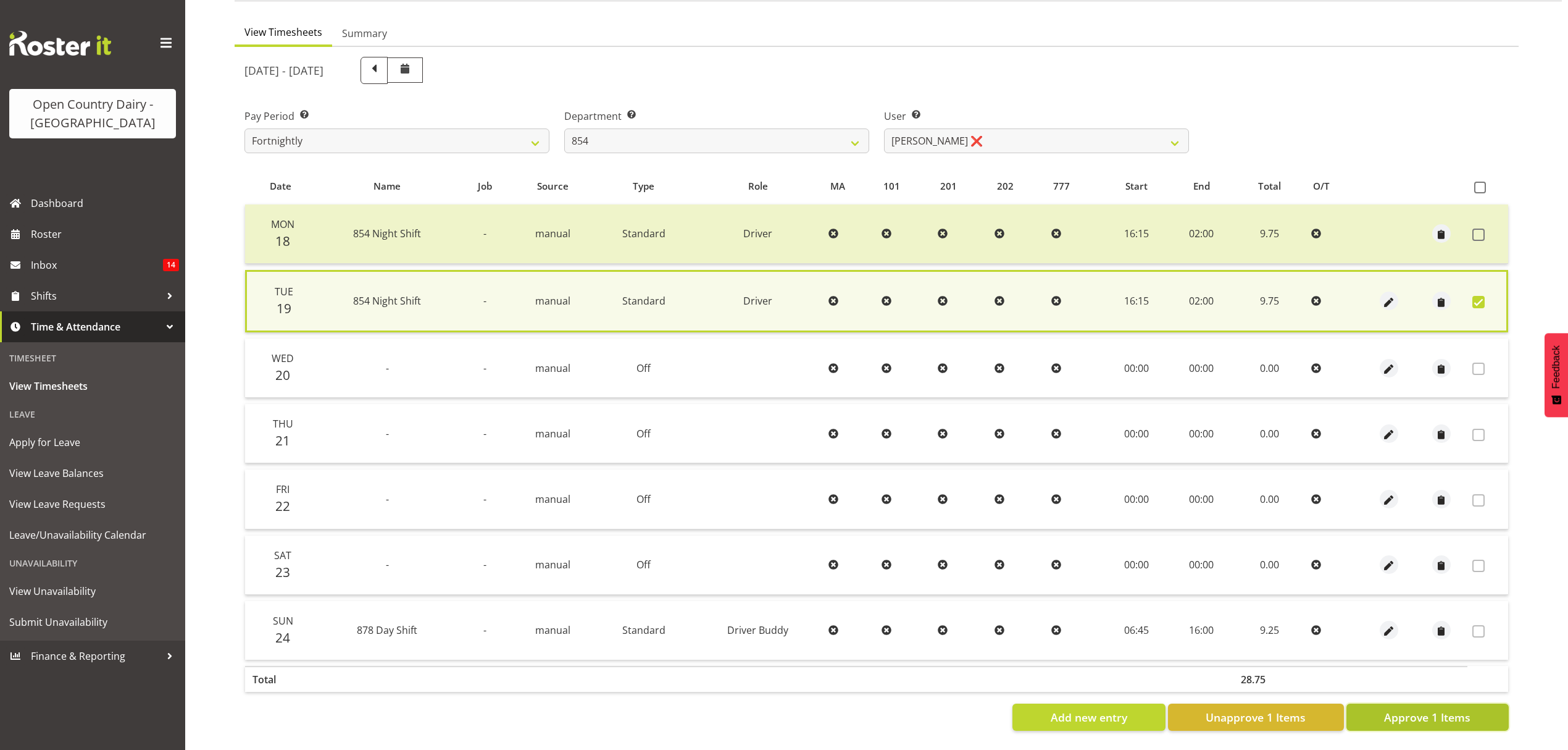
click at [1389, 709] on span "Approve 1 Items" at bounding box center [1427, 717] width 86 height 16
checkbox input "false"
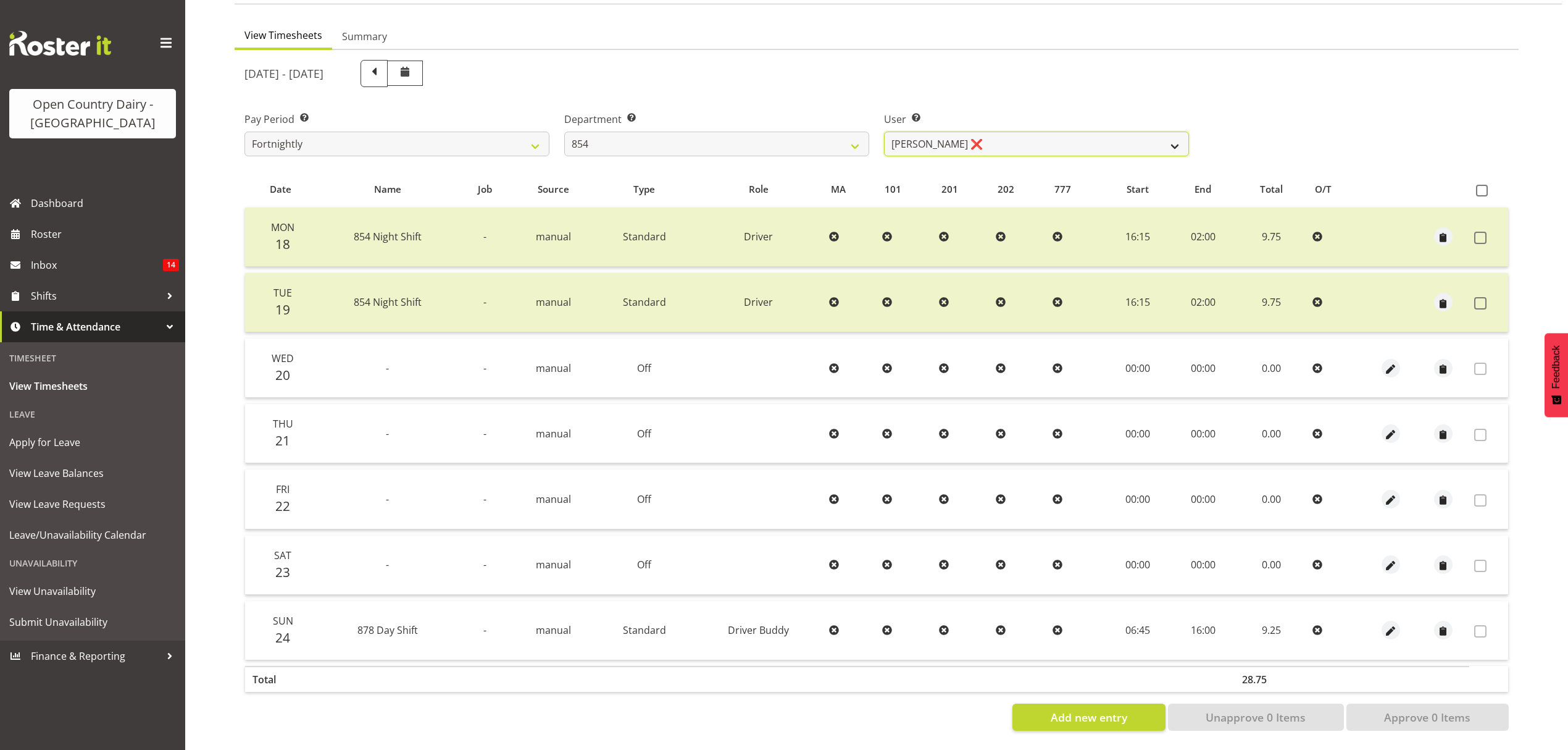
click at [1070, 143] on select "Carl Johnstone ❌ John Rook ❌ Karl Nicol ❌ Raymond George ❌" at bounding box center [1036, 144] width 305 height 25
select select "9851"
click at [884, 132] on select "Carl Johnstone ❌ John Rook ❌ Karl Nicol ❌ Raymond George ❌" at bounding box center [1036, 144] width 305 height 25
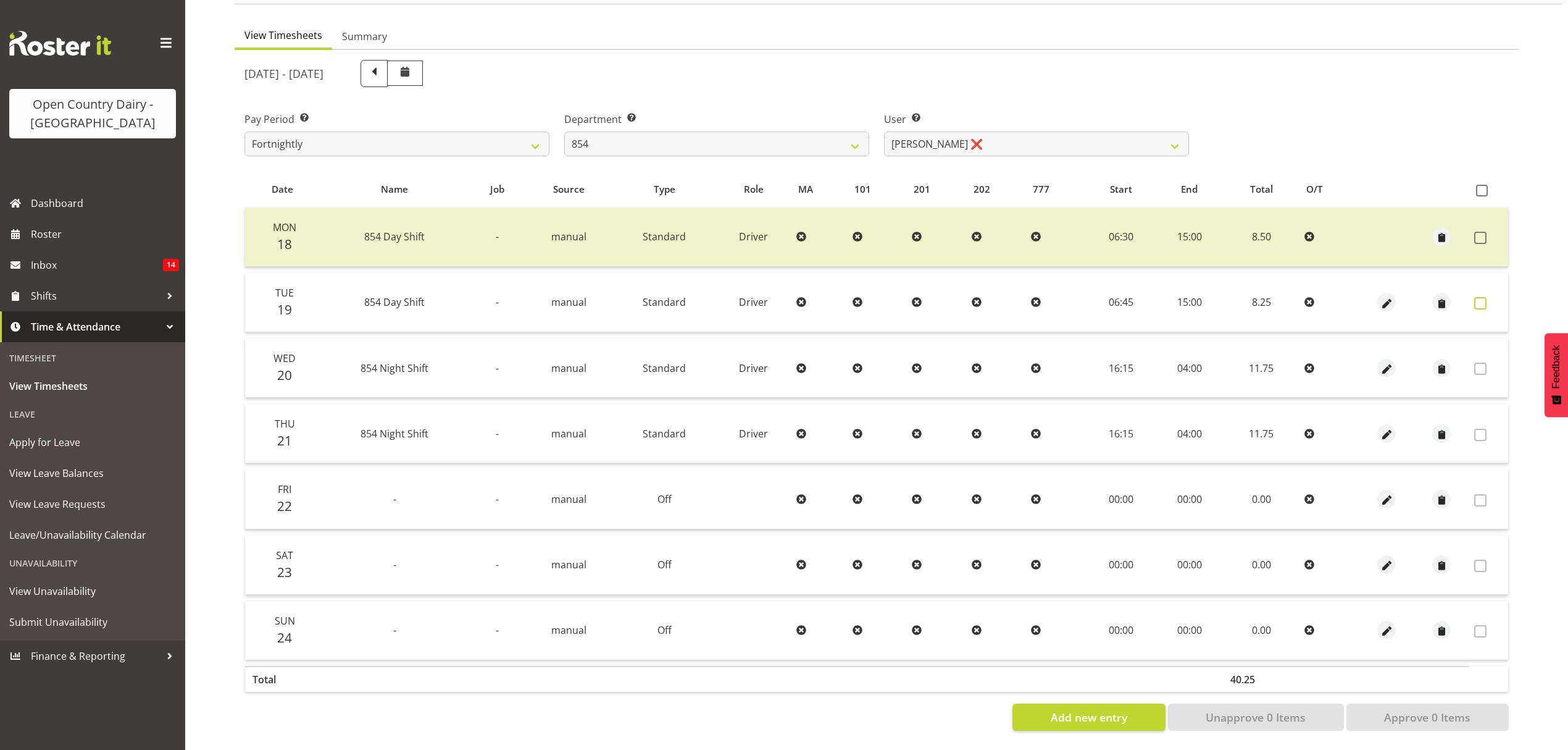
click at [1488, 297] on label at bounding box center [1484, 303] width 19 height 12
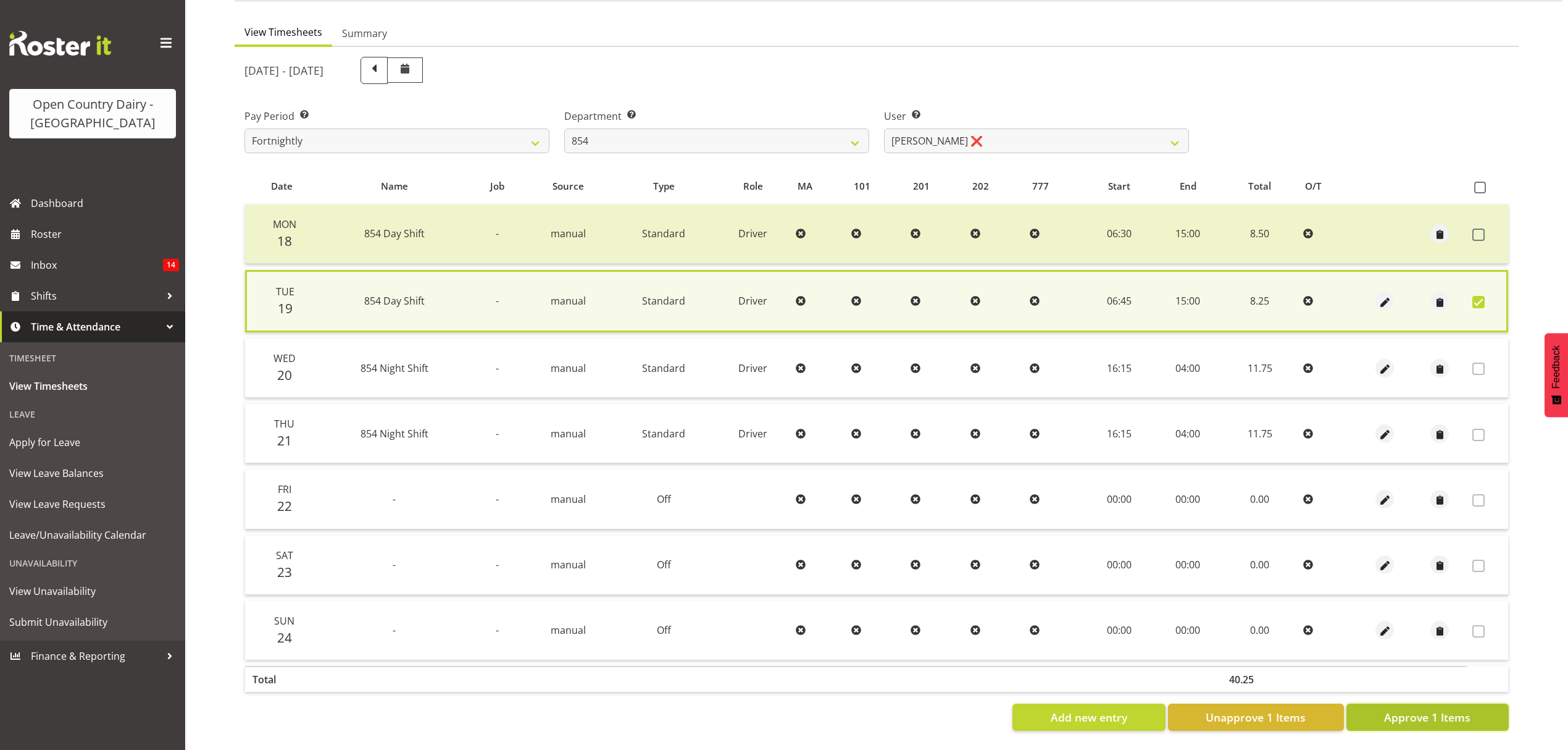
click at [1434, 704] on button "Approve 1 Items" at bounding box center [1427, 717] width 162 height 27
checkbox input "false"
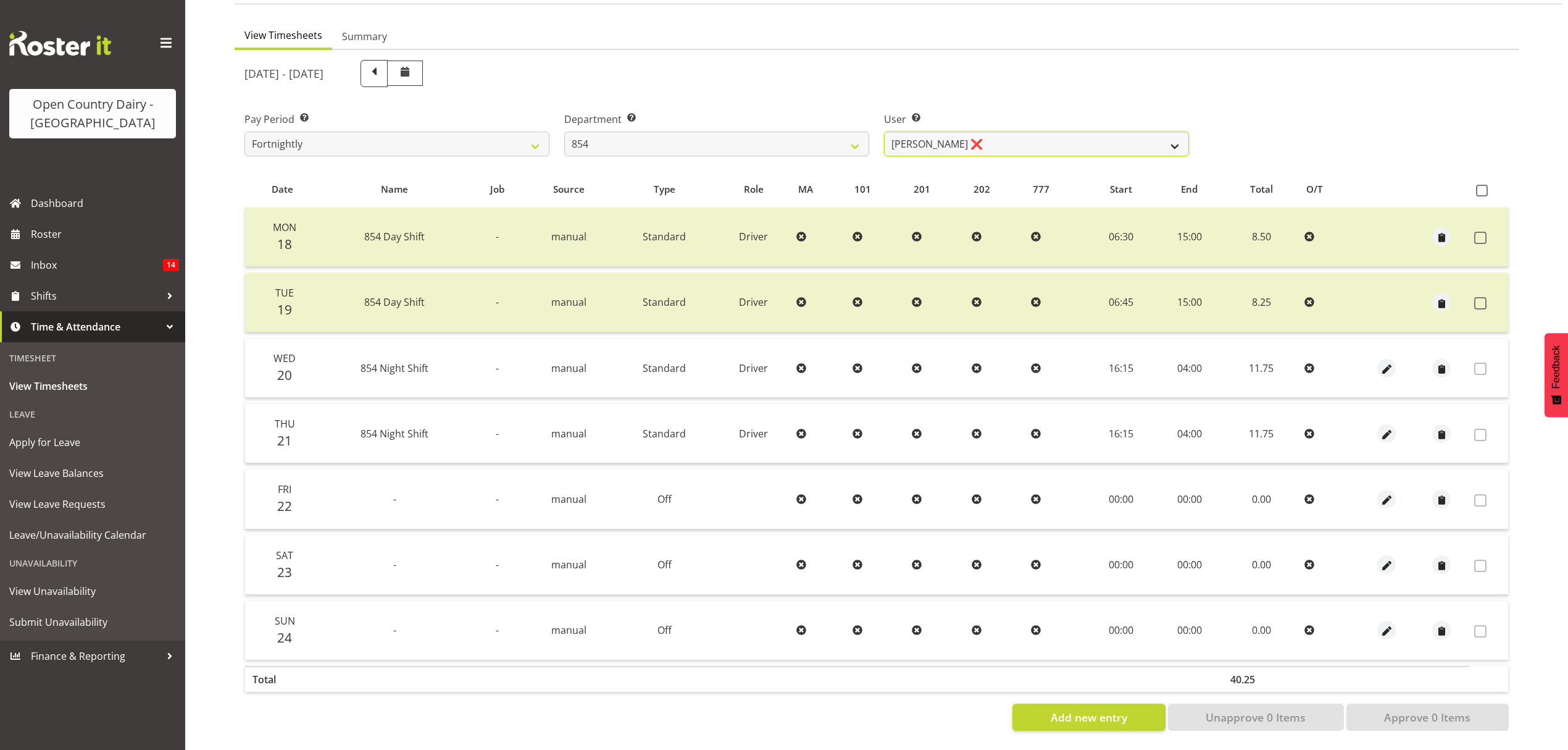
click at [990, 134] on select "Carl Johnstone ❌ John Rook ❌ Karl Nicol ❌ Raymond George ❌" at bounding box center [1036, 144] width 305 height 25
click at [858, 132] on select "734 735 736 737 738 739 851 852 853 854 855 856 858 861 862 865 868 869 870 873" at bounding box center [717, 144] width 305 height 25
select select "668"
click at [564, 132] on select "734 735 736 737 738 739 851 852 853 854 855 856 858 861 862 865 868 869 870 873" at bounding box center [717, 144] width 305 height 25
select select "8288"
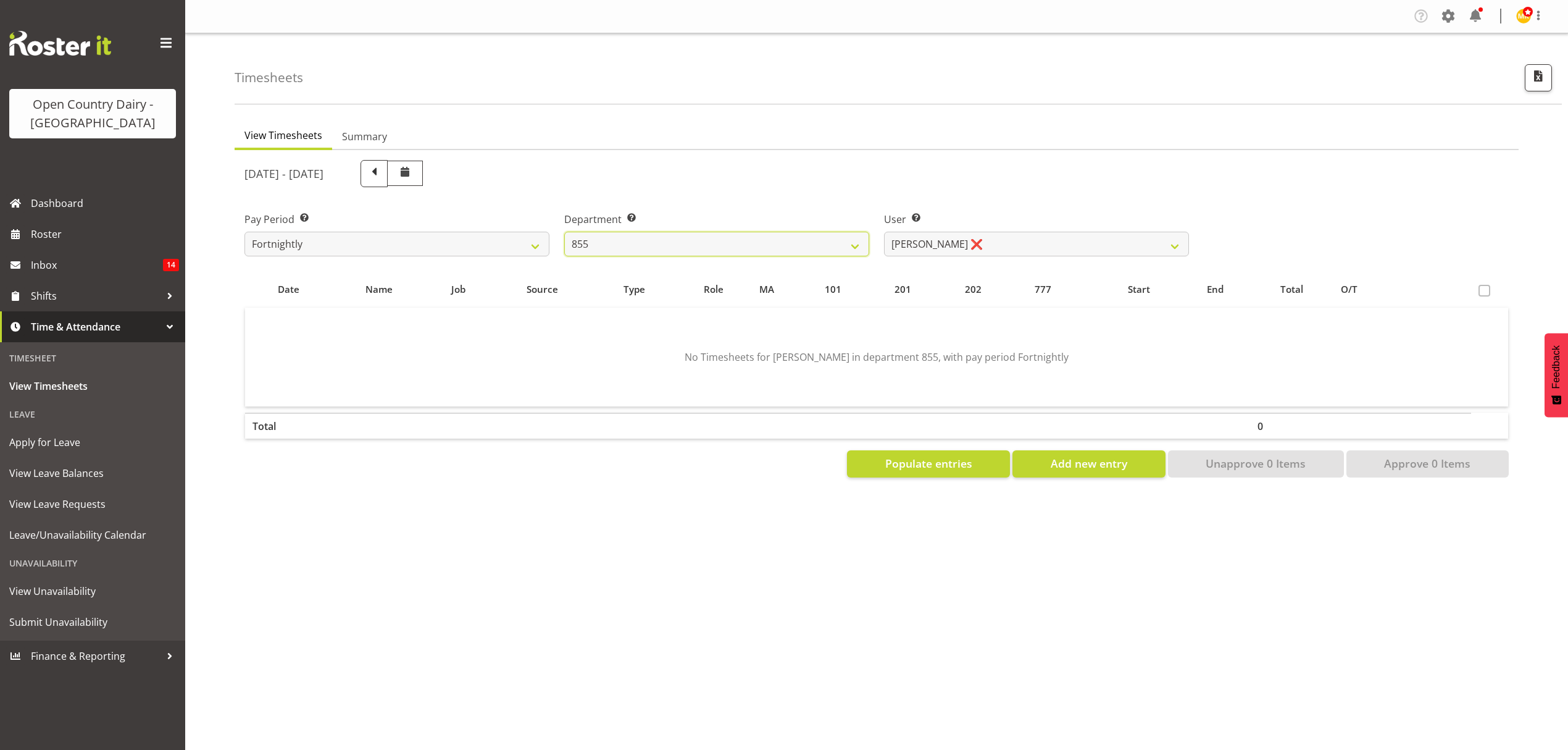
scroll to position [0, 0]
click at [933, 240] on select "Leon Harrison ❌ Nathan Vincent ❌ Wayne Jukes ❌" at bounding box center [1036, 244] width 305 height 25
click at [822, 243] on select "734 735 736 737 738 739 851 852 853 854 855 856 858 861 862 865 868 869 870 873" at bounding box center [717, 244] width 305 height 25
select select "671"
click at [564, 232] on select "734 735 736 737 738 739 851 852 853 854 855 856 858 861 862 865 868 869 870 873" at bounding box center [717, 244] width 305 height 25
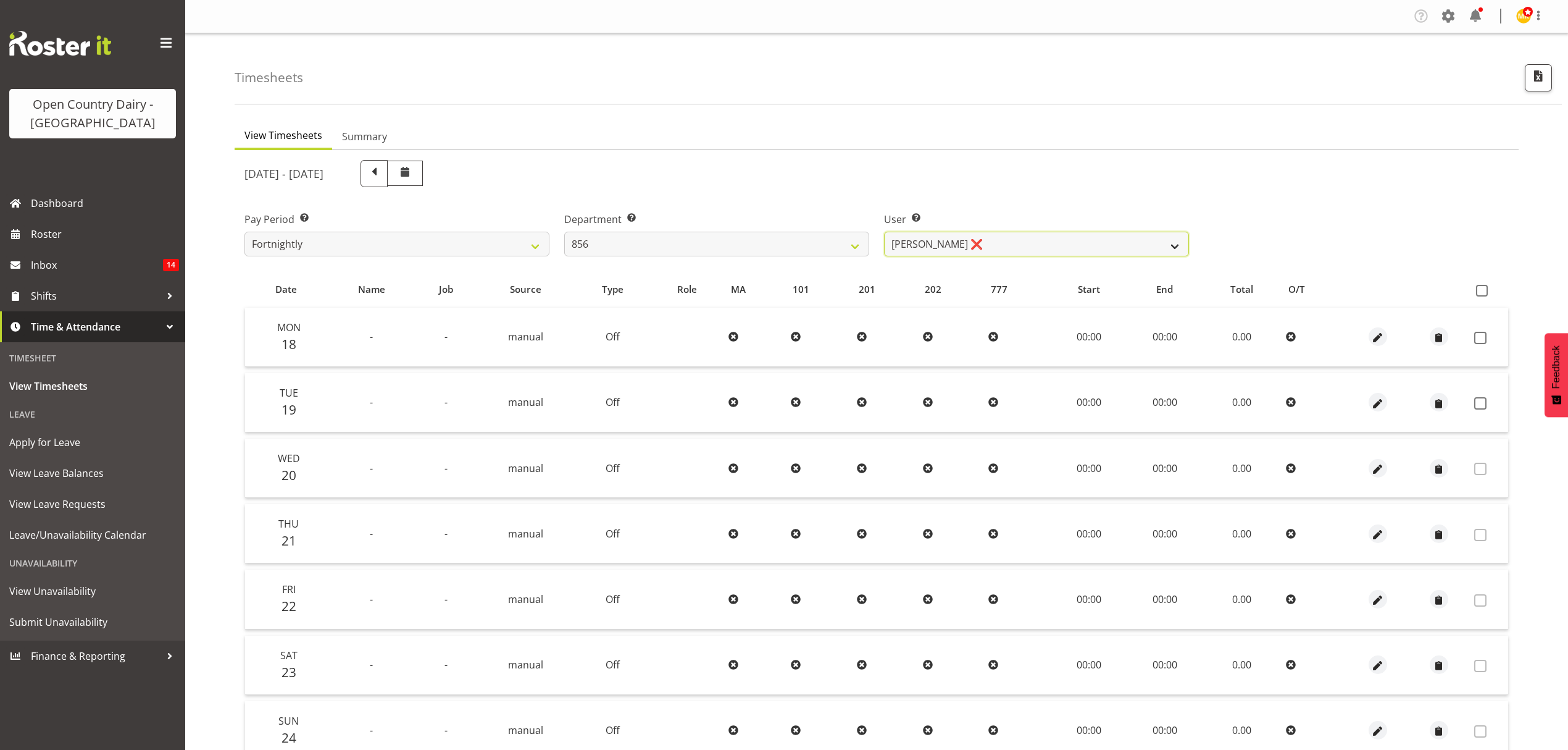
click at [947, 251] on select "Bradley Parkhill ❌ James Matheson ❌ Jason Vercoe ❌ Tony Lee ❌" at bounding box center [1036, 244] width 305 height 25
select select "7435"
click at [884, 232] on select "Bradley Parkhill ❌ James Matheson ❌ Jason Vercoe ❌ Tony Lee ❌" at bounding box center [1036, 244] width 305 height 25
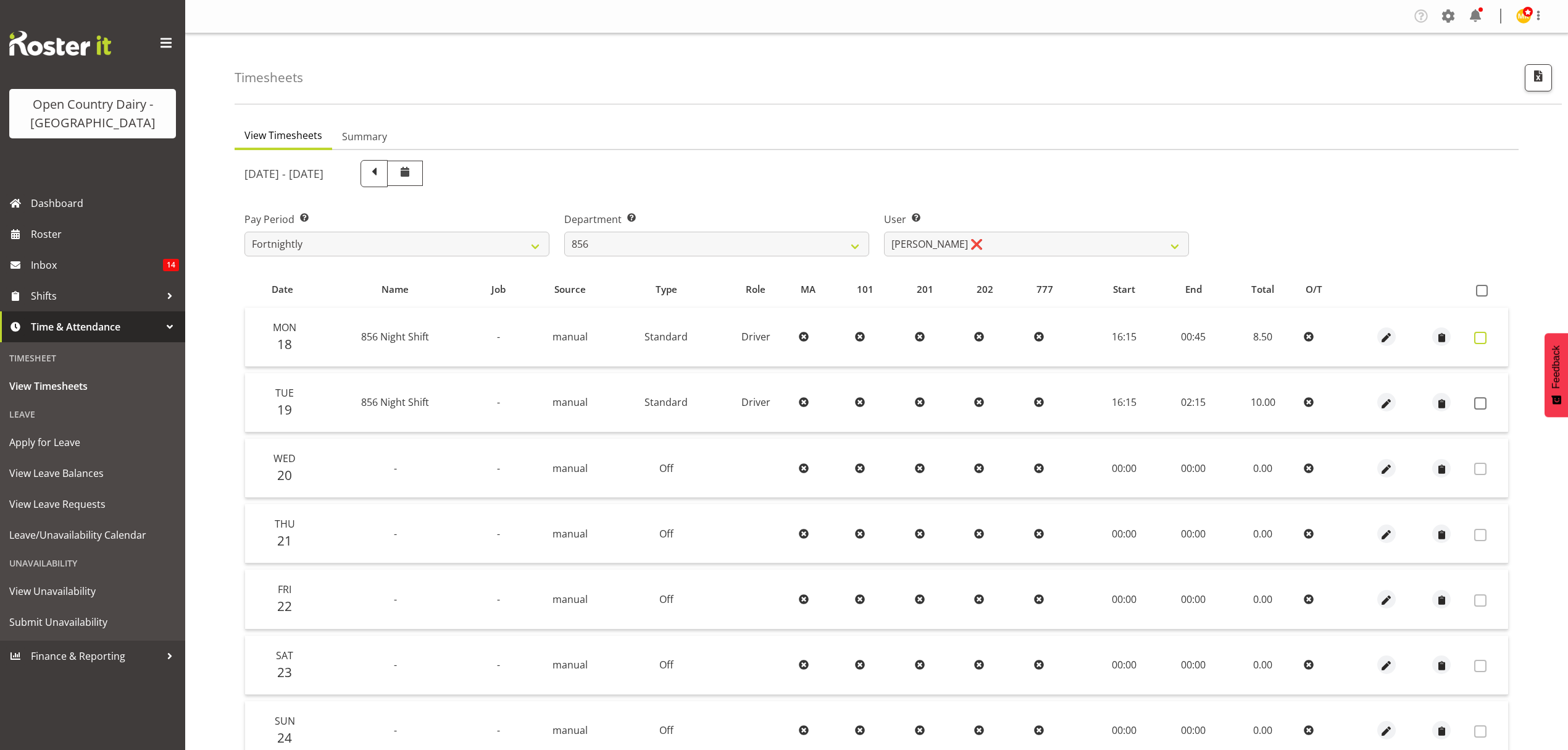
click at [1482, 339] on span at bounding box center [1480, 337] width 12 height 12
checkbox input "true"
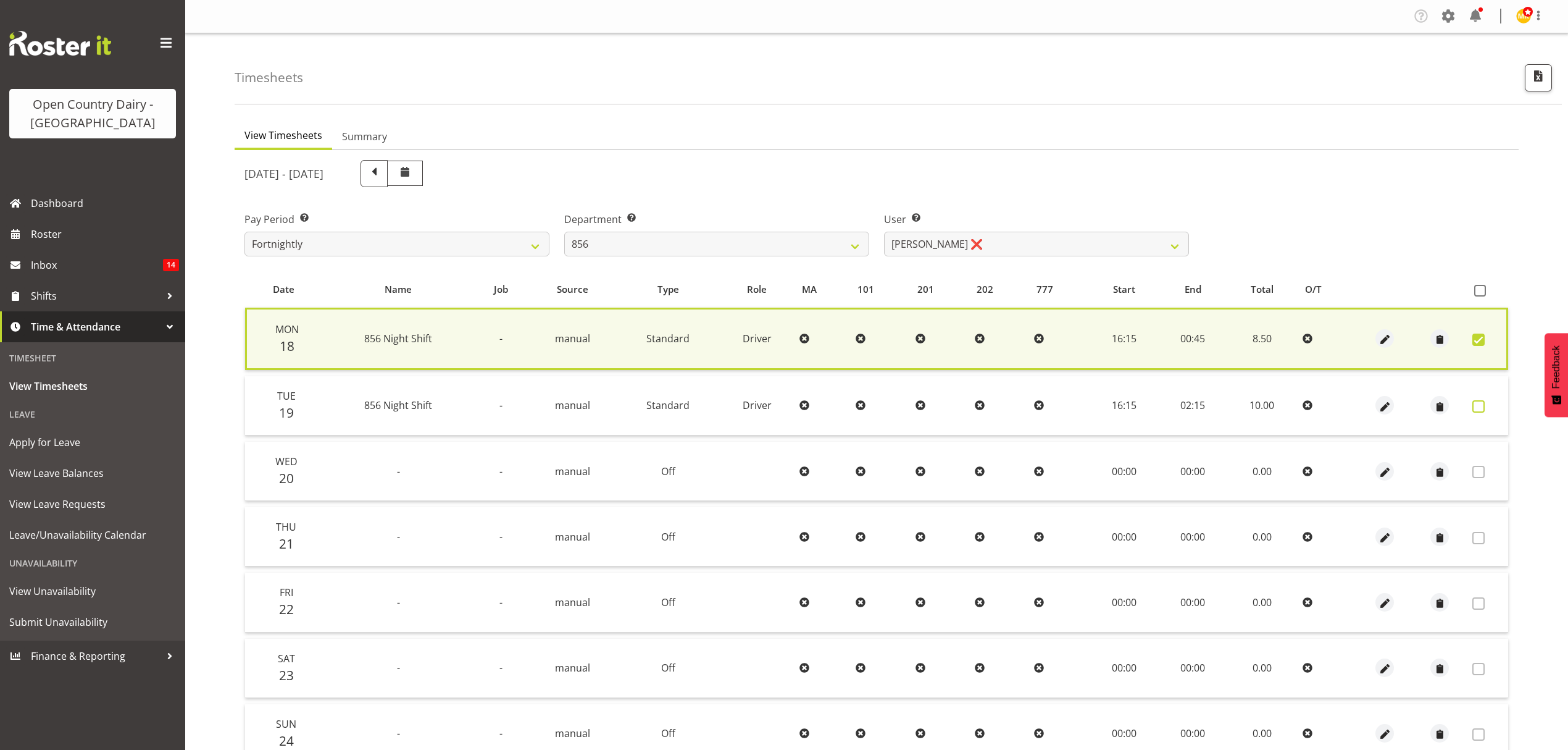
click at [1480, 401] on span at bounding box center [1478, 406] width 12 height 12
checkbox input "true"
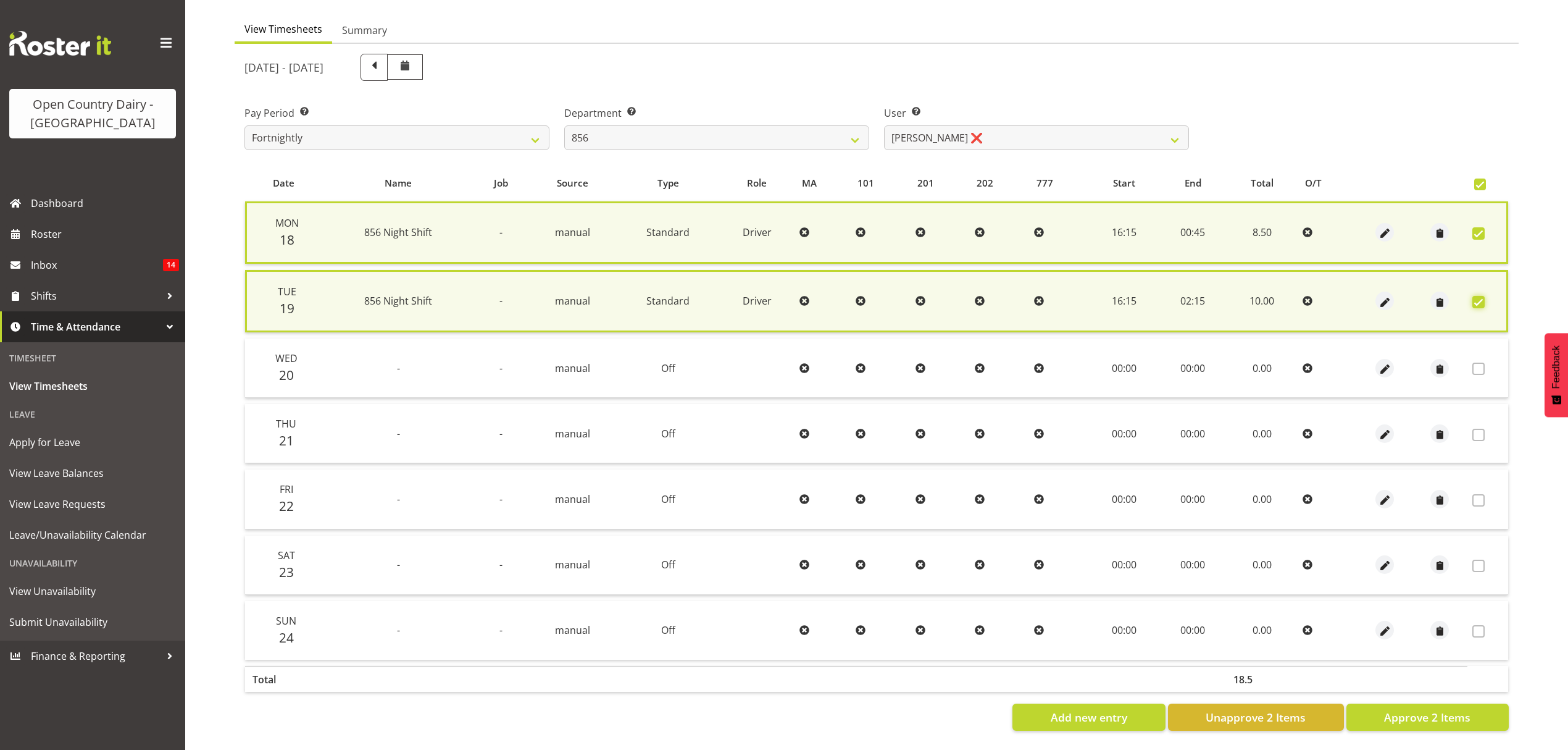
scroll to position [114, 0]
click at [1372, 710] on button "Approve 2 Items" at bounding box center [1427, 717] width 162 height 27
checkbox input "false"
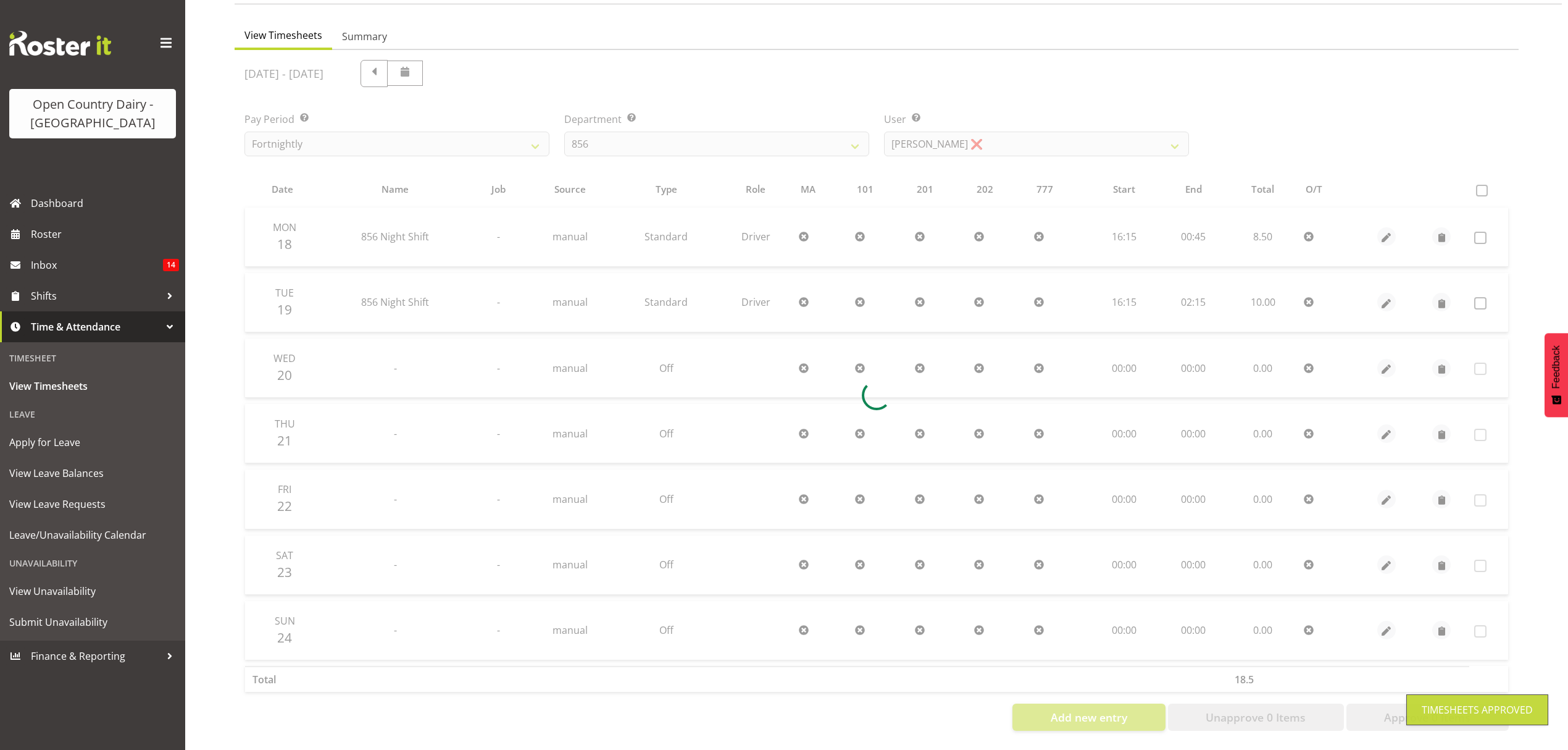
scroll to position [109, 0]
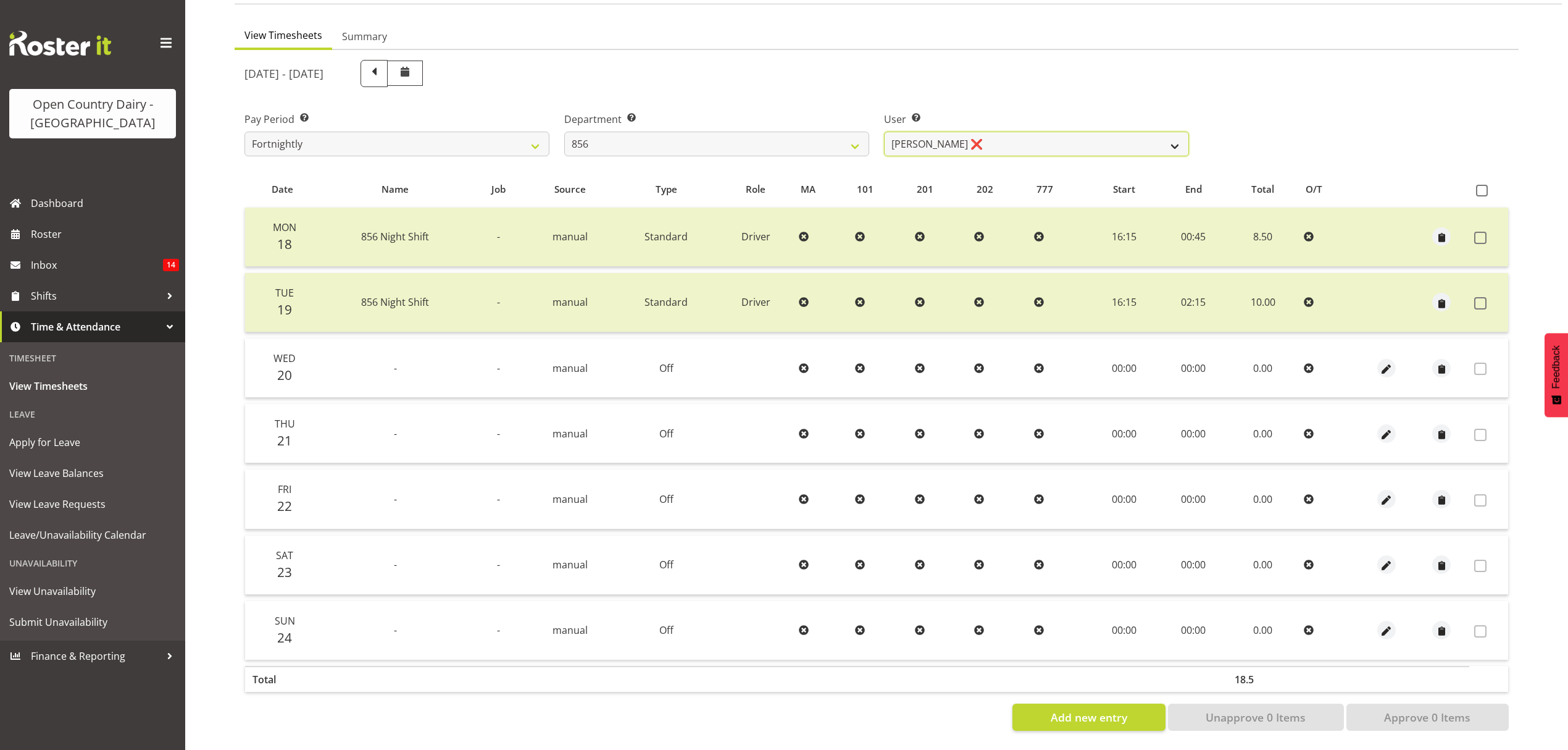
click at [1093, 132] on select "Bradley Parkhill ❌ James Matheson ❌ Jason Vercoe ❌ Tony Lee ❌" at bounding box center [1036, 144] width 305 height 25
select select "8441"
click at [884, 132] on select "Bradley Parkhill ❌ James Matheson ❌ Jason Vercoe ❌ Tony Lee ❌" at bounding box center [1036, 144] width 305 height 25
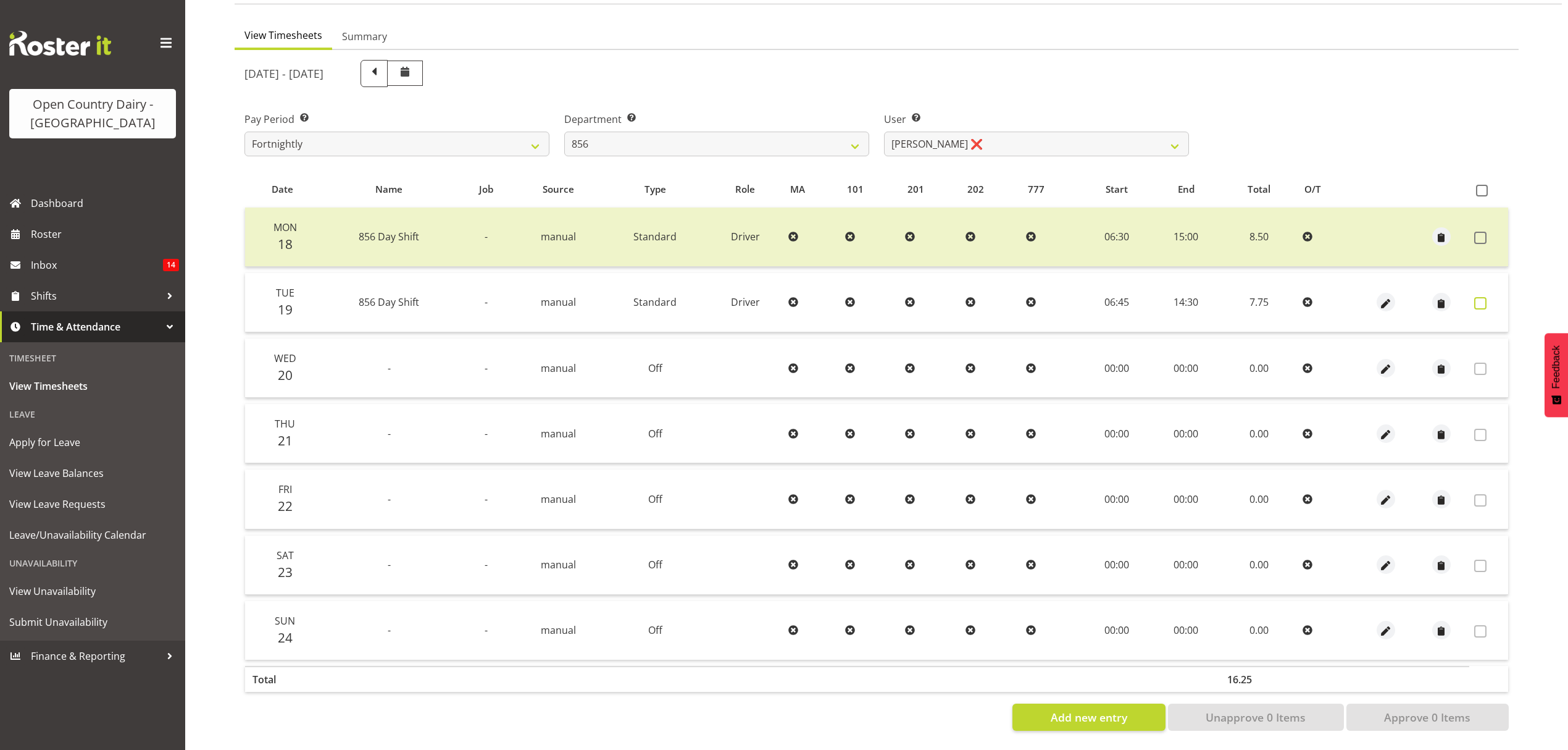
drag, startPoint x: 1497, startPoint y: 290, endPoint x: 1480, endPoint y: 294, distance: 17.5
click at [1492, 290] on td at bounding box center [1489, 303] width 39 height 59
click at [1480, 297] on span at bounding box center [1480, 303] width 12 height 12
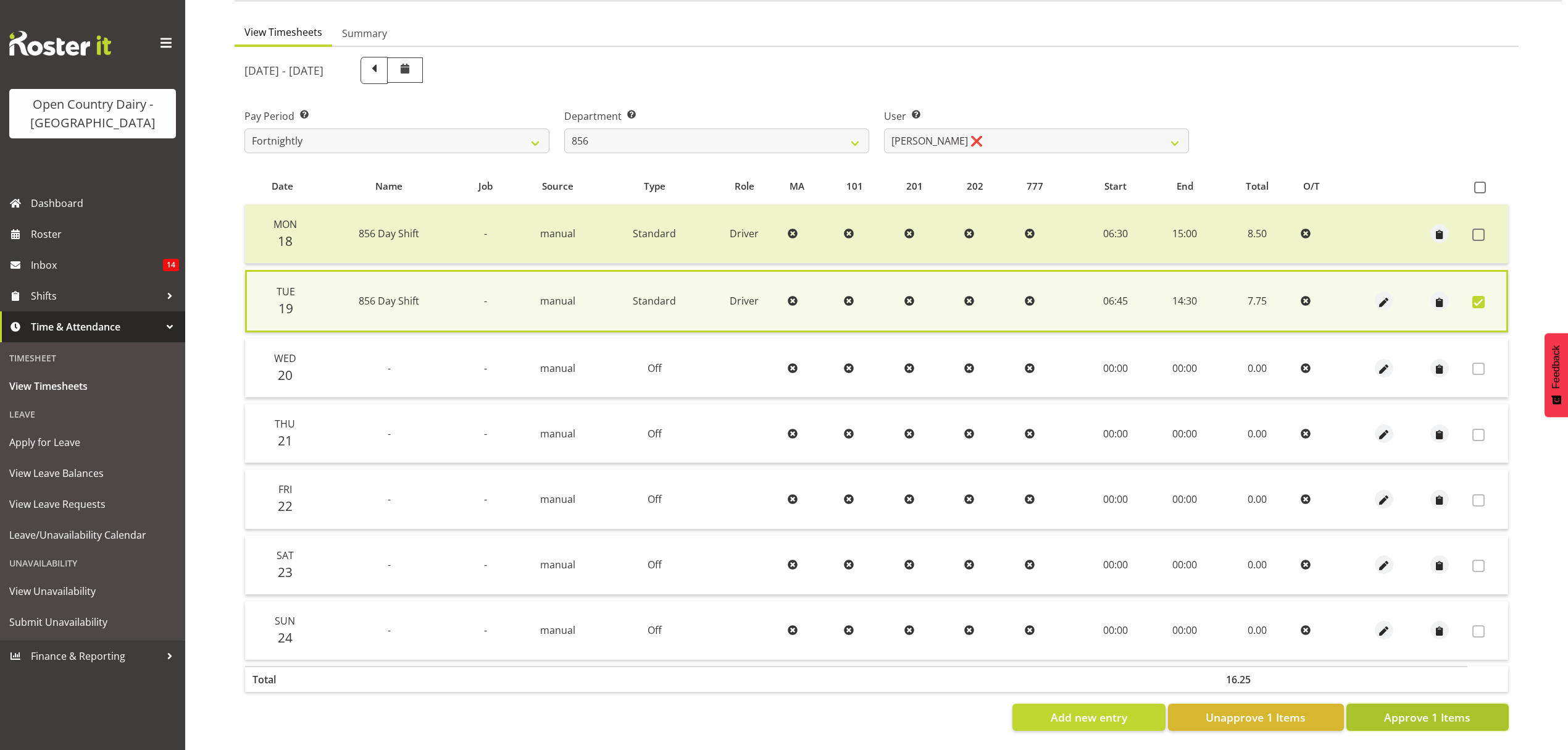
click at [1408, 715] on span "Approve 1 Items" at bounding box center [1427, 717] width 86 height 16
checkbox input "false"
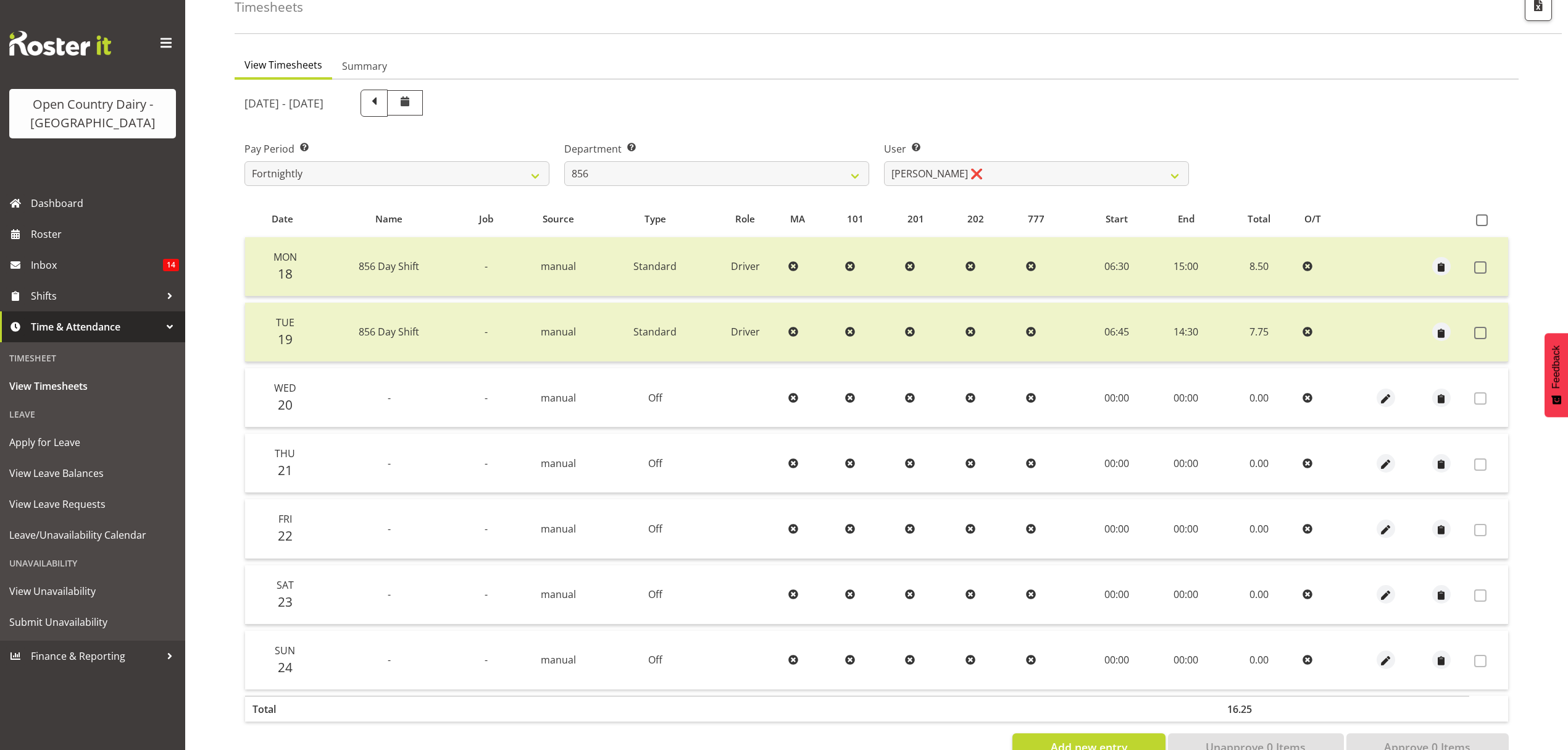
scroll to position [27, 0]
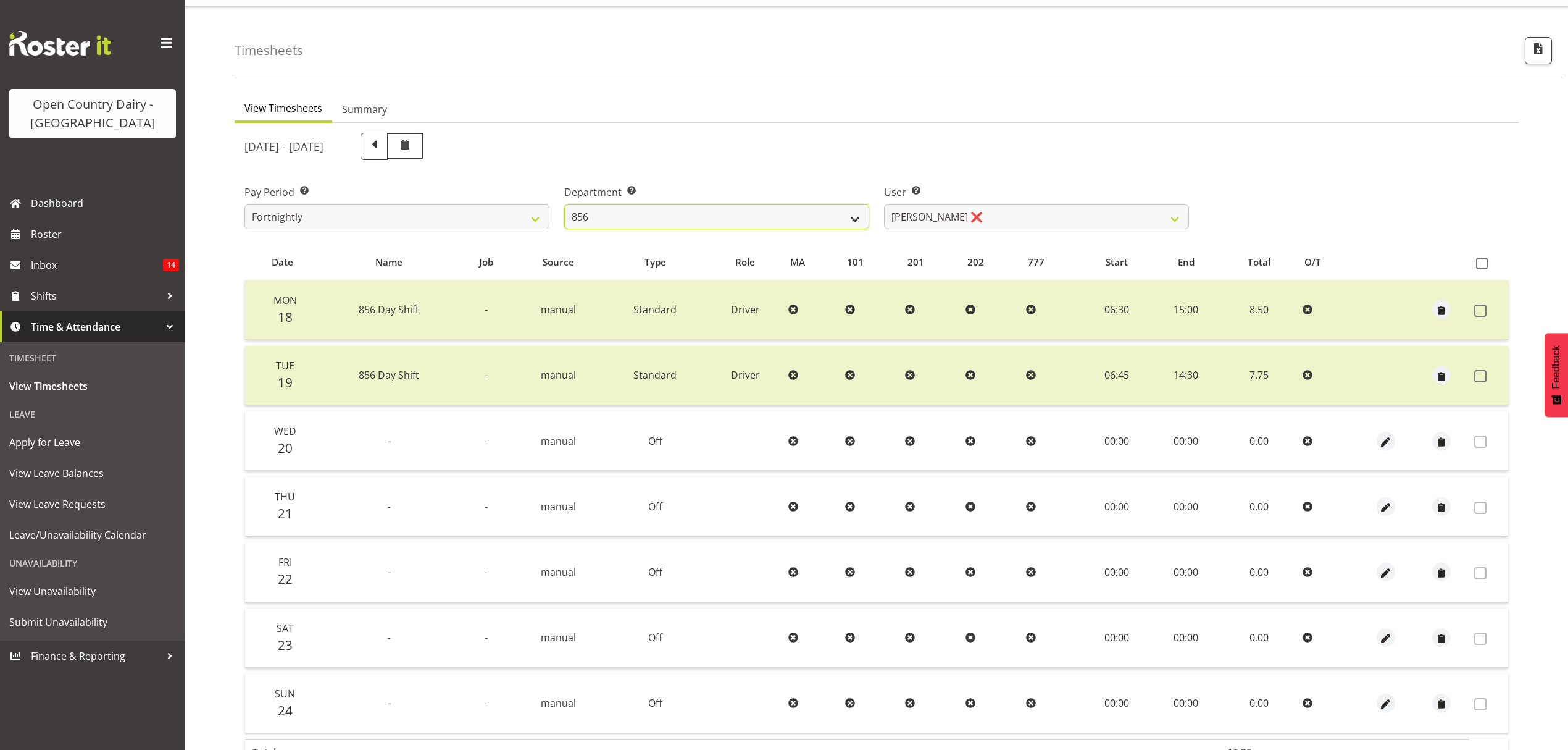
click at [724, 212] on select "734 735 736 737 738 739 851 852 853 854 855 856 858 861 862 865 868 869 870 873" at bounding box center [717, 216] width 305 height 25
select select "783"
click at [564, 204] on select "734 735 736 737 738 739 851 852 853 854 855 856 858 861 862 865 868 869 870 873" at bounding box center [717, 216] width 305 height 25
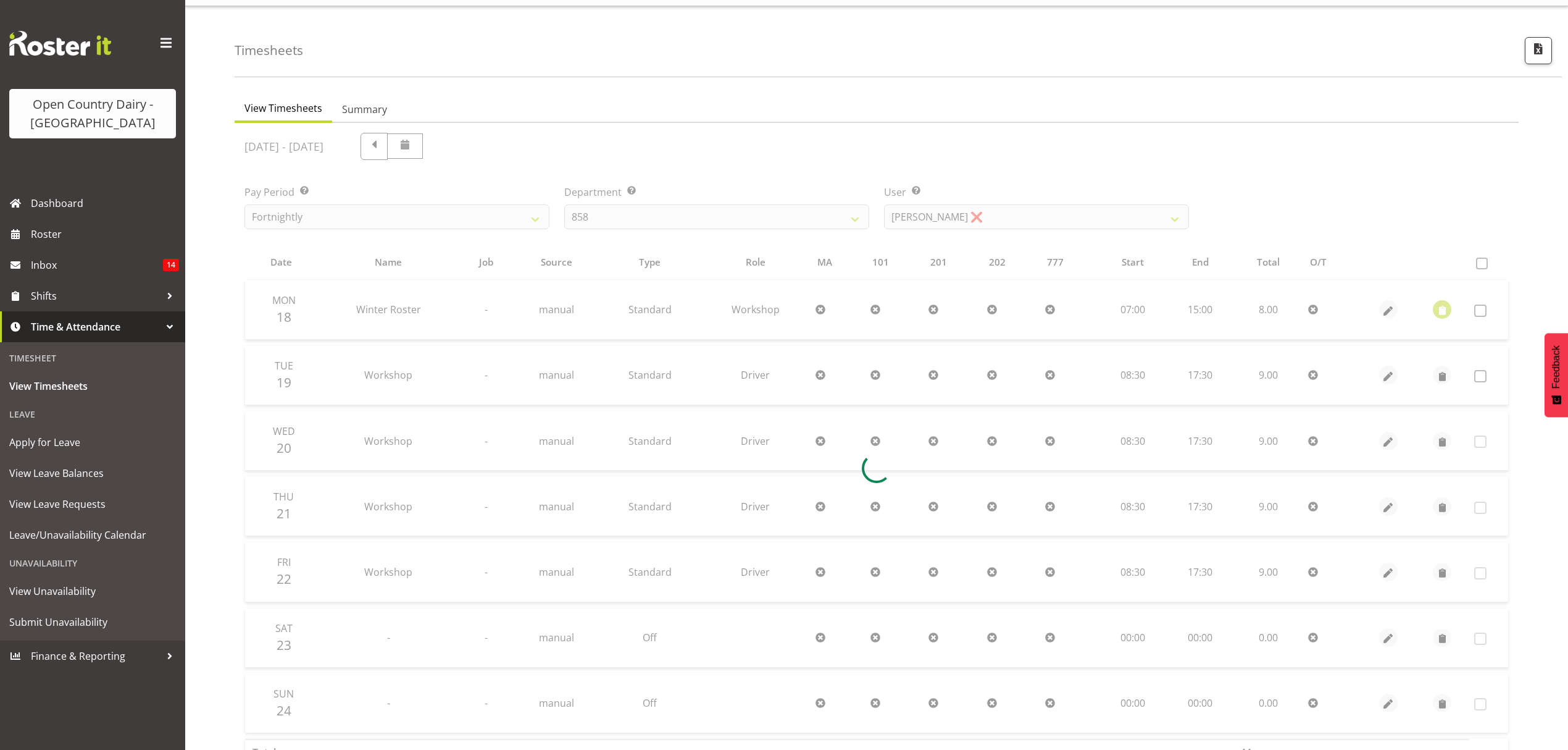
click at [1046, 211] on div "August 18th - August 24th 2025 Pay Period Select which pay period you would lik…" at bounding box center [877, 464] width 1265 height 678
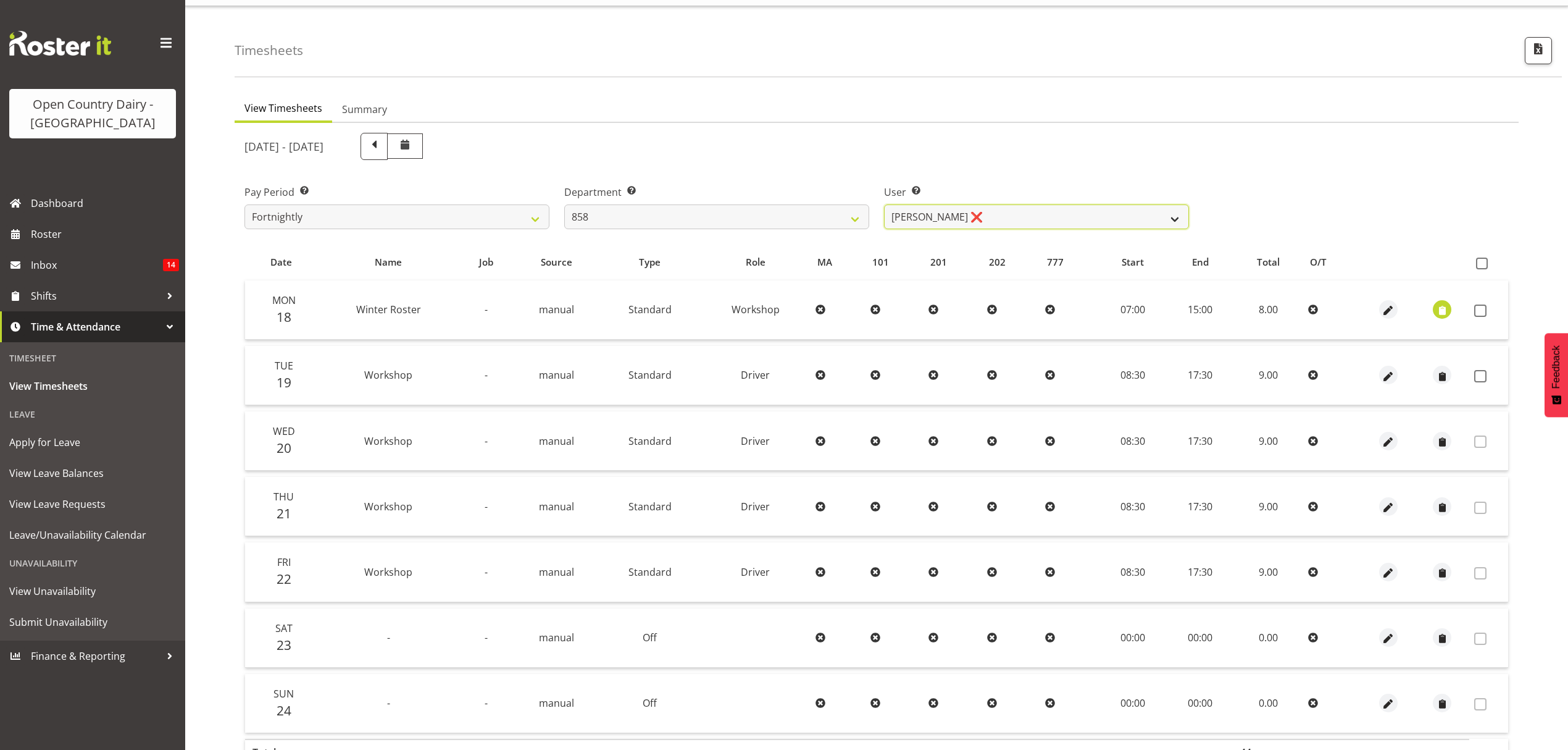
click at [1046, 211] on select "Anthony Shaw ❌ Liam Bellman ❌ Neil Peters ❌" at bounding box center [1036, 216] width 305 height 25
select select "9850"
click at [884, 204] on select "Anthony Shaw ❌ Liam Bellman ❌ Neil Peters ❌" at bounding box center [1036, 216] width 305 height 25
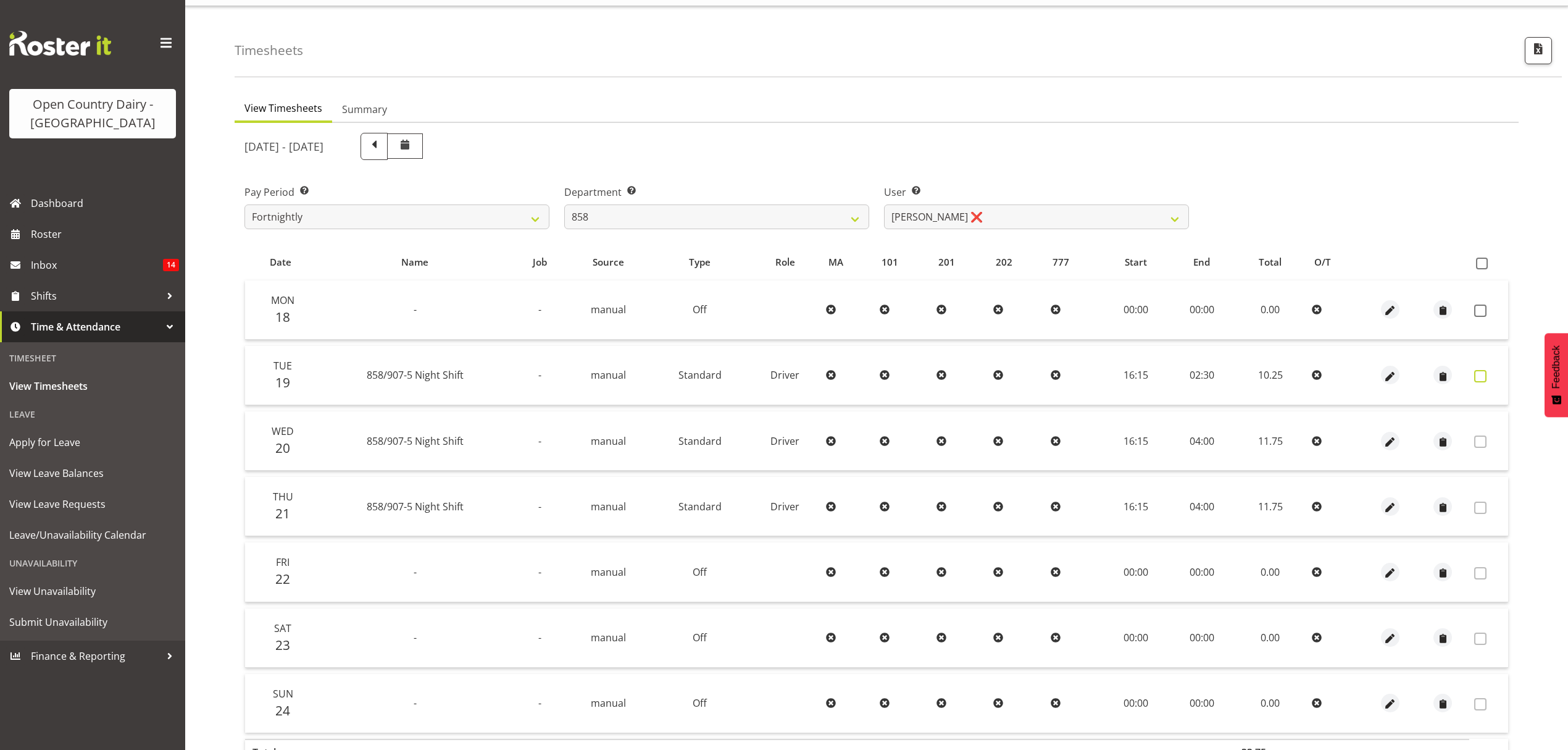
click at [1482, 378] on span at bounding box center [1480, 375] width 12 height 12
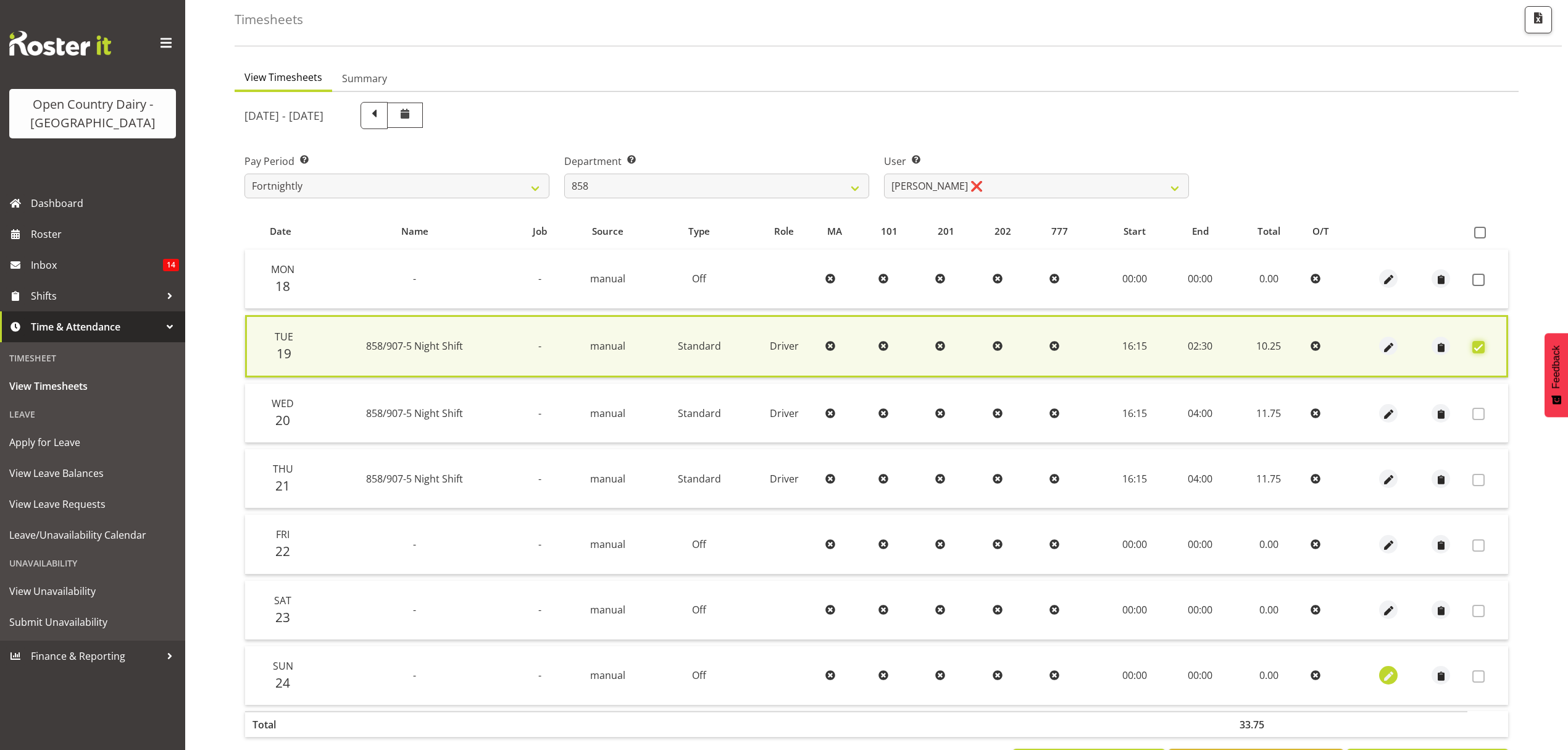
scroll to position [112, 0]
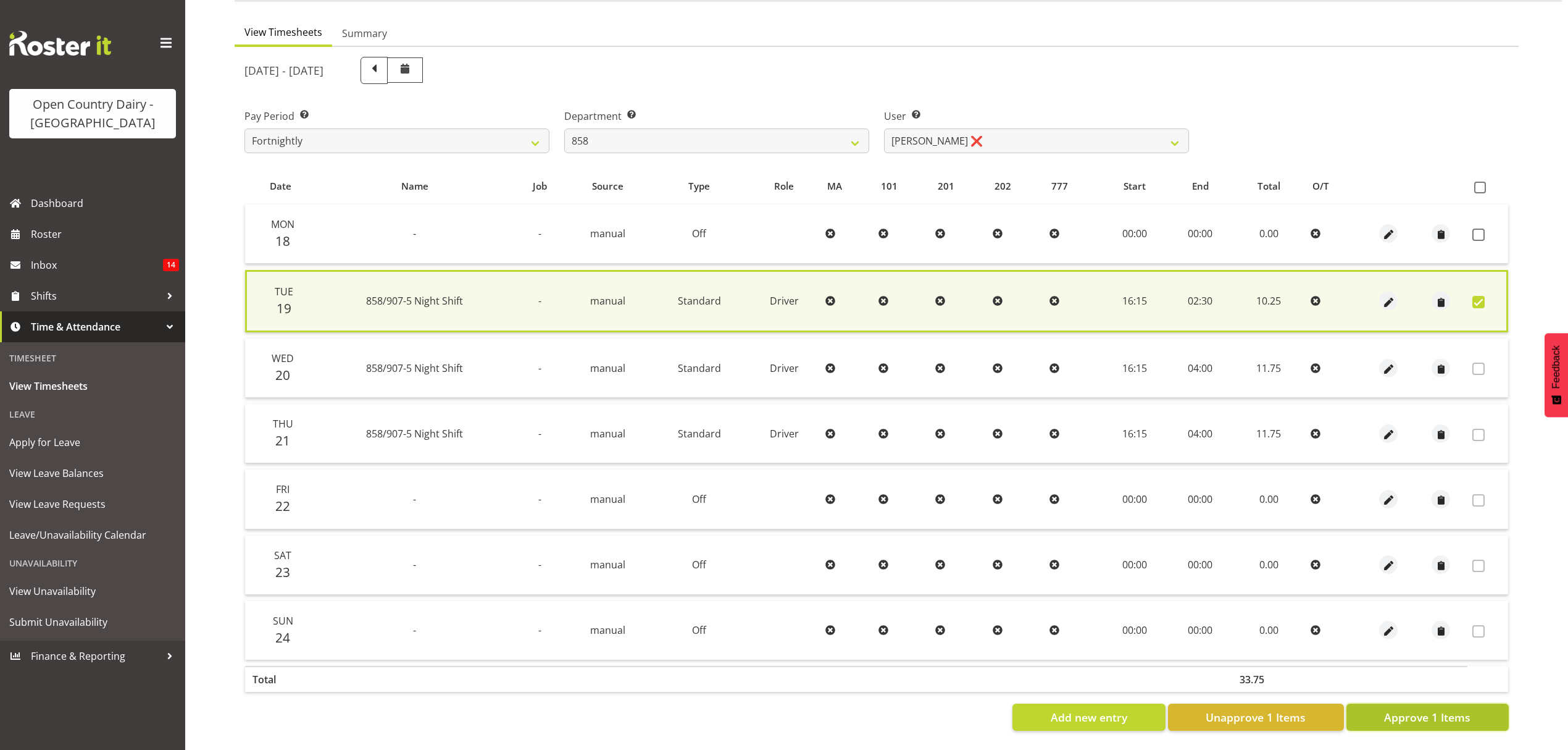
click at [1388, 704] on button "Approve 1 Items" at bounding box center [1427, 717] width 162 height 27
checkbox input "false"
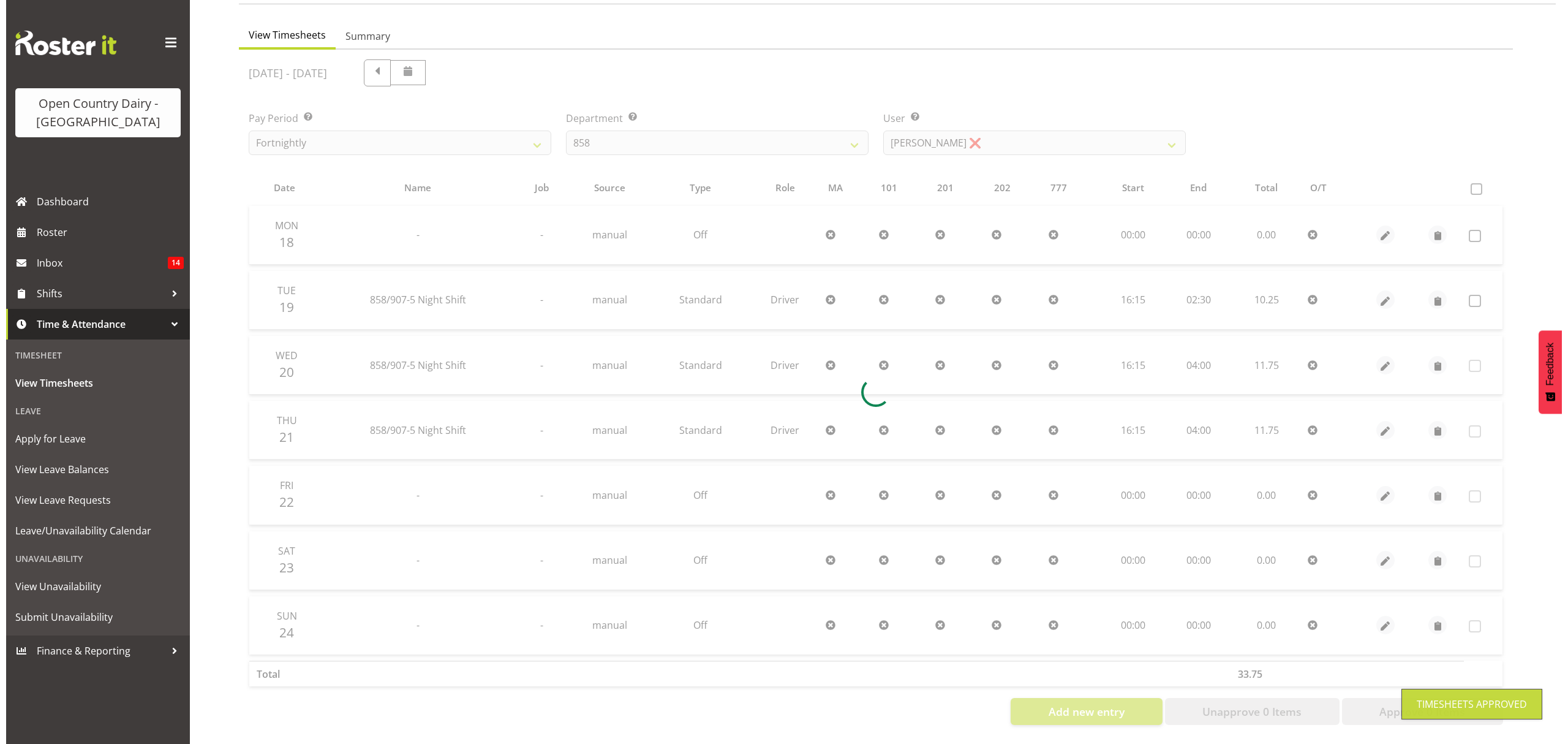
scroll to position [109, 0]
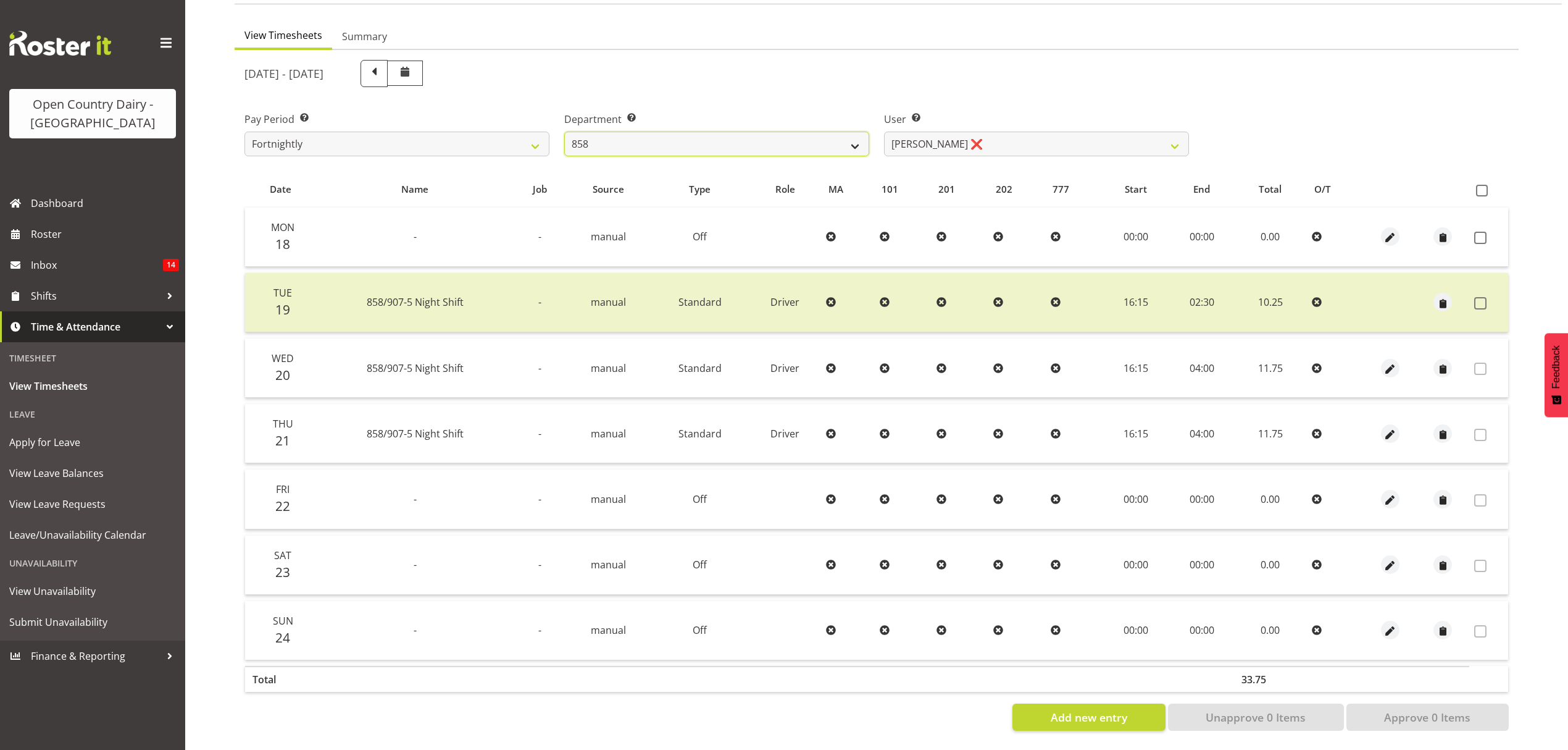
click at [816, 146] on select "734 735 736 737 738 739 851 852 853 854 855 856 858 861 862 865 868 869 870 873" at bounding box center [717, 144] width 305 height 25
select select "676"
click at [564, 132] on select "734 735 736 737 738 739 851 852 853 854 855 856 858 861 862 865 868 869 870 873" at bounding box center [717, 144] width 305 height 25
select select "10213"
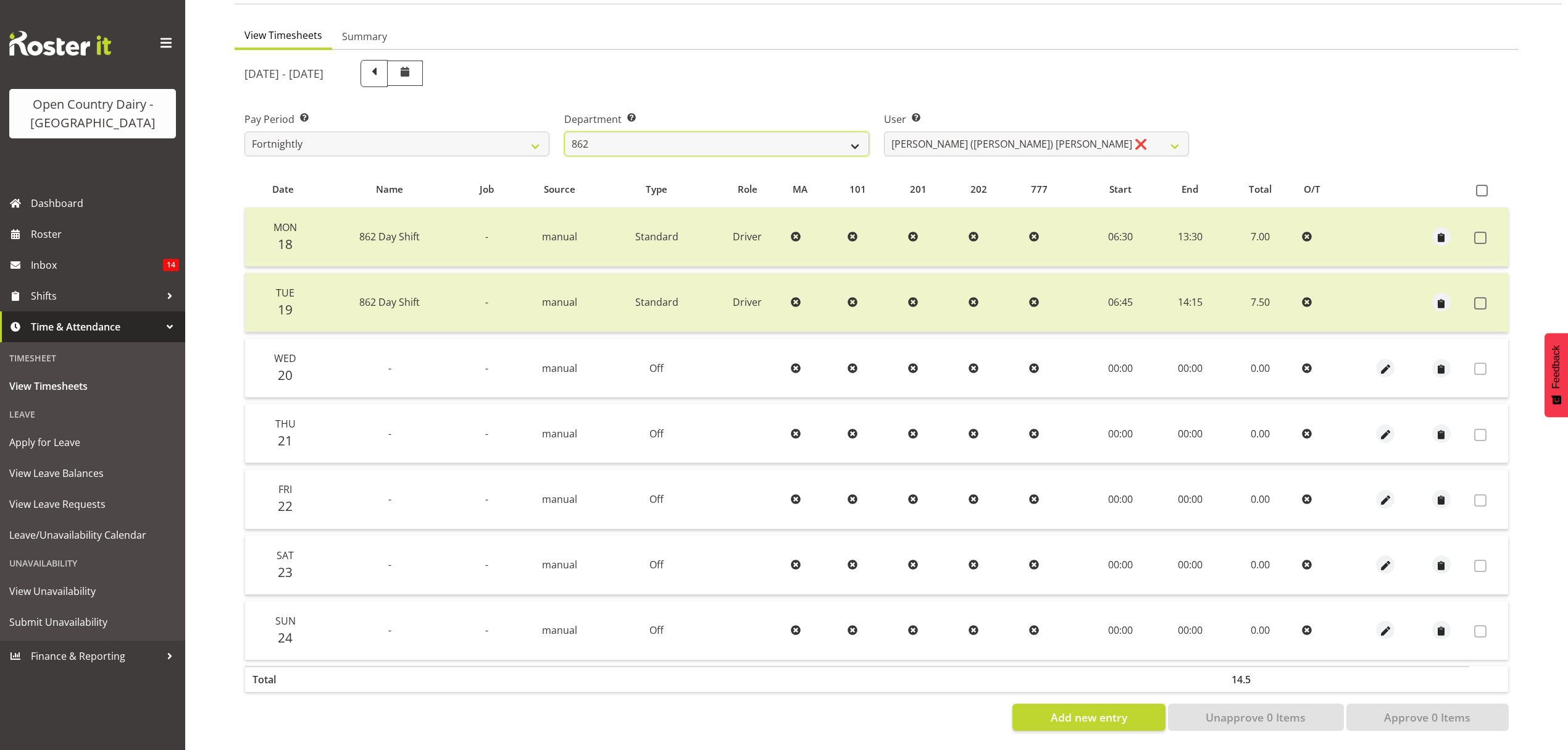
click at [845, 132] on select "734 735 736 737 738 739 851 852 853 854 855 856 858 861 862 865 868 869 870 873" at bounding box center [717, 144] width 305 height 25
click at [564, 132] on select "734 735 736 737 738 739 851 852 853 854 855 856 858 861 862 865 868 869 870 873" at bounding box center [717, 144] width 305 height 25
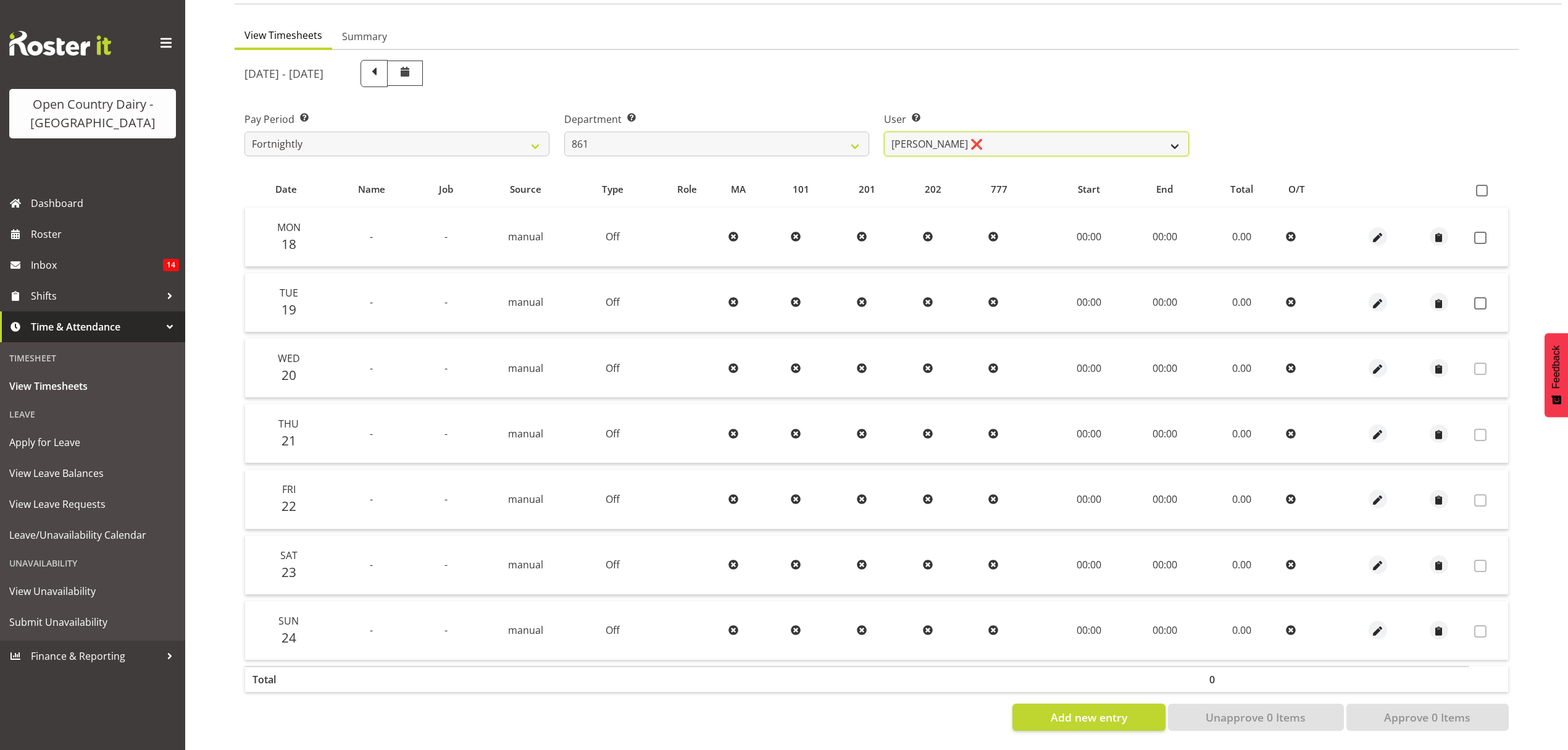
click at [944, 134] on select "Barry McIntosh ❌ Matthew Welland ❌ Philip Peek ❌" at bounding box center [1036, 144] width 305 height 25
click at [779, 134] on select "734 735 736 737 738 739 851 852 853 854 855 856 858 861 862 865 868 869 870 873" at bounding box center [717, 144] width 305 height 25
click at [564, 132] on select "734 735 736 737 738 739 851 852 853 854 855 856 858 861 862 865 868 869 870 873" at bounding box center [717, 144] width 305 height 25
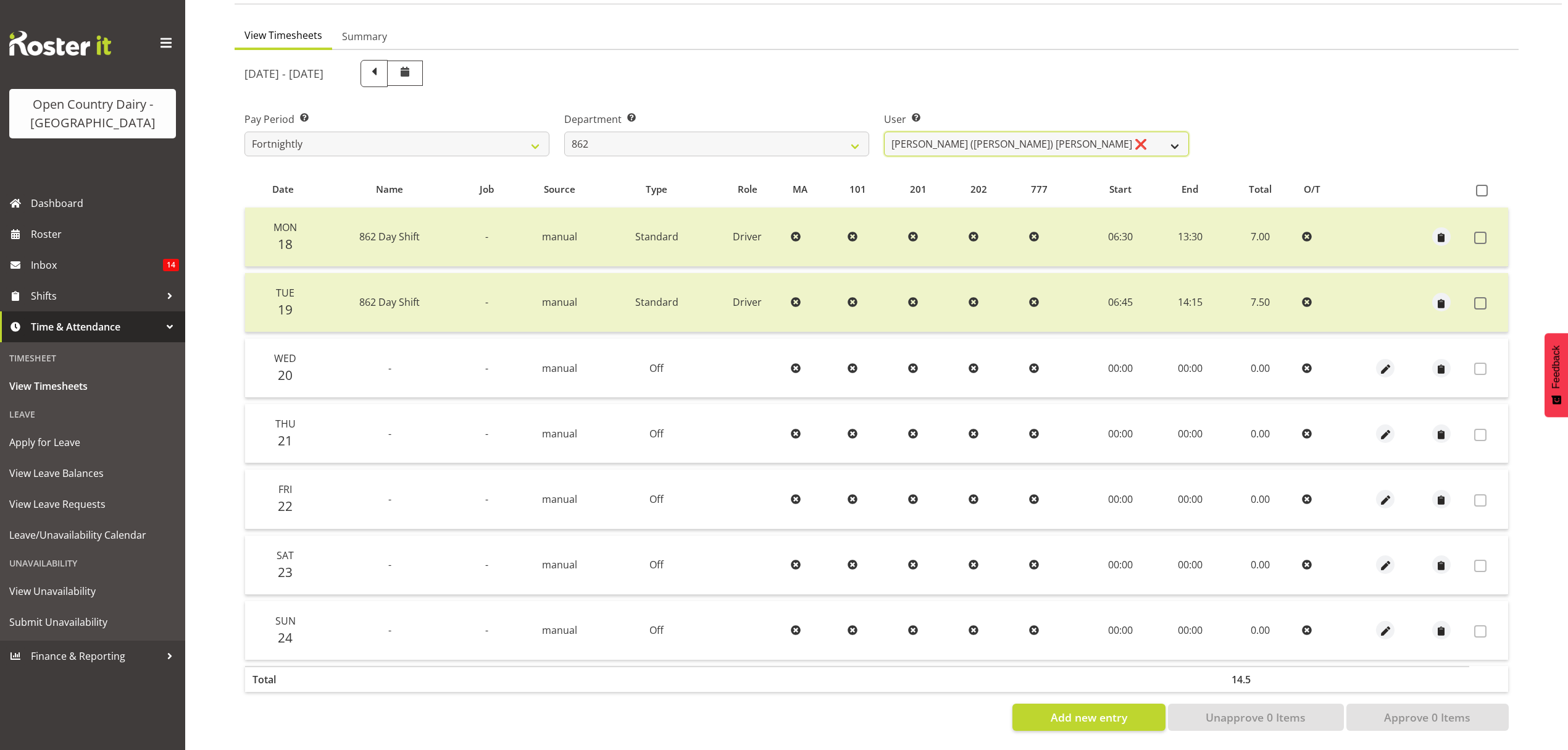
click at [949, 133] on select "Bennie (David) Smith ❌ Colin Schwarz ❌ Forbes O'Reilly ❌ Tracy Inder ❌" at bounding box center [1036, 144] width 305 height 25
click at [795, 132] on select "734 735 736 737 738 739 851 852 853 854 855 856 858 861 862 865 868 869 870 873" at bounding box center [717, 144] width 305 height 25
select select "678"
click at [564, 132] on select "734 735 736 737 738 739 851 852 853 854 855 856 858 861 862 865 868 869 870 873" at bounding box center [717, 144] width 305 height 25
click at [0, 0] on div at bounding box center [0, 0] width 0 height 0
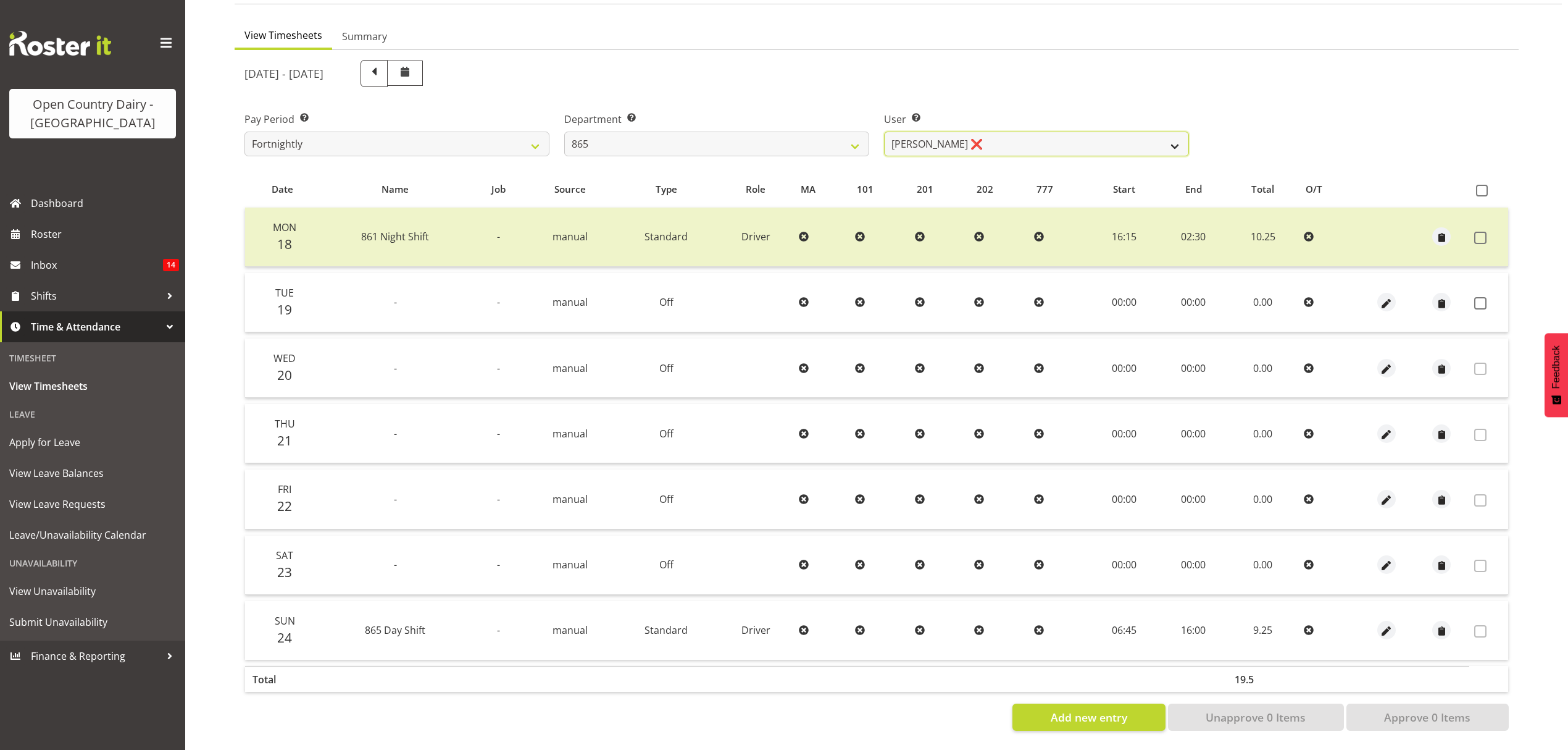
click at [936, 135] on select "Flavio Ferraz ❌ George Courtney ❌ Steffan Kennard ❌" at bounding box center [1036, 144] width 305 height 25
select select "7487"
click at [884, 132] on select "Flavio Ferraz ❌ George Courtney ❌ Steffan Kennard ❌" at bounding box center [1036, 144] width 305 height 25
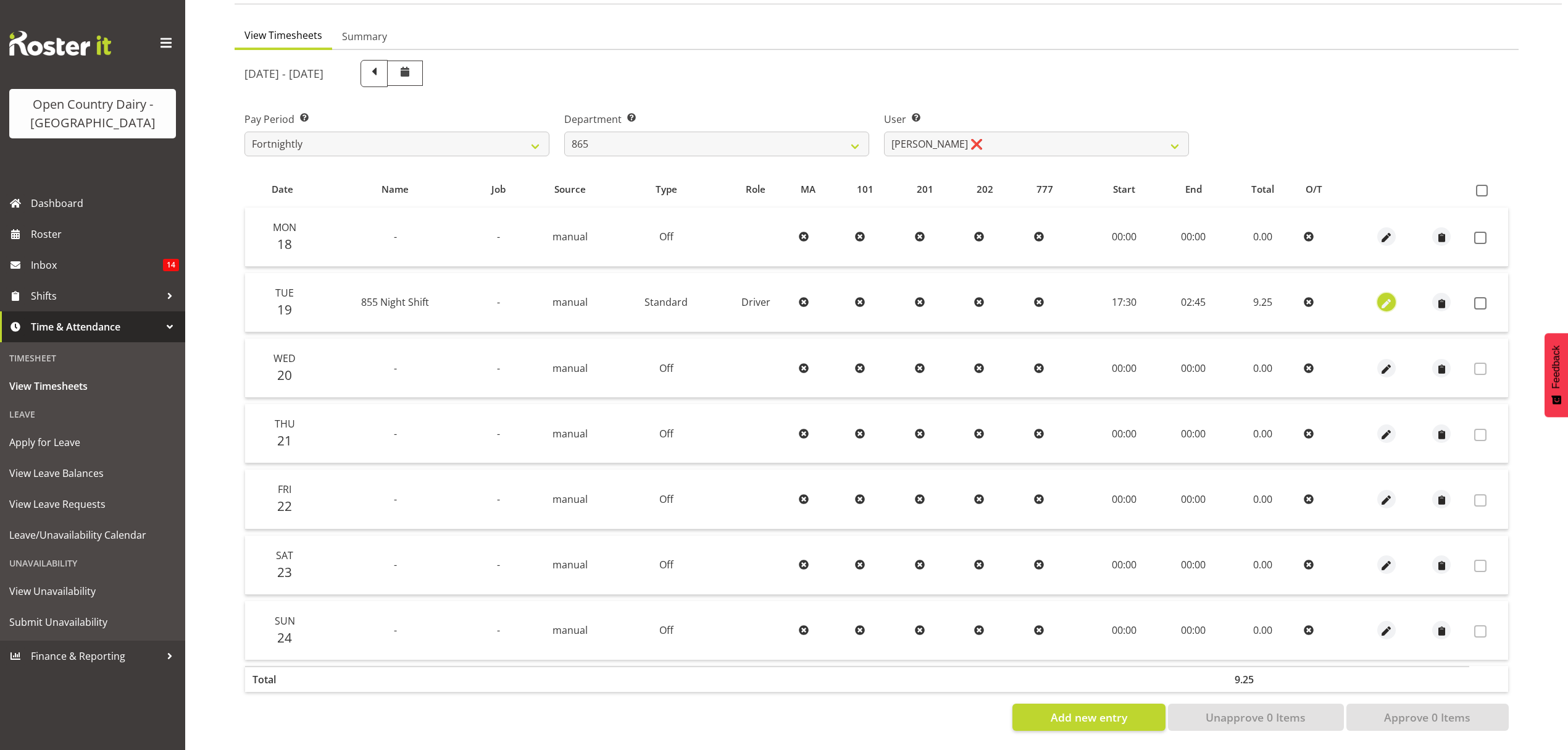
click at [1392, 296] on span "button" at bounding box center [1387, 304] width 14 height 14
select select "Standard"
select select "668"
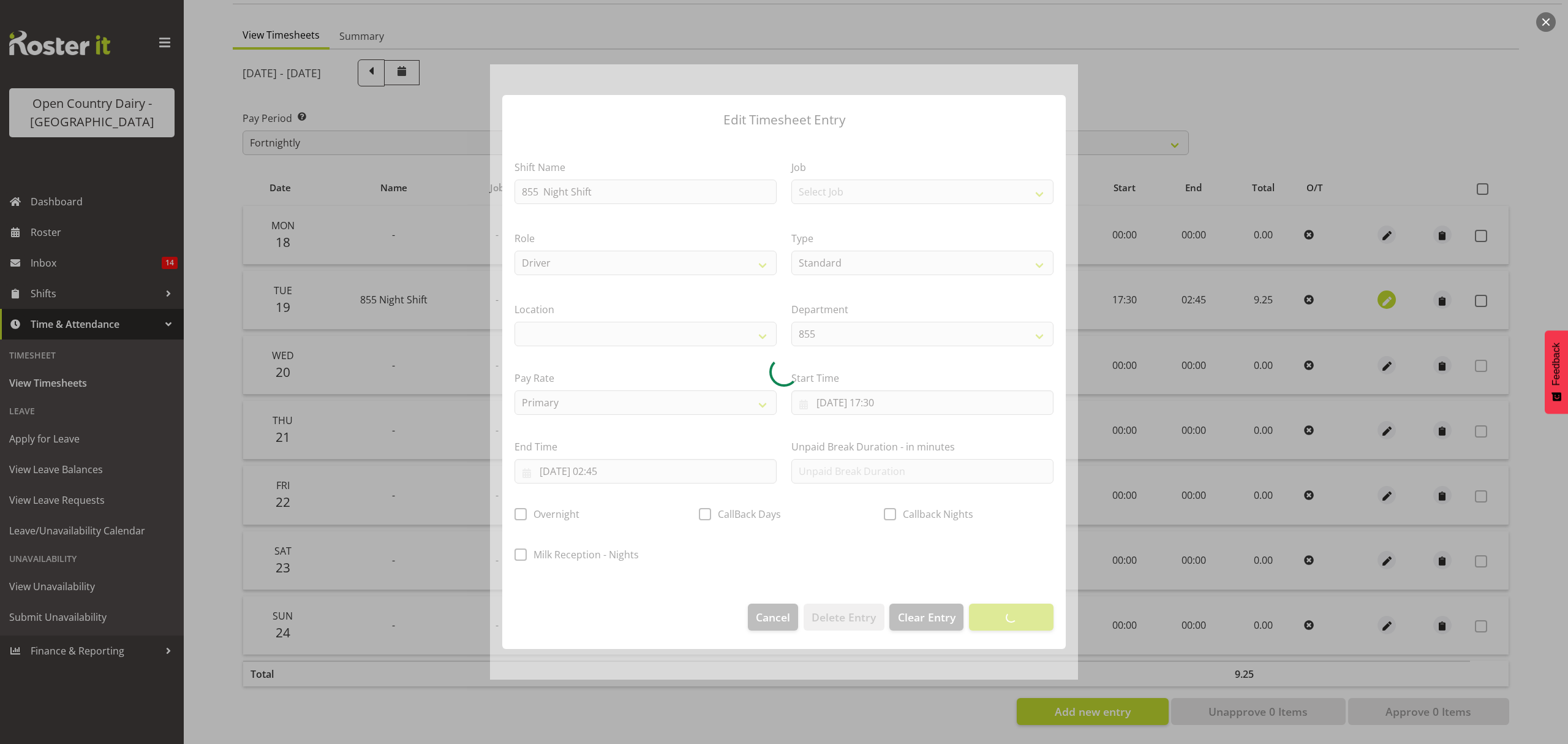
select select
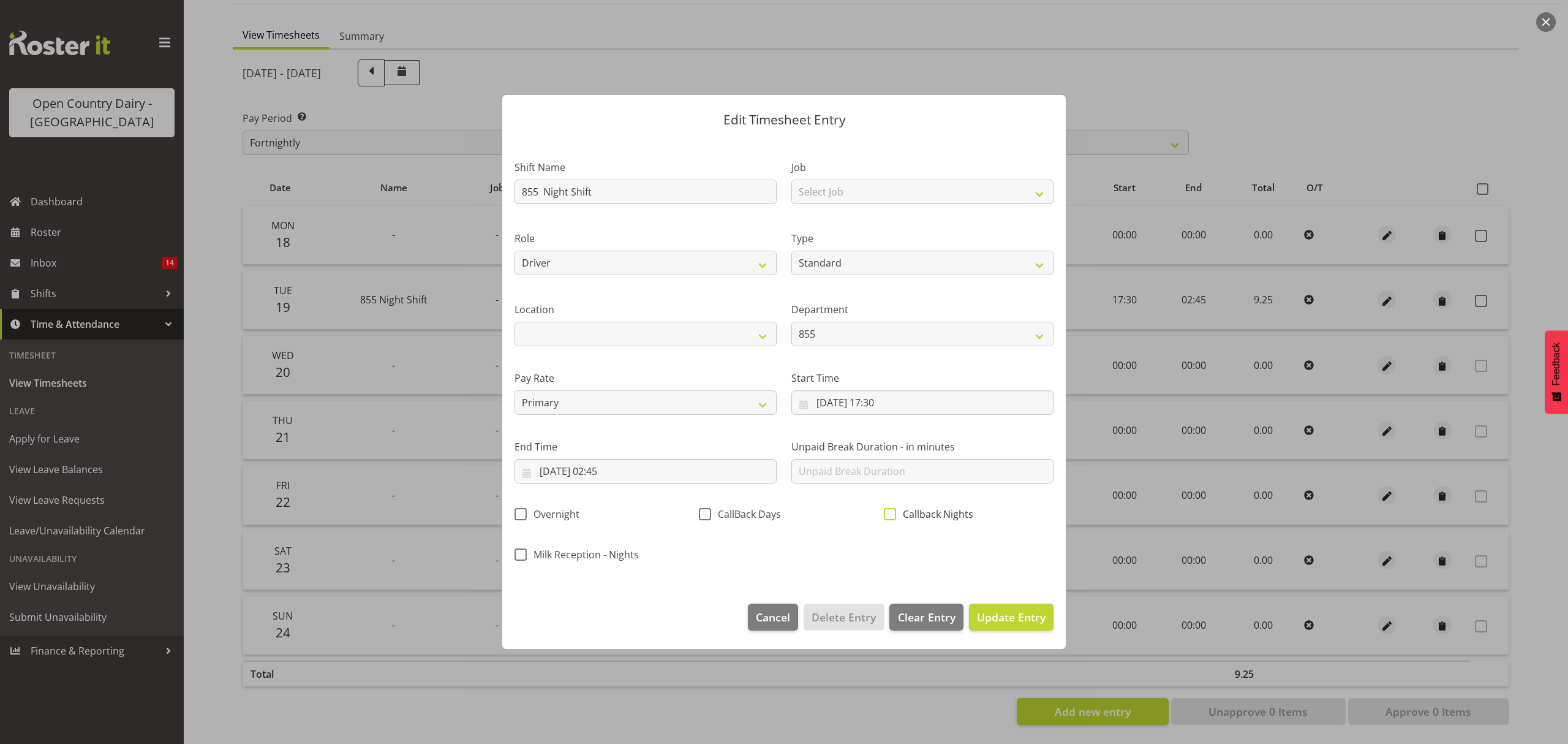
click at [924, 509] on span "Callback Nights" at bounding box center [934, 513] width 77 height 12
click at [892, 510] on input "Callback Nights" at bounding box center [888, 514] width 8 height 8
checkbox input "true"
click at [622, 473] on input "20/08/2025, 02:45" at bounding box center [645, 471] width 262 height 25
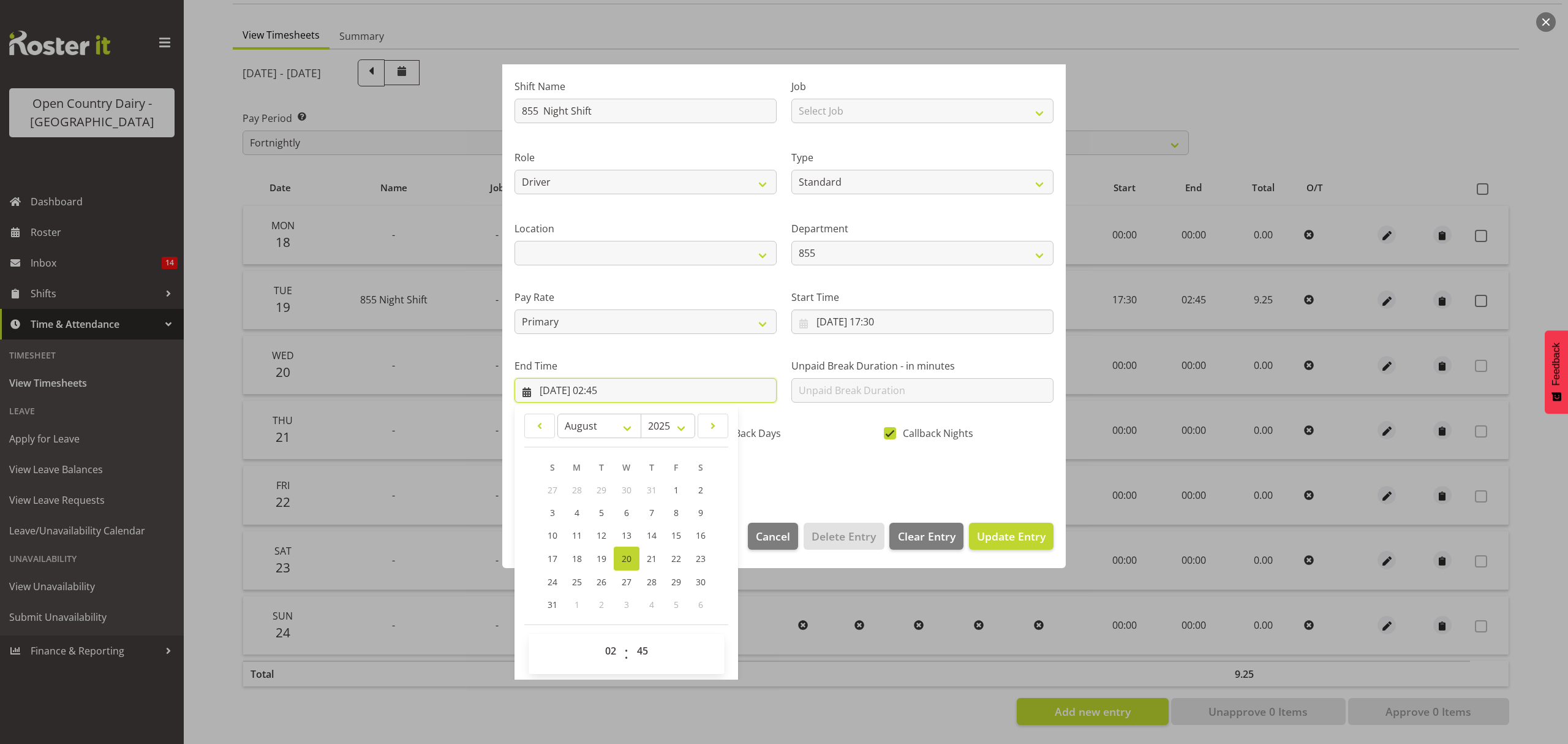
scroll to position [83, 0]
click at [618, 648] on select "00 01 02 03 04 05 06 07 08 09 10 11 12 13 14 15 16 17 18 19 20 21 22 23" at bounding box center [612, 648] width 28 height 25
select select "3"
click at [599, 636] on select "00 01 02 03 04 05 06 07 08 09 10 11 12 13 14 15 16 17 18 19 20 21 22 23" at bounding box center [612, 648] width 28 height 25
type input "20/08/2025, 03:45"
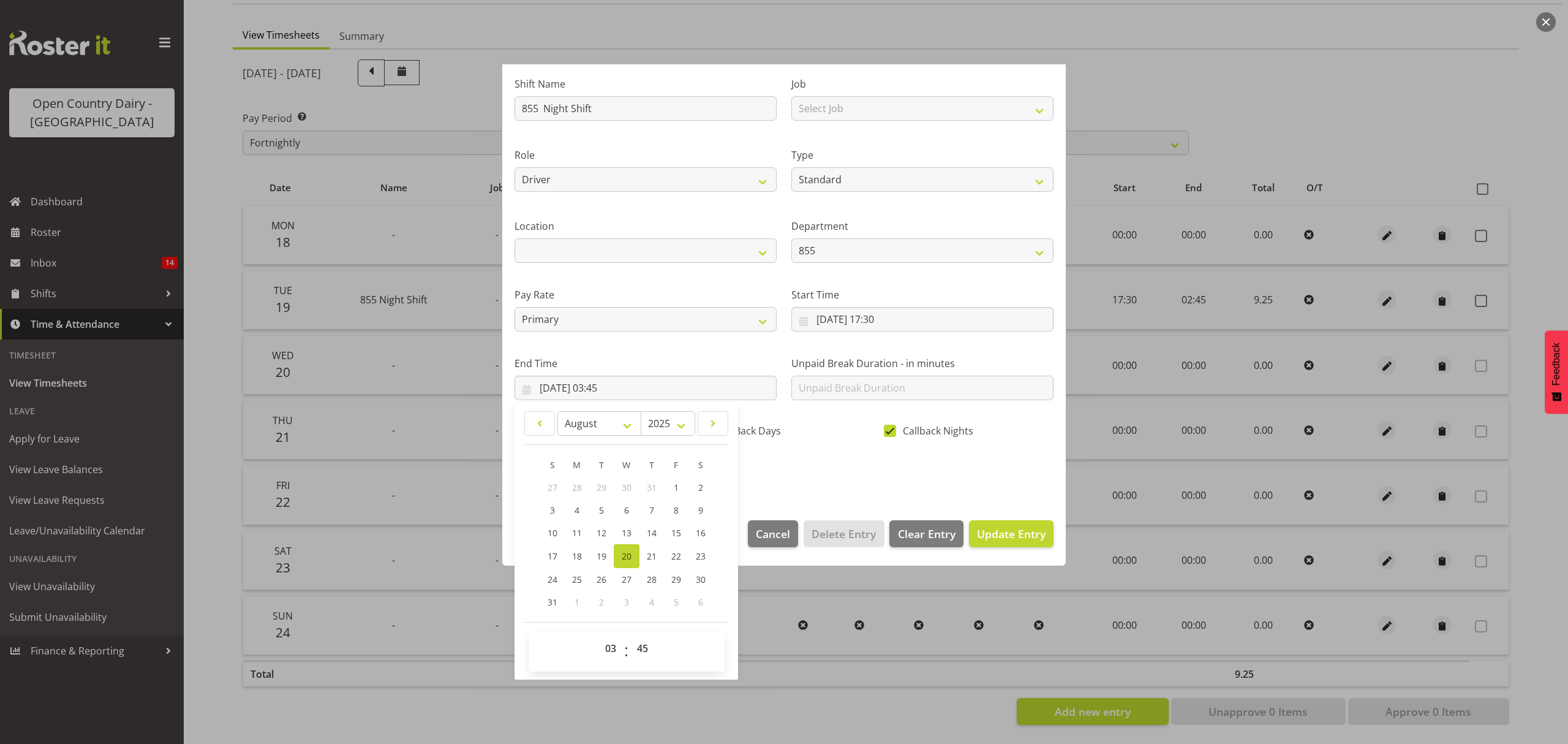
click at [649, 662] on span "00 01 02 03 04 05 06 07 08 09 10 11 12 13 14 15 16 17 18 19 20 21 22 23 24 25 2…" at bounding box center [644, 651] width 28 height 31
click at [650, 647] on select "00 01 02 03 04 05 06 07 08 09 10 11 12 13 14 15 16 17 18 19 20 21 22 23 24 25 2…" at bounding box center [644, 648] width 28 height 25
select select "0"
click at [630, 636] on select "00 01 02 03 04 05 06 07 08 09 10 11 12 13 14 15 16 17 18 19 20 21 22 23 24 25 2…" at bounding box center [644, 648] width 28 height 25
type input "20/08/2025, 03:00"
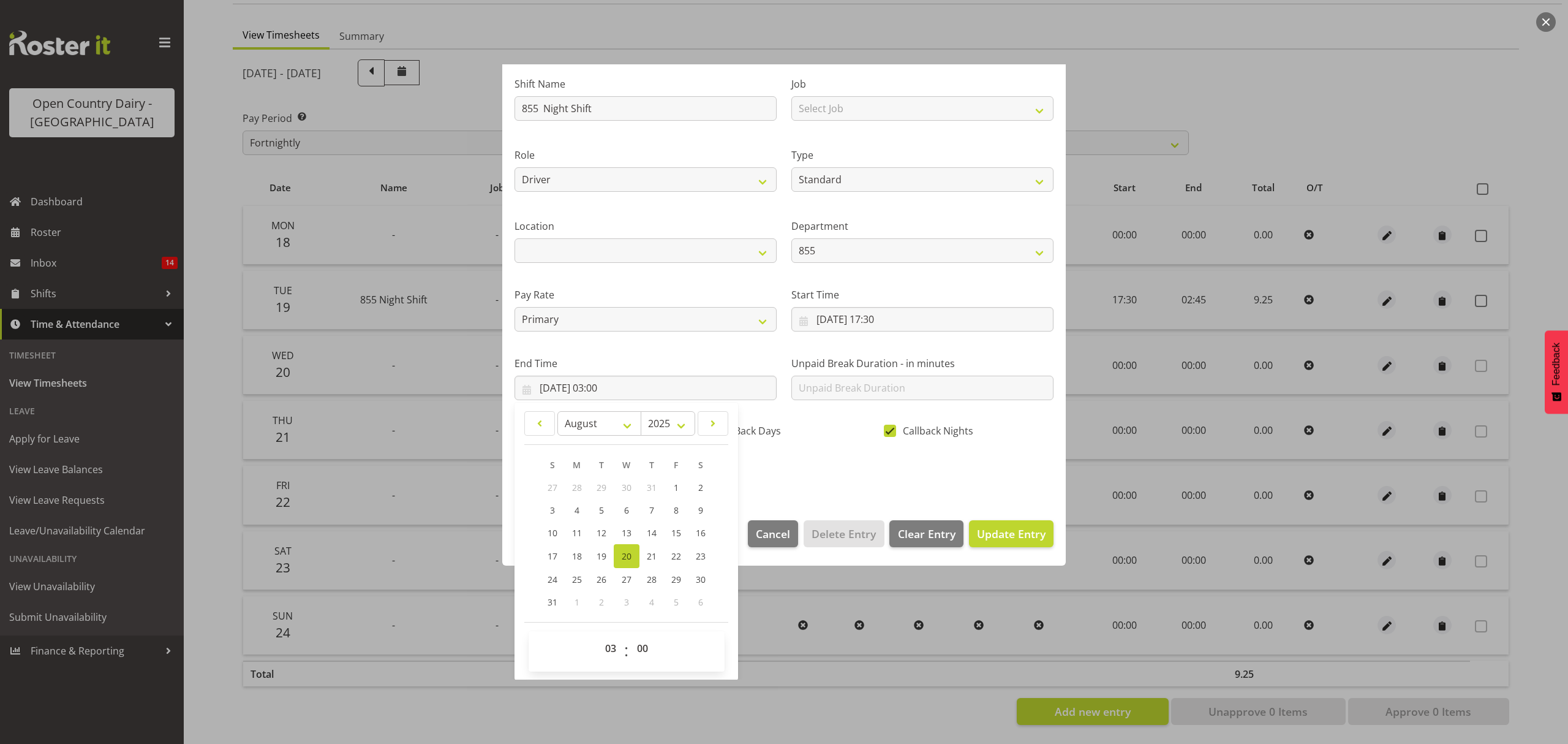
click at [863, 473] on div "Shift Name 855 Night Shift Job Select Job Connecting /unconnecting Trailers Rol…" at bounding box center [783, 273] width 554 height 429
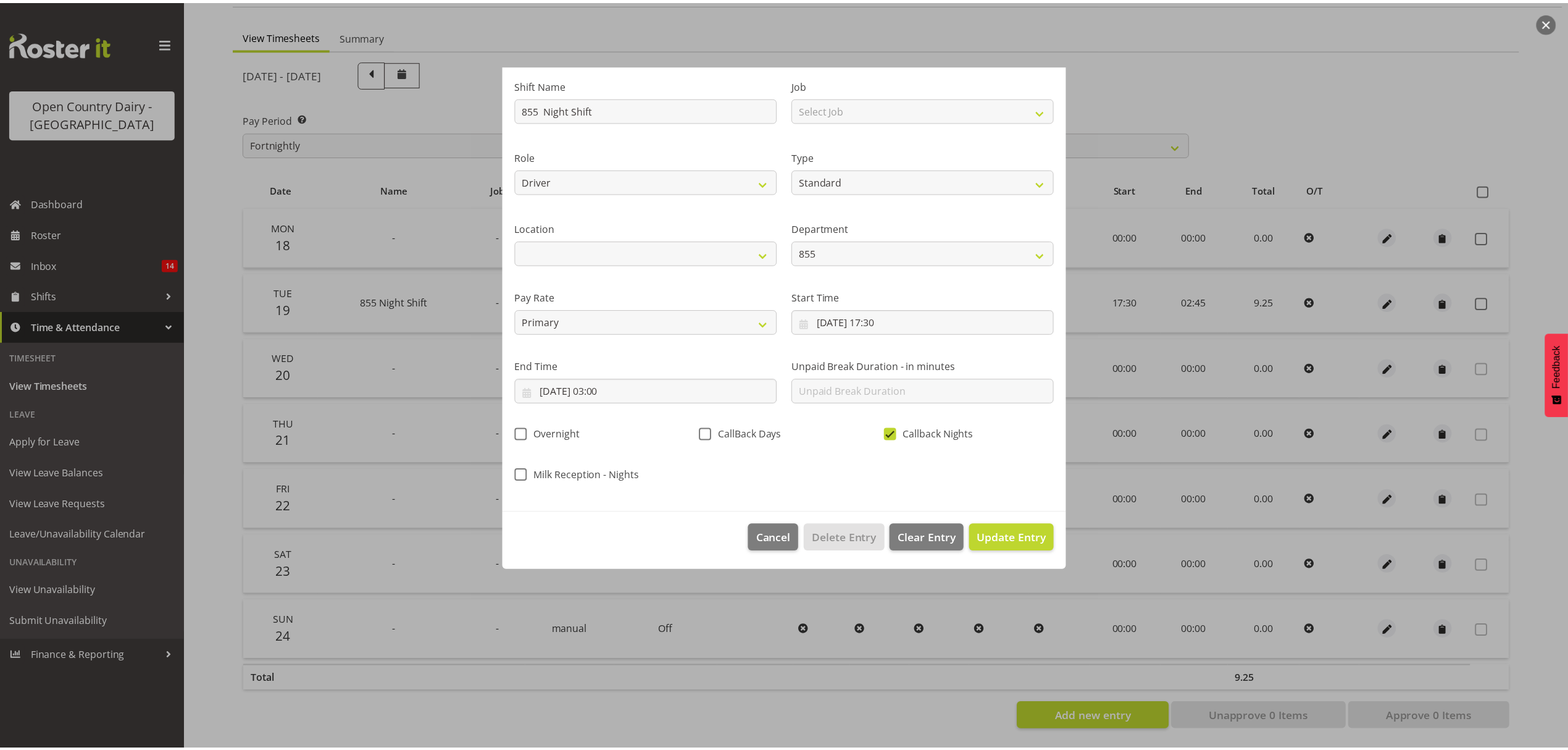
scroll to position [0, 0]
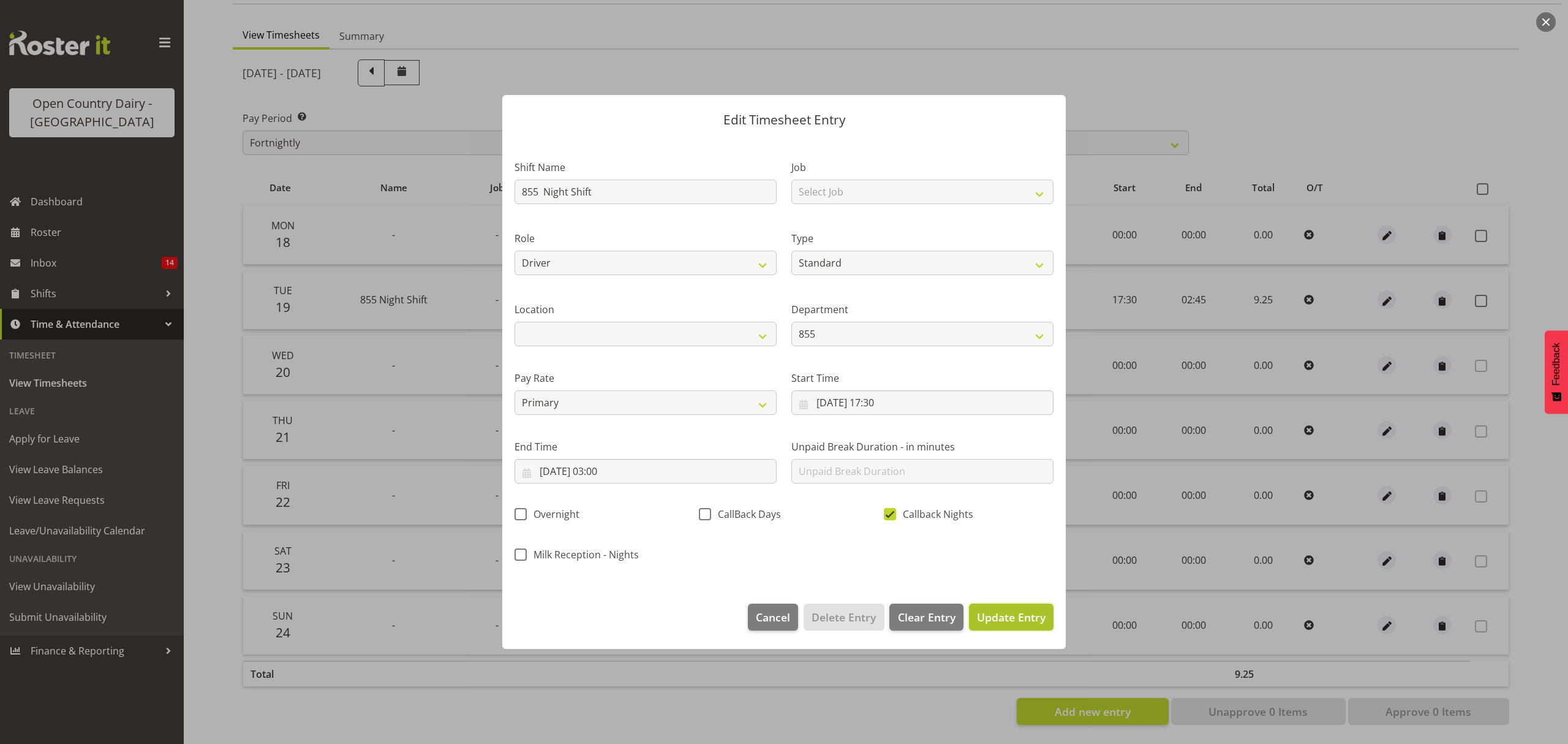
click at [999, 618] on span "Update Entry" at bounding box center [1010, 616] width 69 height 15
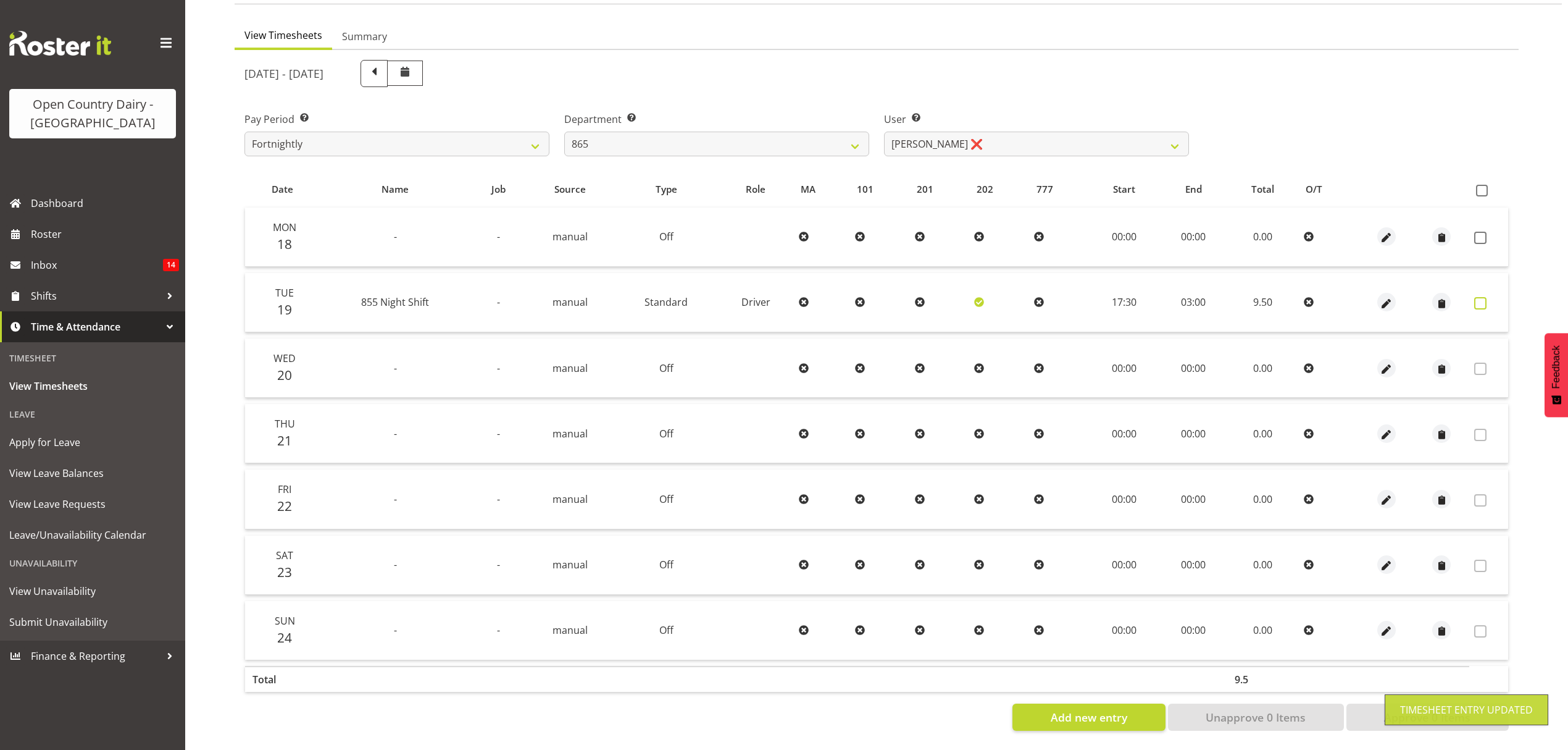
click at [1491, 299] on label at bounding box center [1484, 303] width 19 height 12
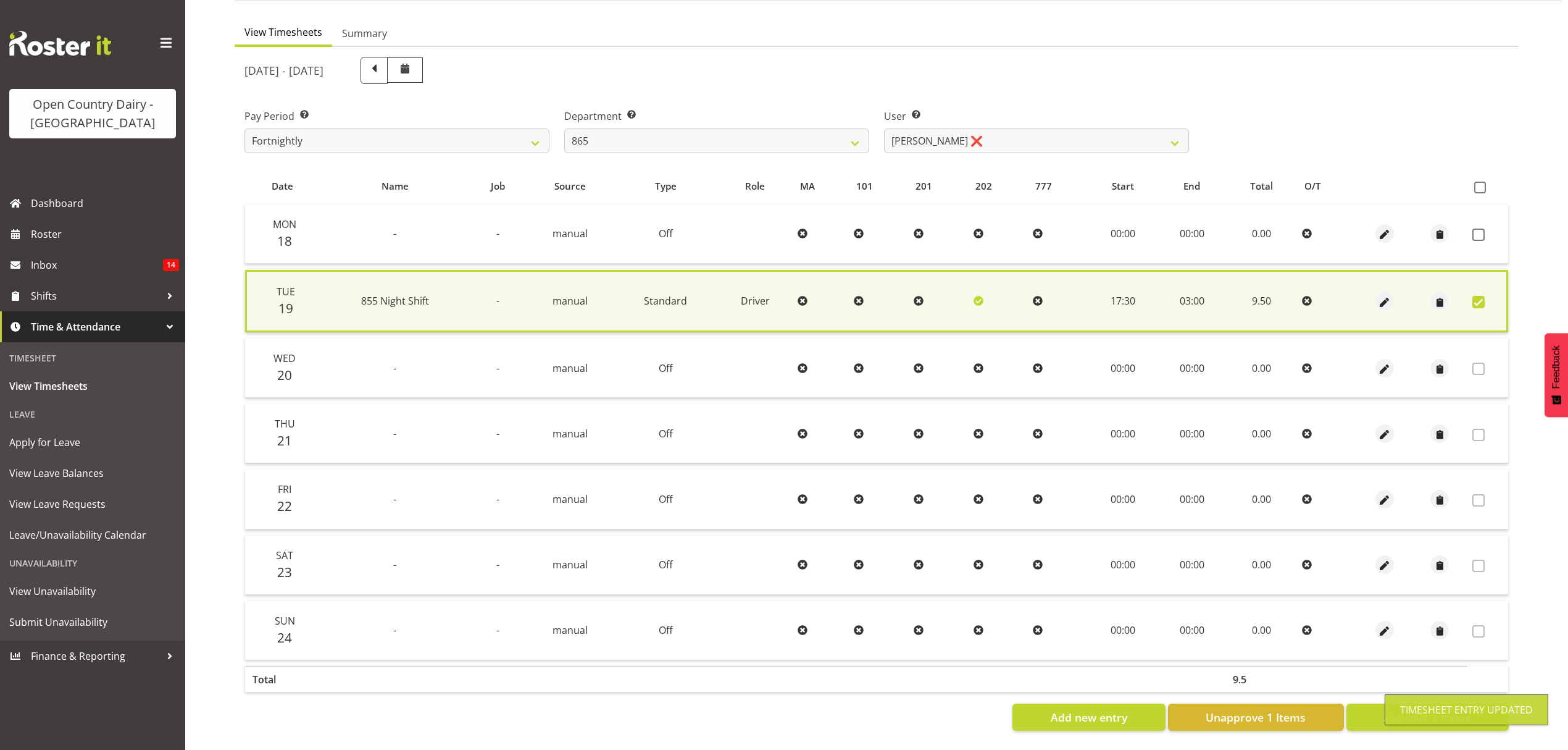
click at [1371, 688] on table "Date Name Job Source Type Role MA 101 201 202 777 Start End Total O/T Mon 18 - …" at bounding box center [877, 433] width 1265 height 530
click at [1373, 704] on button "Approve 1 Items" at bounding box center [1427, 717] width 162 height 27
checkbox input "false"
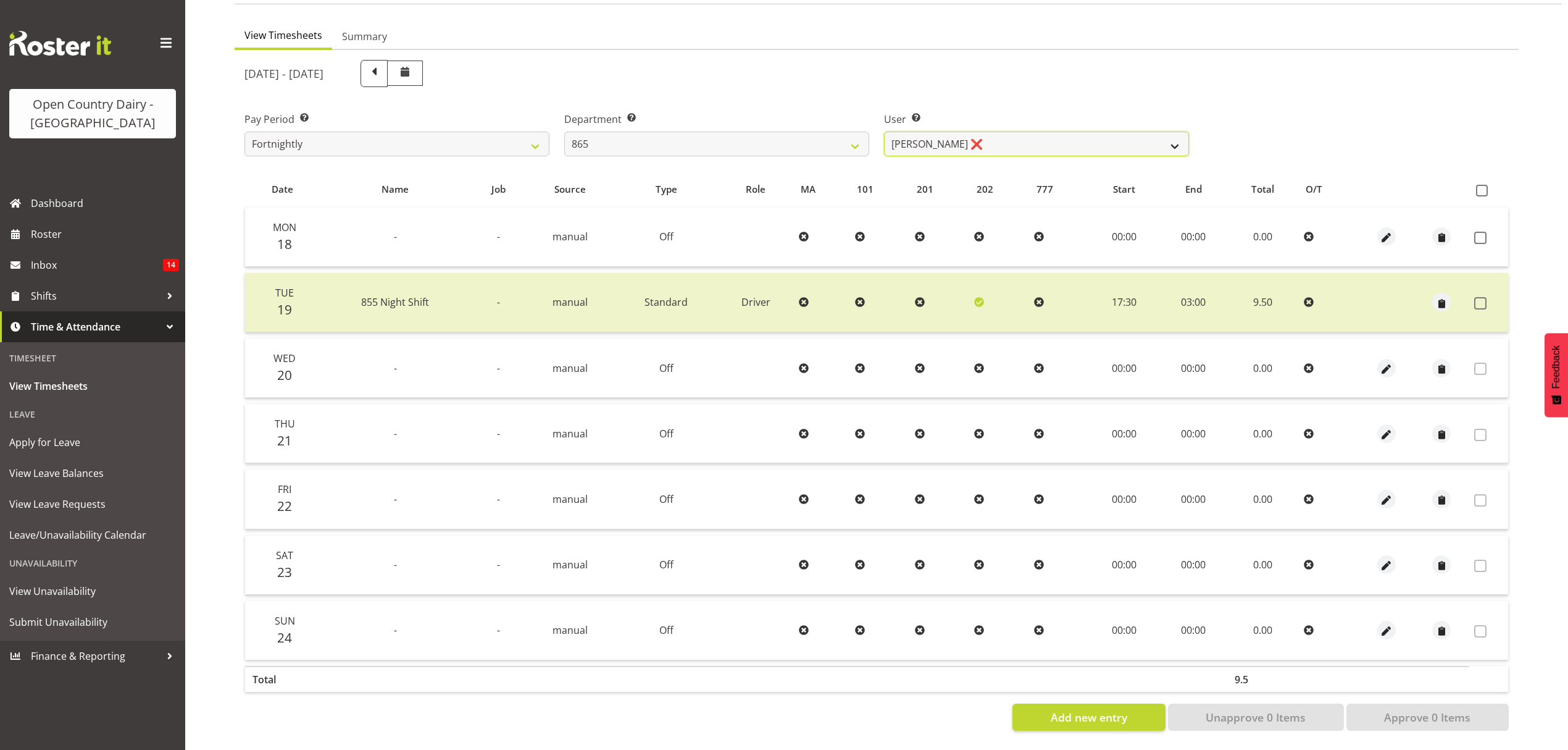
click at [1007, 141] on select "Flavio Ferraz ❌ George Courtney ❌ Steffan Kennard ❌" at bounding box center [1036, 144] width 305 height 25
click at [822, 136] on select "734 735 736 737 738 739 851 852 853 854 855 856 858 861 862 865 868 869 870 873" at bounding box center [717, 144] width 305 height 25
select select "681"
click at [564, 132] on select "734 735 736 737 738 739 851 852 853 854 855 856 858 861 862 865 868 869 870 873" at bounding box center [717, 144] width 305 height 25
select select "7377"
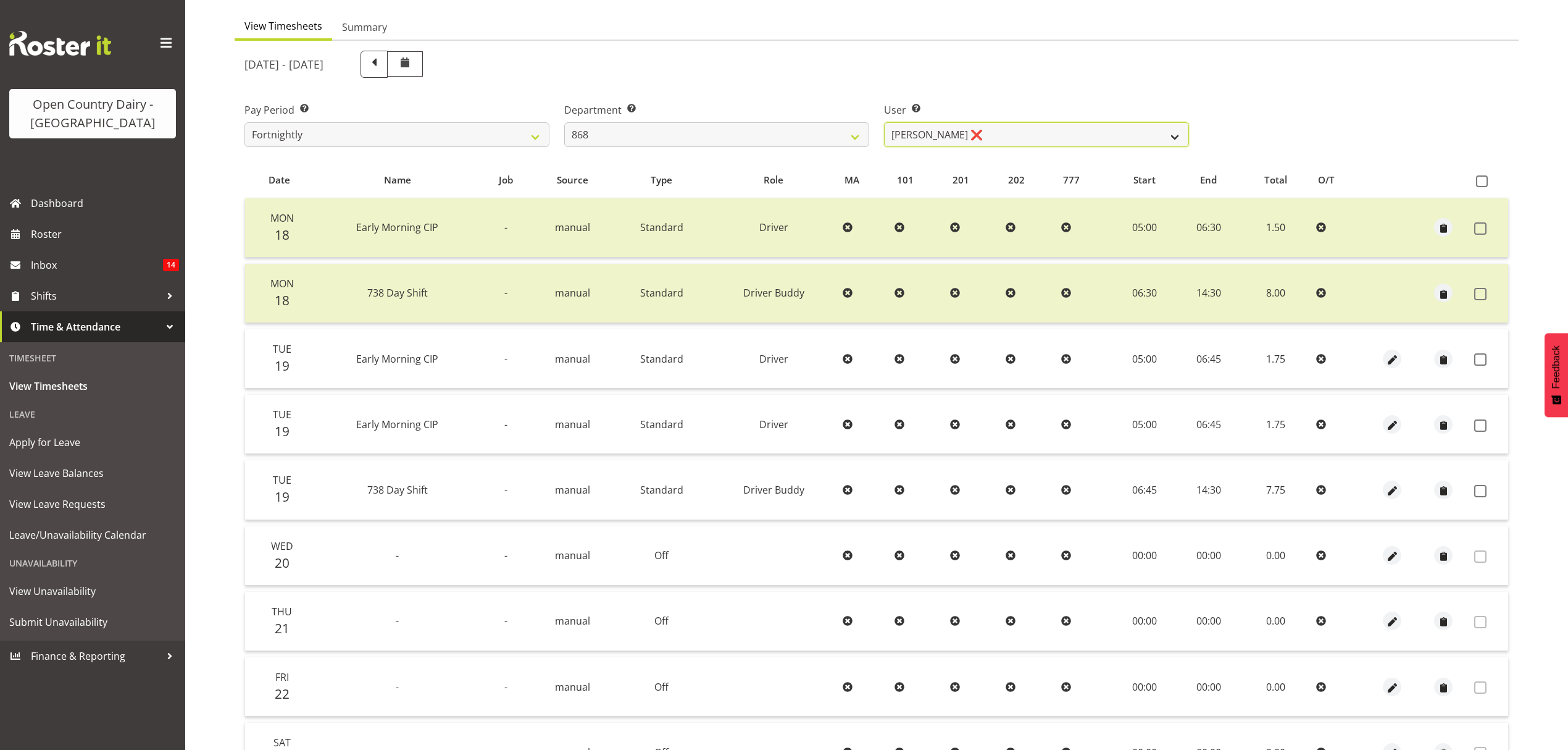
click at [1047, 134] on select "Alan Rolton ❌ Cassidy Williams ❌ Christopher McIver ❌ Darin Ayling ❌" at bounding box center [1036, 134] width 305 height 25
click at [826, 117] on div "Department Select which department you would like to view. 734 735 736 737 738 …" at bounding box center [717, 125] width 305 height 45
click at [831, 136] on select "734 735 736 737 738 739 851 852 853 854 855 856 858 861 862 865 868 869 870 873" at bounding box center [717, 134] width 305 height 25
click at [564, 122] on select "734 735 736 737 738 739 851 852 853 854 855 856 858 861 862 865 868 869 870 873" at bounding box center [717, 134] width 305 height 25
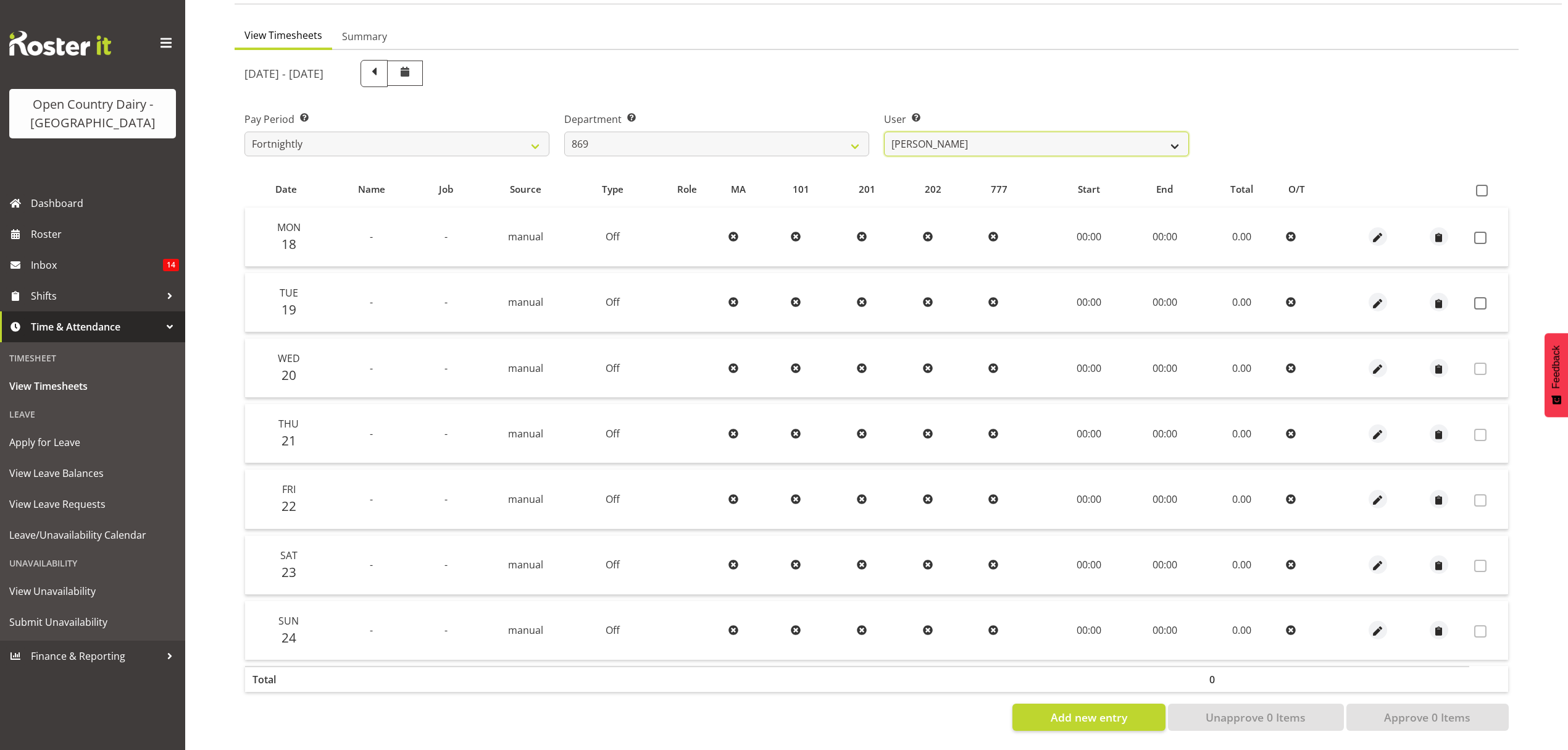
click at [976, 133] on select "Barry O'Donnell ❌ Barry Johnston ❌ Jason Soper ❌ Peter Wieczorek ❌" at bounding box center [1036, 144] width 305 height 25
click at [810, 132] on select "734 735 736 737 738 739 851 852 853 854 855 856 858 861 862 865 868 869 870 873" at bounding box center [717, 144] width 305 height 25
click at [564, 132] on select "734 735 736 737 738 739 851 852 853 854 855 856 858 861 862 865 868 869 870 873" at bounding box center [717, 144] width 305 height 25
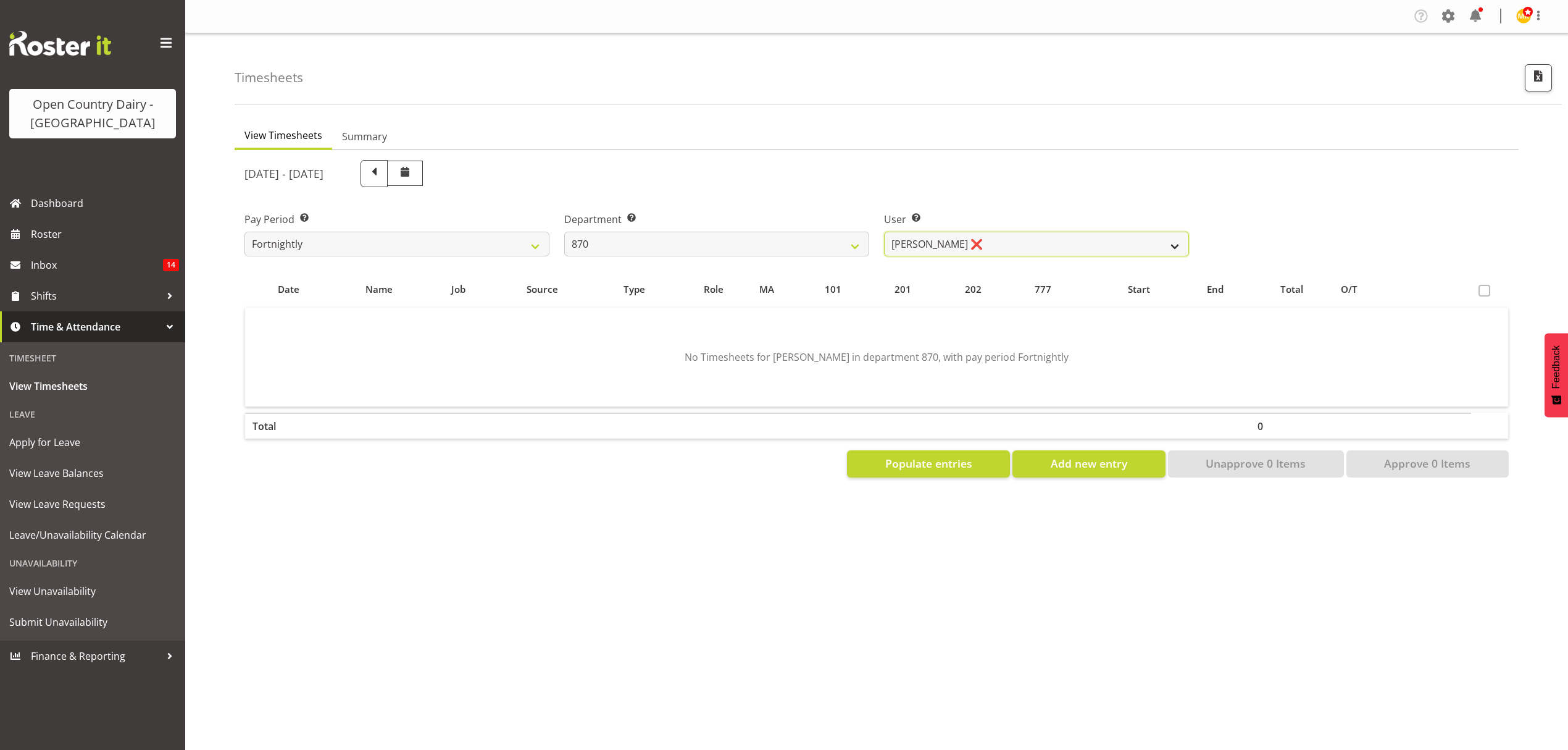
click at [989, 238] on select "Andy Haywood ❌ David Young ❌ Stewart Matheson ❌" at bounding box center [1036, 244] width 305 height 25
click at [806, 237] on select "734 735 736 737 738 739 851 852 853 854 855 856 858 861 862 865 868 869 870 873" at bounding box center [717, 244] width 305 height 25
click at [564, 232] on select "734 735 736 737 738 739 851 852 853 854 855 856 858 861 862 865 868 869 870 873" at bounding box center [717, 244] width 305 height 25
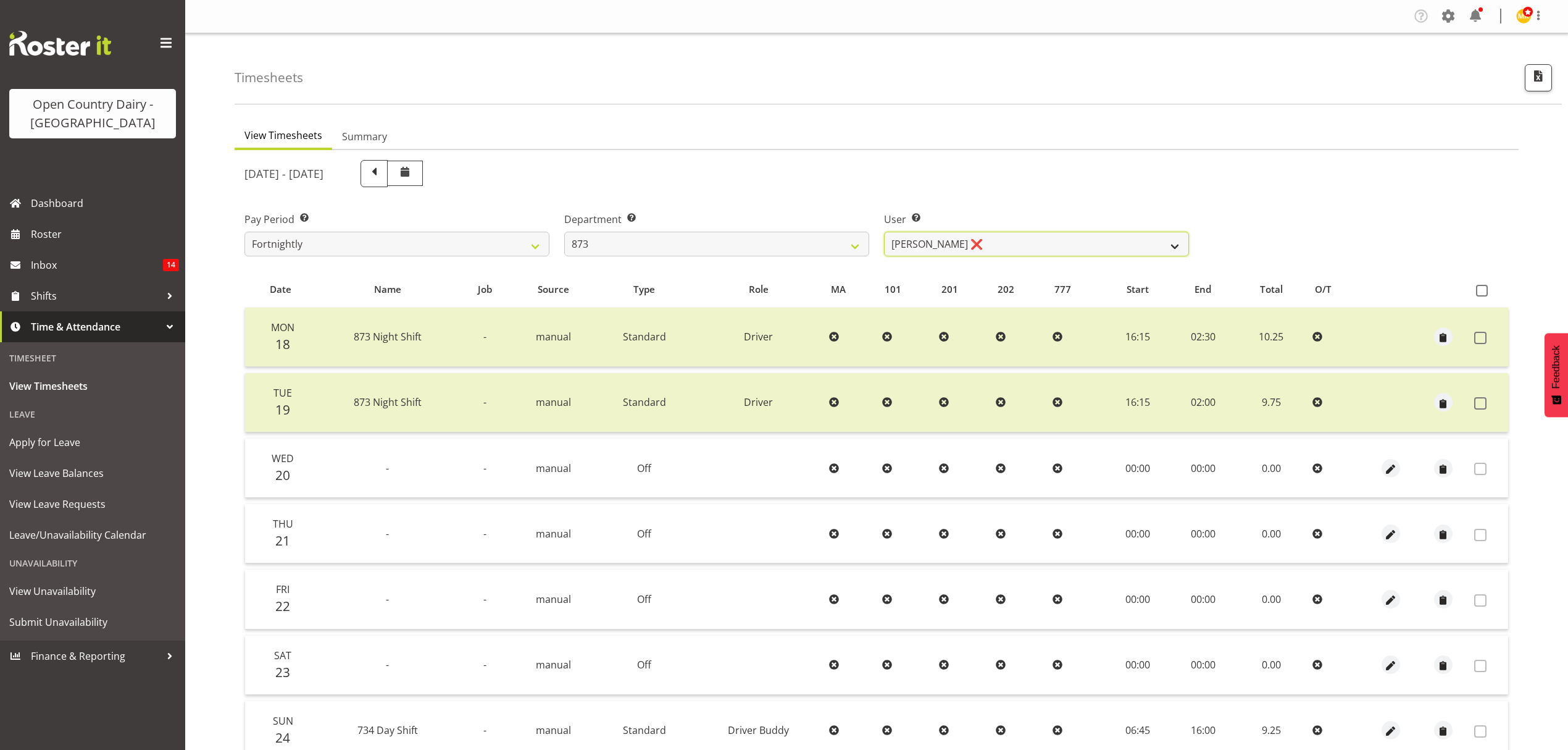
click at [1013, 248] on select "Andrew Henderson ❌ Ricky Popham ❌ Stacy MacAskill ❌ Trish Nicol ❌" at bounding box center [1036, 244] width 305 height 25
click at [858, 248] on select "734 735 736 737 738 739 851 852 853 854 855 856 858 861 862 865 868 869 870 873" at bounding box center [717, 244] width 305 height 25
select select "689"
click at [564, 232] on select "734 735 736 737 738 739 851 852 853 854 855 856 858 861 862 865 868 869 870 873" at bounding box center [717, 244] width 305 height 25
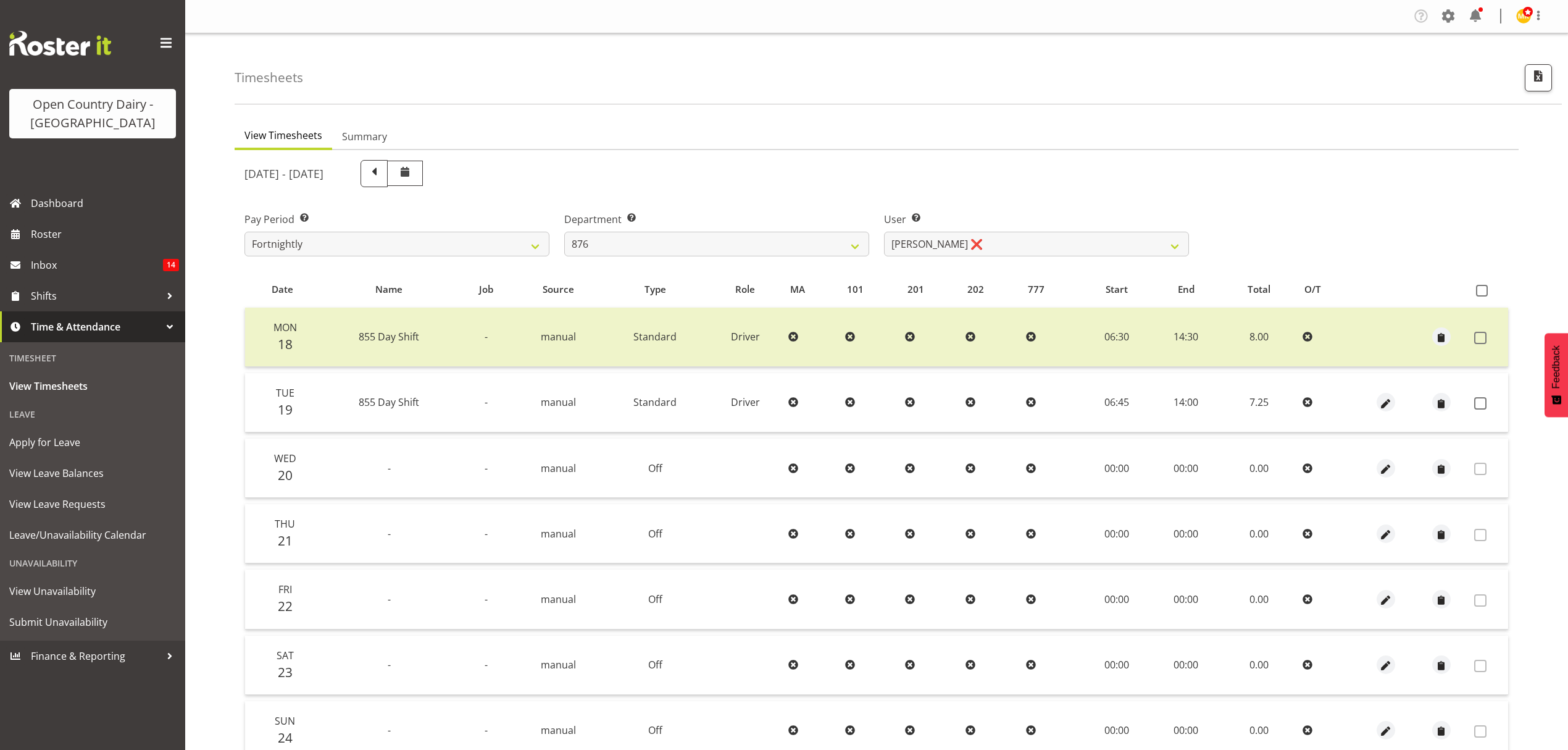
click at [1472, 396] on td at bounding box center [1489, 403] width 39 height 59
click at [1475, 399] on span at bounding box center [1480, 403] width 12 height 12
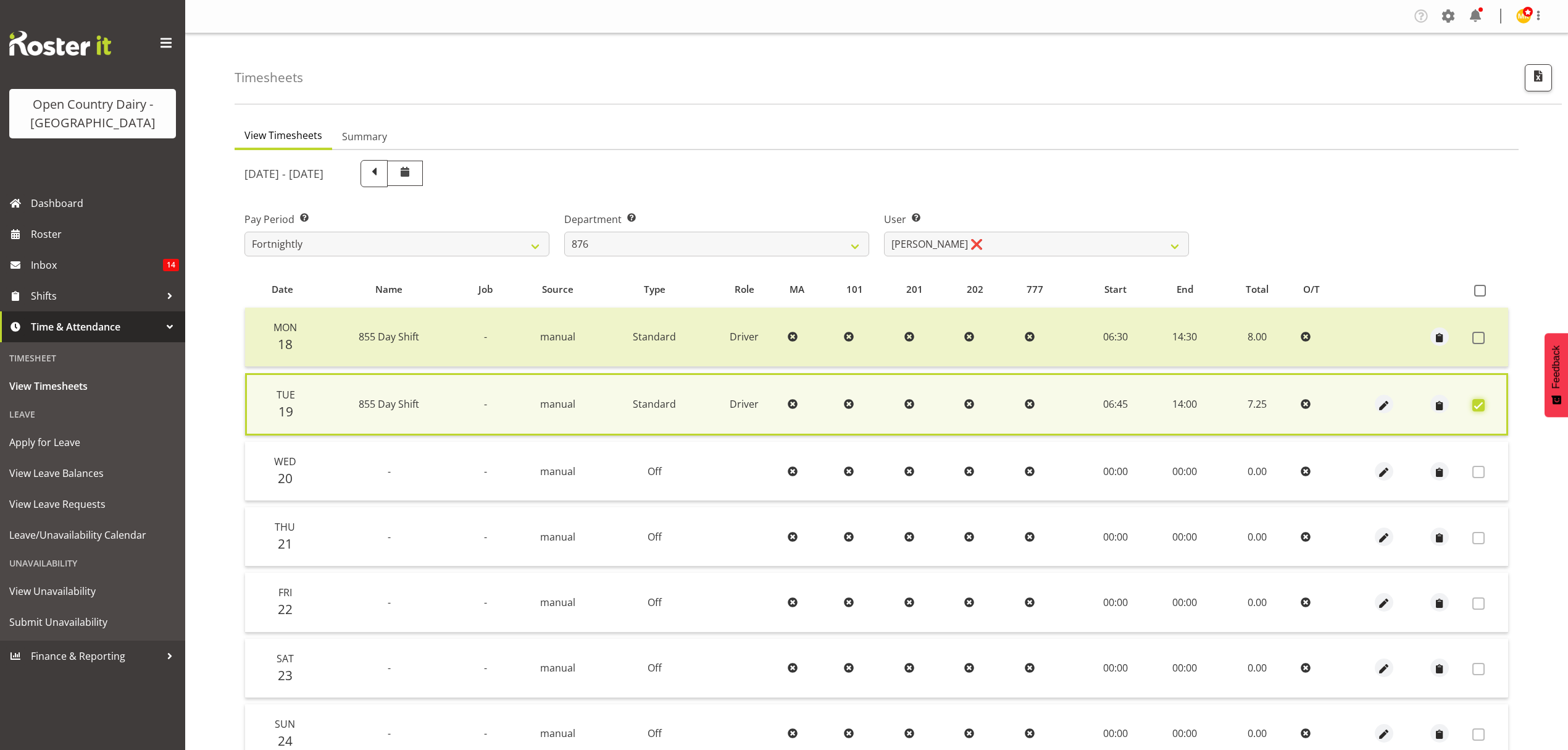
scroll to position [112, 0]
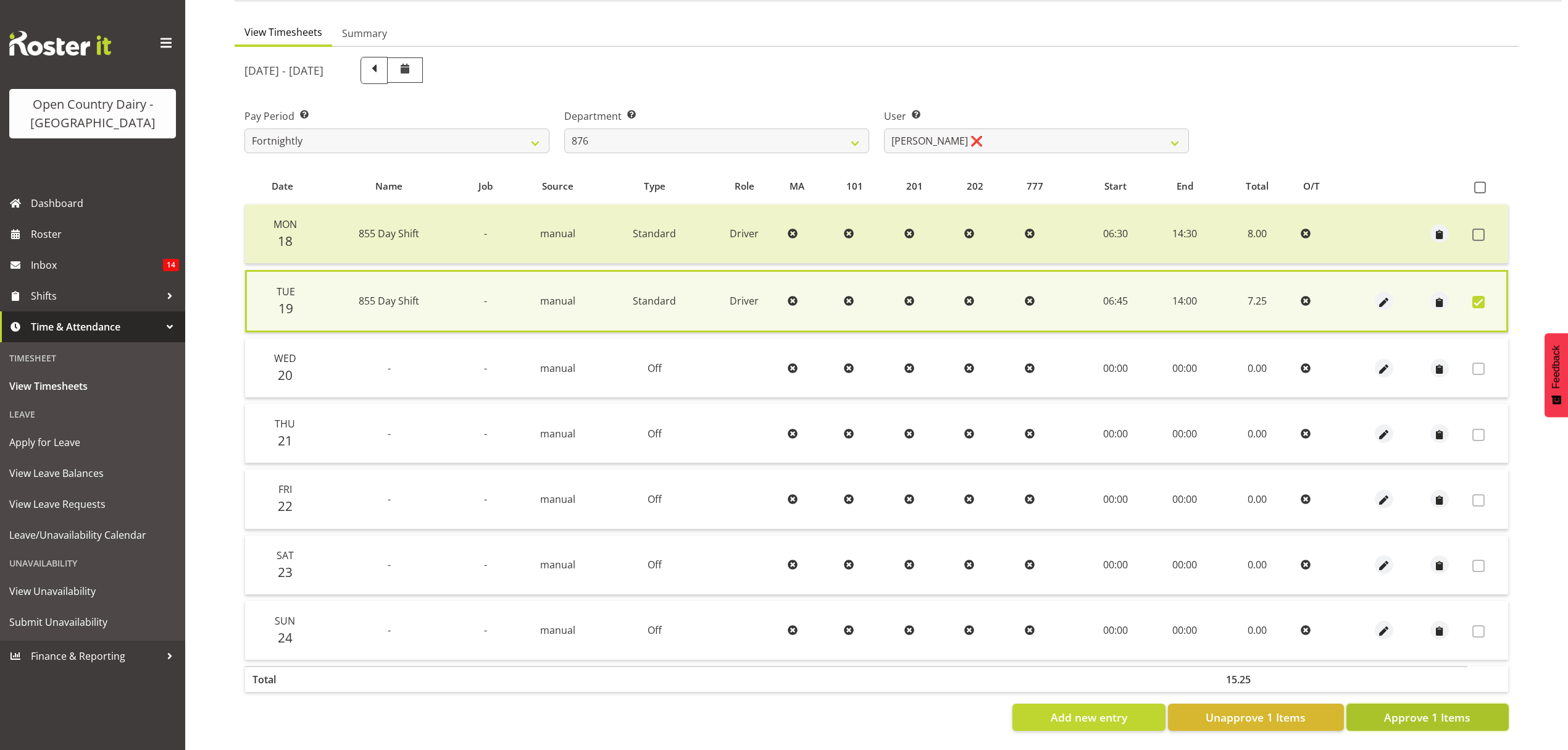
click at [1391, 709] on span "Approve 1 Items" at bounding box center [1427, 717] width 86 height 16
checkbox input "false"
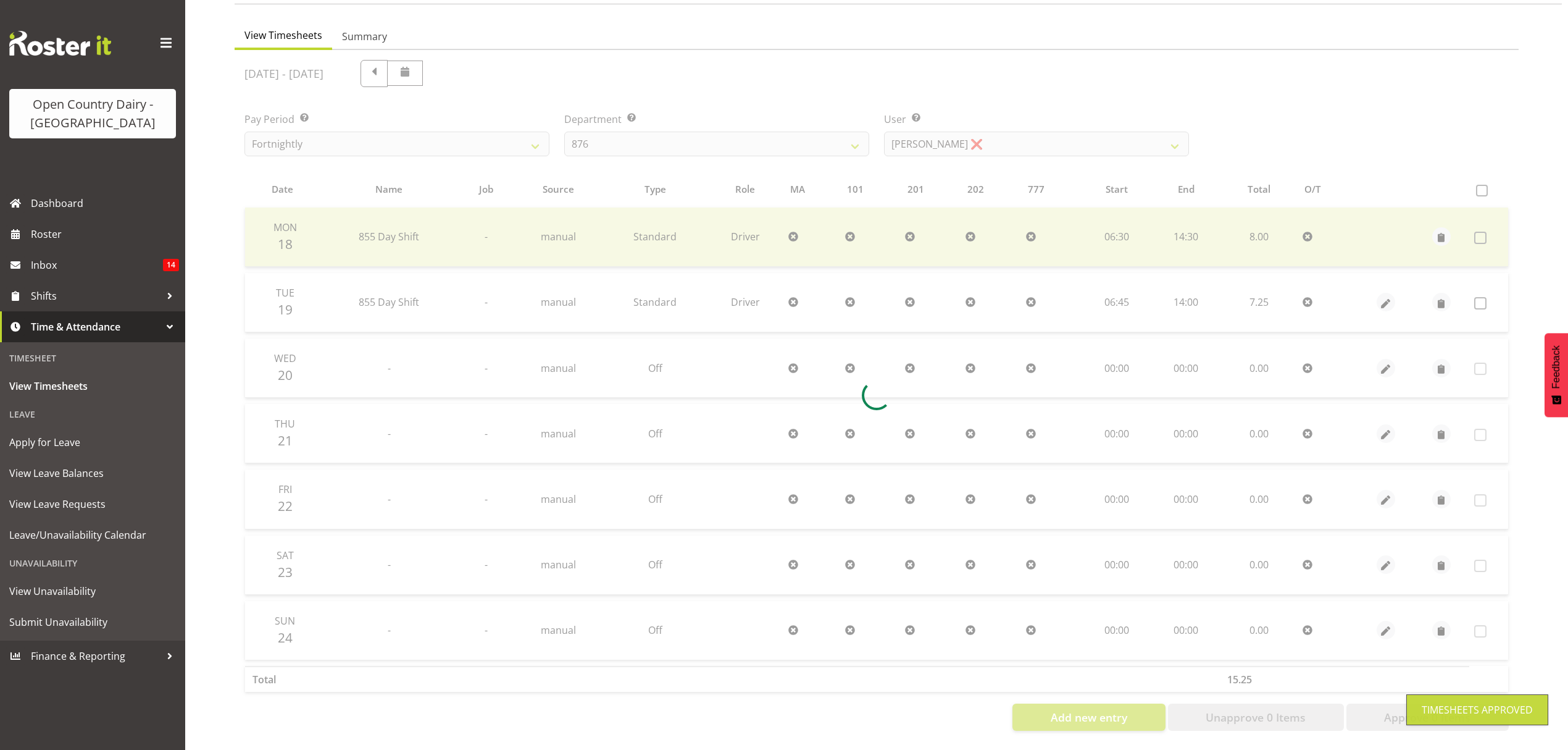
scroll to position [109, 0]
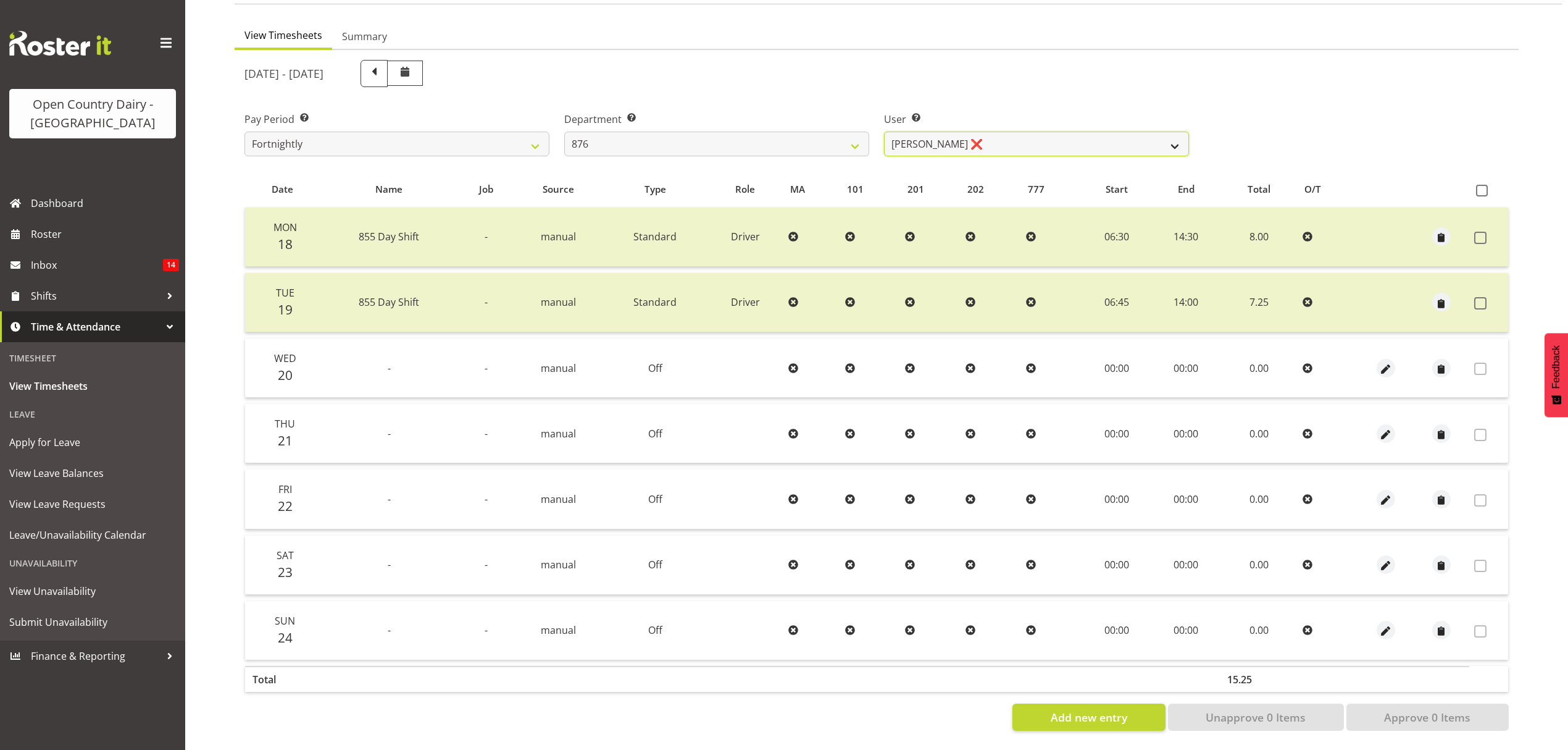
click at [1026, 133] on select "Dean Henderson ❌ Ian Barbour ❌ John Graham ❌ Tom Rahl ❌" at bounding box center [1036, 144] width 305 height 25
click at [716, 112] on label "Department Select which department you would like to view." at bounding box center [717, 119] width 305 height 15
click at [716, 132] on select "734 735 736 737 738 739 851 852 853 854 855 856 858 861 862 865 868 869 870 873" at bounding box center [717, 144] width 305 height 25
select select "690"
click at [564, 132] on select "734 735 736 737 738 739 851 852 853 854 855 856 858 861 862 865 868 869 870 873" at bounding box center [717, 144] width 305 height 25
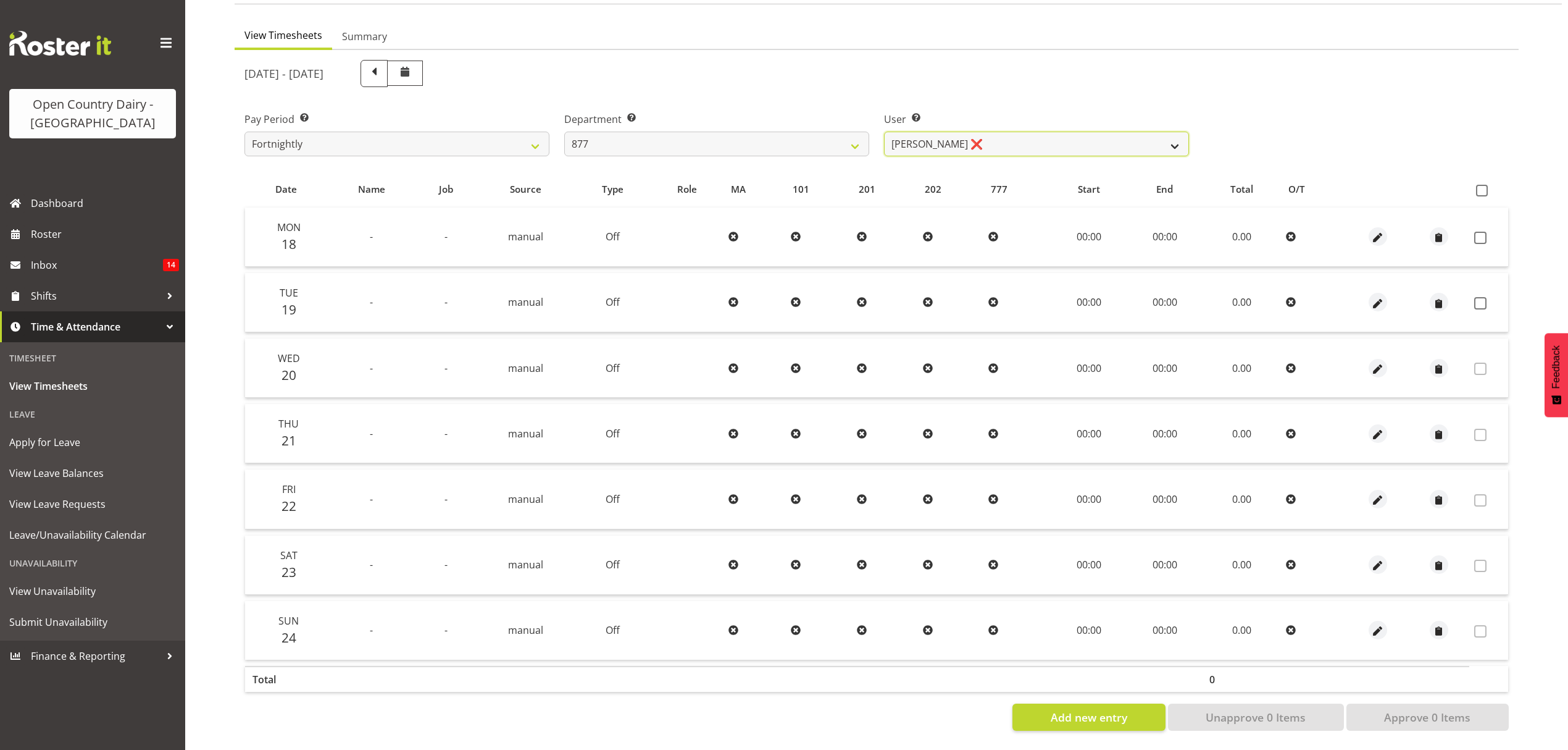
click at [978, 143] on select "Barry Shields ❌ Callum Wells ❌ Helen Bull ❌ Jase Preston ❌" at bounding box center [1036, 144] width 305 height 25
select select "7468"
click at [884, 132] on select "Barry Shields ❌ Callum Wells ❌ Helen Bull ❌ Jase Preston ❌" at bounding box center [1036, 144] width 305 height 25
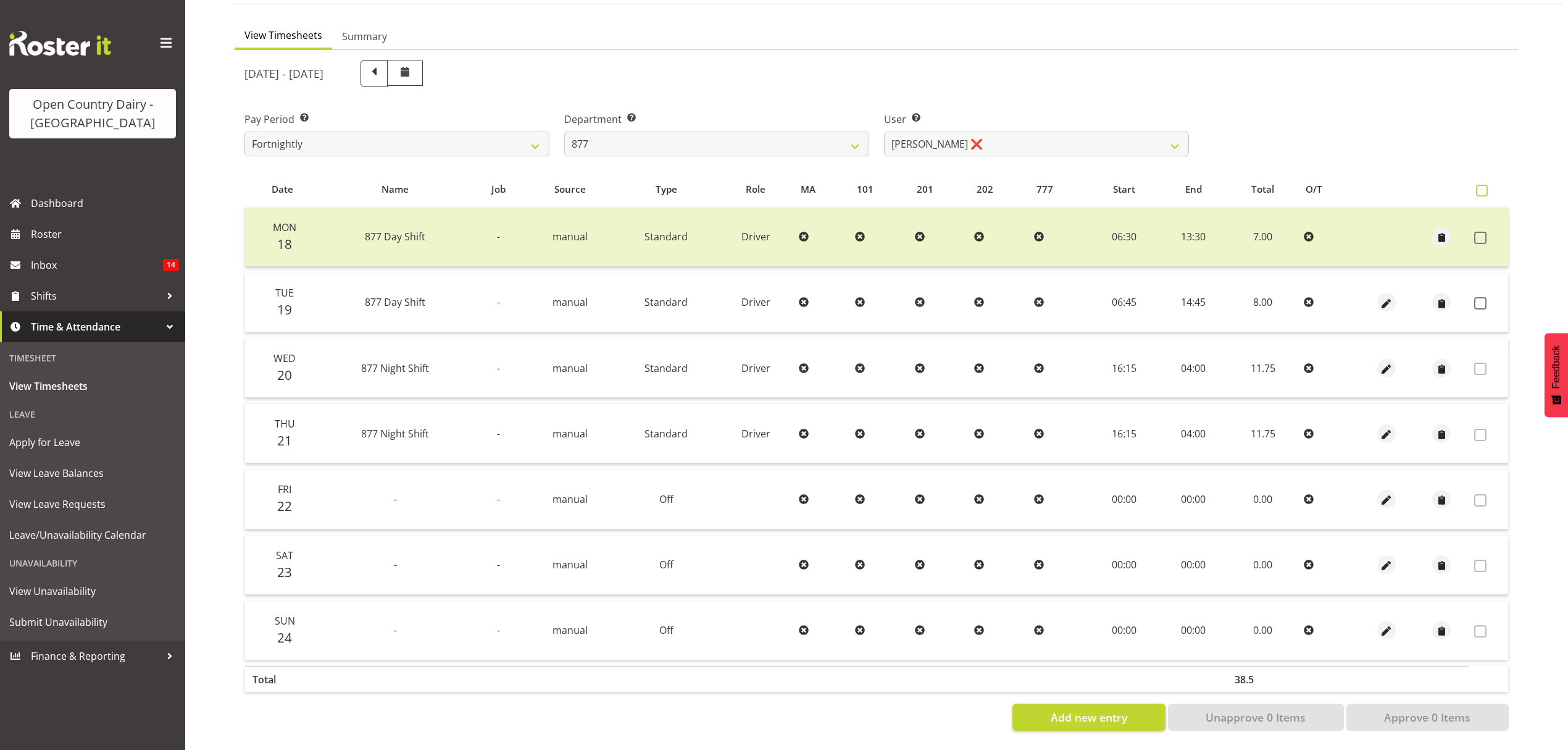
click at [1484, 185] on span at bounding box center [1482, 190] width 12 height 12
click at [1484, 187] on input "checkbox" at bounding box center [1480, 191] width 8 height 8
checkbox input "true"
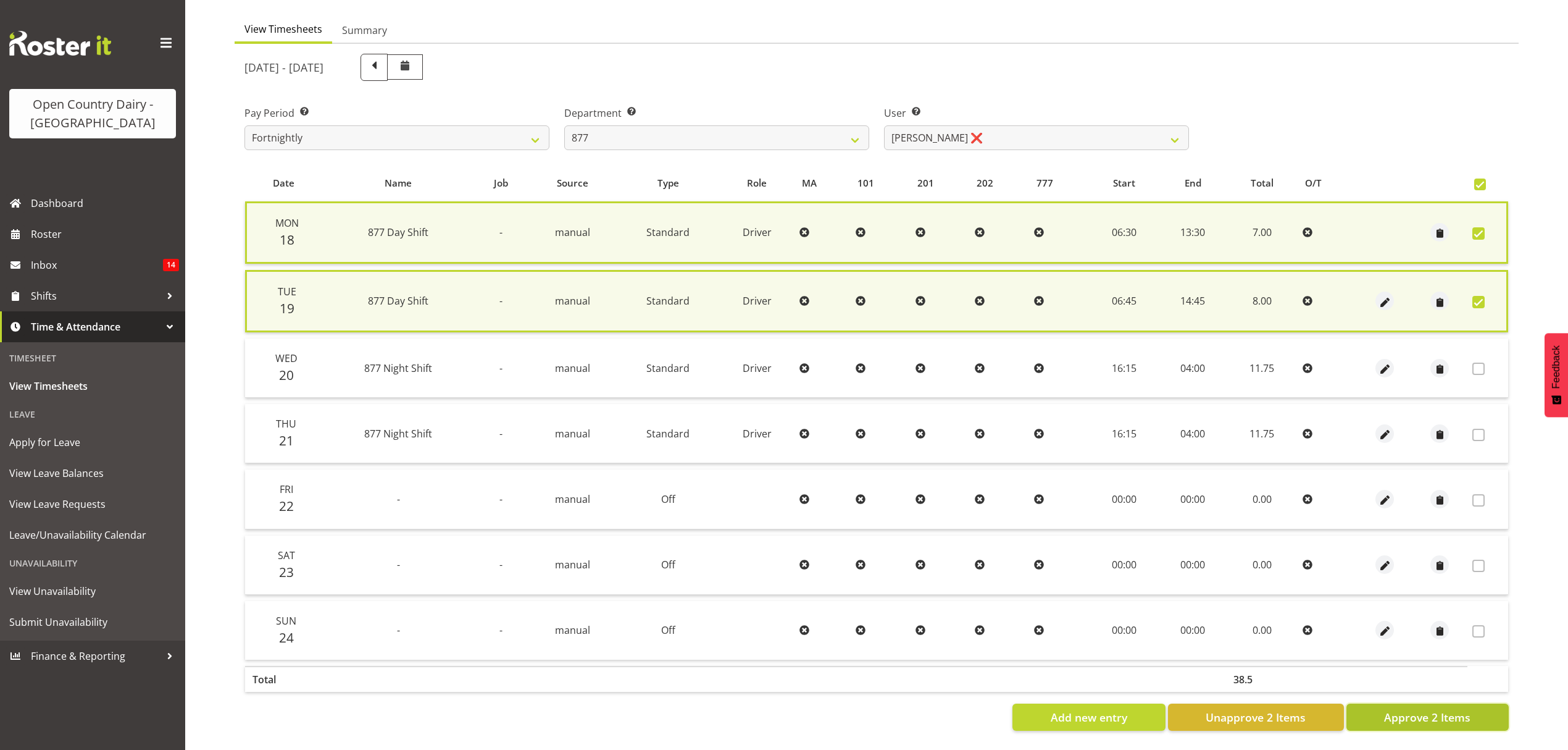
click at [1431, 709] on span "Approve 2 Items" at bounding box center [1427, 717] width 86 height 16
checkbox input "false"
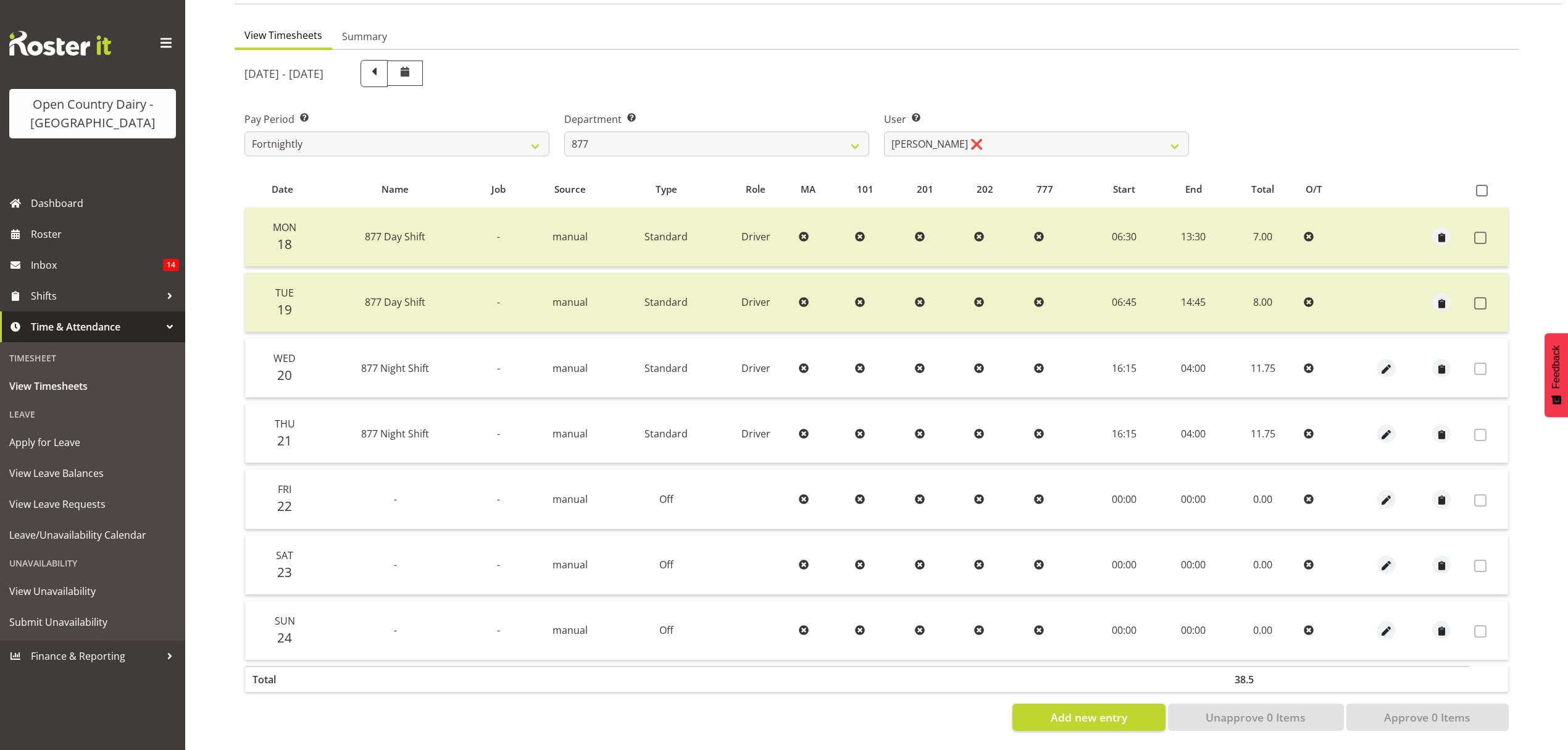
click at [870, 129] on div "Department Select which department you would like to view. 734 735 736 737 738 …" at bounding box center [717, 129] width 320 height 69
click at [868, 136] on select "734 735 736 737 738 739 851 852 853 854 855 856 858 861 862 865 868 869 870 873" at bounding box center [717, 144] width 305 height 25
select select "689"
click at [564, 132] on select "734 735 736 737 738 739 851 852 853 854 855 856 858 861 862 865 868 869 870 873" at bounding box center [717, 144] width 305 height 25
select select "7444"
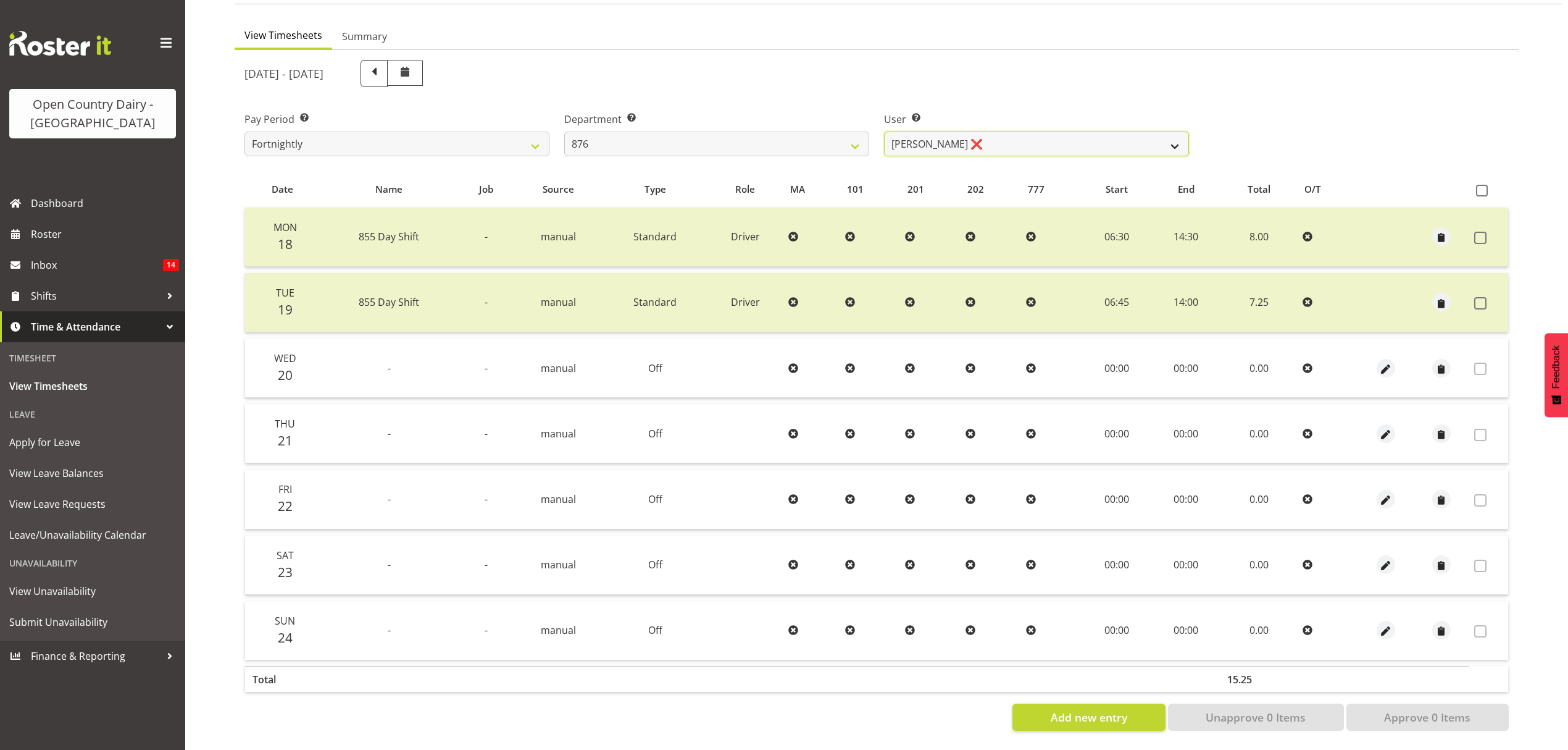
click at [1026, 132] on select "Dean Henderson ❌ Ian Barbour ❌ John Graham ❌ Tom Rahl ❌" at bounding box center [1036, 144] width 305 height 25
click at [796, 132] on select "734 735 736 737 738 739 851 852 853 854 855 856 858 861 862 865 868 869 870 873" at bounding box center [717, 144] width 305 height 25
select select "690"
click at [564, 132] on select "734 735 736 737 738 739 851 852 853 854 855 856 858 861 862 865 868 869 870 873" at bounding box center [717, 144] width 305 height 25
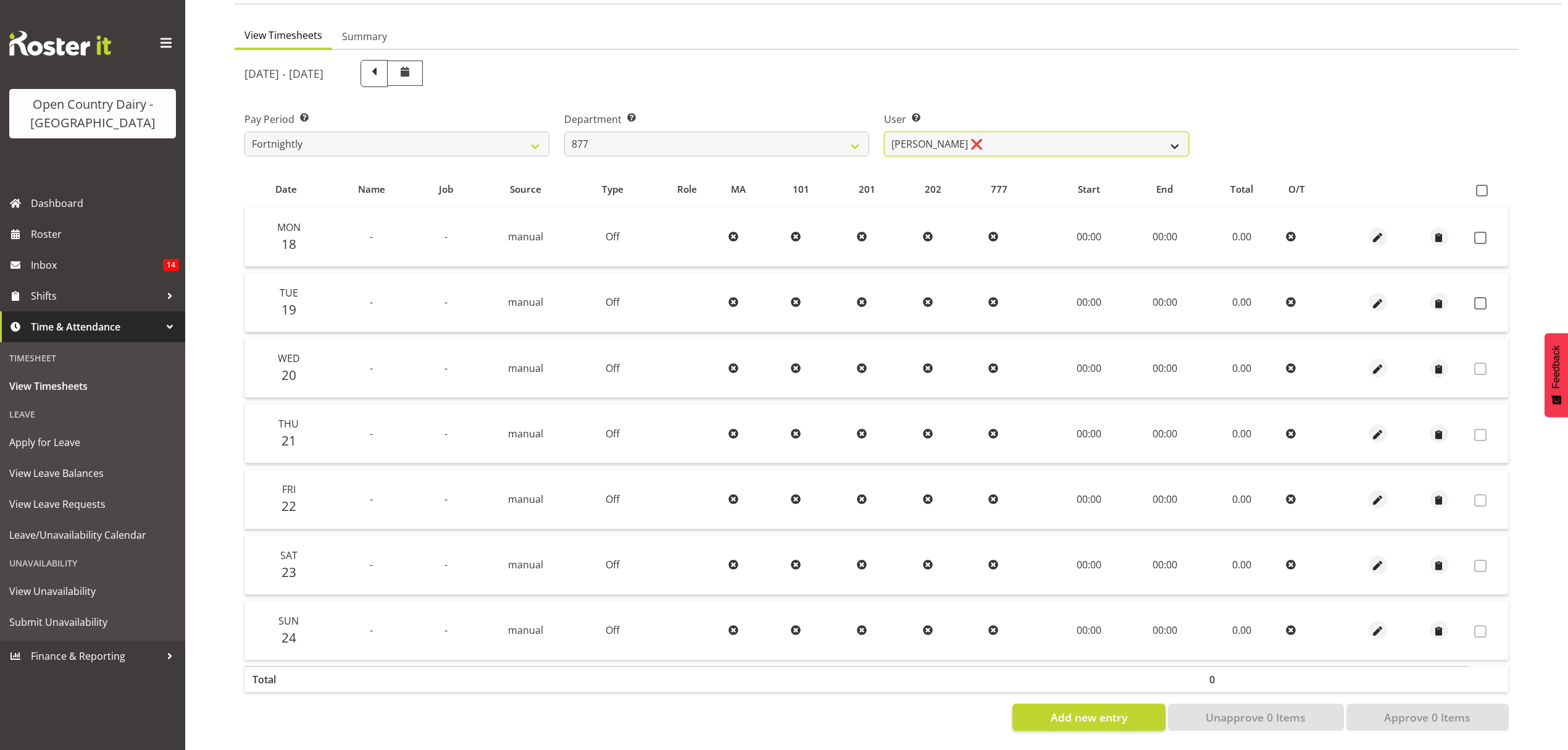
click at [961, 134] on select "Barry Shields ❌ Callum Wells ❌ Helen Bull ❌ Jase Preston ❌" at bounding box center [1036, 144] width 305 height 25
select select "7468"
click at [884, 132] on select "Barry Shields ❌ Callum Wells ❌ Helen Bull ❌ Jase Preston ❌" at bounding box center [1036, 144] width 305 height 25
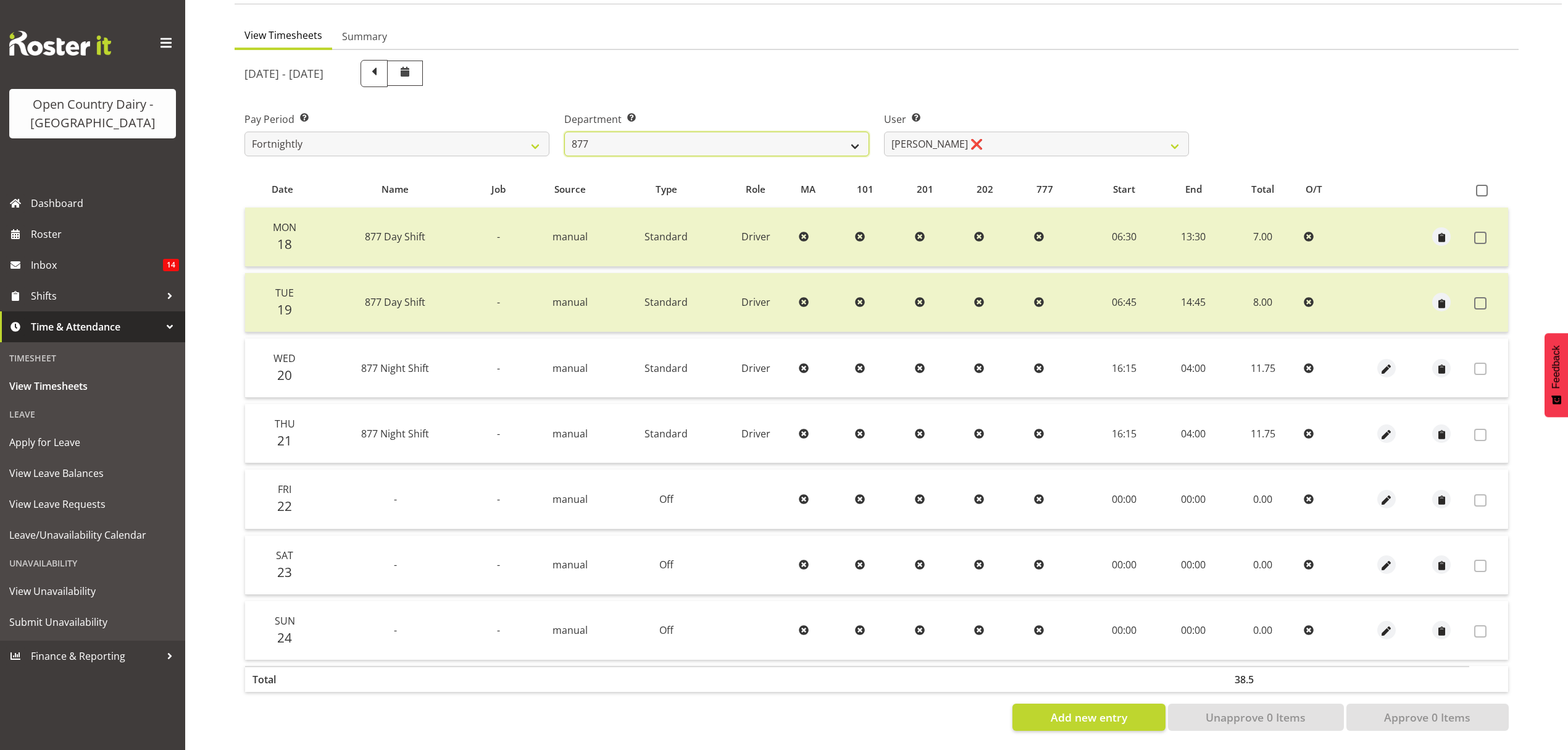
click at [777, 138] on select "734 735 736 737 738 739 851 852 853 854 855 856 858 861 862 865 868 869 870 873" at bounding box center [717, 144] width 305 height 25
select select "691"
click at [564, 132] on select "734 735 736 737 738 739 851 852 853 854 855 856 858 861 862 865 868 869 870 873" at bounding box center [717, 144] width 305 height 25
select select "7375"
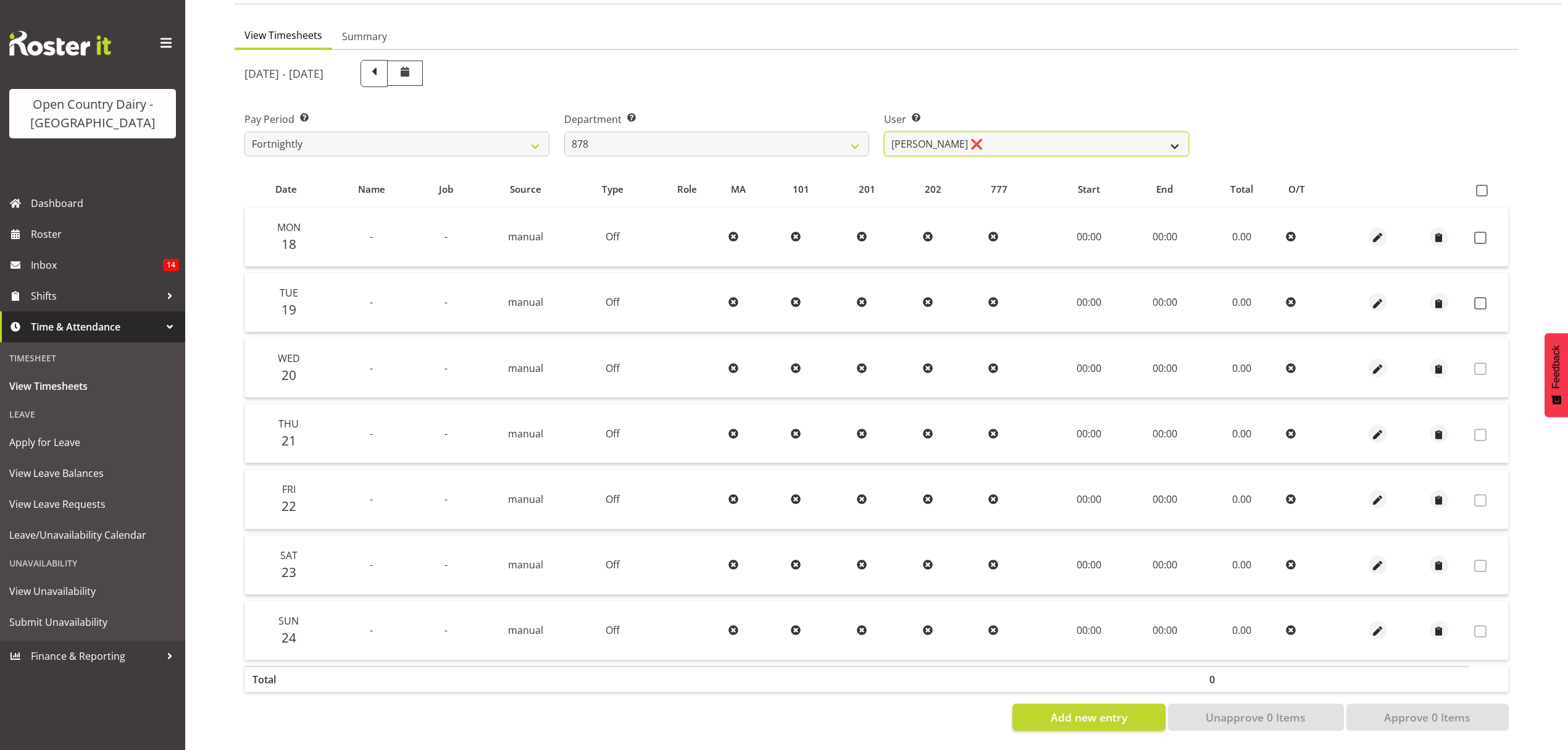
click at [941, 132] on select "Athol Warnock ❌ Dean Tither ❌ Joshua Treymane ❌ Vinkie Botha ❌" at bounding box center [1036, 144] width 305 height 25
click at [749, 132] on select "734 735 736 737 738 739 851 852 853 854 855 856 858 861 862 865 868 869 870 873" at bounding box center [717, 144] width 305 height 25
select select "782"
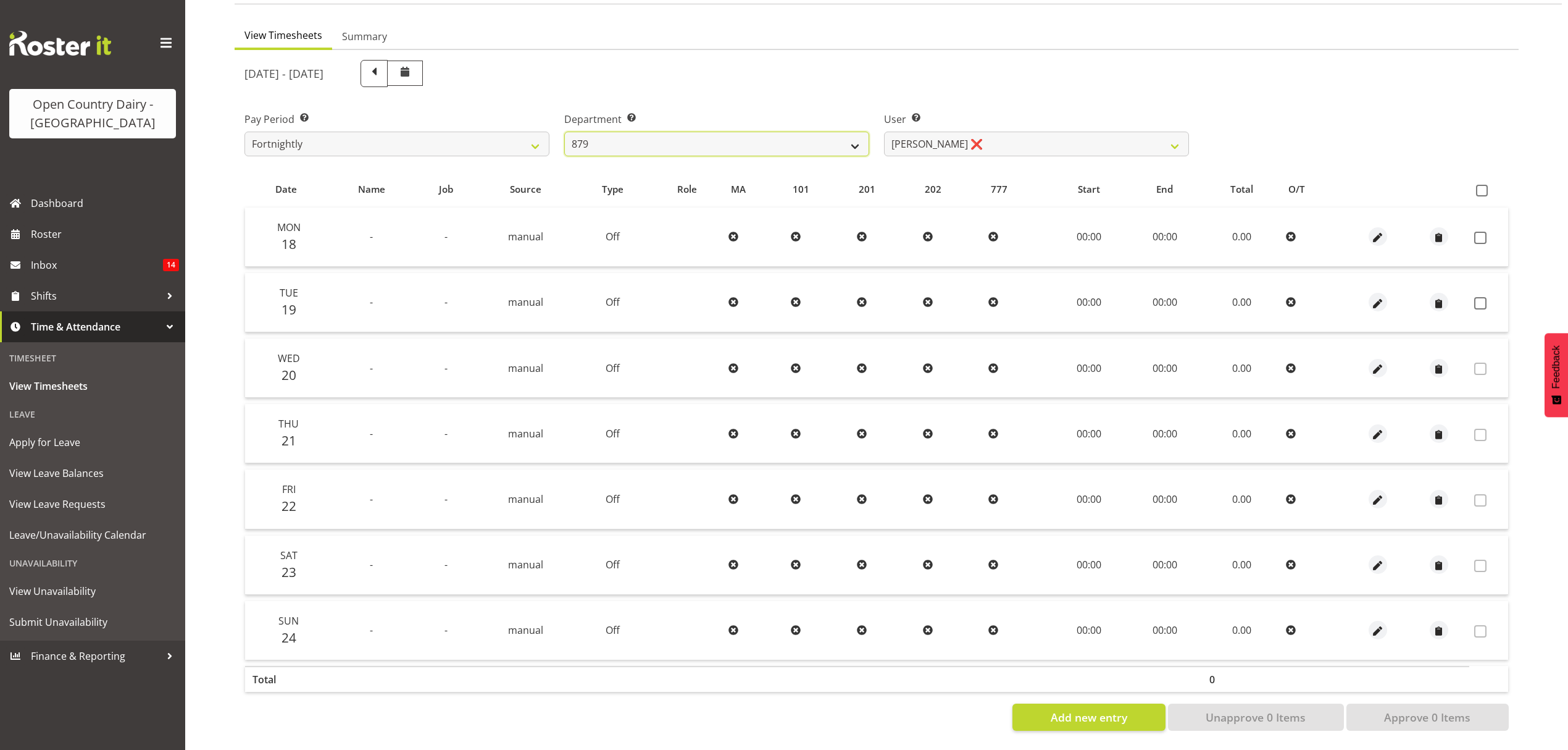
click at [564, 132] on select "734 735 736 737 738 739 851 852 853 854 855 856 858 861 862 865 868 869 870 873" at bounding box center [717, 144] width 305 height 25
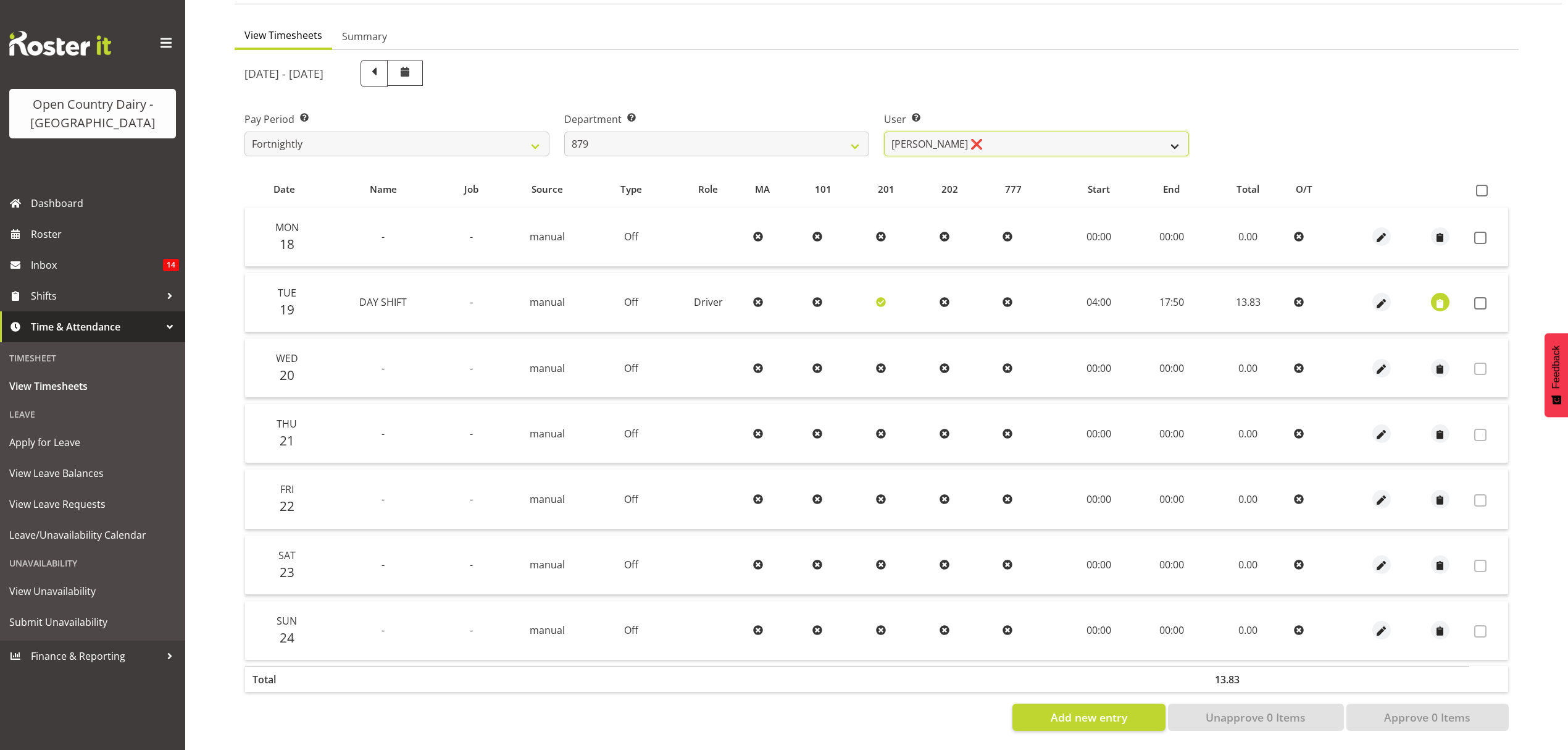
click at [946, 140] on select "Bryan Windle ❌ John Dalton ❌ Rodney Hamilton ❌ Tony Corr ❌" at bounding box center [1036, 144] width 305 height 25
select select "7431"
click at [884, 132] on select "Bryan Windle ❌ John Dalton ❌ Rodney Hamilton ❌ Tony Corr ❌" at bounding box center [1036, 144] width 305 height 25
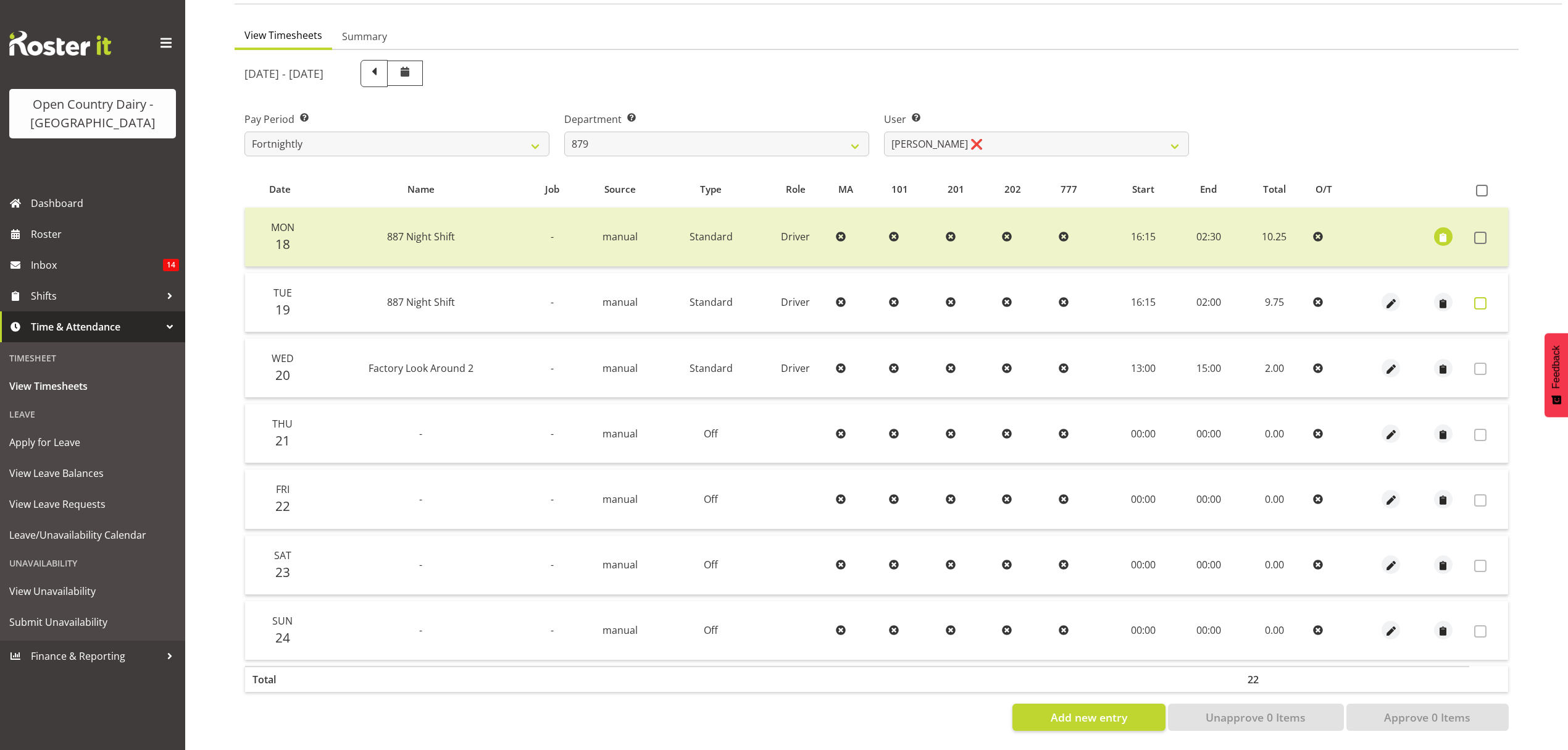
click at [1475, 297] on span at bounding box center [1480, 303] width 12 height 12
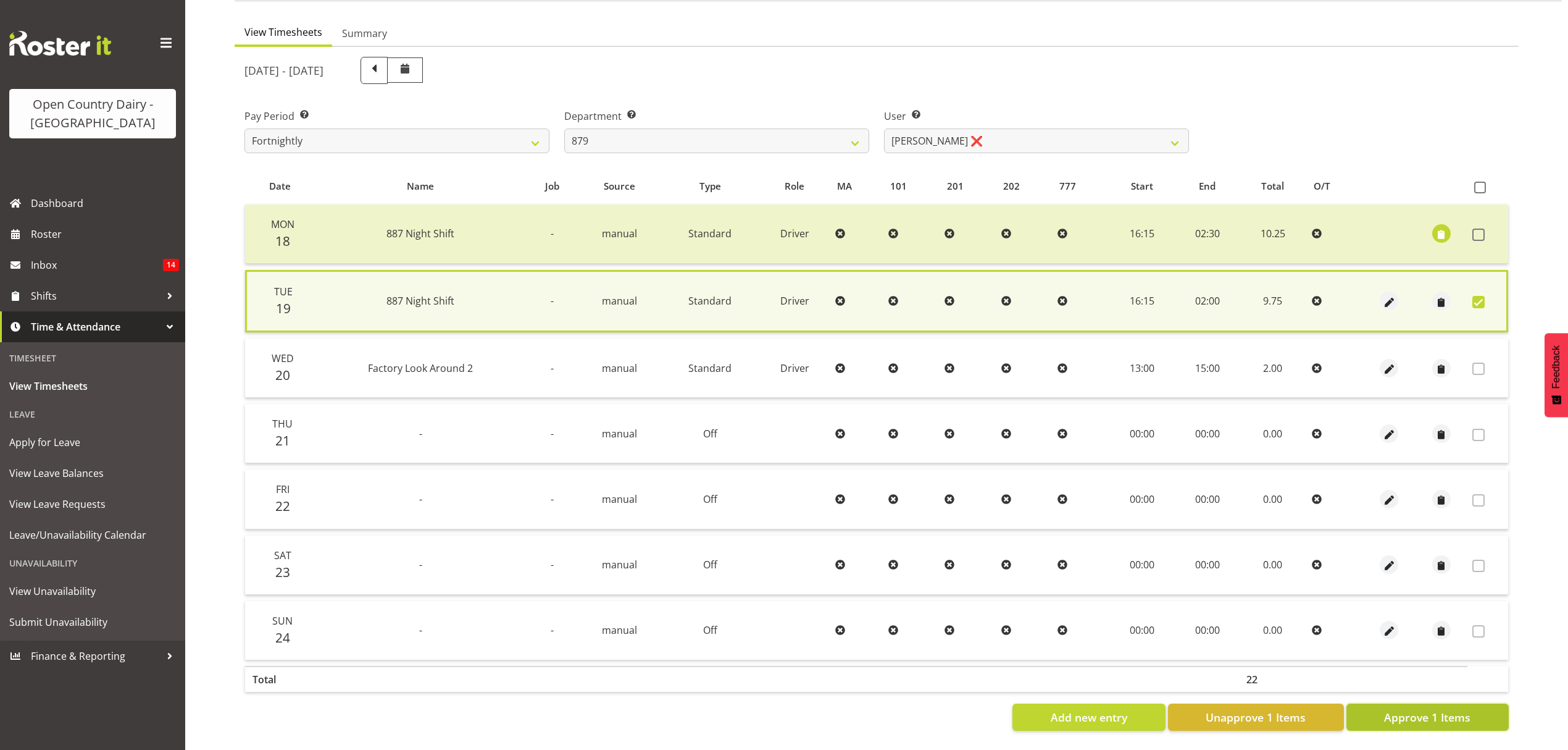
click at [1416, 712] on span "Approve 1 Items" at bounding box center [1427, 717] width 86 height 16
checkbox input "false"
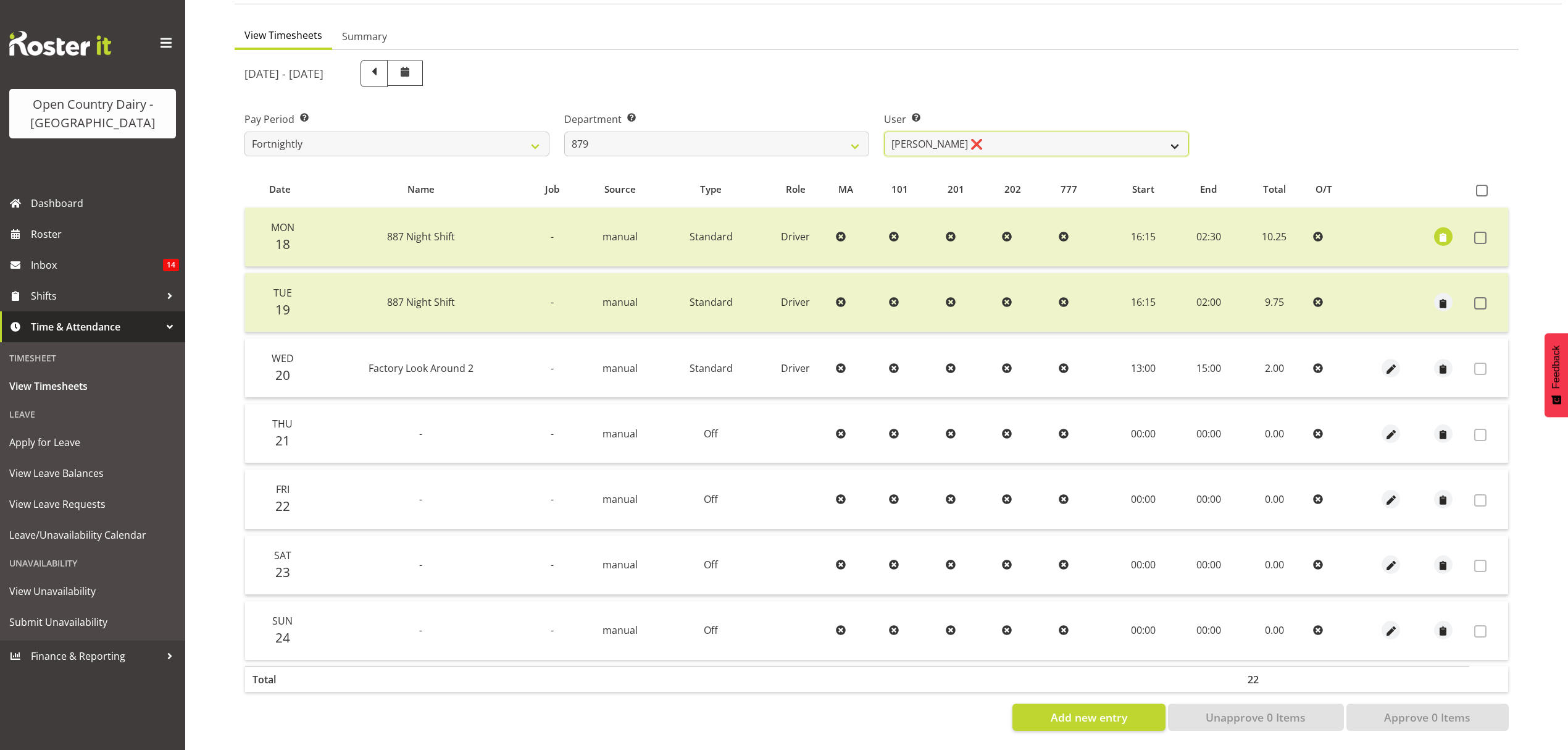
click at [994, 132] on select "Bryan Windle ❌ John Dalton ❌ Rodney Hamilton ❌ Tony Corr ❌" at bounding box center [1036, 144] width 305 height 25
click at [855, 132] on select "734 735 736 737 738 739 851 852 853 854 855 856 858 861 862 865 868 869 870 873" at bounding box center [717, 144] width 305 height 25
select select "673"
click at [564, 132] on select "734 735 736 737 738 739 851 852 853 854 855 856 858 861 862 865 868 869 870 873" at bounding box center [717, 144] width 305 height 25
select select "7464"
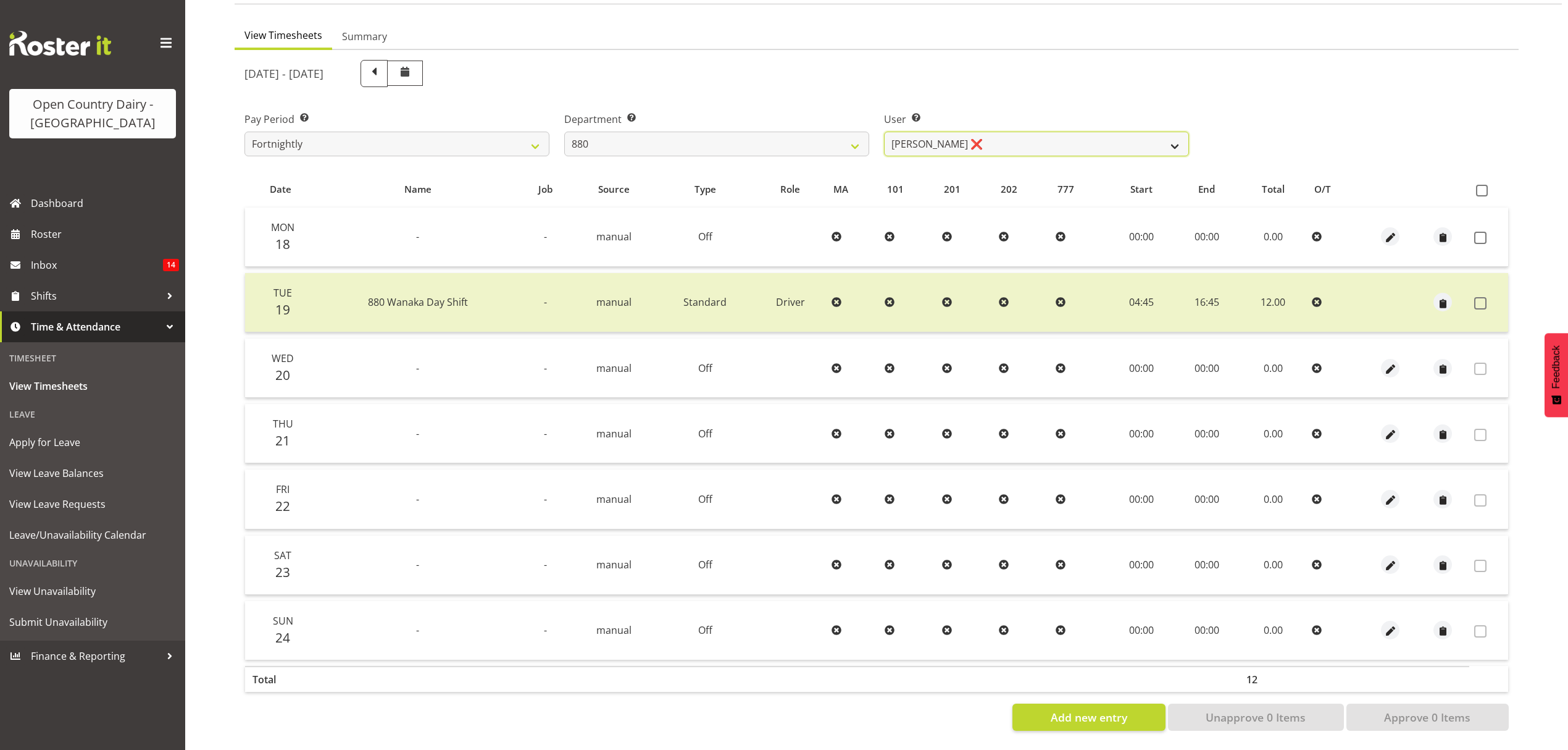
click at [1011, 132] on select "Andrew Poole ❌ Philip Shanks ❌ Shaun McNaught ❌ Tania Unahi ❌" at bounding box center [1036, 144] width 305 height 25
click at [841, 137] on select "734 735 736 737 738 739 851 852 853 854 855 856 858 861 862 865 868 869 870 873" at bounding box center [717, 144] width 305 height 25
select select "908"
click at [564, 132] on select "734 735 736 737 738 739 851 852 853 854 855 856 858 861 862 865 868 869 870 873" at bounding box center [717, 144] width 305 height 25
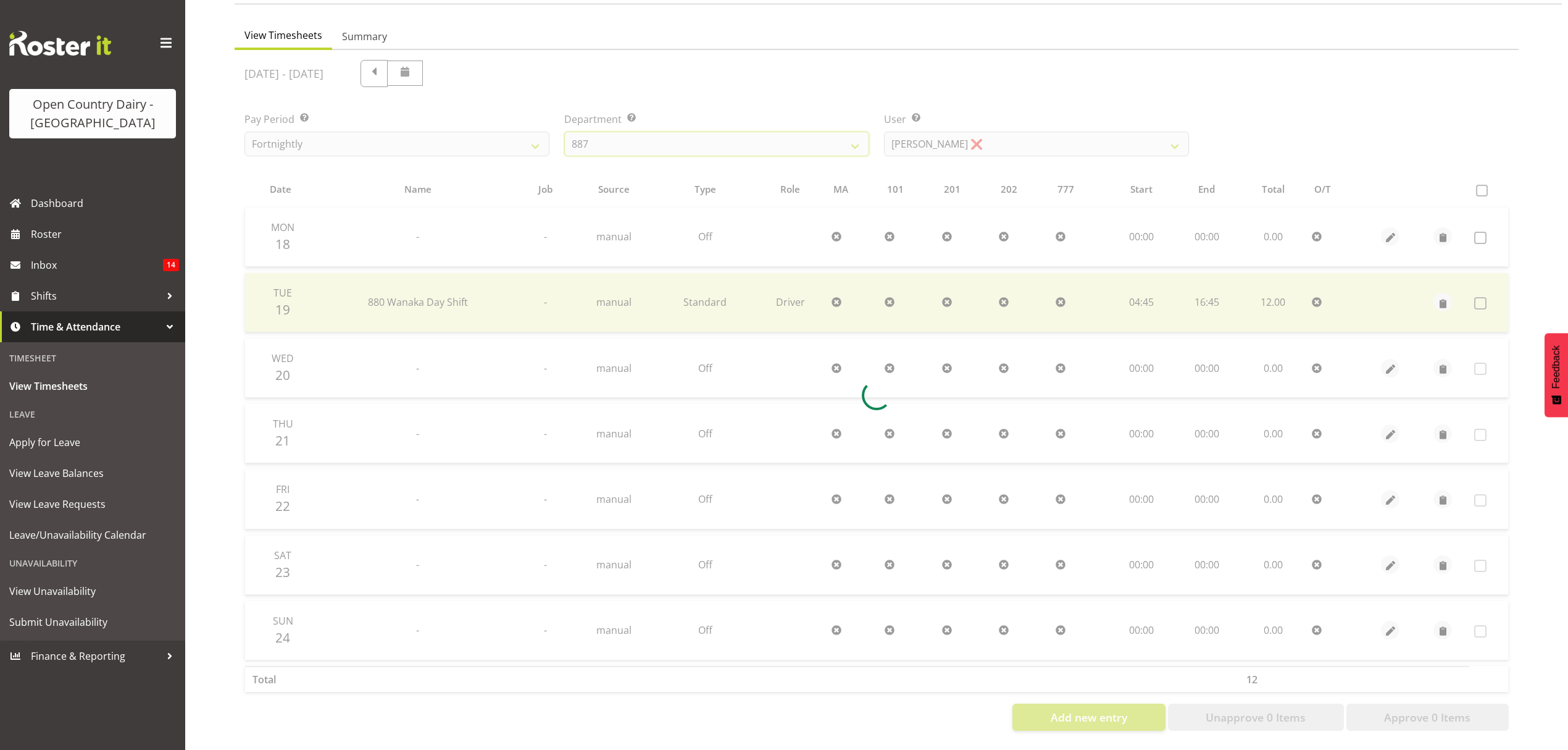
scroll to position [0, 0]
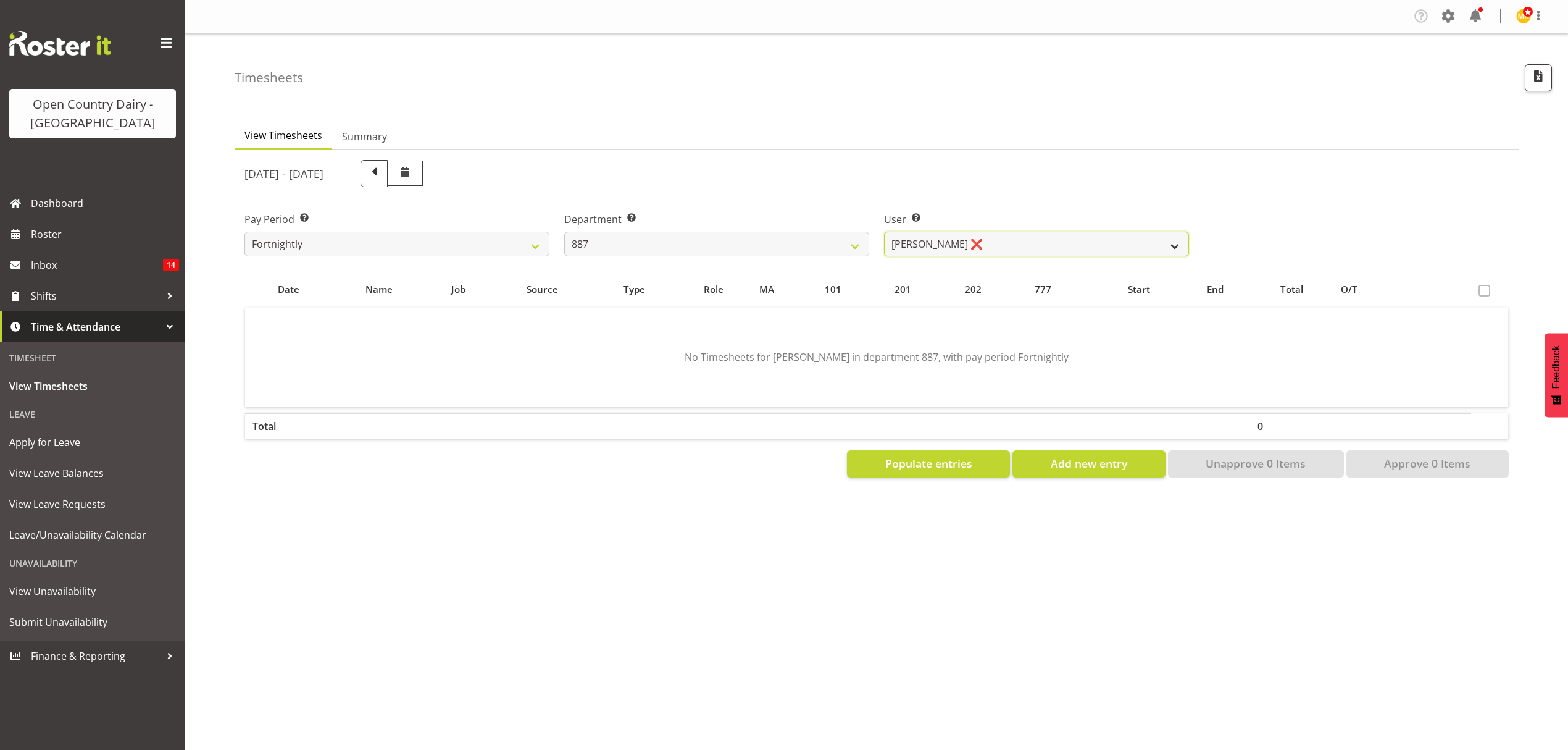
click at [947, 233] on select "Andrew Muir ❌ Bruce Spencer ❌ Neville Hoatten ❌ Warren Tempelman ❌" at bounding box center [1036, 244] width 305 height 25
select select "7391"
click at [884, 232] on select "Andrew Muir ❌ Bruce Spencer ❌ Neville Hoatten ❌ Warren Tempelman ❌" at bounding box center [1036, 244] width 305 height 25
click at [0, 0] on div at bounding box center [0, 0] width 0 height 0
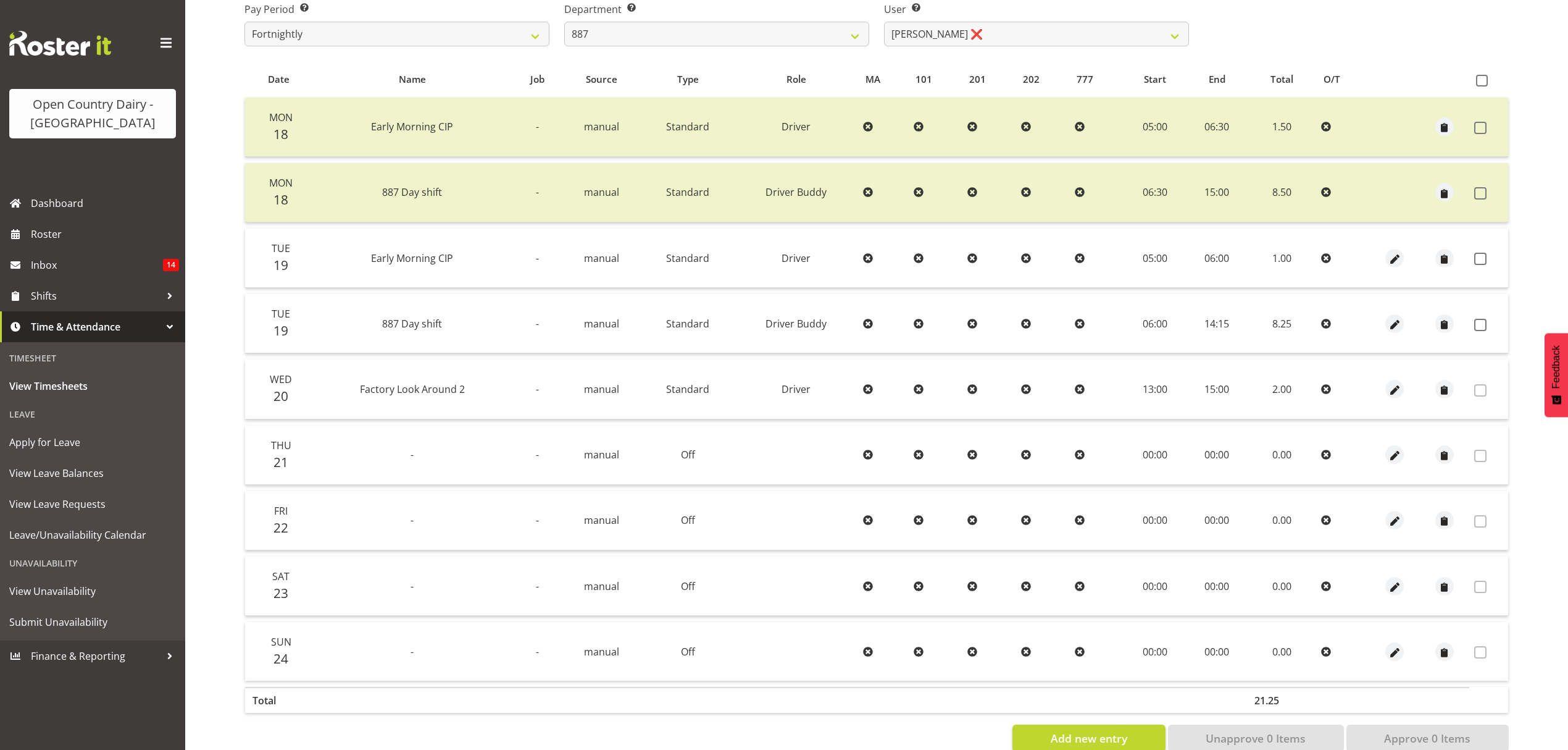
scroll to position [240, 0]
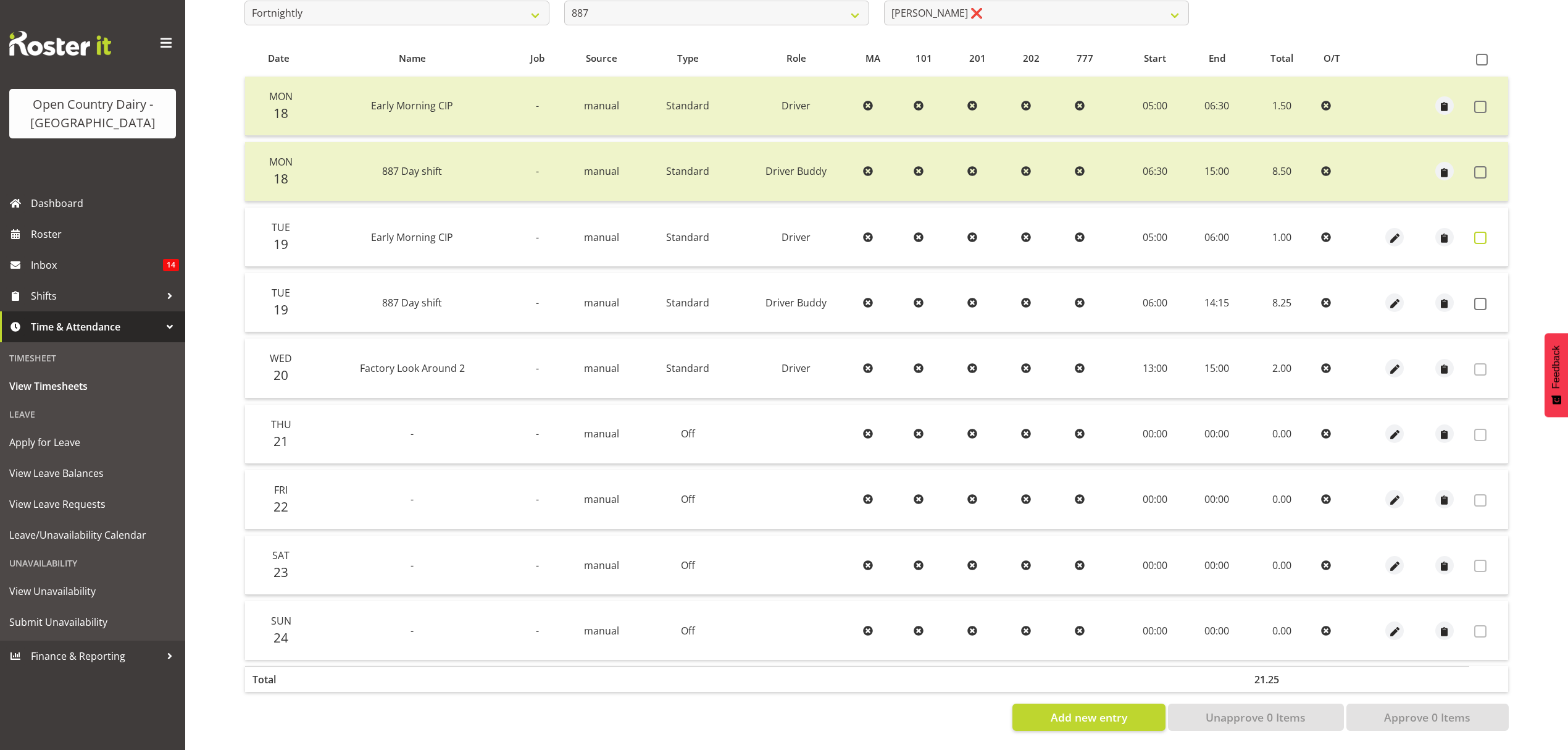
click at [1475, 232] on span at bounding box center [1480, 237] width 12 height 12
checkbox input "true"
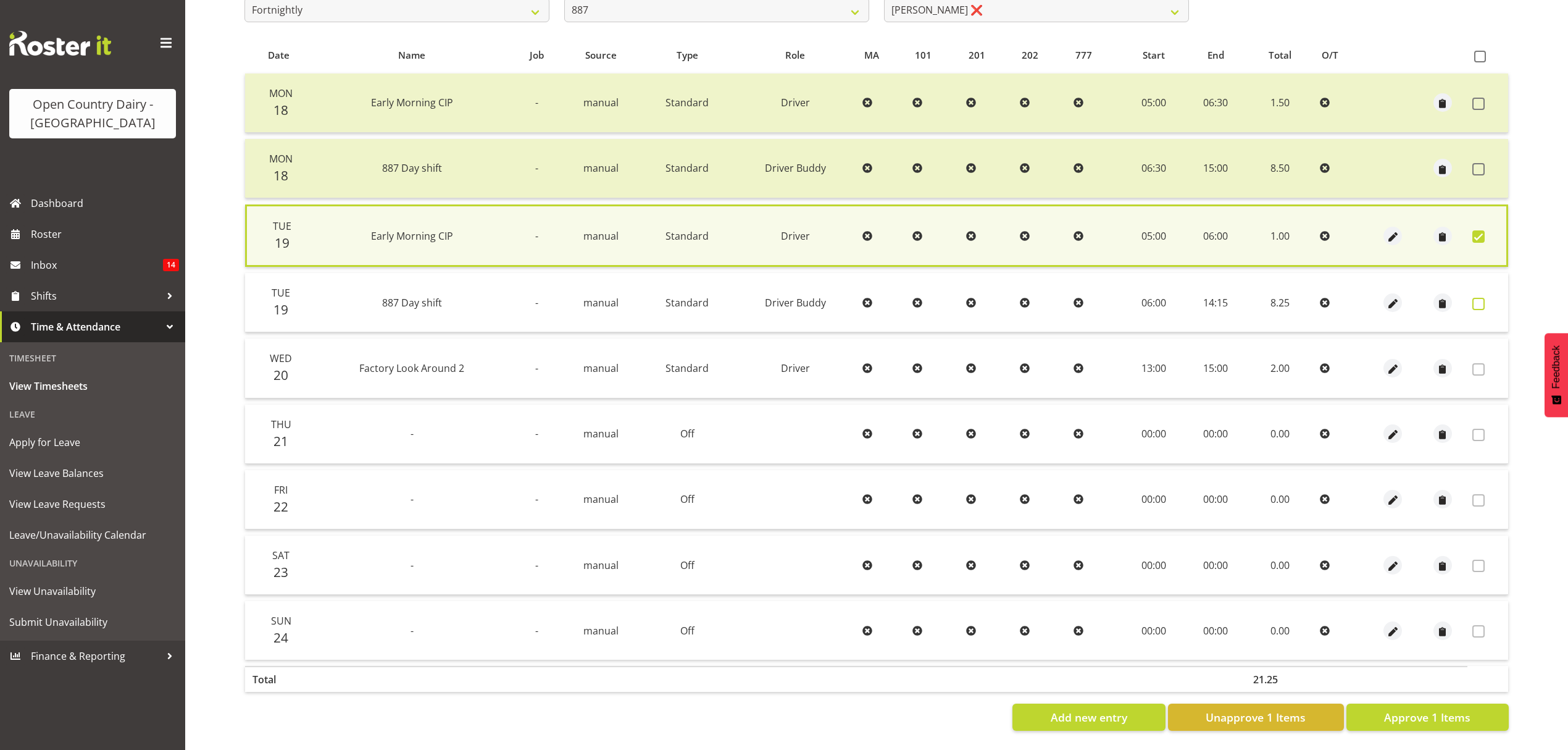
click at [1478, 298] on span at bounding box center [1478, 304] width 12 height 12
checkbox input "true"
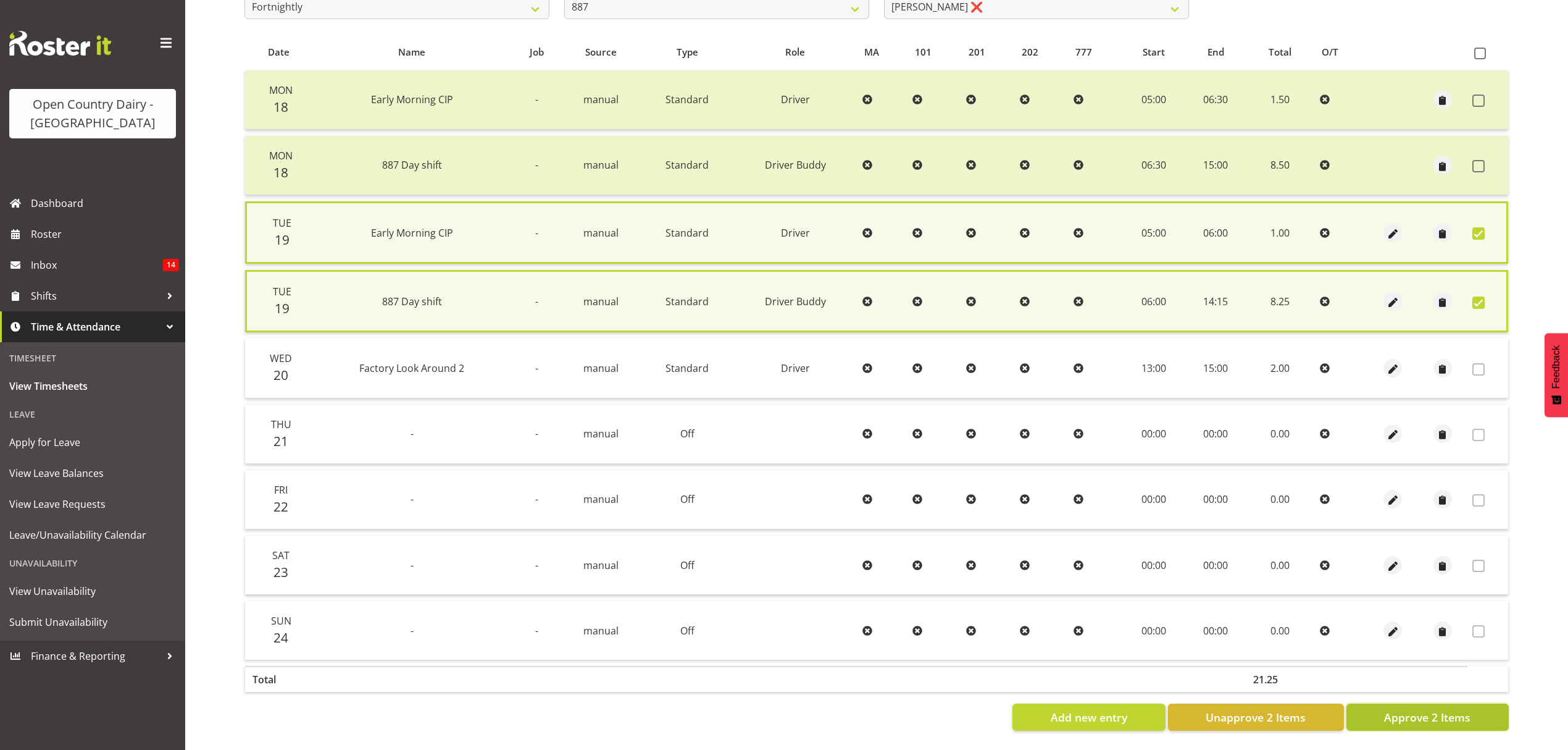
click at [1458, 718] on span "Approve 2 Items" at bounding box center [1427, 717] width 86 height 16
checkbox input "false"
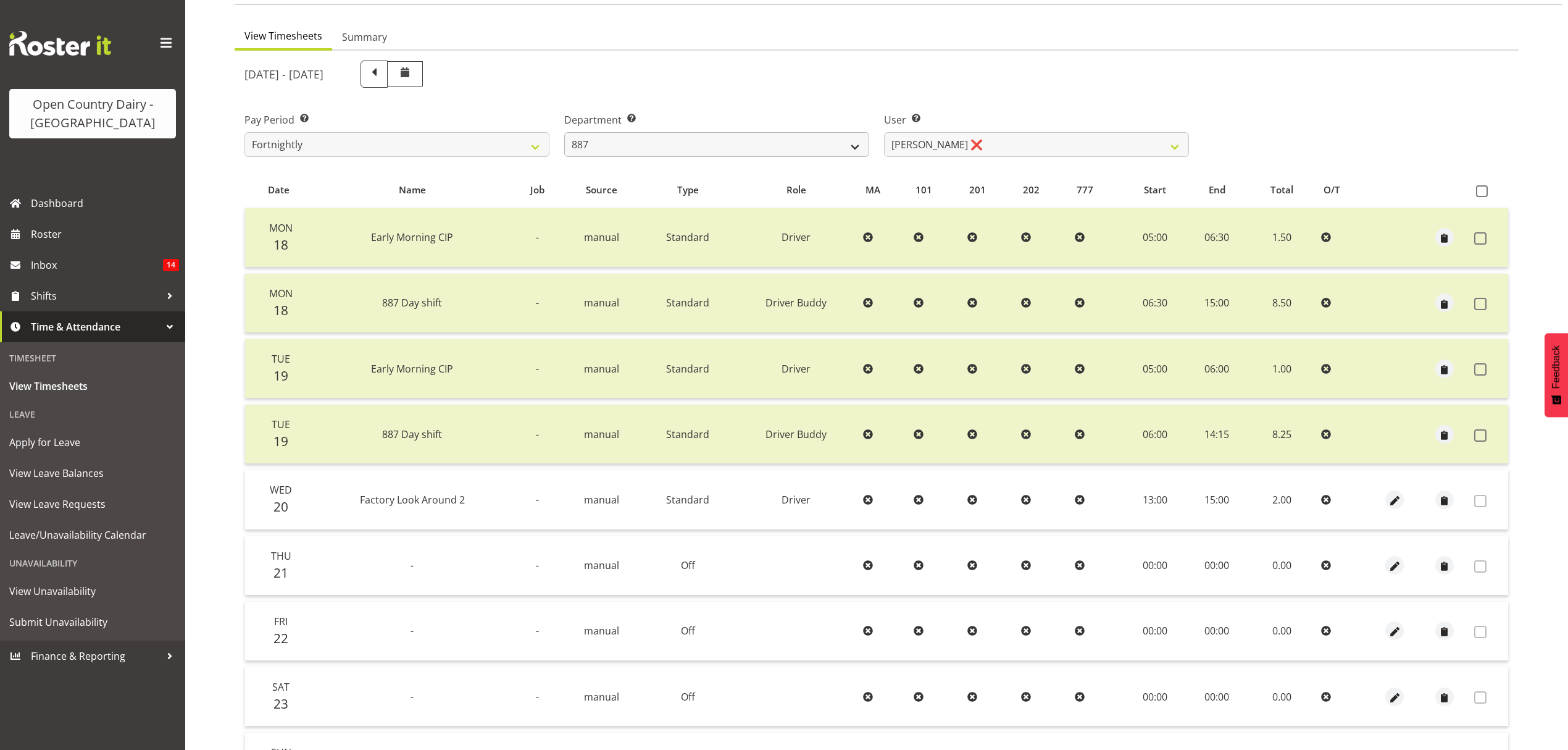
scroll to position [75, 0]
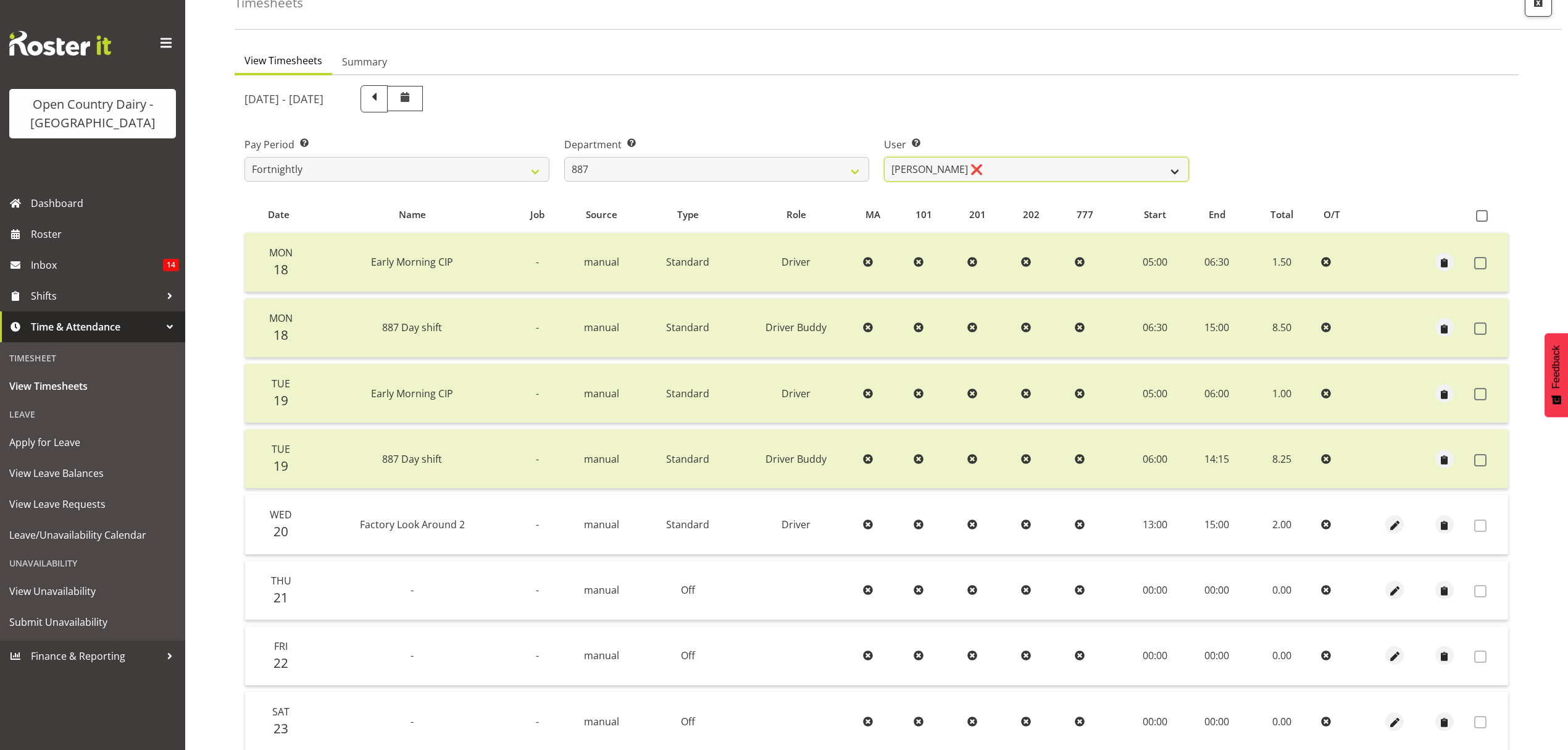
click at [978, 171] on select "Andrew Muir ❌ Bruce Spencer ❌ Neville Hoatten ❌ Warren Tempelman ❌" at bounding box center [1036, 169] width 305 height 25
click at [774, 169] on select "734 735 736 737 738 739 851 852 853 854 855 856 858 861 862 865 868 869 870 873" at bounding box center [717, 169] width 305 height 25
select select "692"
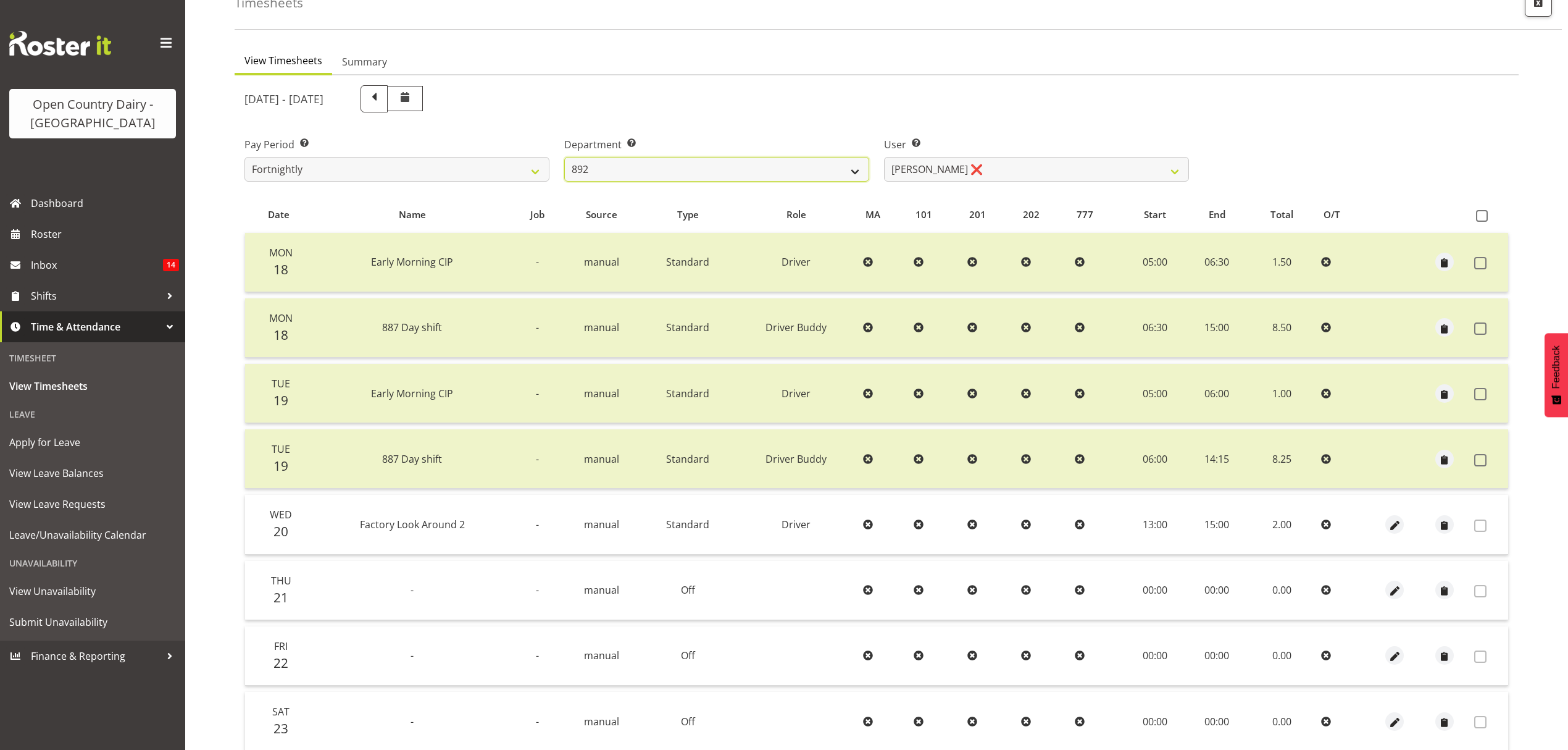
click at [564, 157] on select "734 735 736 737 738 739 851 852 853 854 855 856 858 861 862 865 868 869 870 873" at bounding box center [717, 169] width 305 height 25
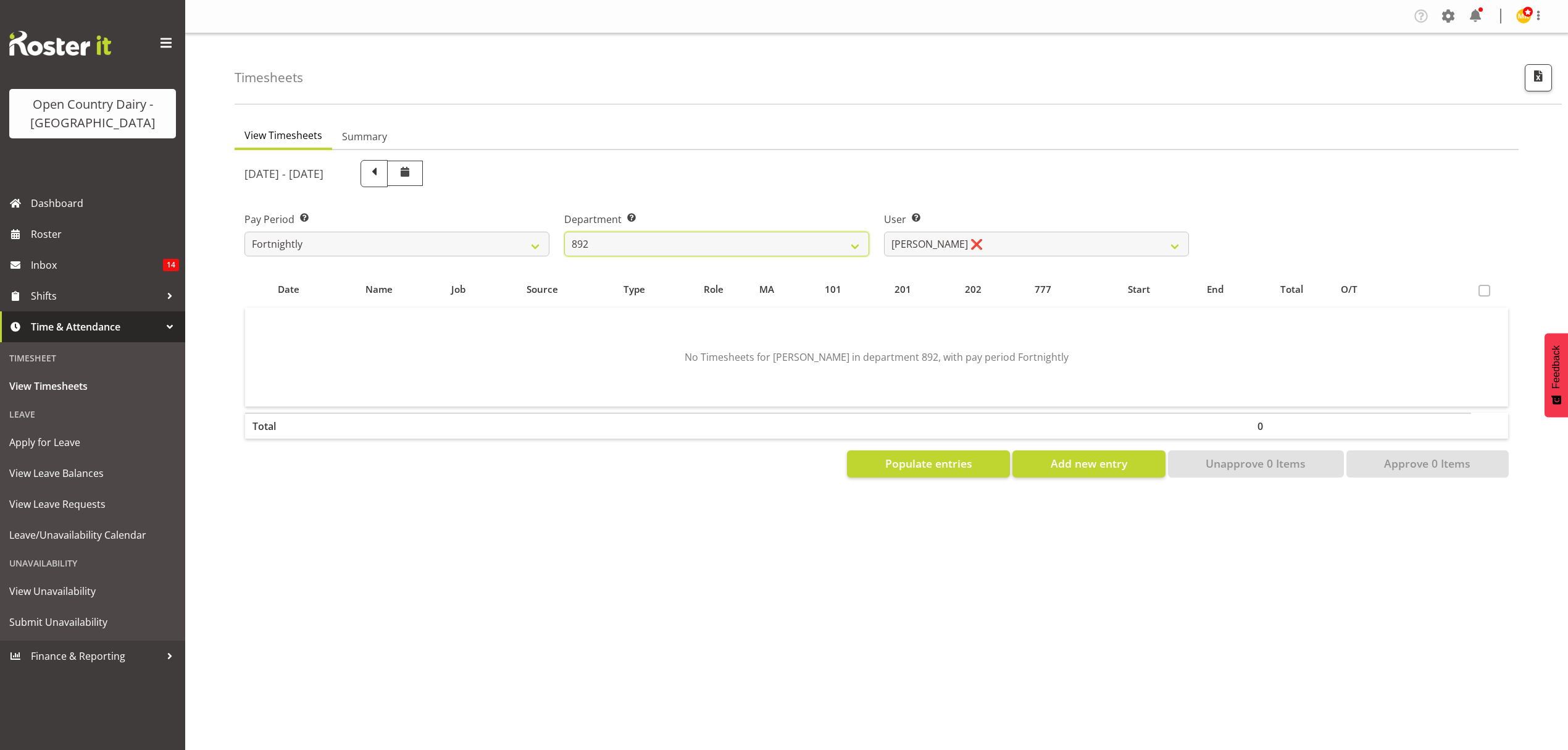
scroll to position [0, 0]
drag, startPoint x: 936, startPoint y: 240, endPoint x: 913, endPoint y: 240, distance: 23.0
click at [936, 240] on select "Brittany Willis ❌ Danny Davies ❌ David McKenzie ❌ Josh Winship ❌ Reece Calvert ❌" at bounding box center [1036, 244] width 305 height 25
select select "11650"
click at [884, 232] on select "Brittany Willis ❌ Danny Davies ❌ David McKenzie ❌ Josh Winship ❌ Reece Calvert ❌" at bounding box center [1036, 244] width 305 height 25
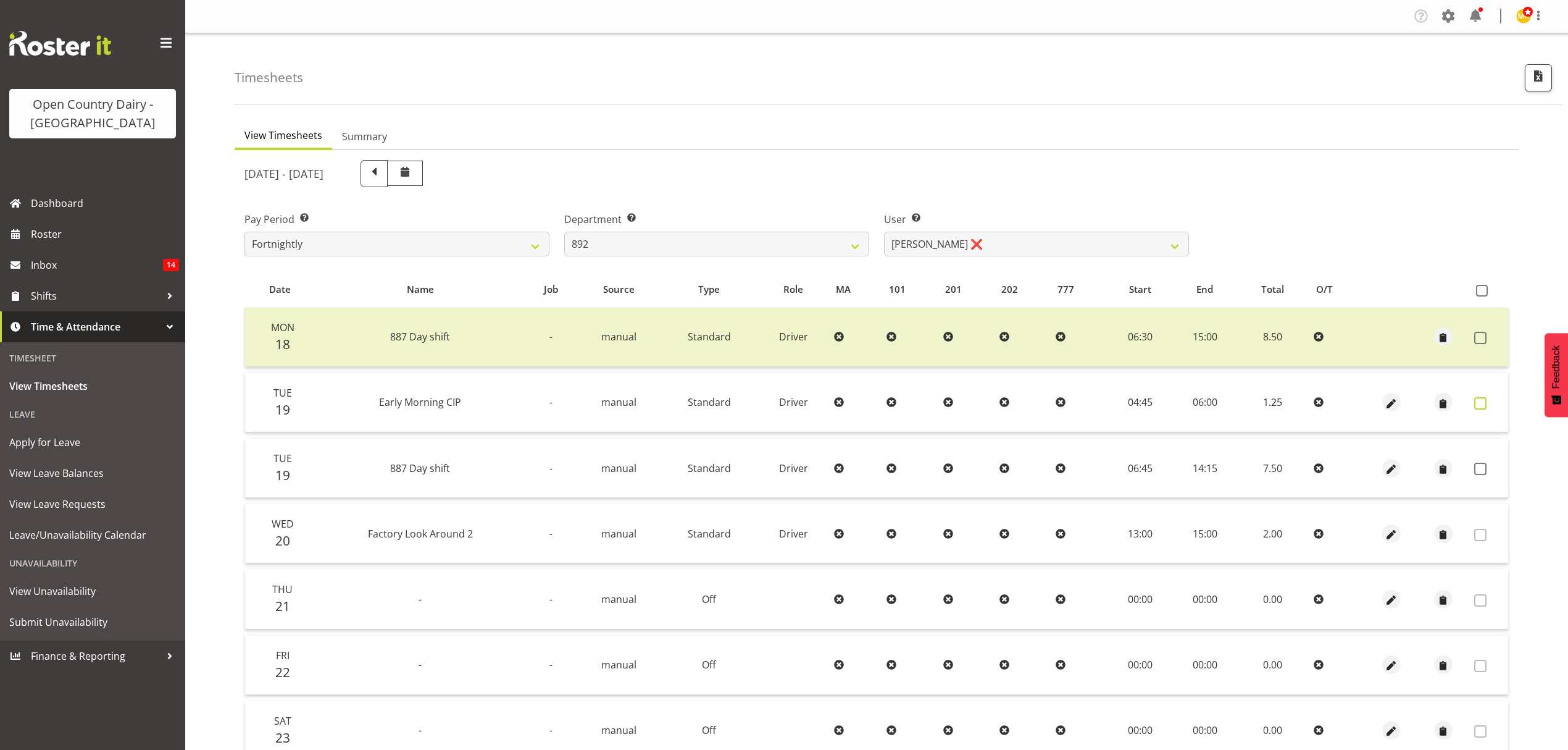
click at [1489, 403] on label at bounding box center [1484, 403] width 19 height 12
checkbox input "true"
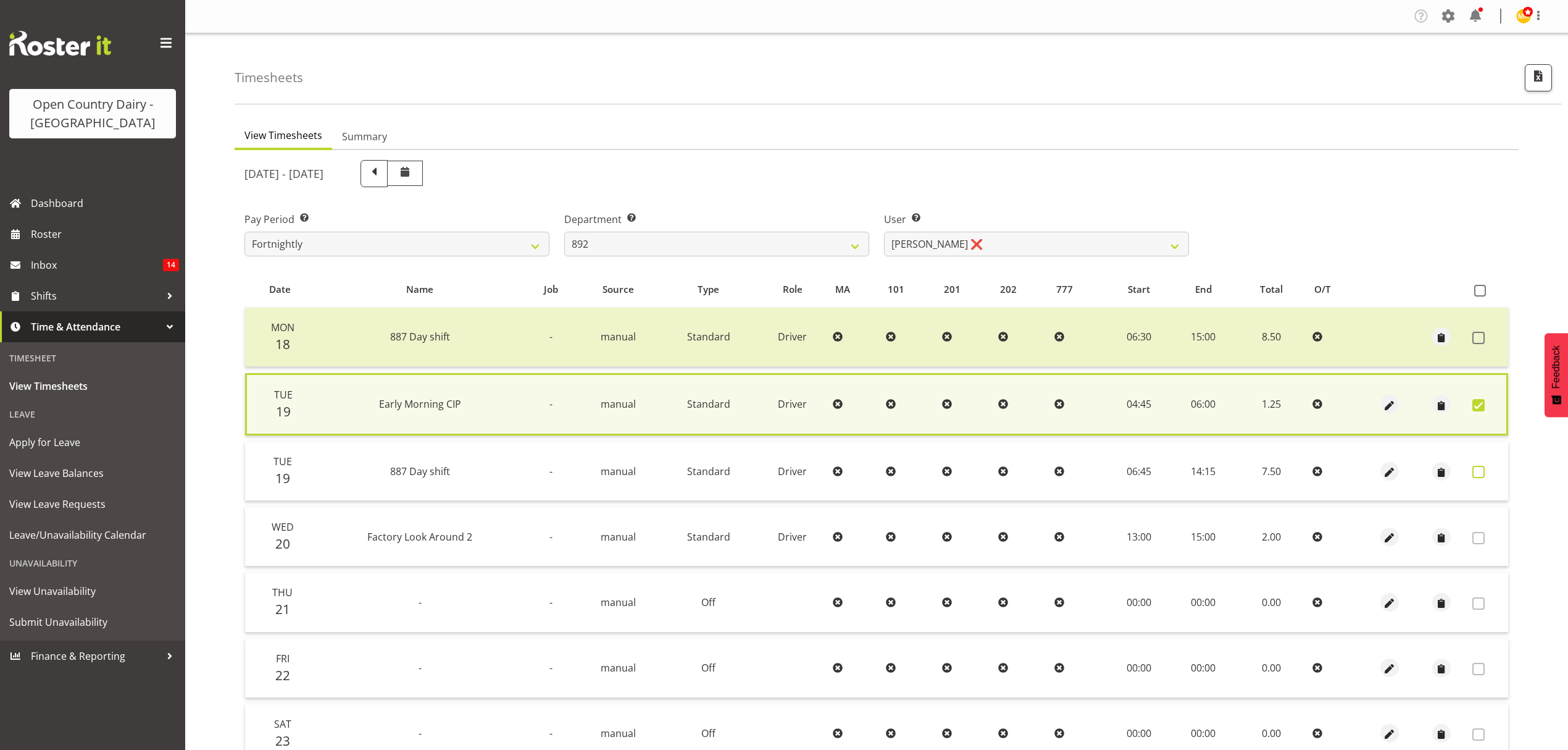
click at [1480, 470] on span at bounding box center [1478, 471] width 12 height 12
checkbox input "true"
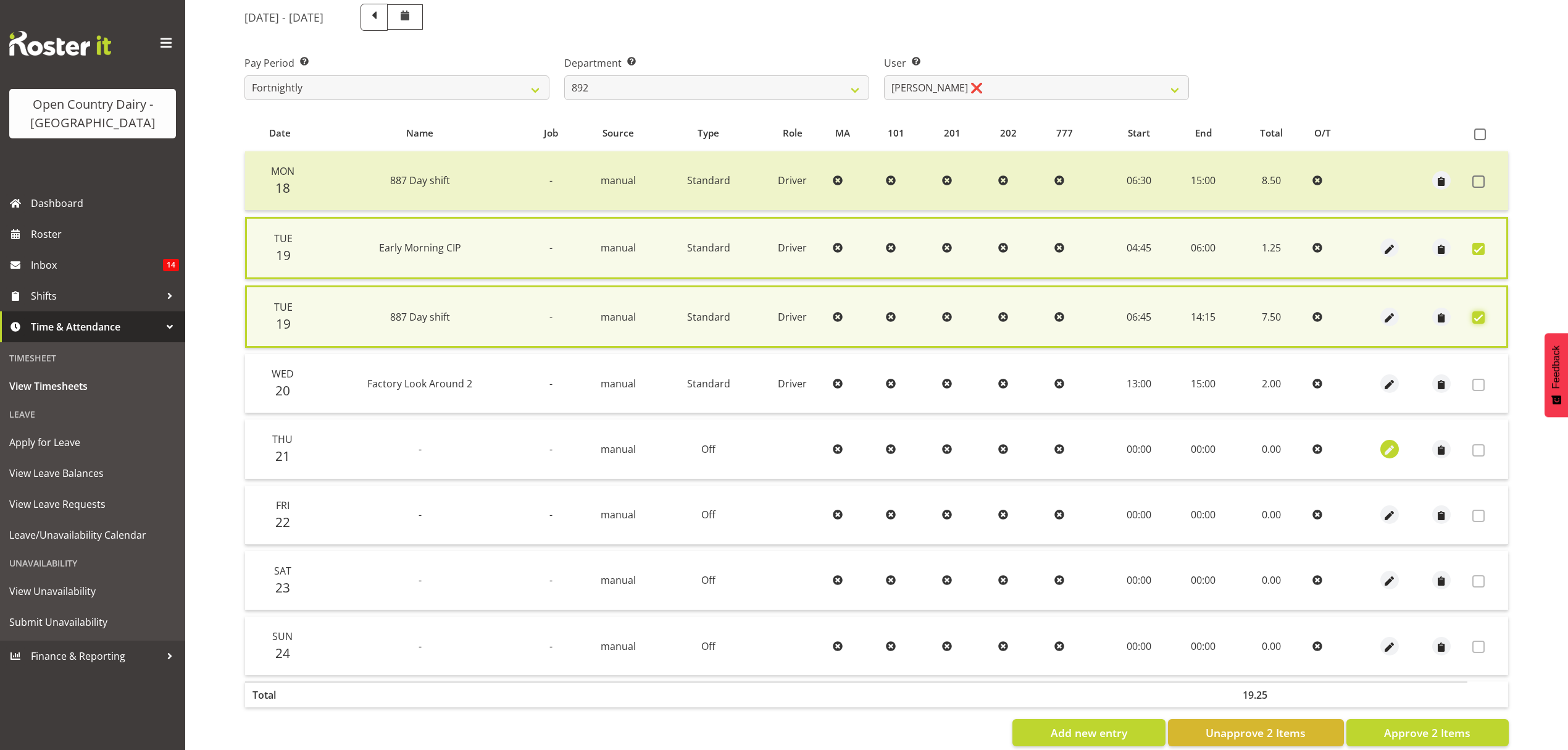
scroll to position [165, 0]
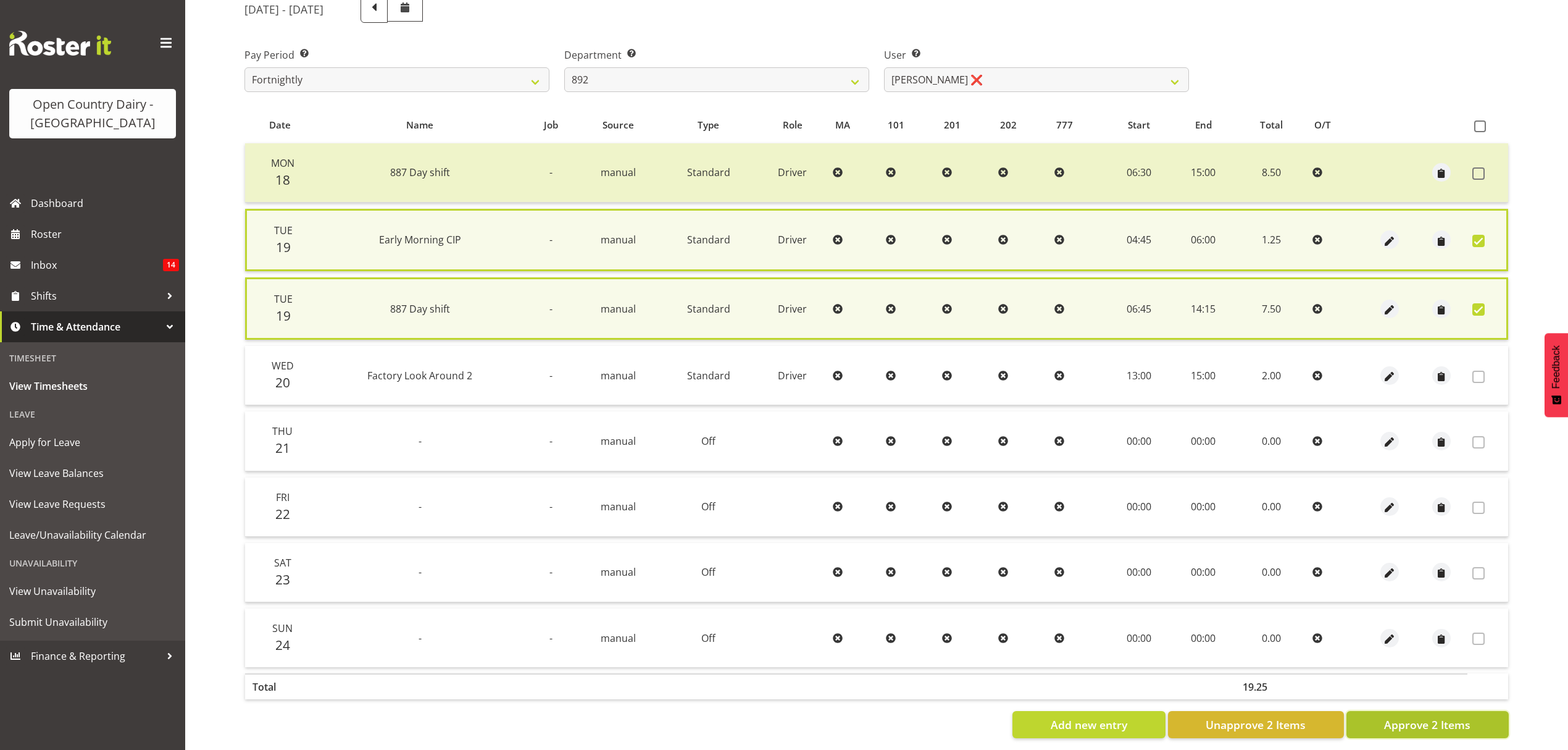
click at [1418, 729] on button "Approve 2 Items" at bounding box center [1427, 724] width 162 height 27
checkbox input "false"
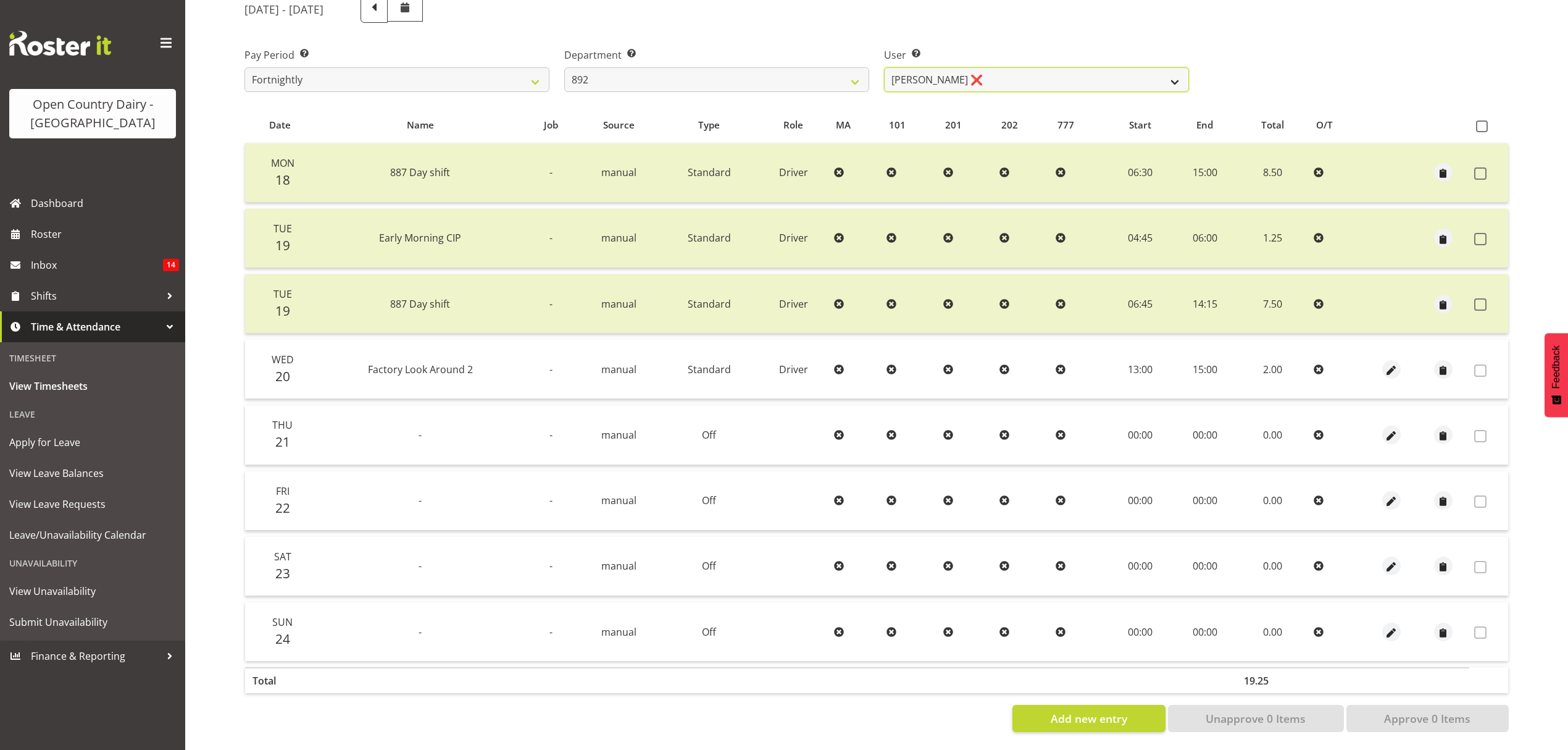
click at [968, 86] on select "Brittany Willis ❌ Danny Davies ❌ David McKenzie ❌ Josh Winship ❌ Reece Calvert ❌" at bounding box center [1036, 79] width 305 height 25
select select "11651"
click at [884, 67] on select "Brittany Willis ❌ Danny Davies ❌ David McKenzie ❌ Josh Winship ❌ Reece Calvert ❌" at bounding box center [1036, 79] width 305 height 25
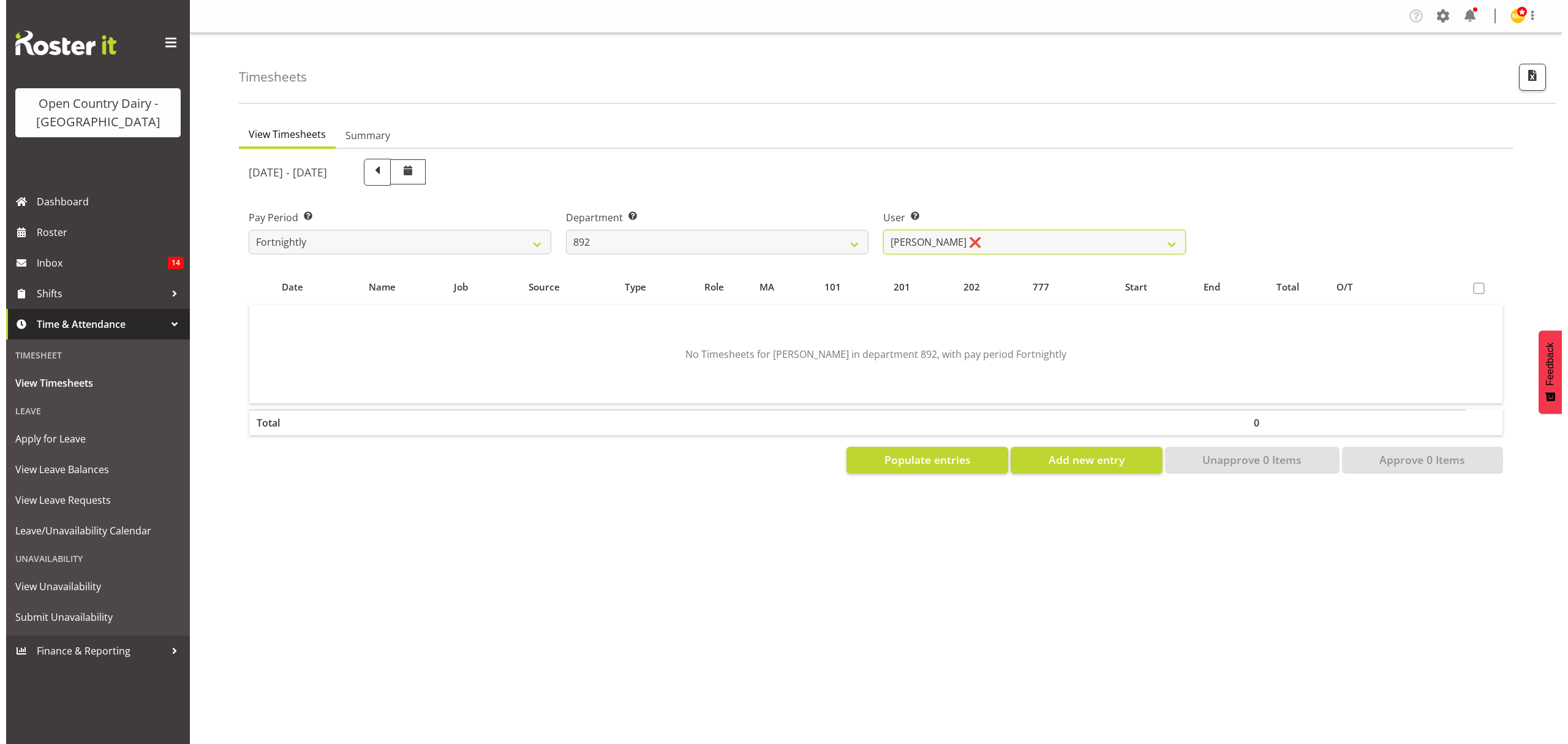
scroll to position [0, 0]
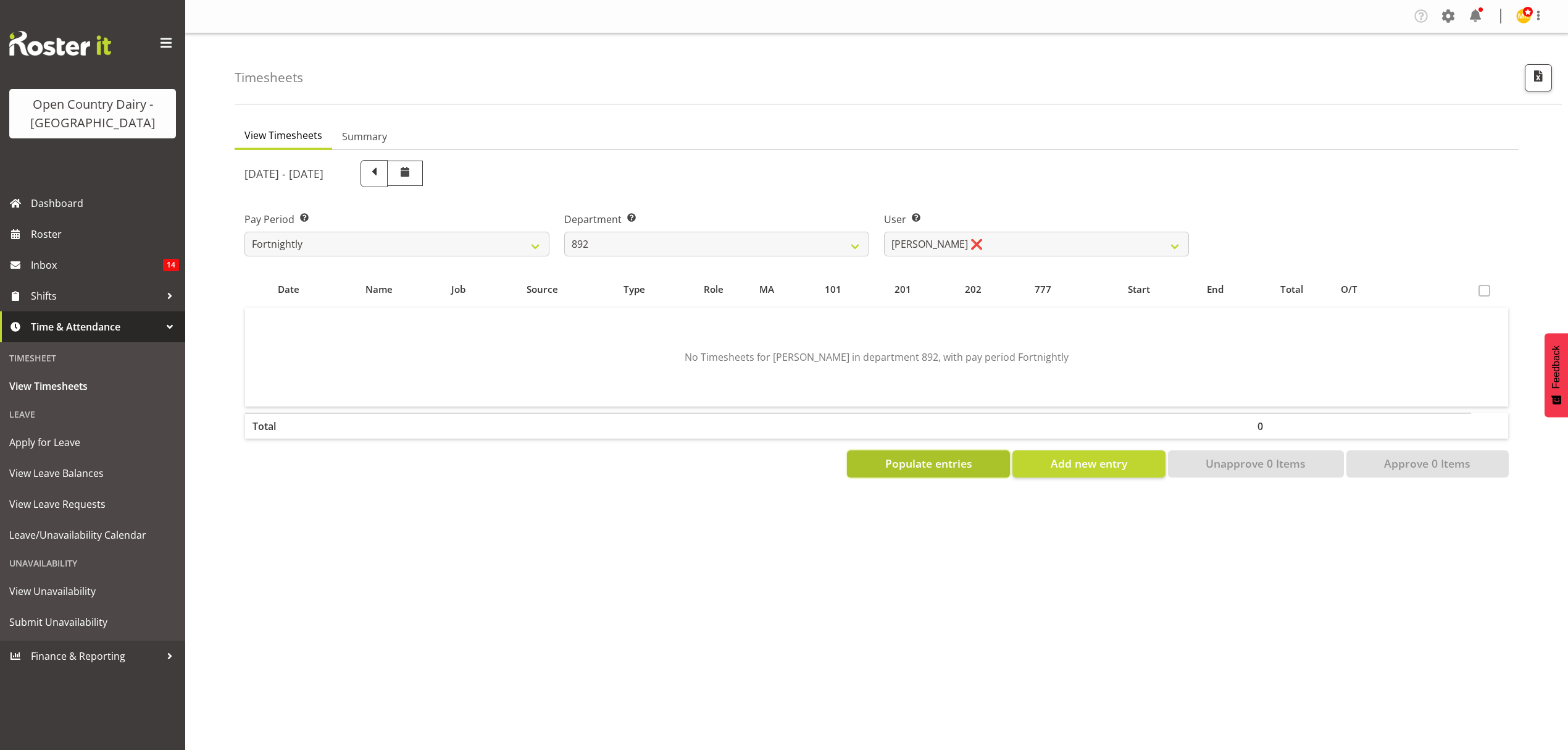
click at [956, 466] on span "Populate entries" at bounding box center [929, 463] width 87 height 16
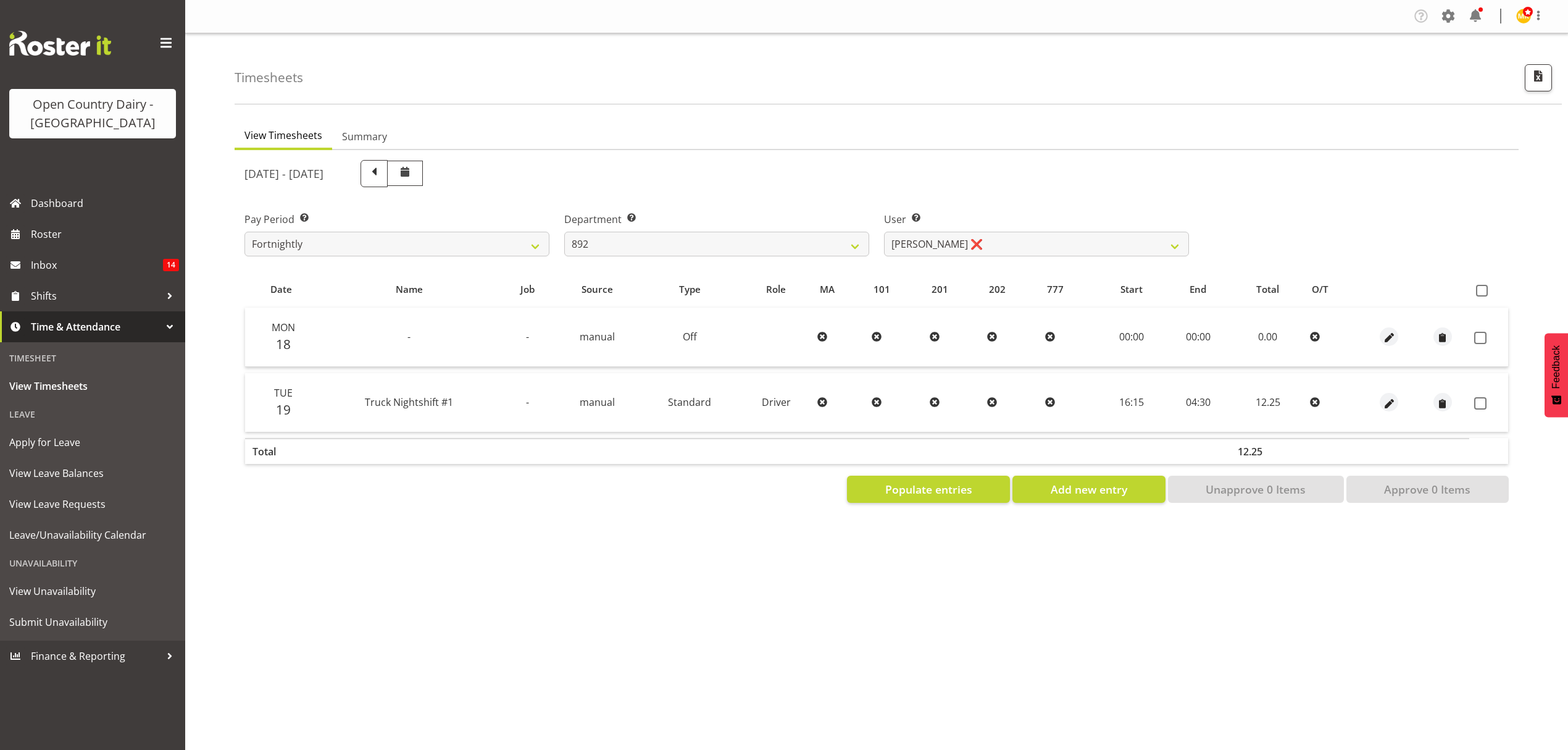
click at [1399, 399] on div at bounding box center [1389, 402] width 43 height 18
click at [1396, 399] on button "button" at bounding box center [1388, 402] width 18 height 18
click at [1391, 401] on span "button" at bounding box center [1389, 403] width 14 height 14
select select "Standard"
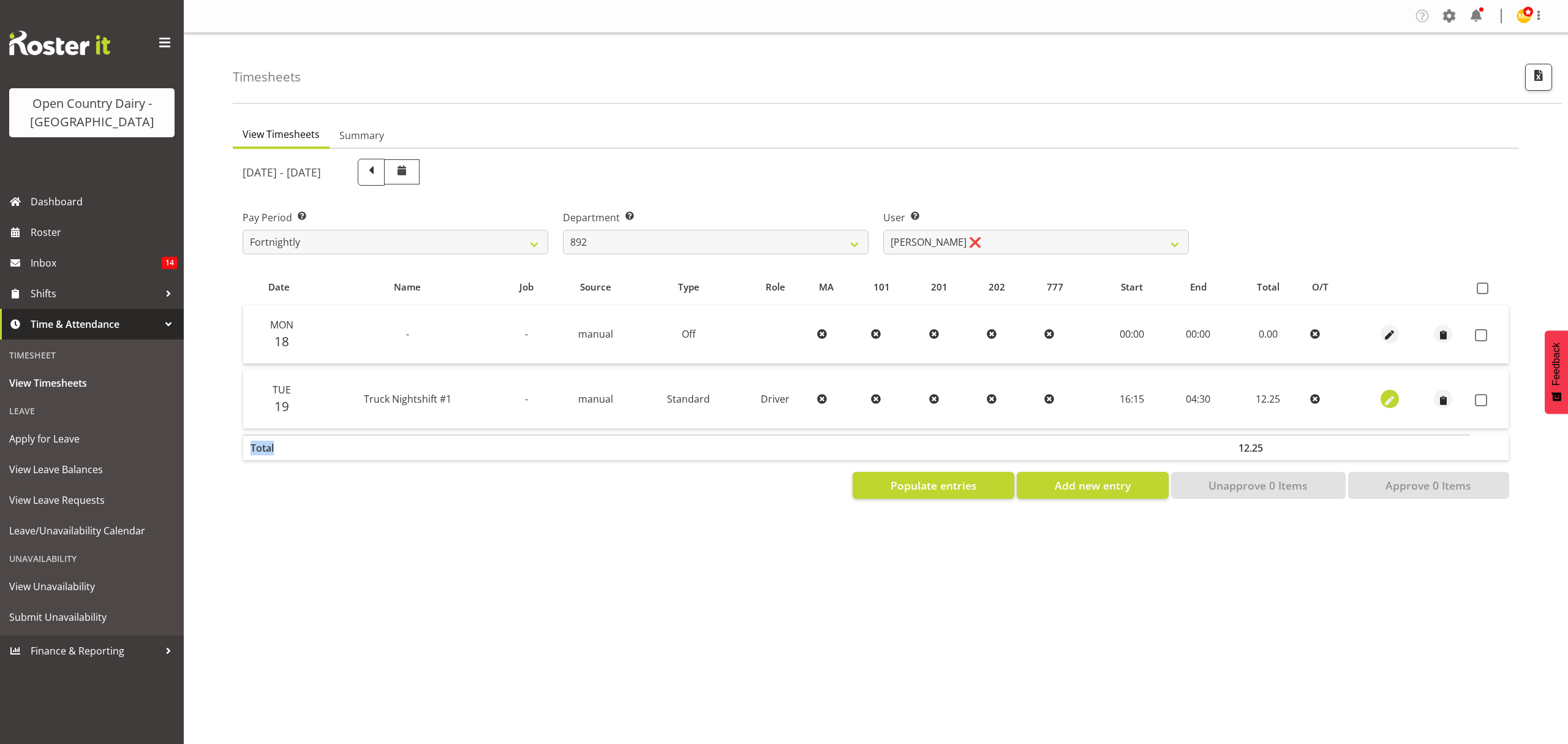
select select "685"
select select "7"
select select "2025"
select select "4"
select select "30"
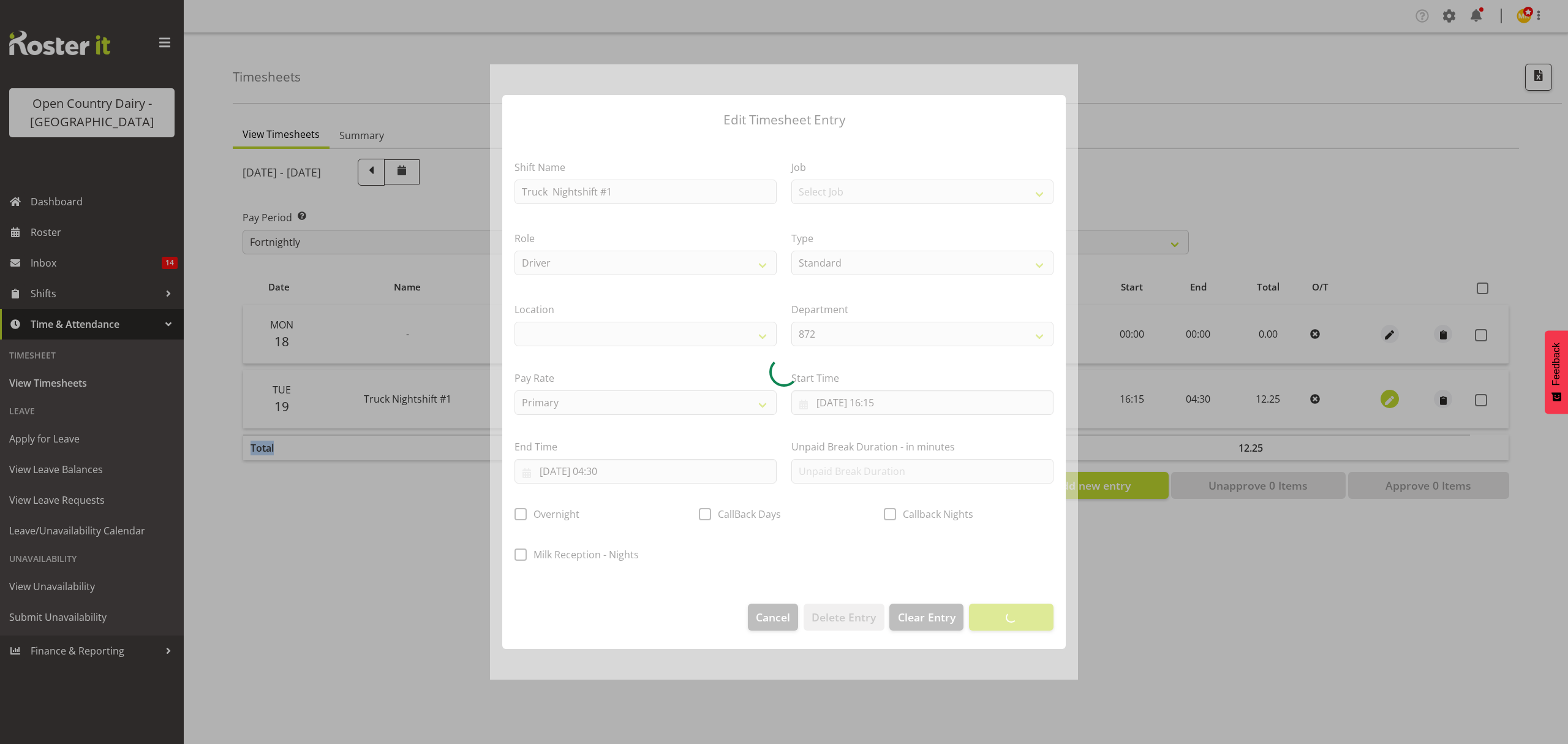
select select
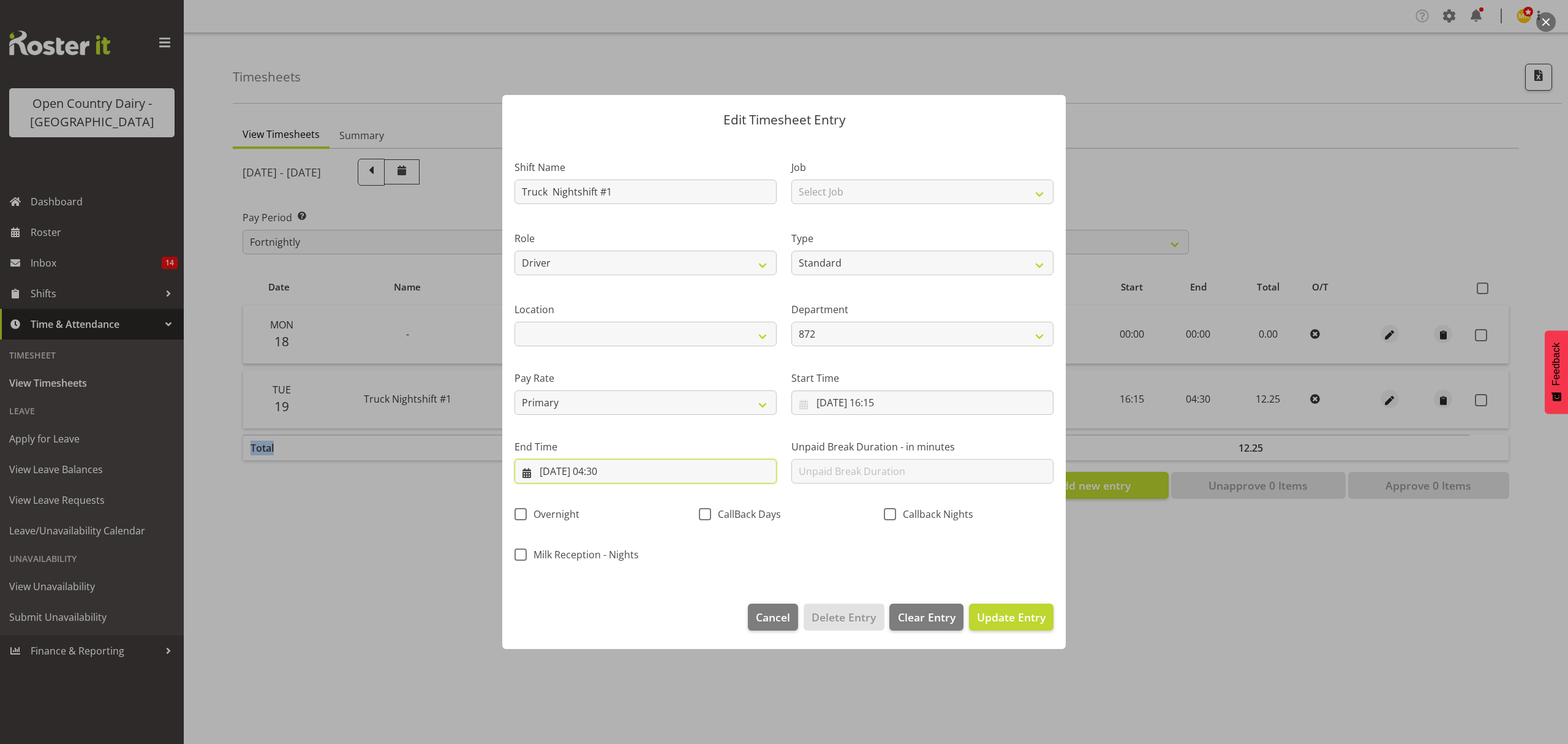
click at [605, 466] on input "20/08/2025, 04:30" at bounding box center [645, 471] width 262 height 25
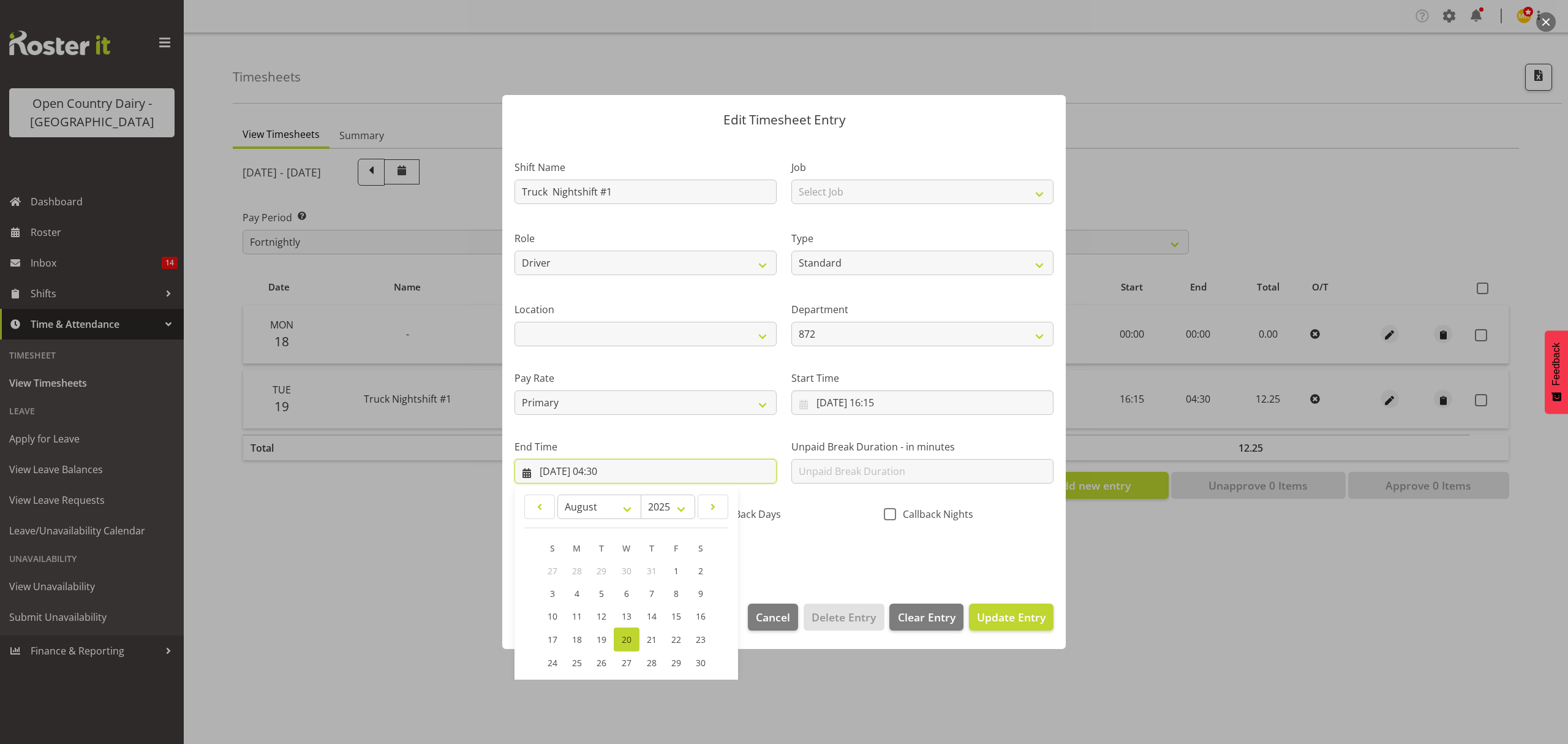
scroll to position [83, 0]
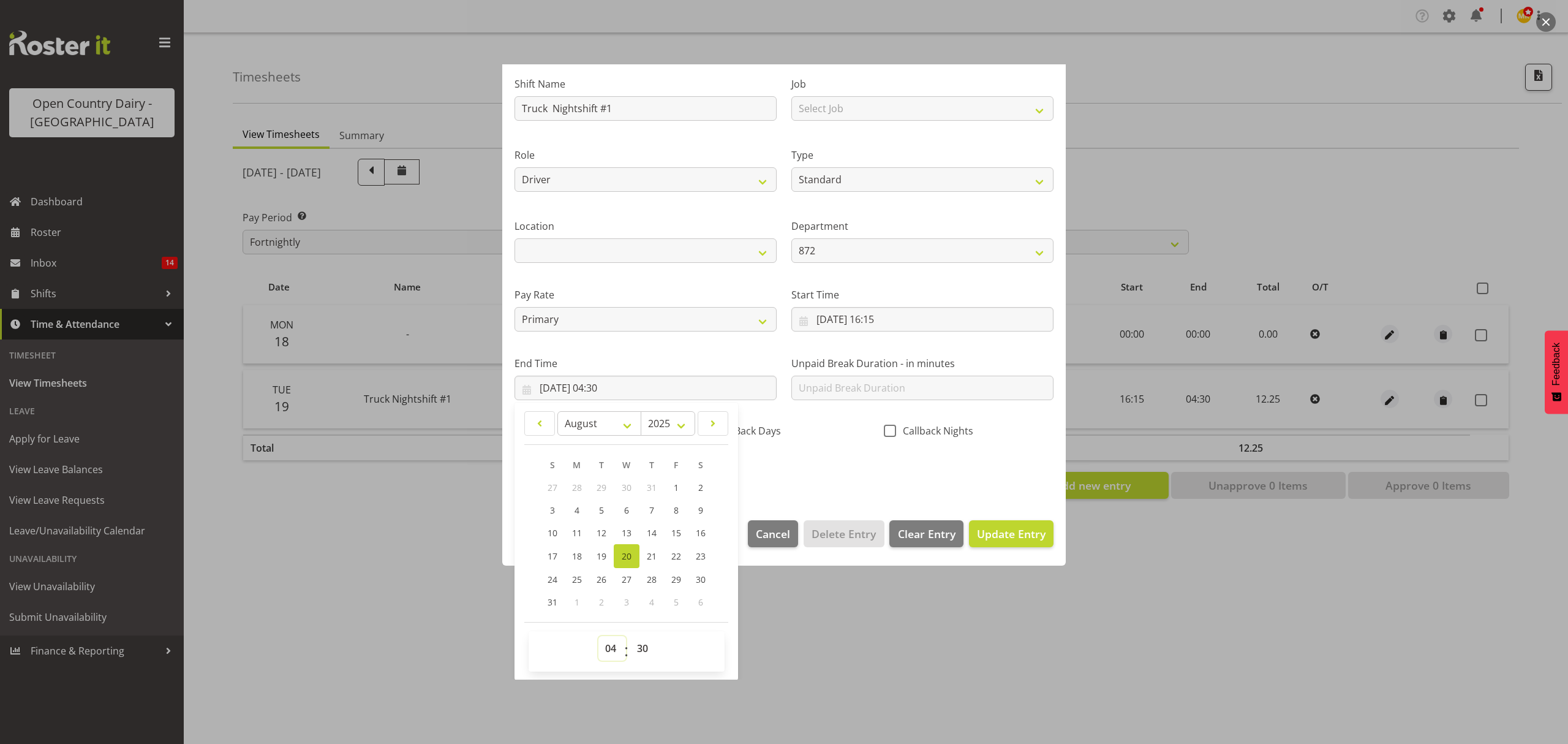
click at [615, 645] on select "00 01 02 03 04 05 06 07 08 09 10 11 12 13 14 15 16 17 18 19 20 21 22 23" at bounding box center [612, 648] width 28 height 25
select select "2"
click at [599, 636] on select "00 01 02 03 04 05 06 07 08 09 10 11 12 13 14 15 16 17 18 19 20 21 22 23" at bounding box center [612, 648] width 28 height 25
type input "20/08/2025, 02:30"
click at [653, 650] on select "00 01 02 03 04 05 06 07 08 09 10 11 12 13 14 15 16 17 18 19 20 21 22 23 24 25 2…" at bounding box center [644, 648] width 28 height 25
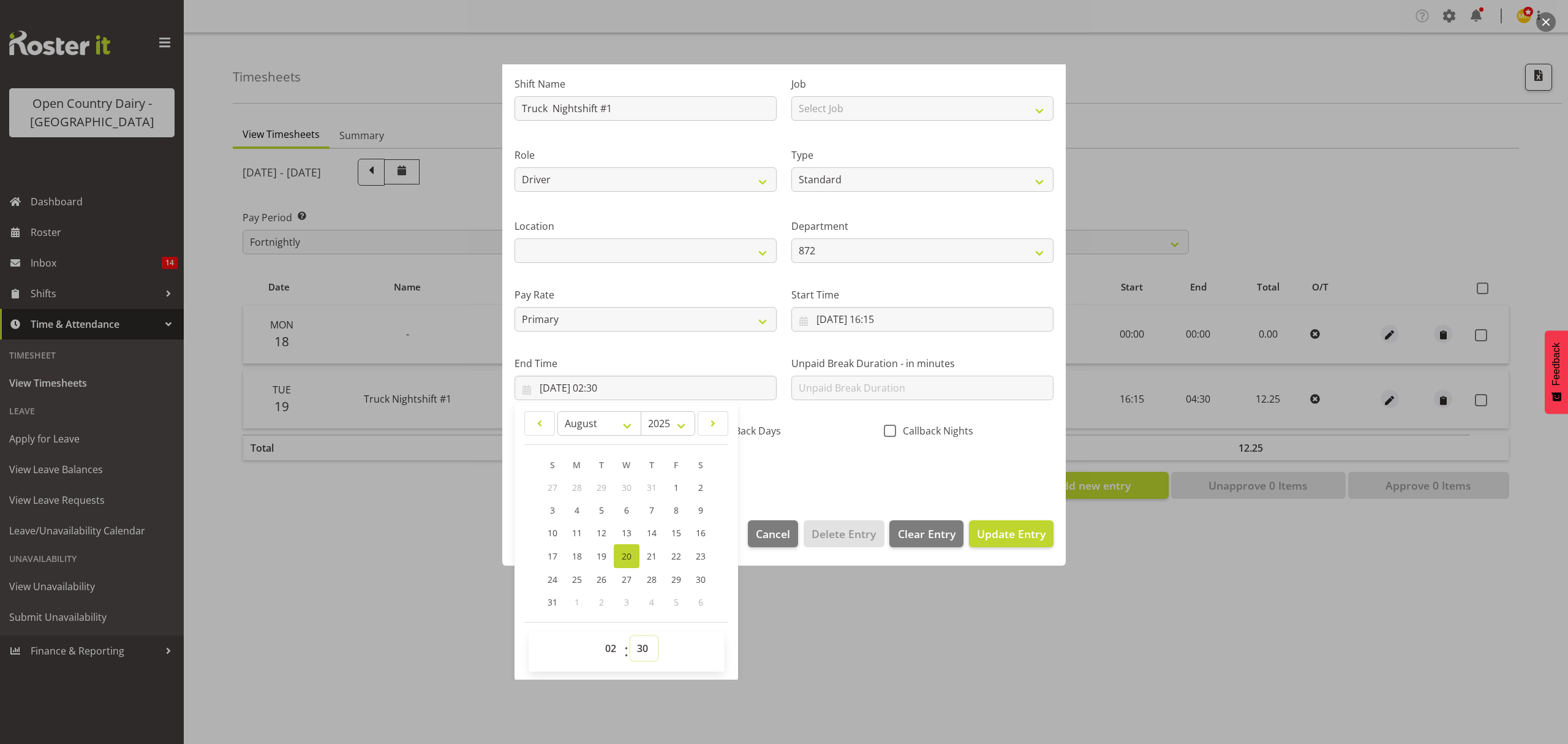
click at [653, 650] on select "00 01 02 03 04 05 06 07 08 09 10 11 12 13 14 15 16 17 18 19 20 21 22 23 24 25 2…" at bounding box center [644, 648] width 28 height 25
click at [691, 647] on div "00 01 02 03 04 05 06 07 08 09 10 11 12 13 14 15 16 17 18 19 20 21 22 23 : 00 01…" at bounding box center [626, 651] width 196 height 31
click at [979, 534] on span "Update Entry" at bounding box center [1010, 533] width 69 height 15
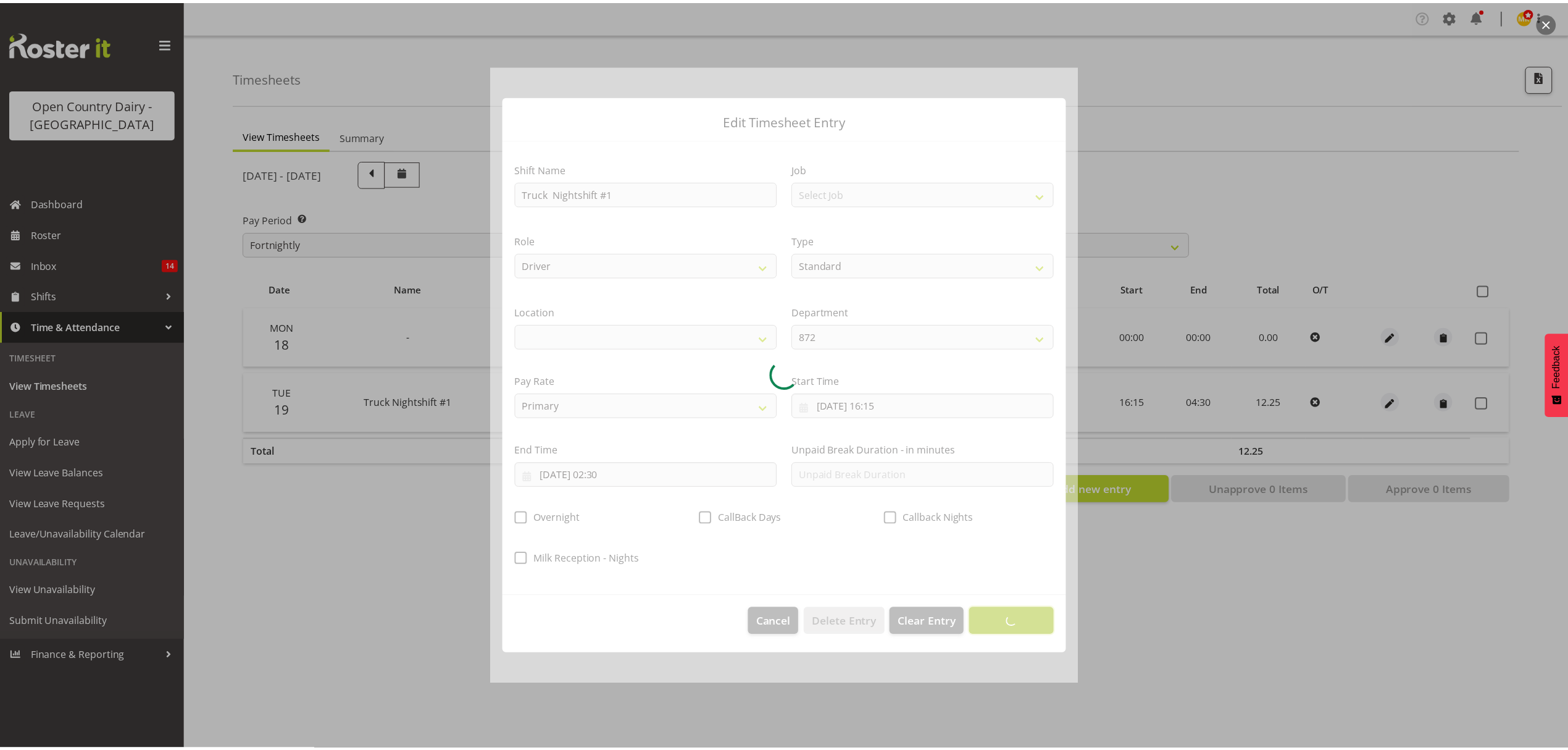
scroll to position [0, 0]
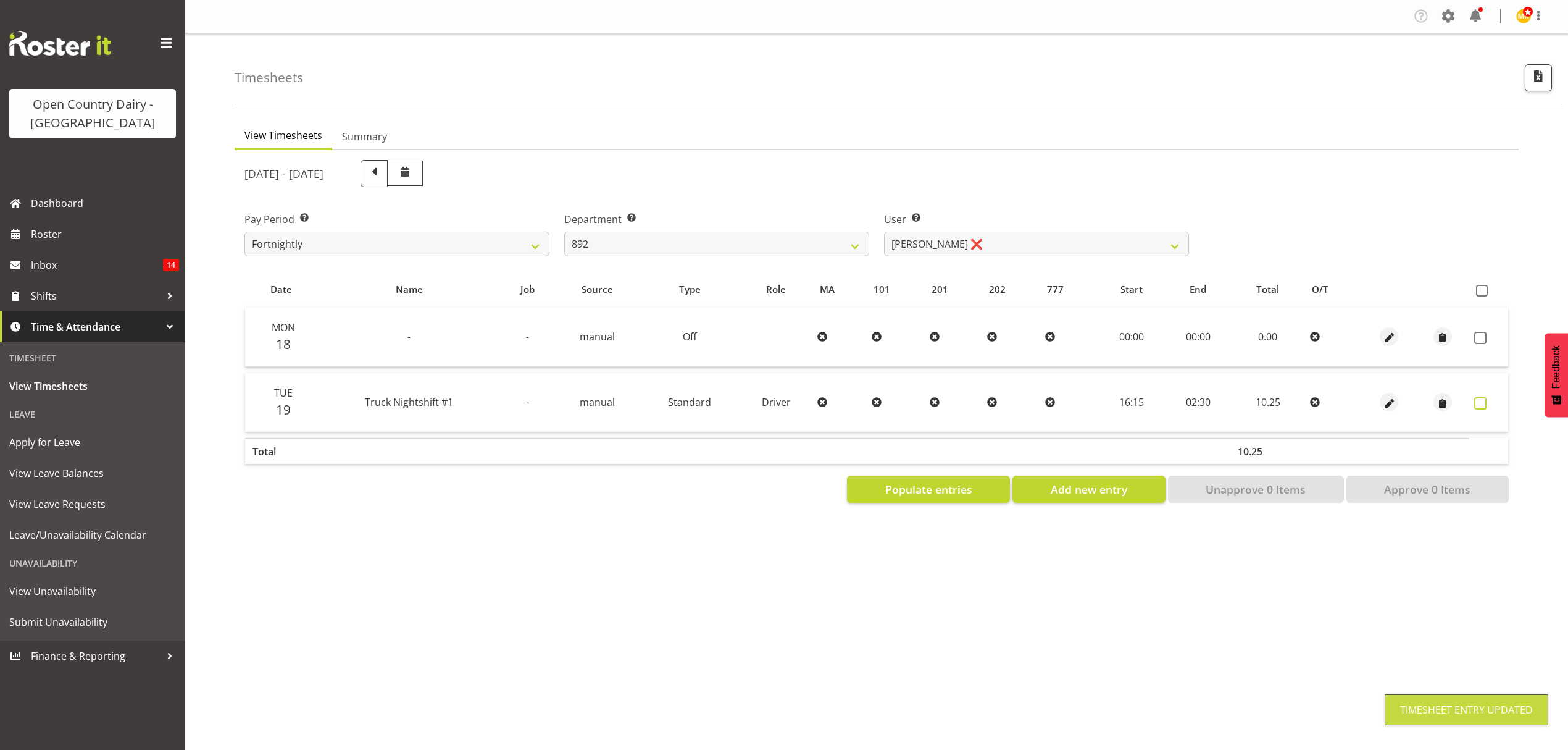
click at [1475, 399] on span at bounding box center [1480, 403] width 12 height 12
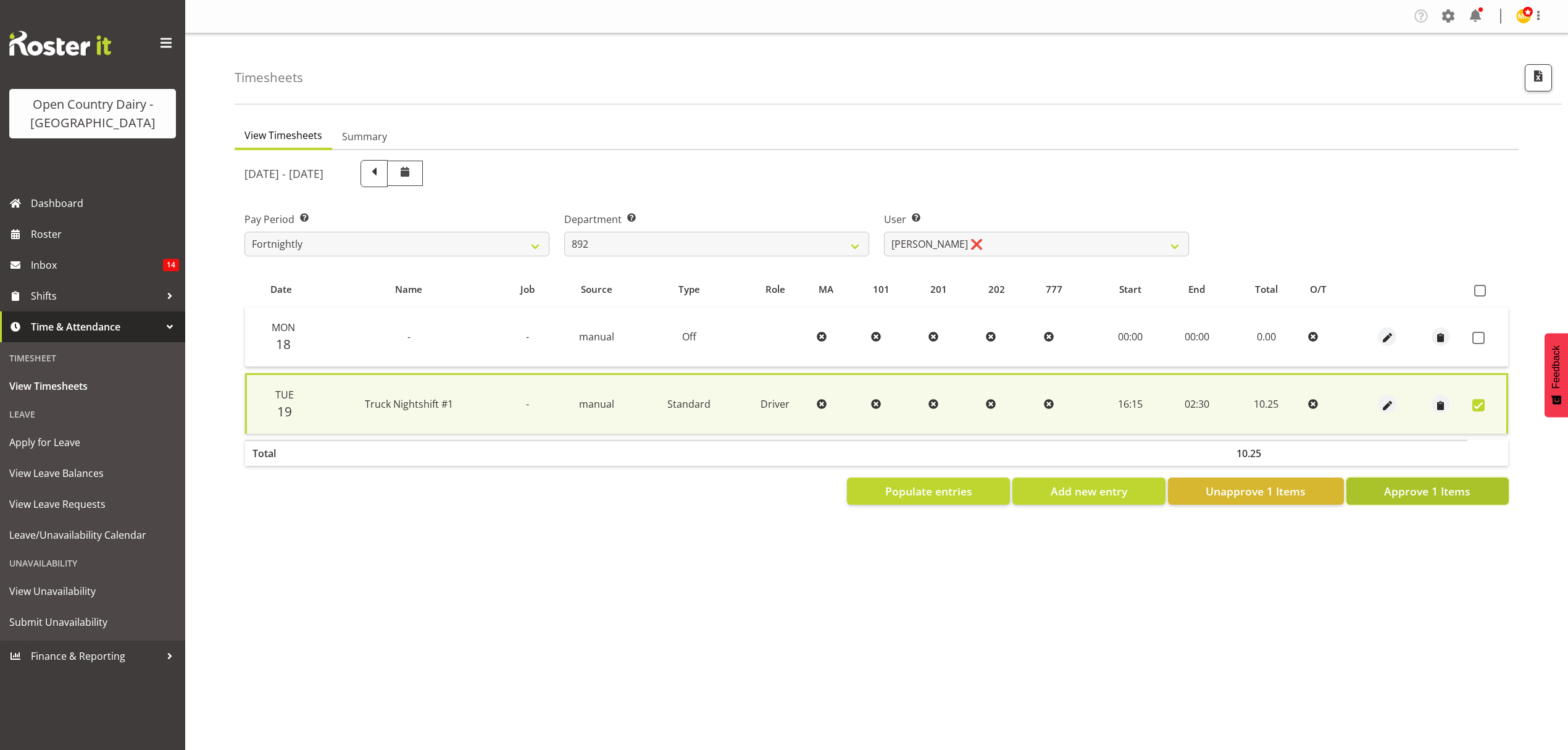
click at [1452, 484] on span "Approve 1 Items" at bounding box center [1427, 491] width 86 height 16
checkbox input "false"
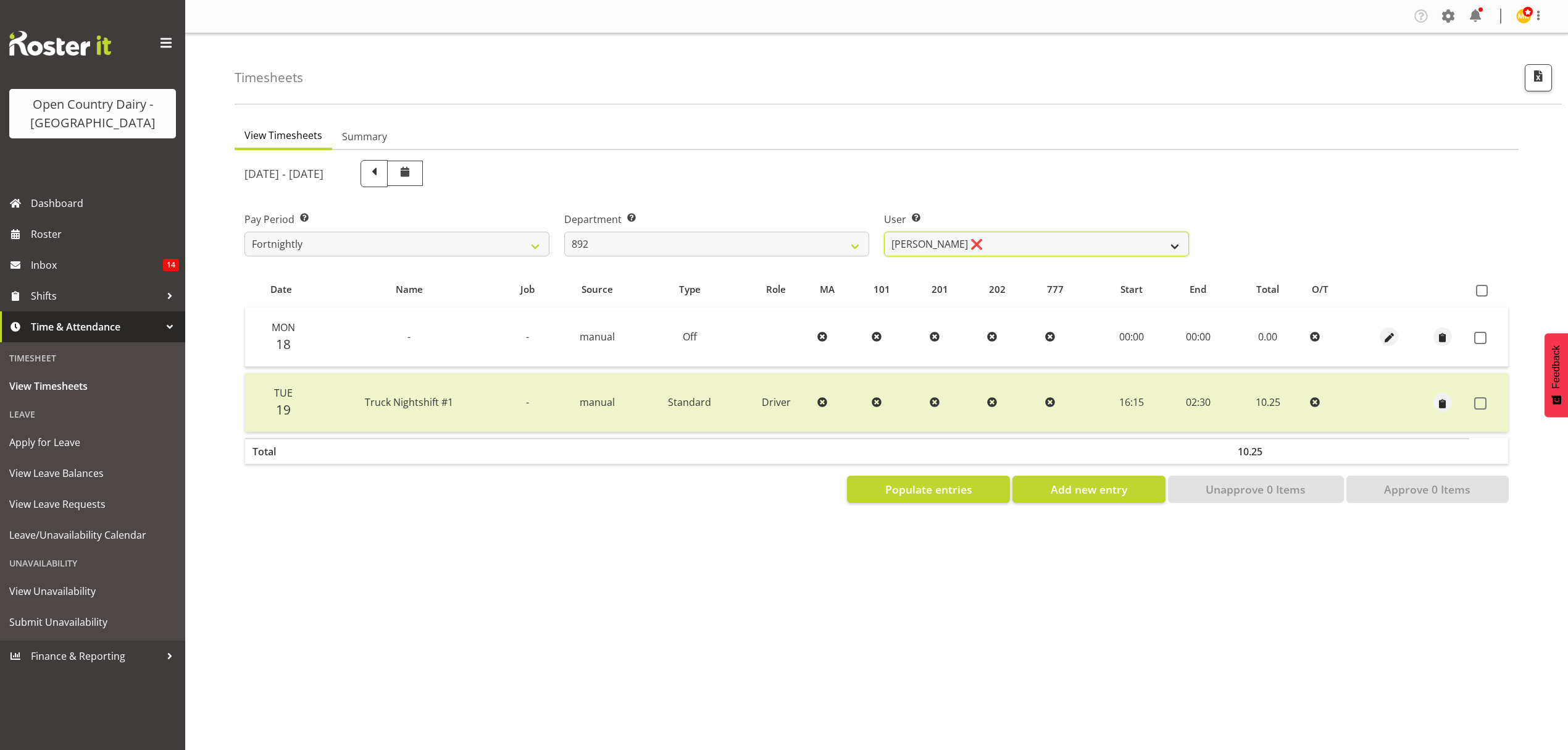
click at [993, 251] on select "Brittany Willis ❌ Danny Davies ❌ David McKenzie ❌ Josh Winship ❌ Reece Calvert ❌" at bounding box center [1036, 244] width 305 height 25
select select "11791"
click at [884, 232] on select "Brittany Willis ❌ Danny Davies ❌ David McKenzie ❌ Josh Winship ❌ Reece Calvert ❌" at bounding box center [1036, 244] width 305 height 25
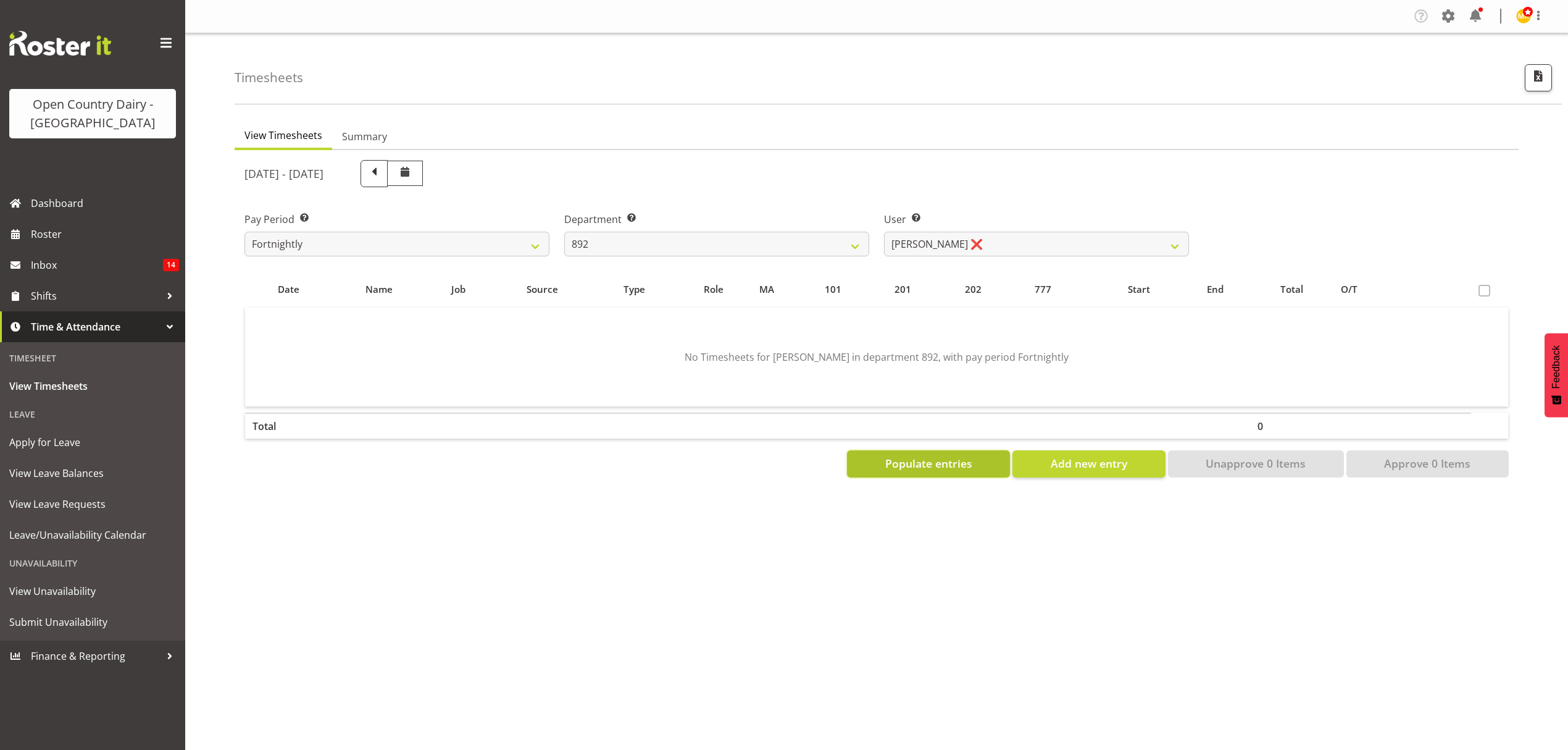
click at [910, 456] on span "Populate entries" at bounding box center [929, 463] width 87 height 16
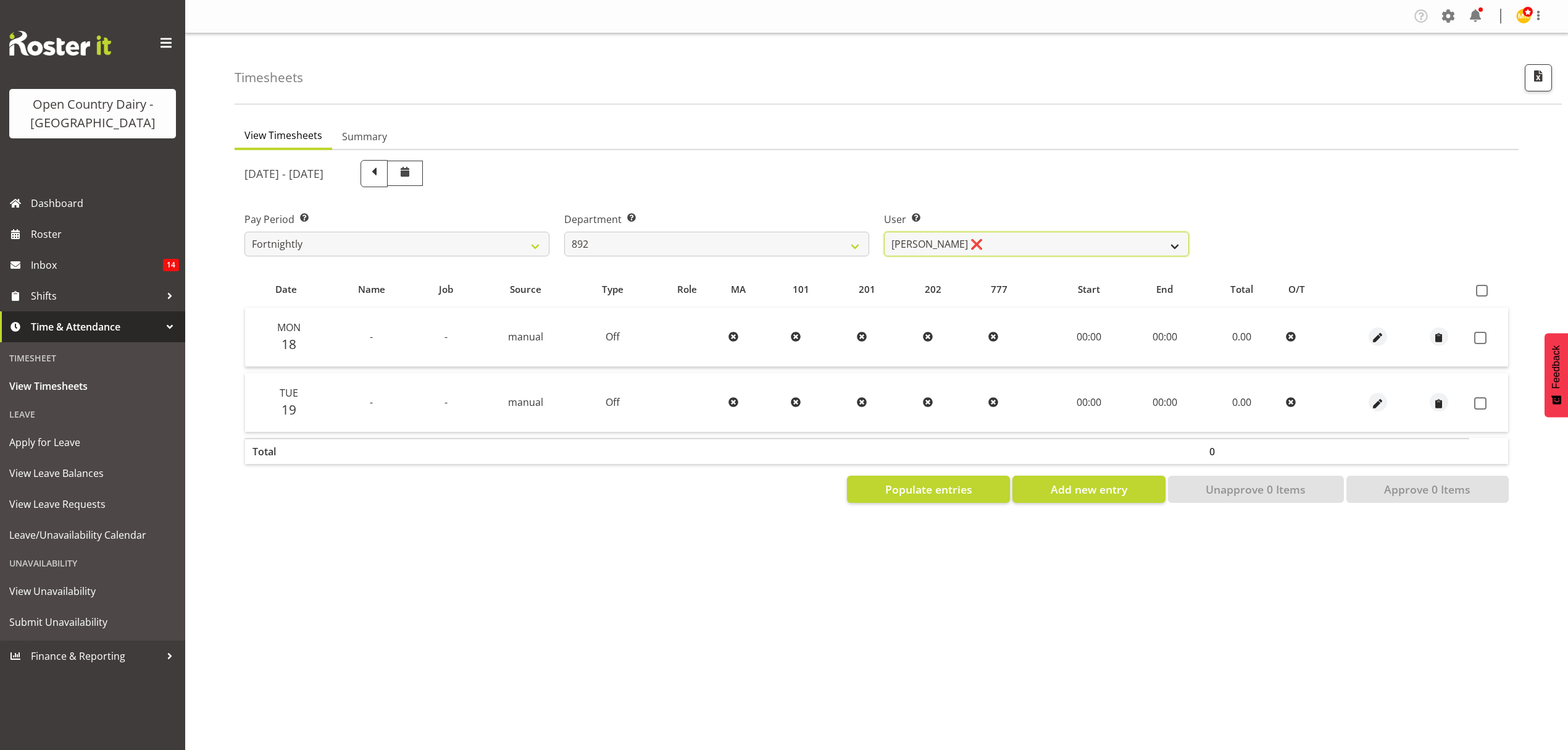
click at [907, 251] on select "Brittany Willis ❌ Danny Davies ❌ David McKenzie ❌ Josh Winship ❌ Reece Calvert ❌" at bounding box center [1036, 244] width 305 height 25
click at [845, 236] on select "734 735 736 737 738 739 851 852 853 854 855 856 858 861 862 865 868 869 870 873" at bounding box center [717, 244] width 305 height 25
click at [564, 232] on select "734 735 736 737 738 739 851 852 853 854 855 856 858 861 862 865 868 869 870 873" at bounding box center [717, 244] width 305 height 25
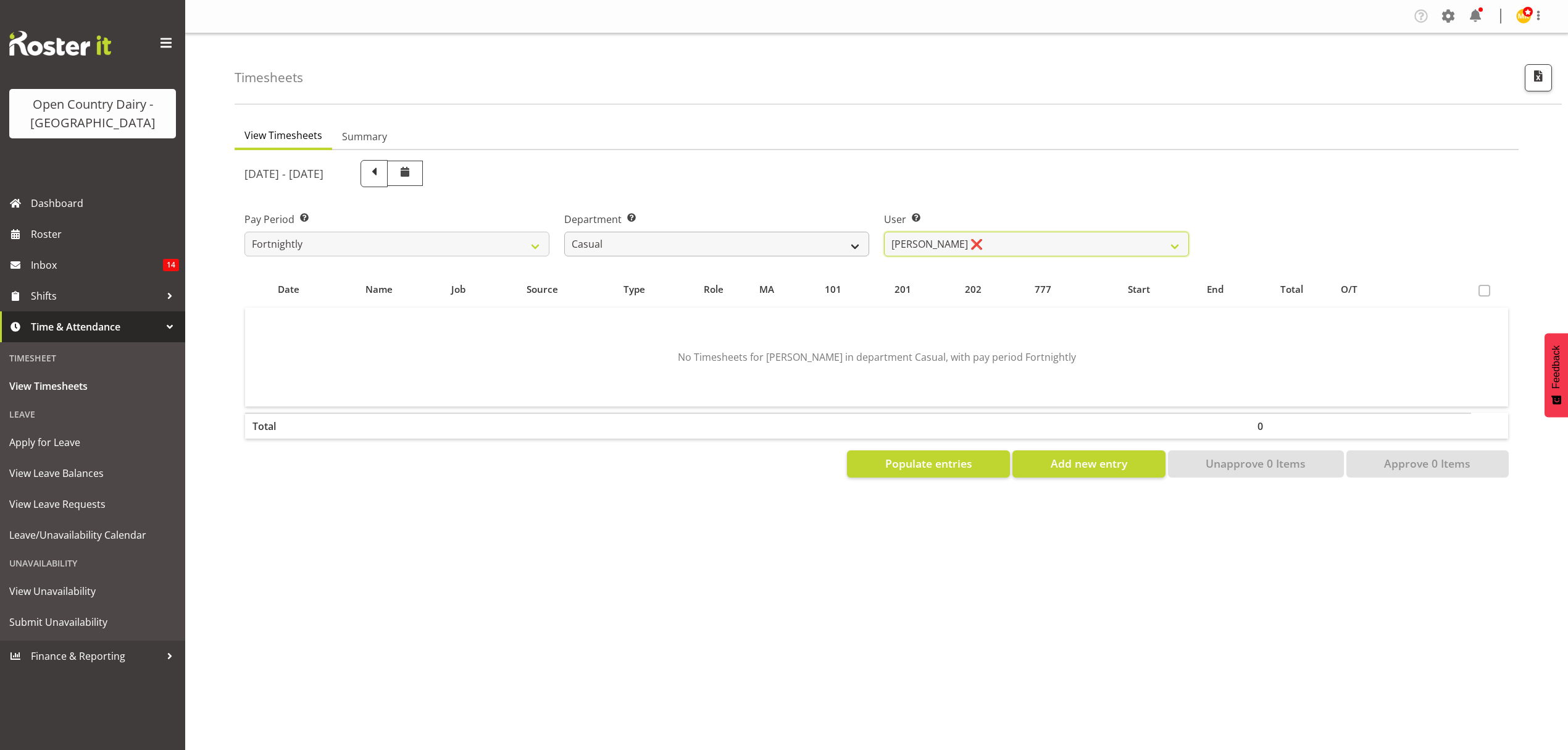
drag, startPoint x: 931, startPoint y: 244, endPoint x: 829, endPoint y: 247, distance: 102.0
click at [931, 244] on select "Sheryl Hughan ❌" at bounding box center [1036, 244] width 305 height 25
click at [818, 247] on select "734 735 736 737 738 739 851 852 853 854 855 856 858 861 862 865 868 869 870 873" at bounding box center [717, 244] width 305 height 25
click at [564, 232] on select "734 735 736 737 738 739 851 852 853 854 855 856 858 861 862 865 868 869 870 873" at bounding box center [717, 244] width 305 height 25
drag, startPoint x: 925, startPoint y: 243, endPoint x: 917, endPoint y: 244, distance: 8.1
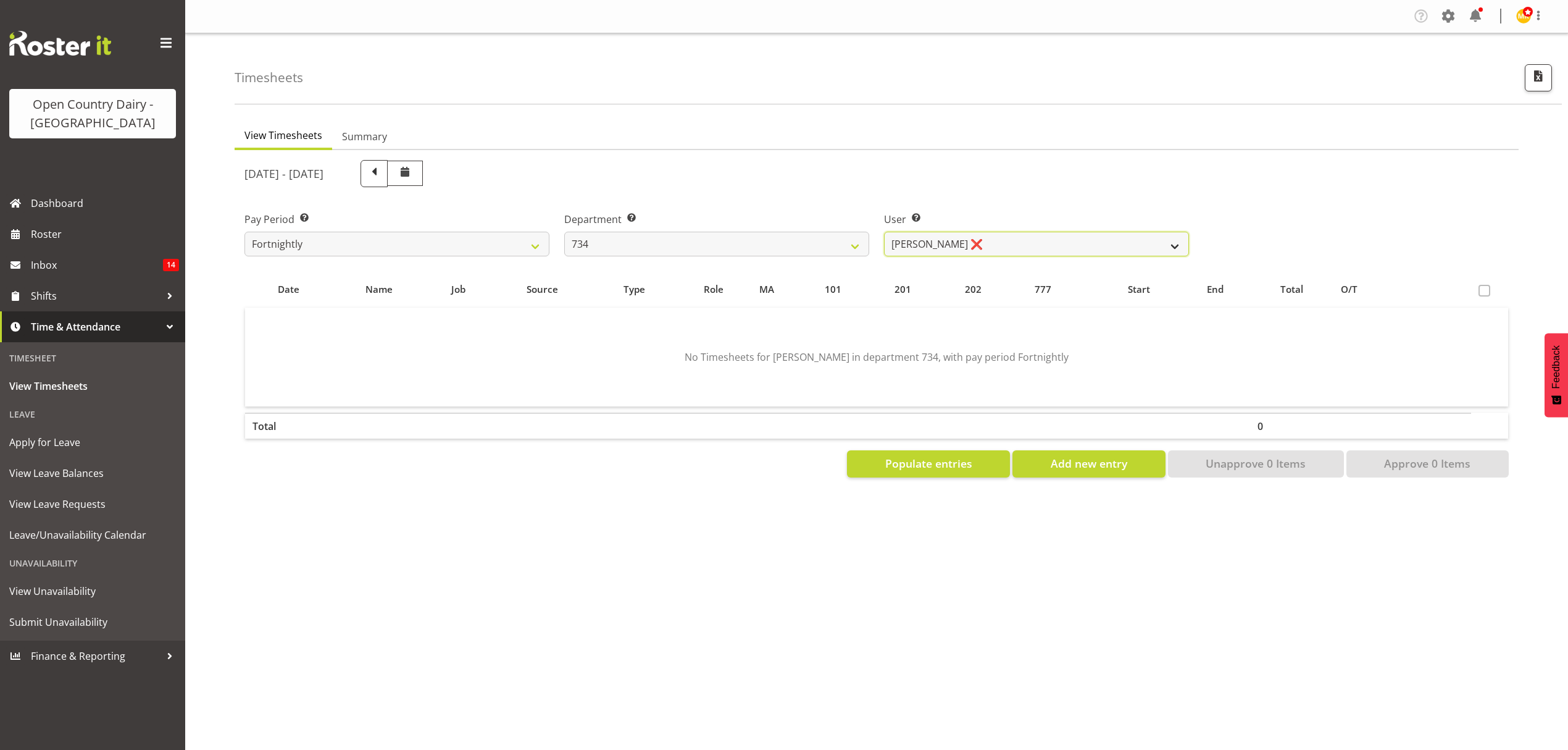
click at [925, 243] on select "Justin Spicer ❌ Ryan Thompson ❌ Tracey Chittock ❌ Zachary Shanks ❌" at bounding box center [1036, 244] width 305 height 25
click at [794, 248] on select "734 735 736 737 738 739 851 852 853 854 855 856 858 861 862 865 868 869 870 873" at bounding box center [717, 244] width 305 height 25
select select "906"
click at [564, 232] on select "734 735 736 737 738 739 851 852 853 854 855 856 858 861 862 865 868 869 870 873" at bounding box center [717, 244] width 305 height 25
drag, startPoint x: 927, startPoint y: 237, endPoint x: 915, endPoint y: 240, distance: 12.4
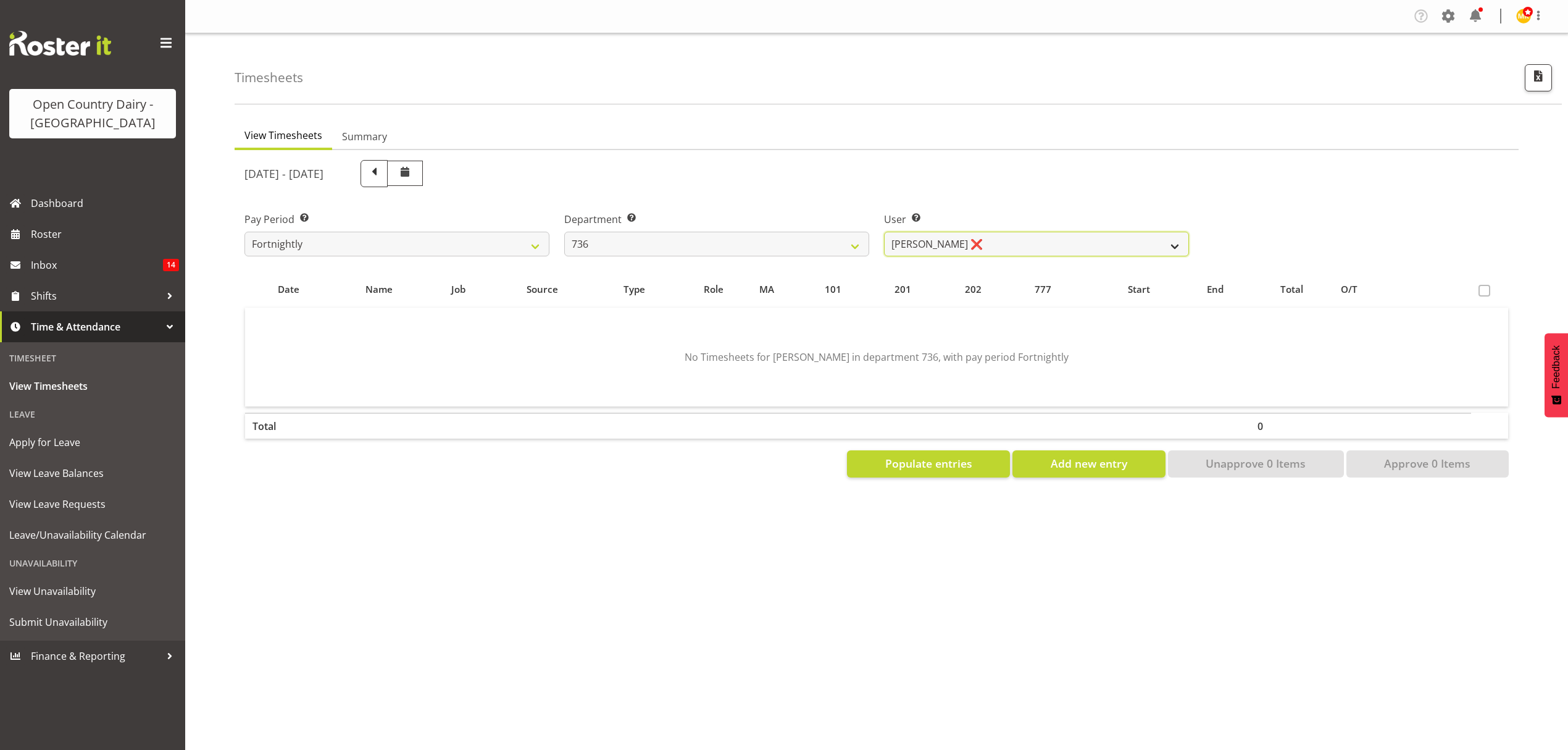
click at [927, 237] on select "Andy Van Brecht ❌ Gavin Hamilton ❌ Jamie Seaton ❌ Kerrod Ward ❌" at bounding box center [1036, 244] width 305 height 25
select select "7419"
click at [884, 232] on select "Andy Van Brecht ❌ Gavin Hamilton ❌ Jamie Seaton ❌ Kerrod Ward ❌" at bounding box center [1036, 244] width 305 height 25
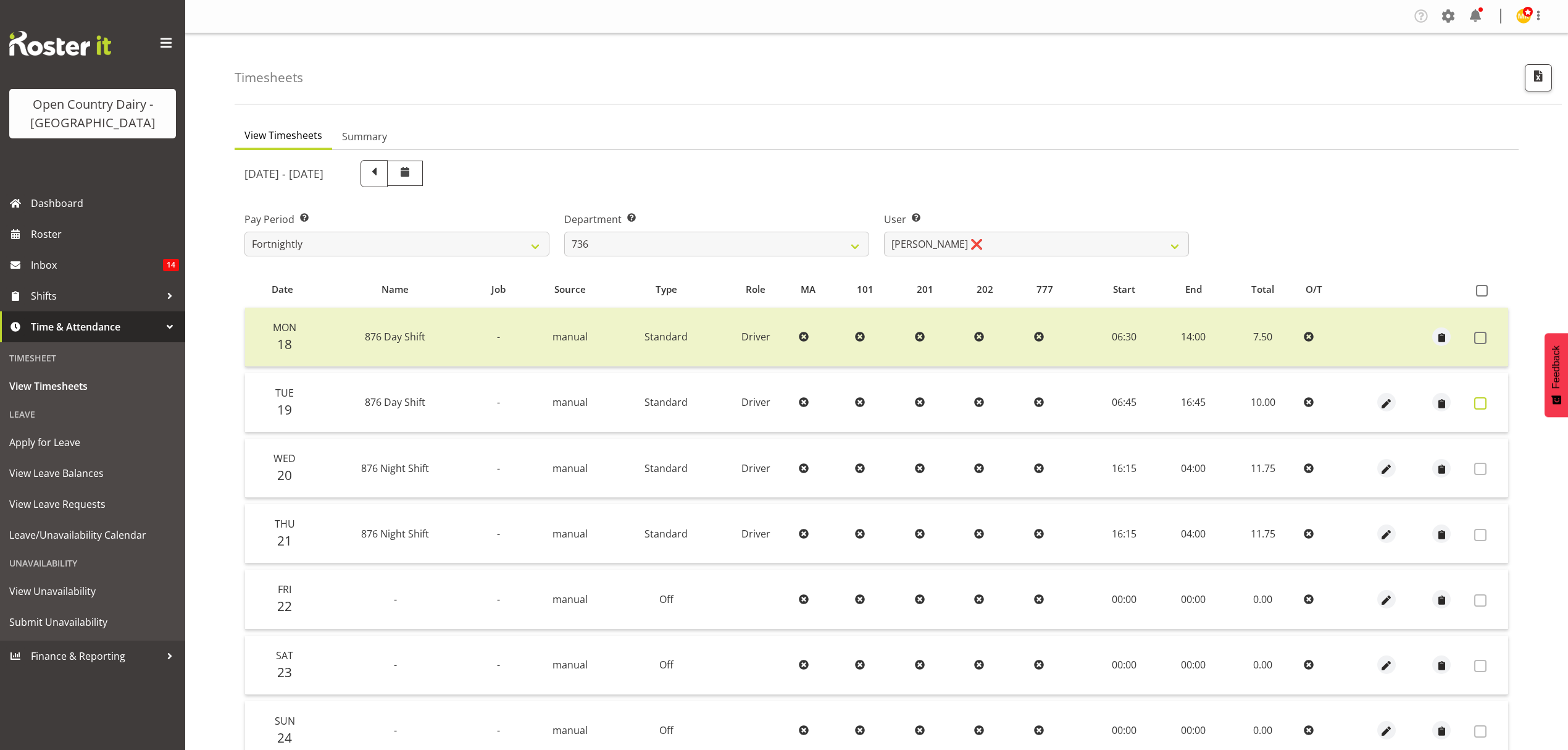
click at [1477, 402] on span at bounding box center [1480, 403] width 12 height 12
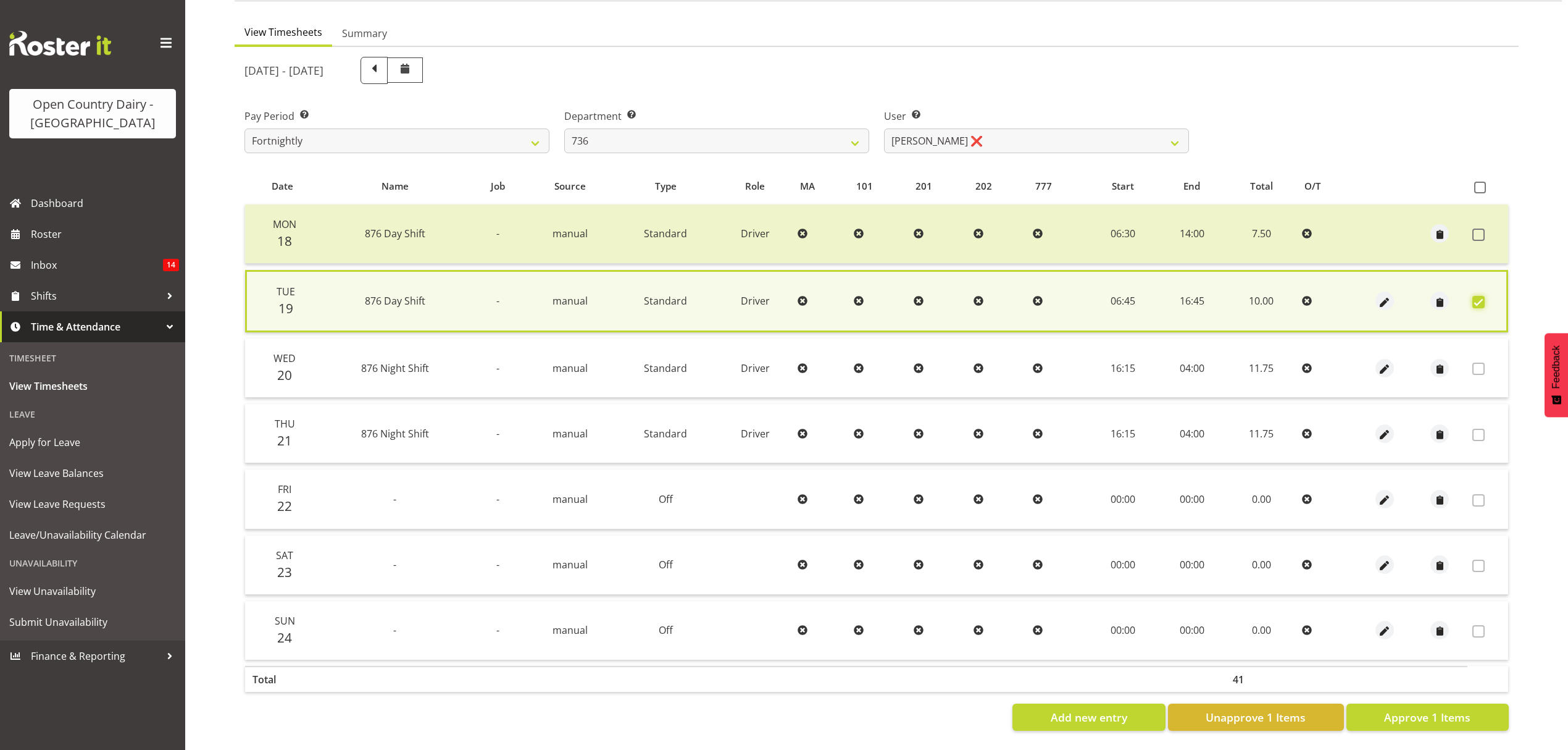
scroll to position [112, 0]
click at [1426, 709] on span "Approve 1 Items" at bounding box center [1427, 717] width 86 height 16
checkbox input "false"
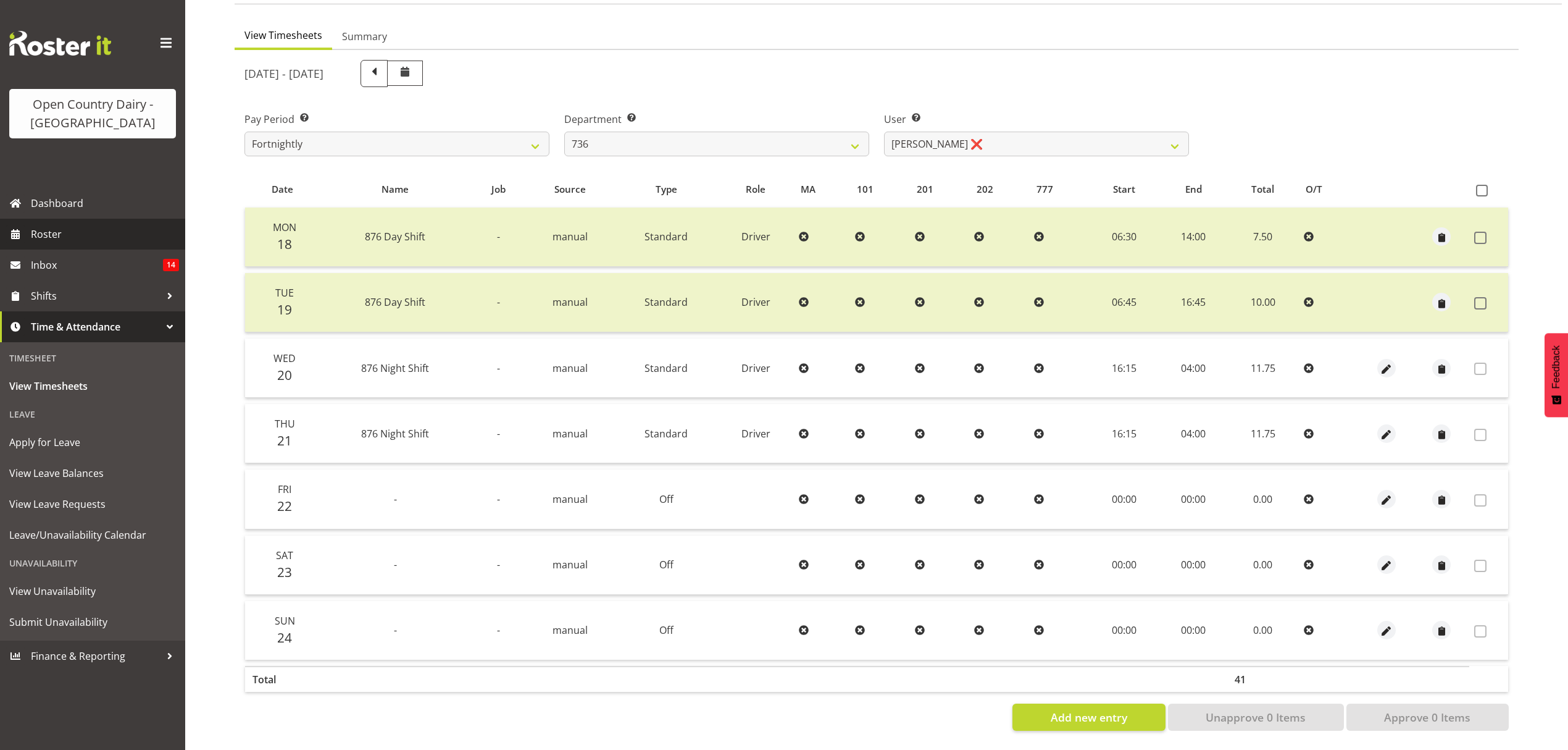
click at [67, 228] on span "Roster" at bounding box center [105, 233] width 148 height 18
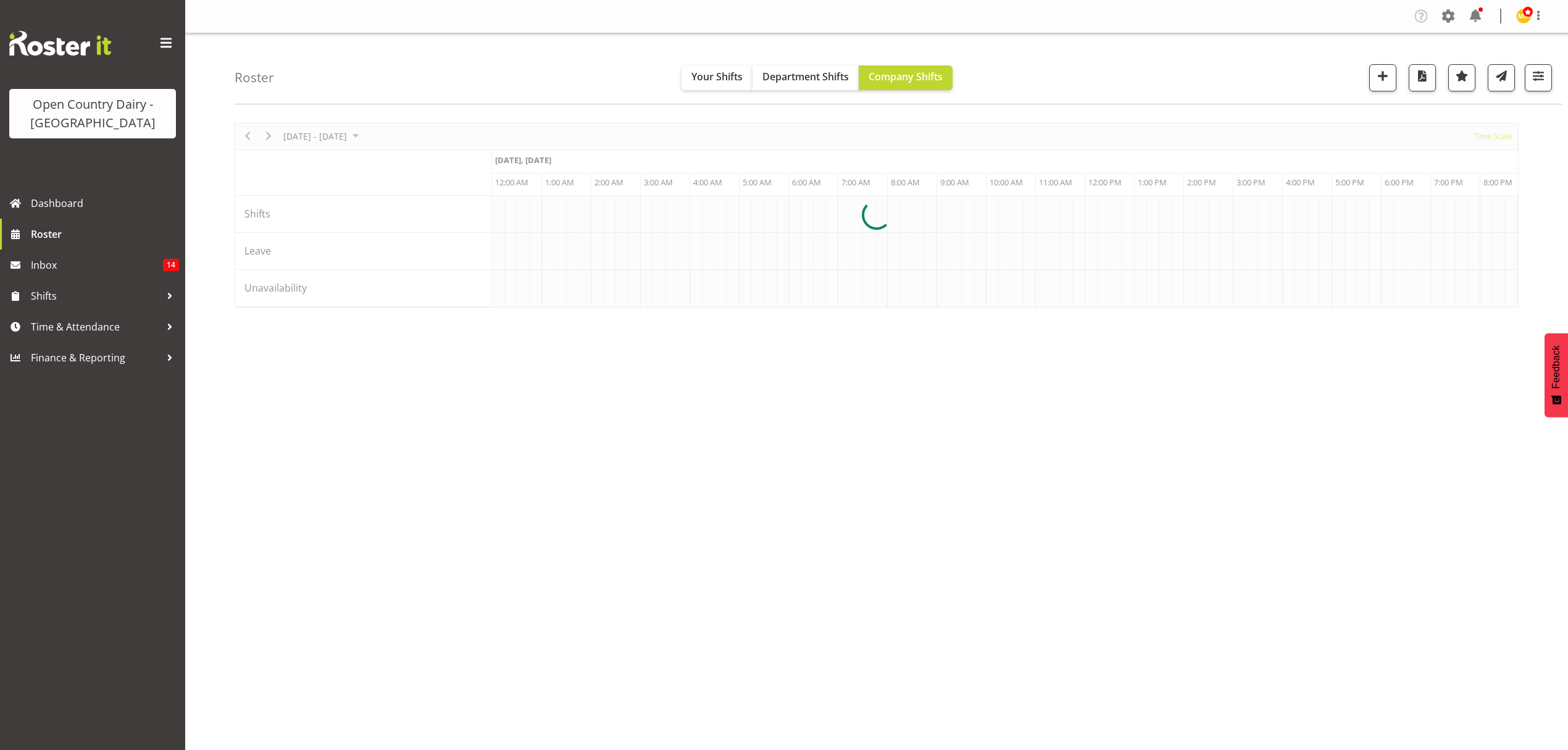
scroll to position [0, 2371]
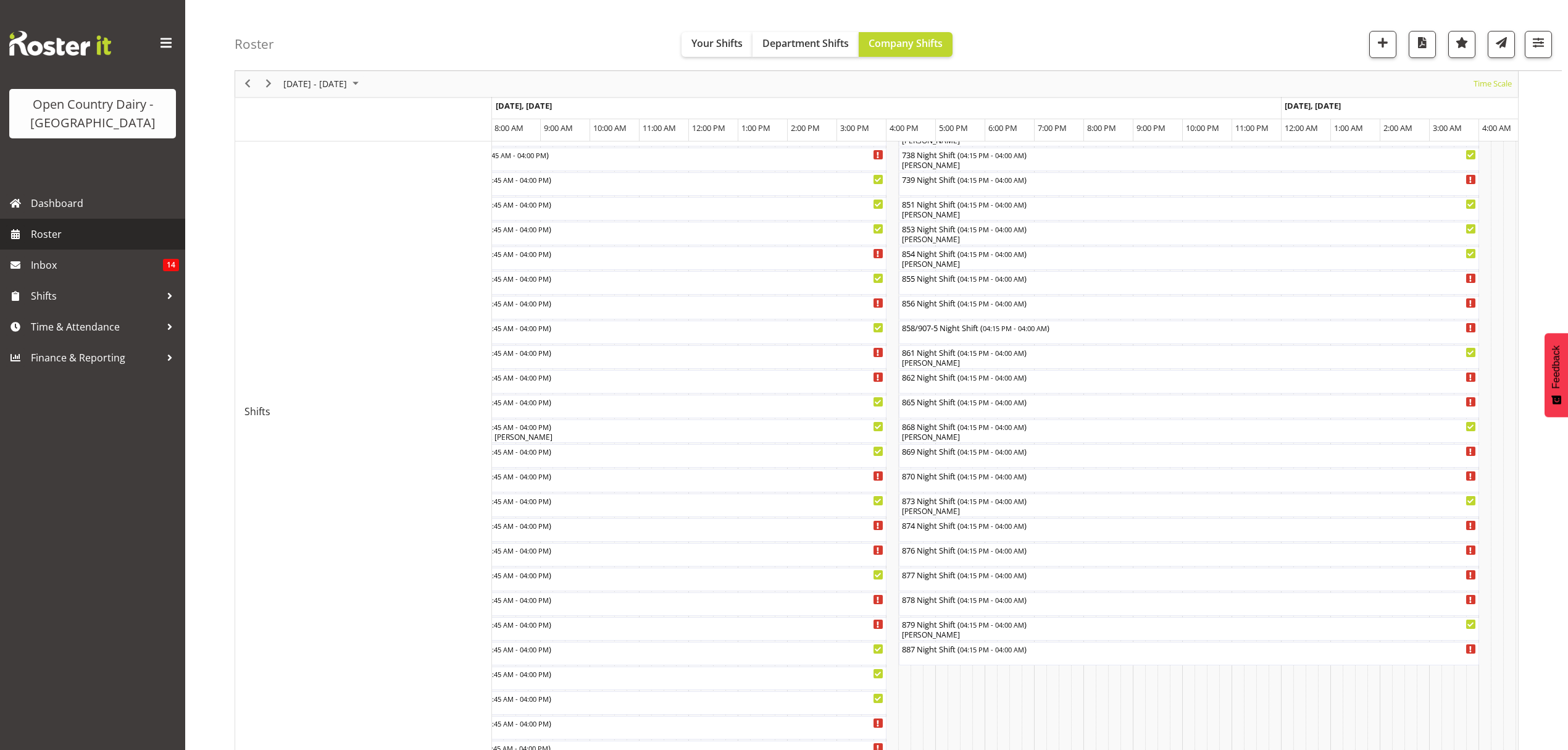
drag, startPoint x: 18, startPoint y: 237, endPoint x: 57, endPoint y: 245, distance: 39.8
click at [18, 237] on span at bounding box center [15, 233] width 18 height 18
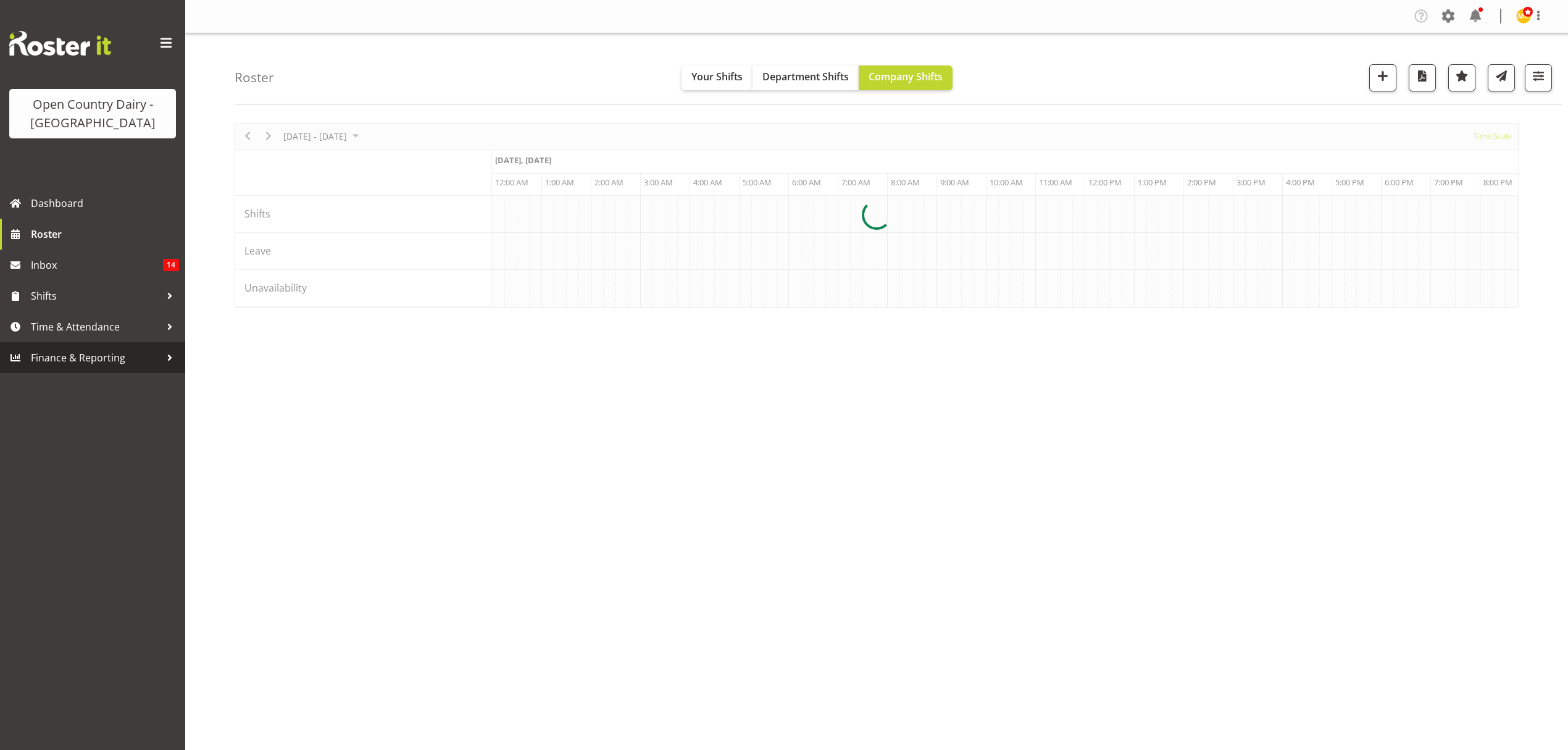
scroll to position [0, 2371]
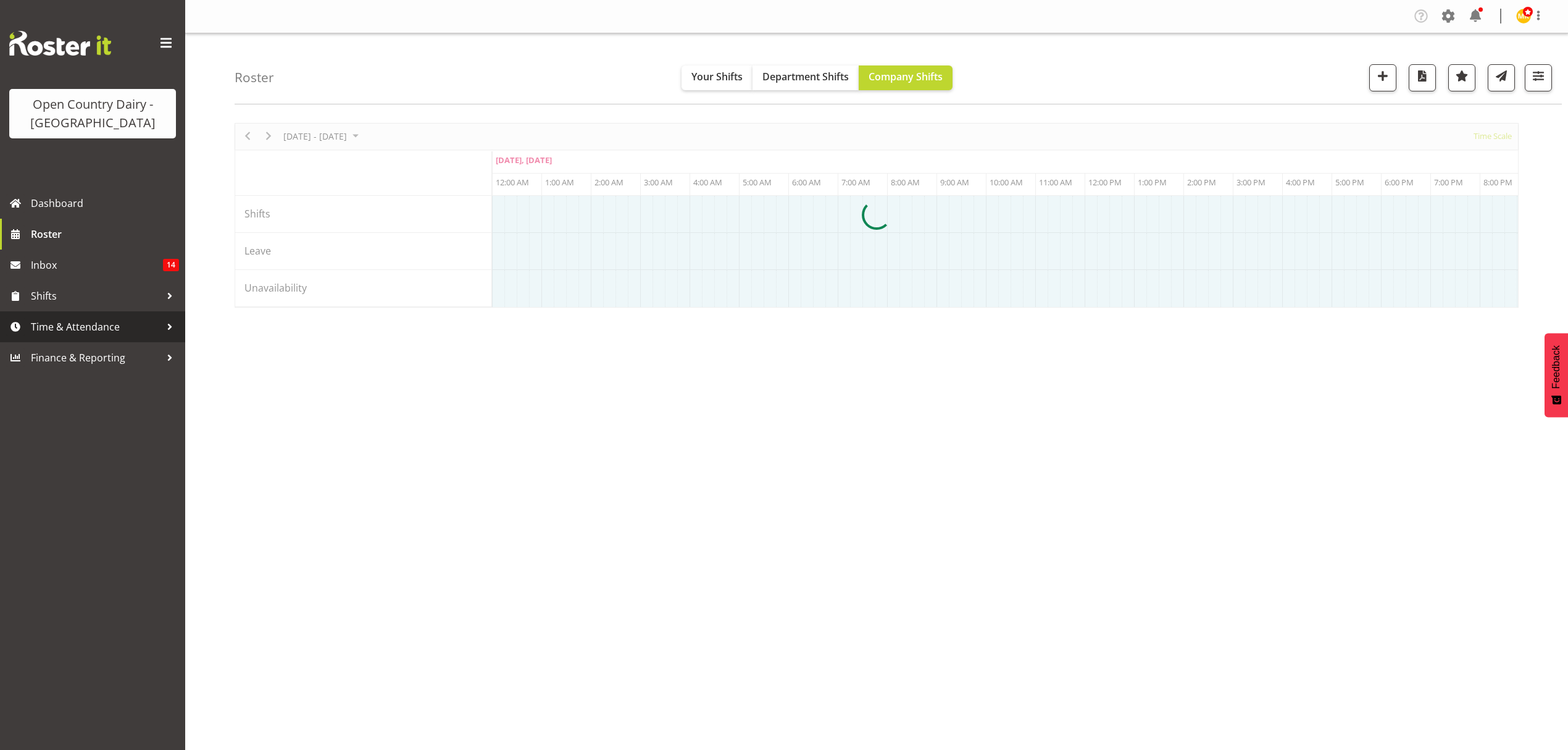
click at [85, 339] on link "Time & Attendance" at bounding box center [93, 327] width 185 height 31
click at [105, 339] on link "Time & Attendance" at bounding box center [93, 327] width 185 height 31
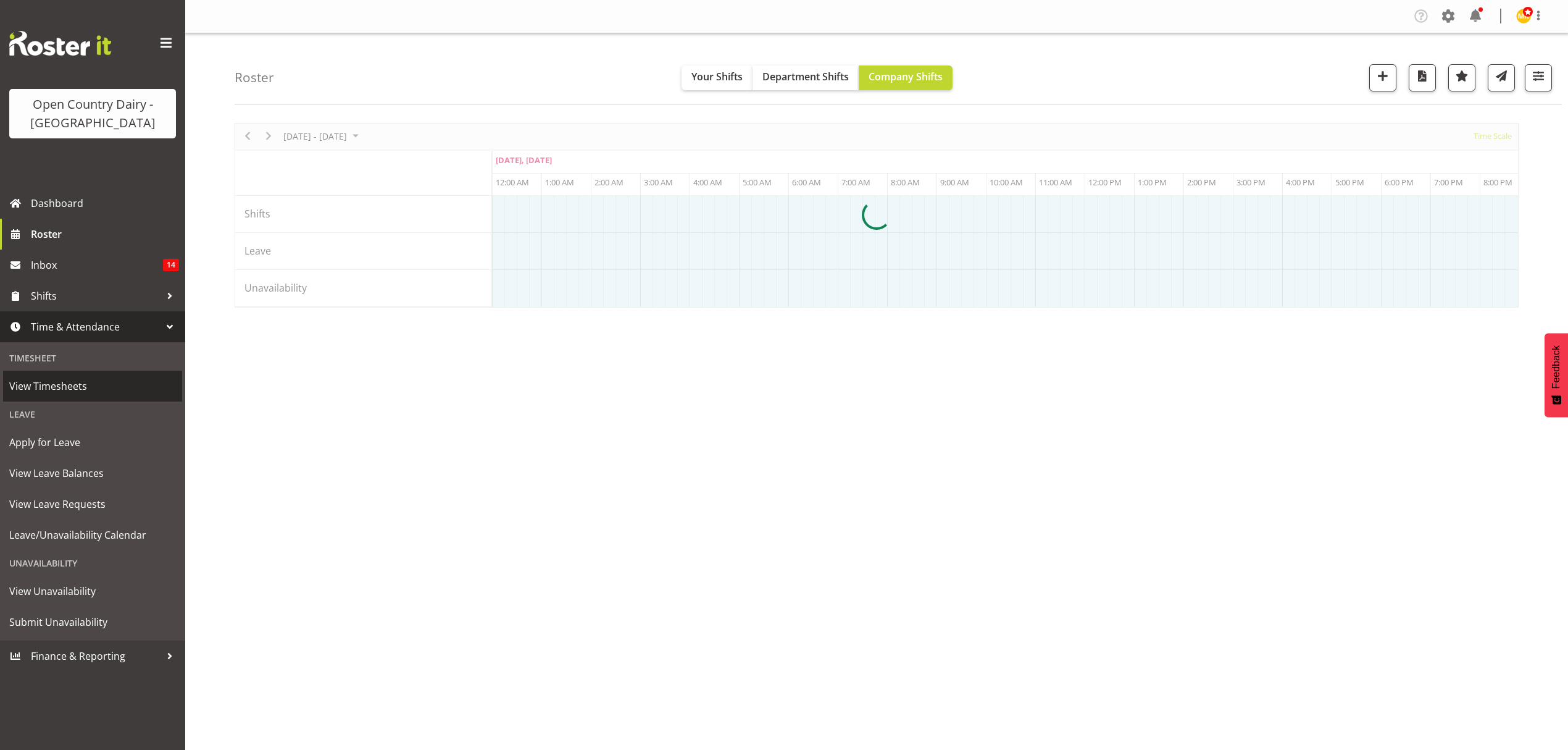
click at [92, 383] on span "View Timesheets" at bounding box center [93, 386] width 167 height 18
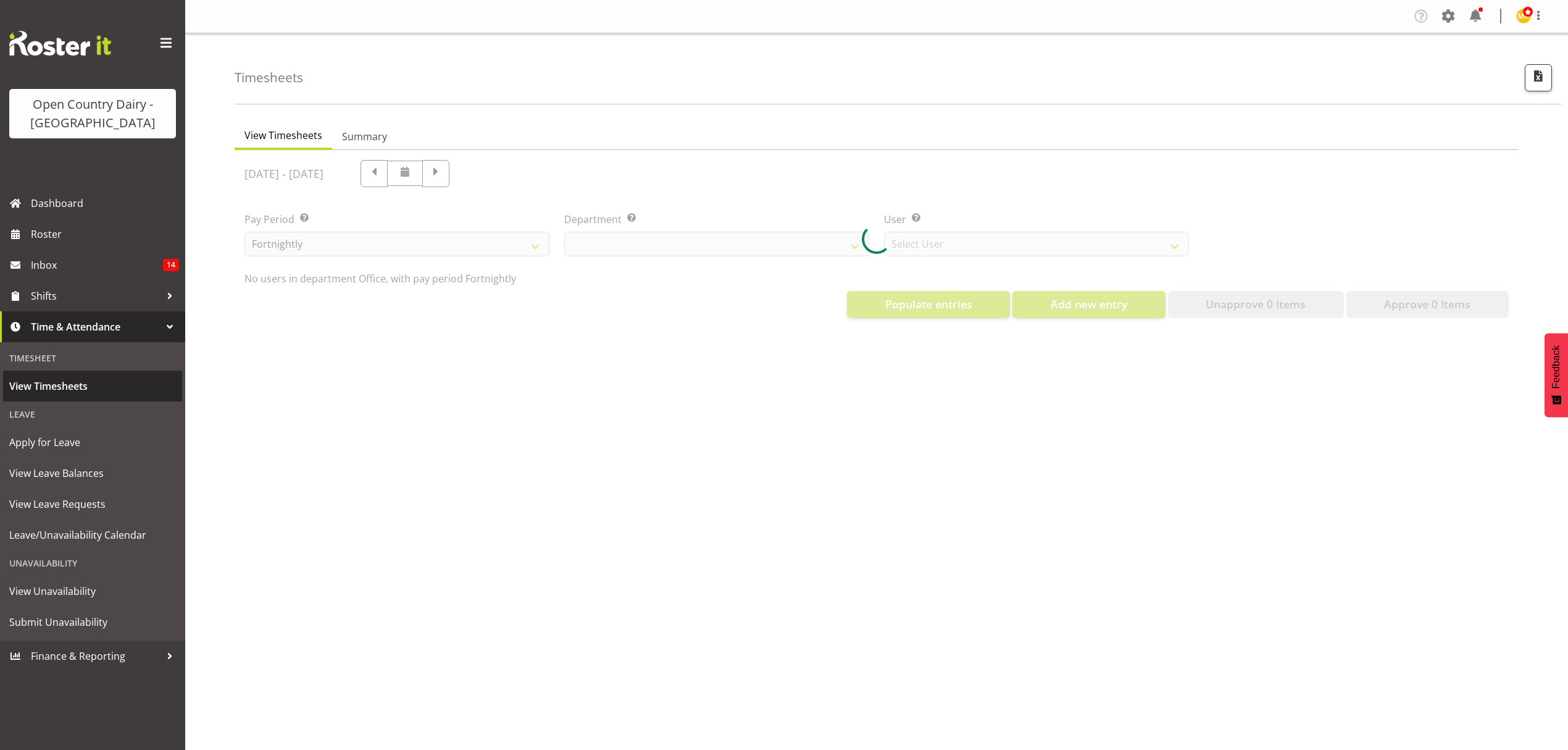
select select "699"
select select "8449"
